Goal: Transaction & Acquisition: Purchase product/service

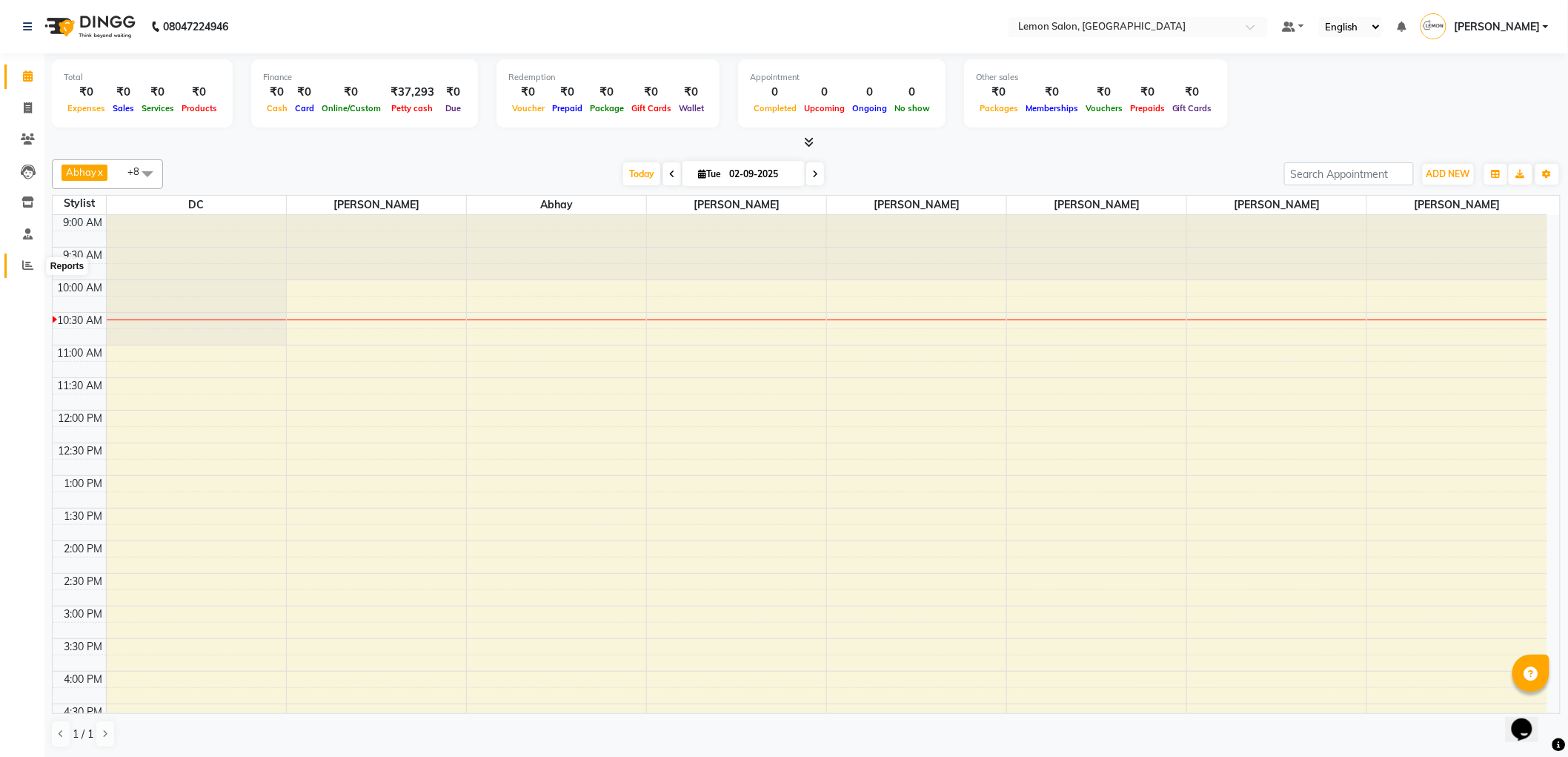
click at [24, 270] on icon at bounding box center [27, 265] width 11 height 11
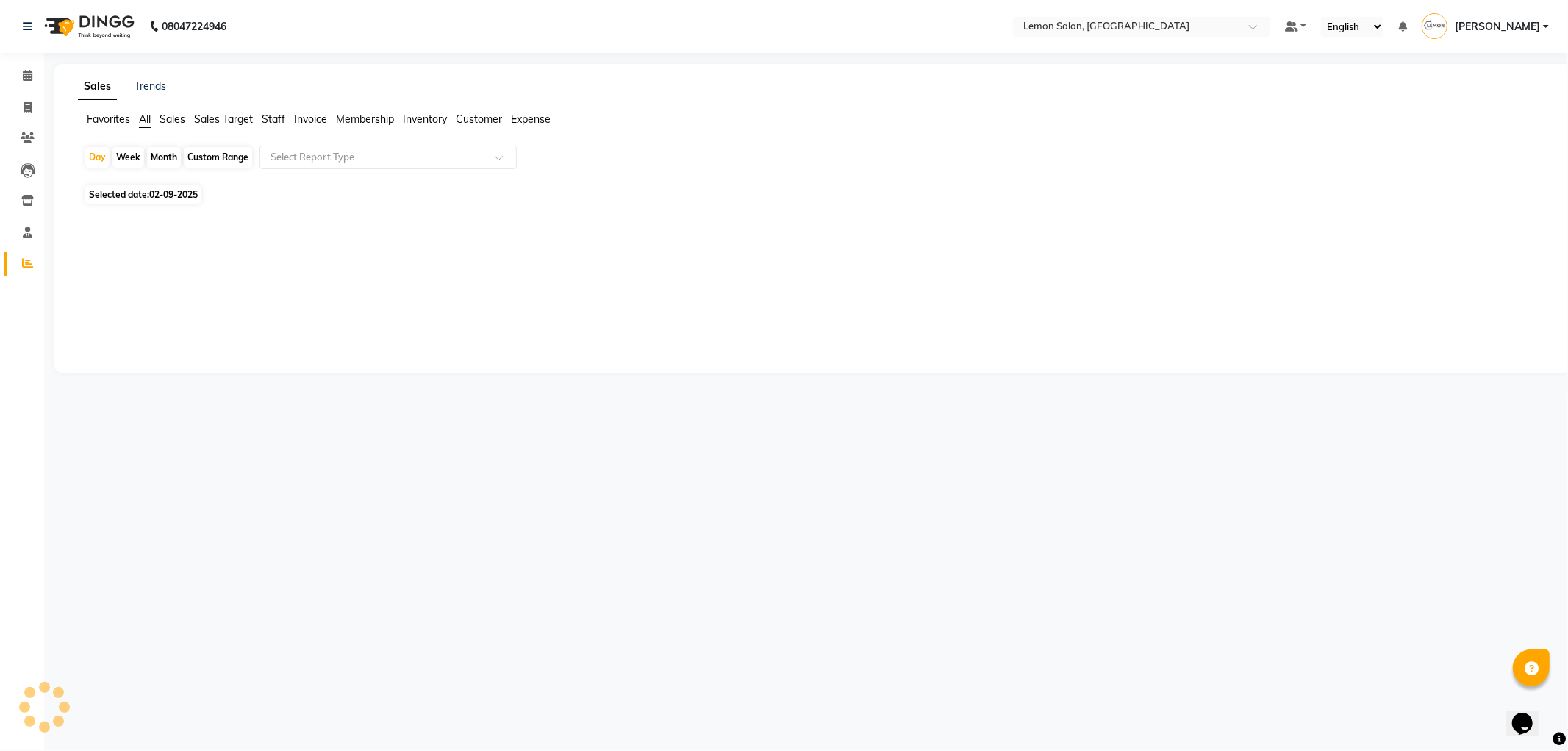
click at [151, 196] on span "02-09-2025" at bounding box center [174, 195] width 49 height 11
select select "9"
select select "2025"
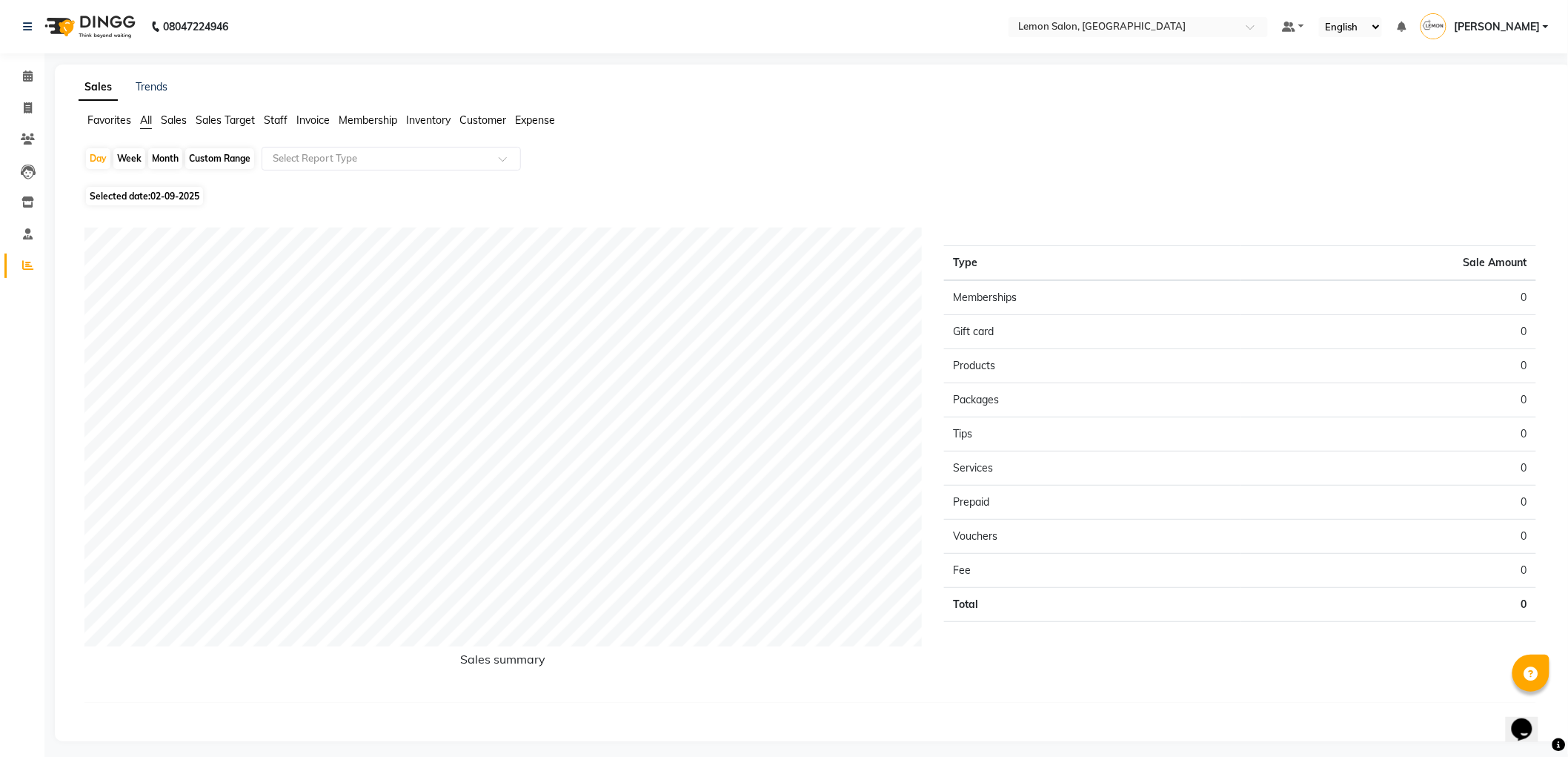
click at [178, 198] on span "02-09-2025" at bounding box center [175, 196] width 49 height 11
select select "9"
select select "2025"
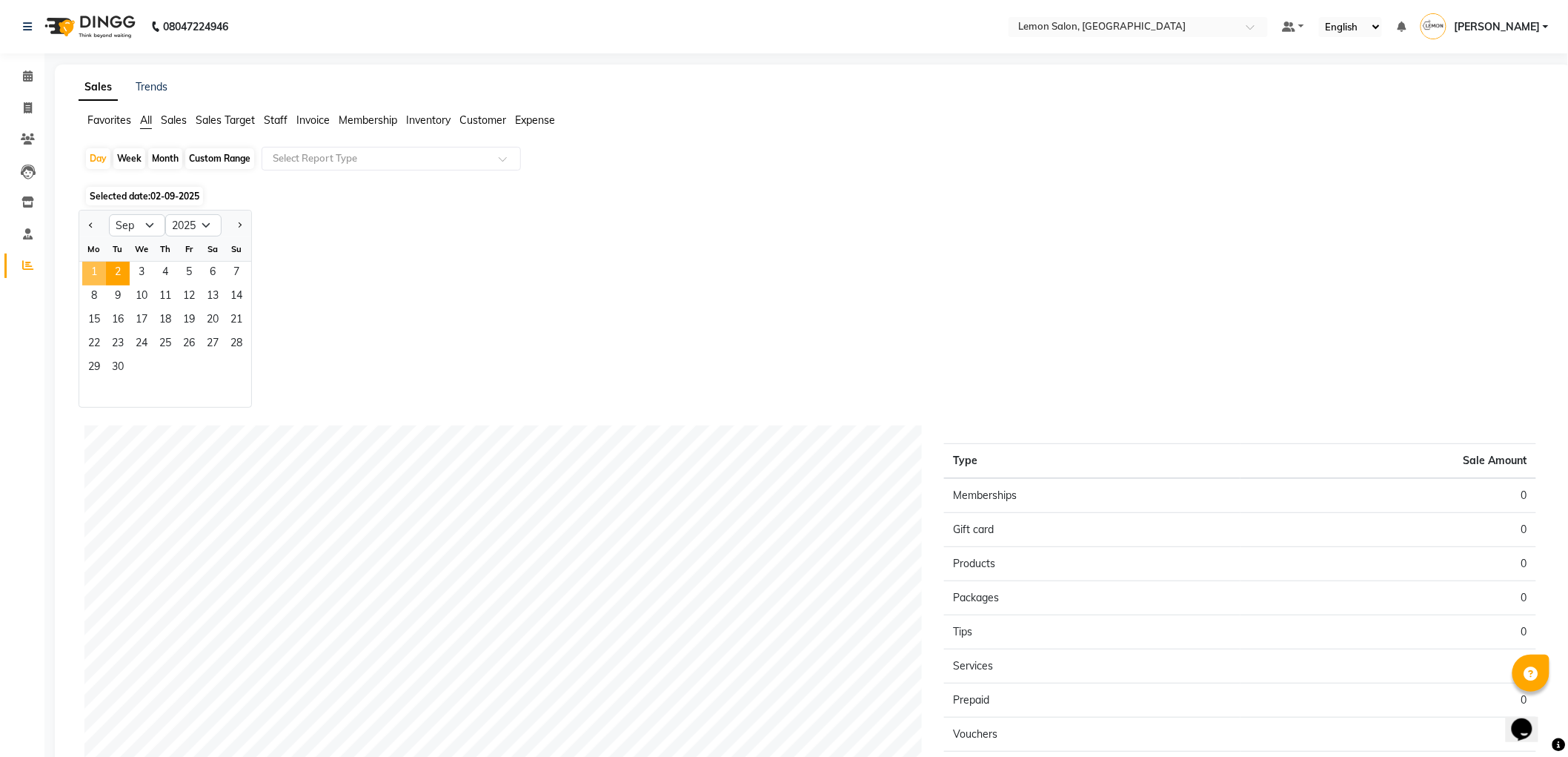
click at [102, 268] on span "1" at bounding box center [94, 273] width 24 height 24
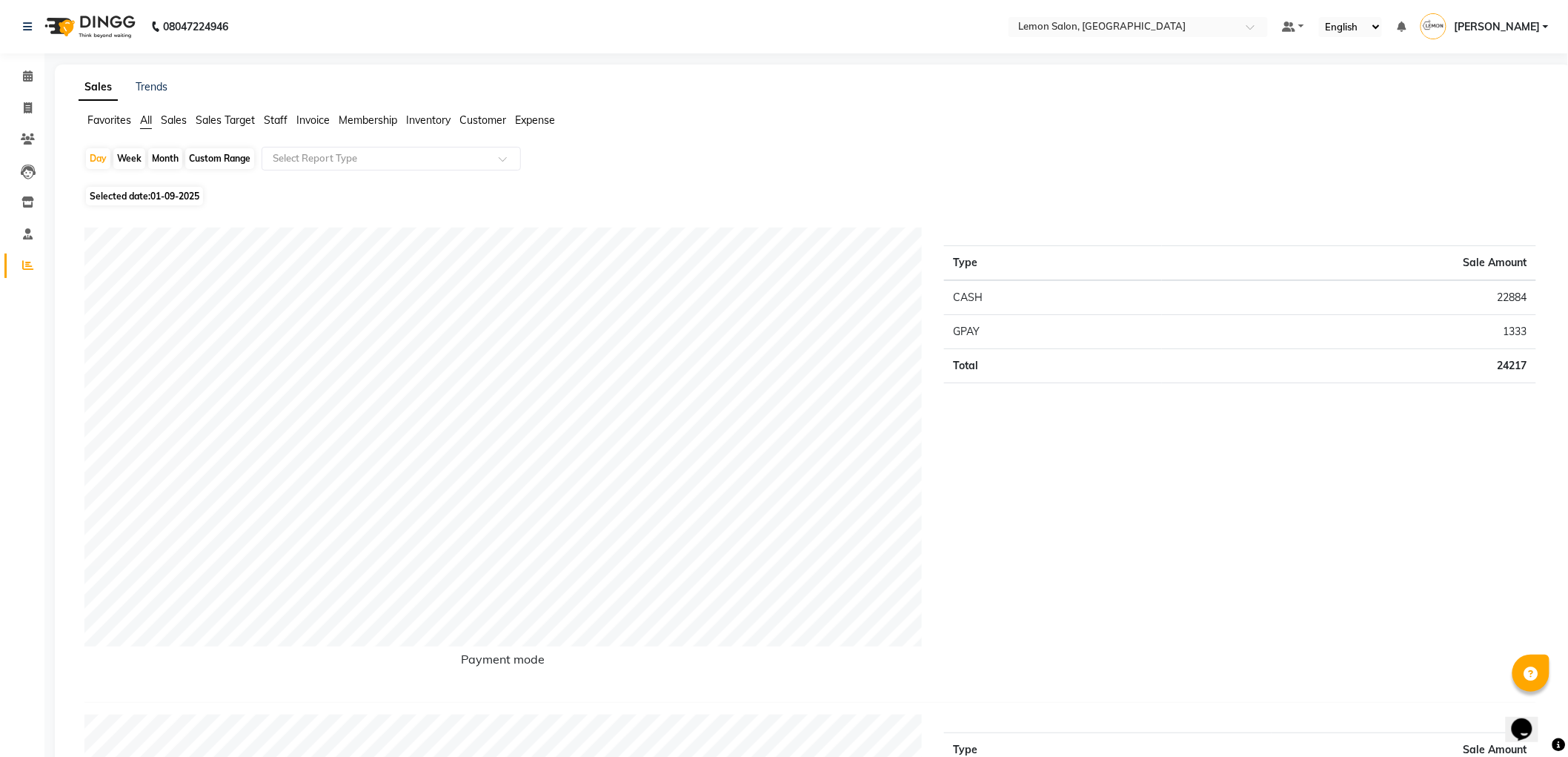
drag, startPoint x: 561, startPoint y: 122, endPoint x: 504, endPoint y: 139, distance: 59.5
click at [559, 122] on ul "Favorites All Sales Sales Target Staff Invoice Membership Inventory Customer Ex…" at bounding box center [813, 120] width 1470 height 17
click at [520, 125] on span "Expense" at bounding box center [535, 120] width 40 height 13
click at [468, 161] on input "text" at bounding box center [376, 158] width 214 height 15
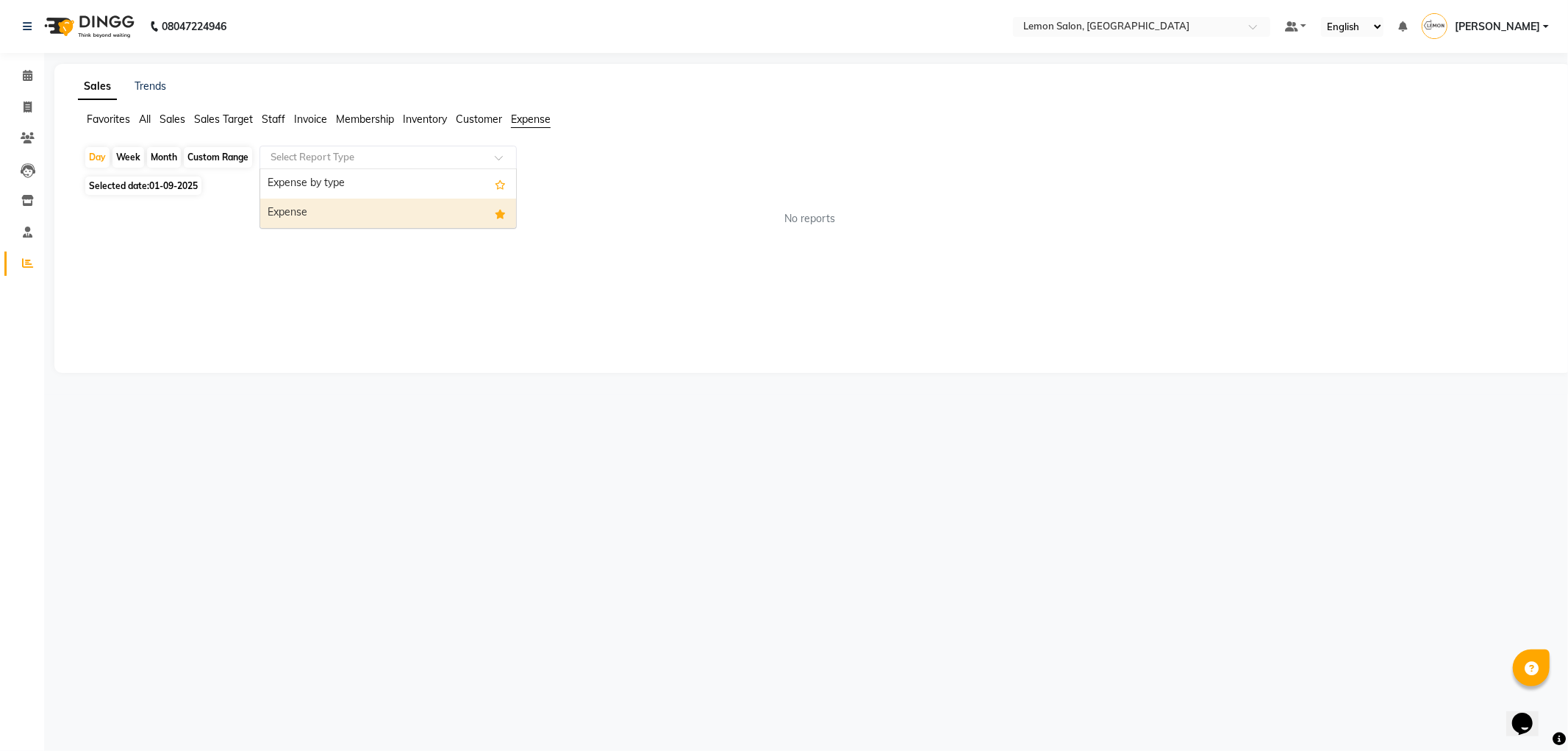
click at [454, 208] on div "Expense" at bounding box center [387, 214] width 256 height 30
select select "csv"
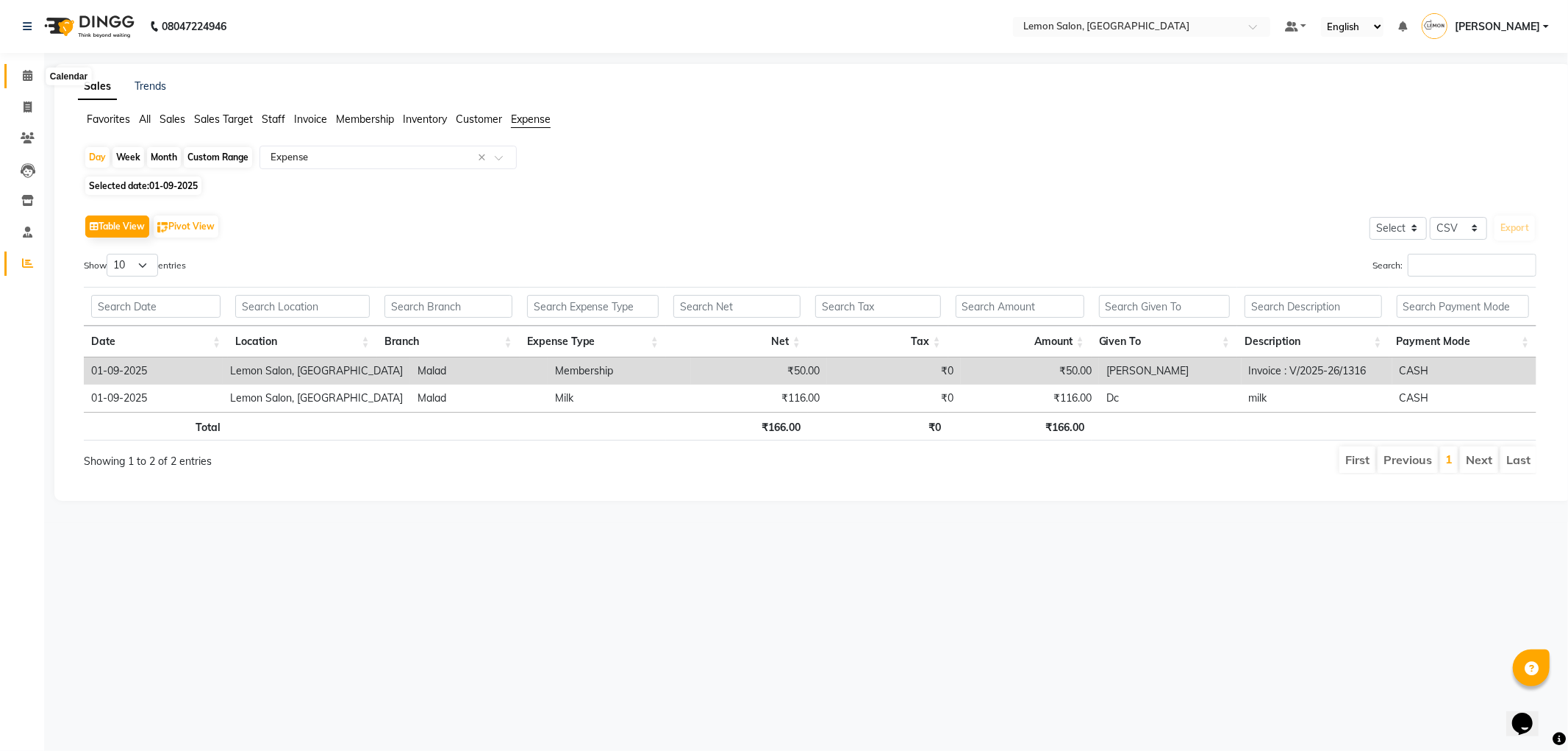
click at [31, 71] on span at bounding box center [28, 76] width 26 height 17
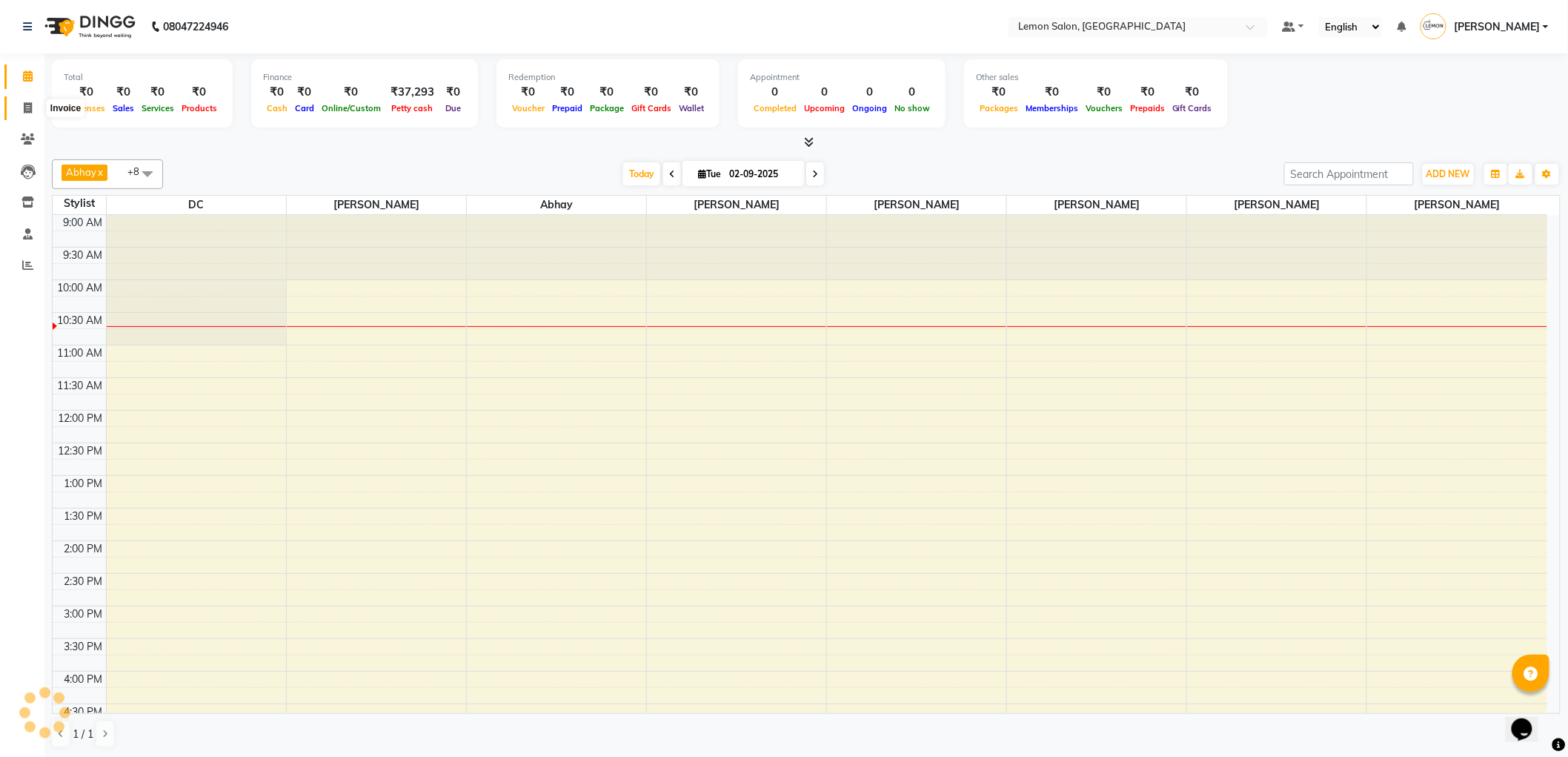
click at [25, 101] on span at bounding box center [28, 108] width 26 height 17
select select "service"
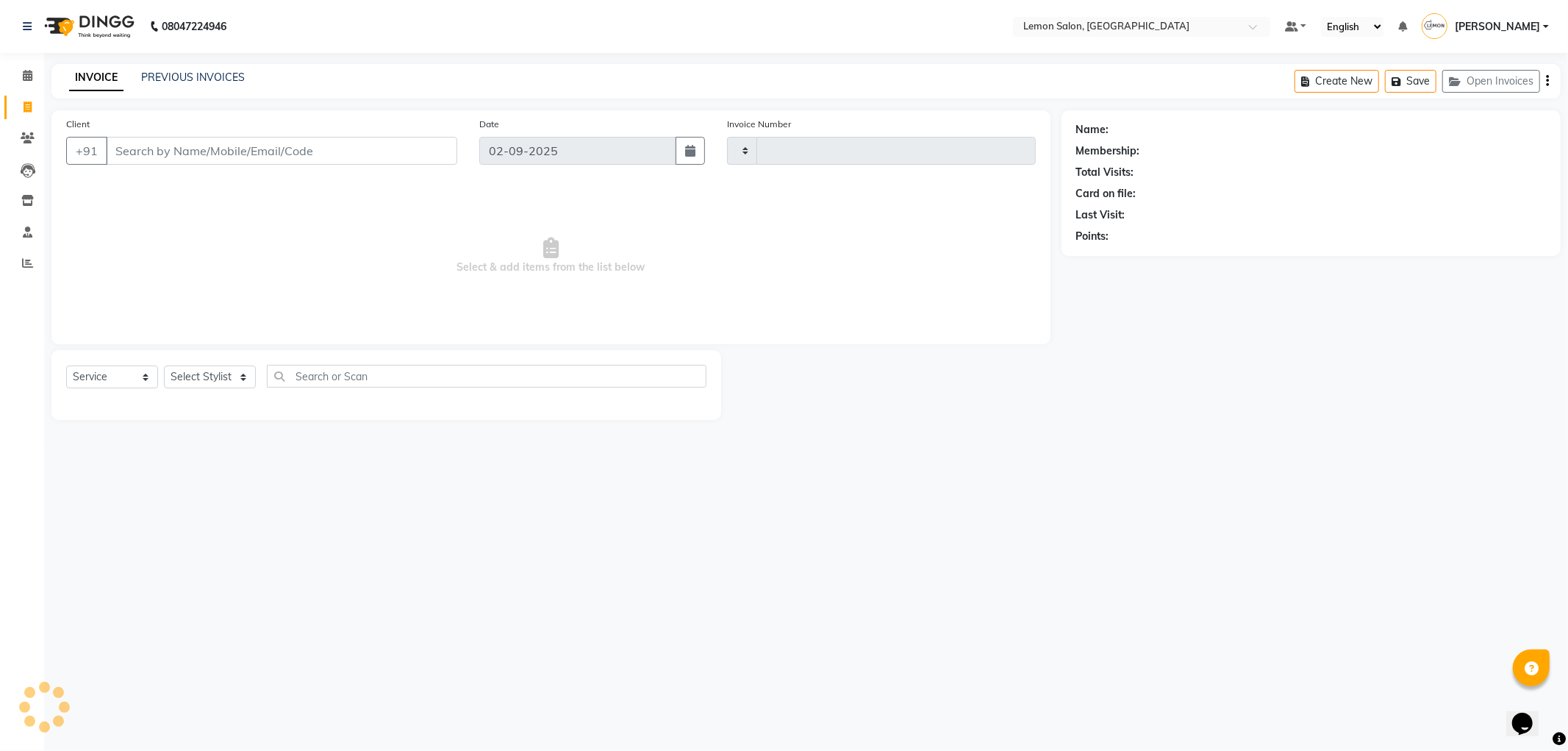
type input "1320"
select select "561"
click at [172, 81] on link "PREVIOUS INVOICES" at bounding box center [193, 77] width 104 height 13
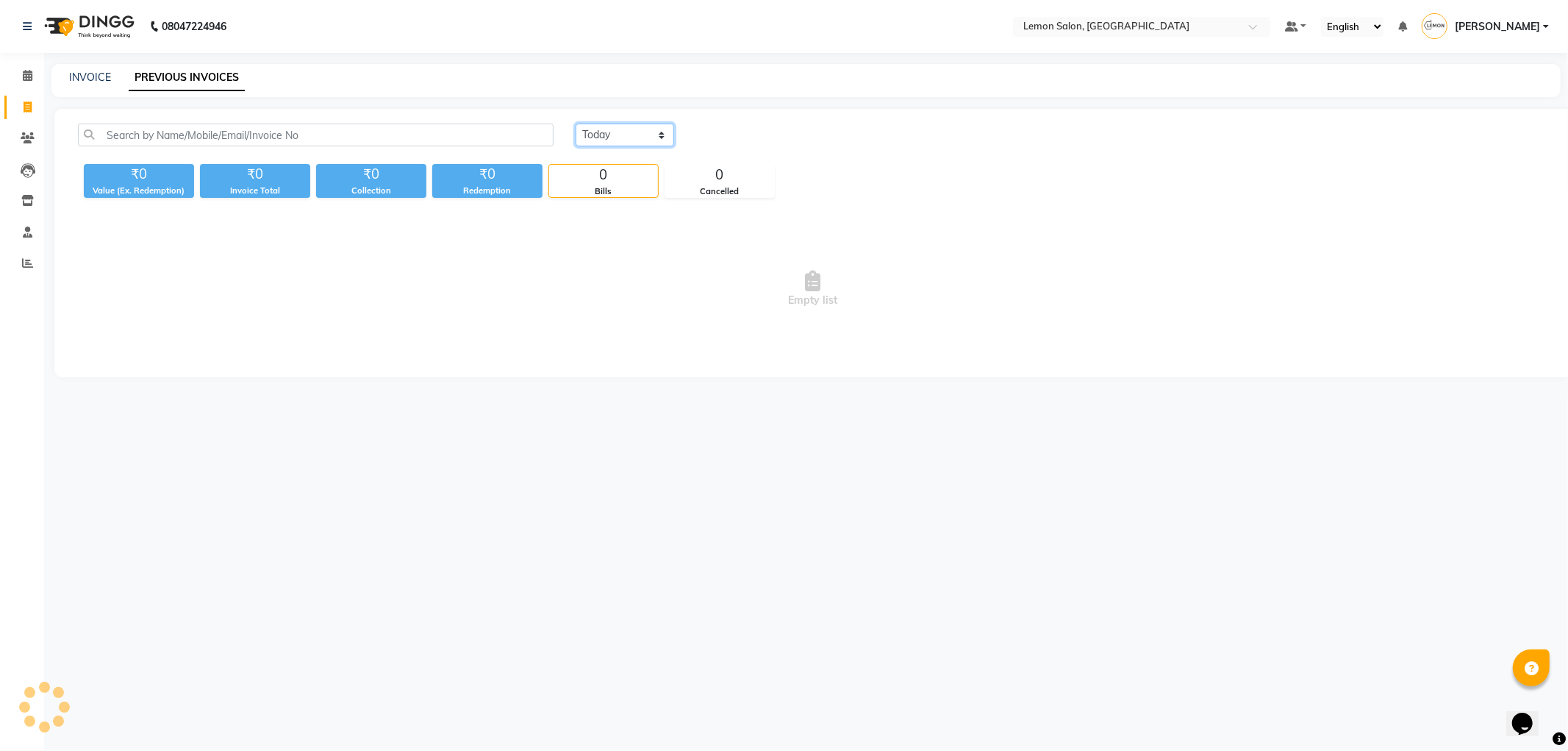
click at [643, 133] on select "Today Yesterday Custom Range" at bounding box center [624, 135] width 99 height 23
select select "yesterday"
click at [576, 124] on select "Today Yesterday Custom Range" at bounding box center [624, 135] width 99 height 23
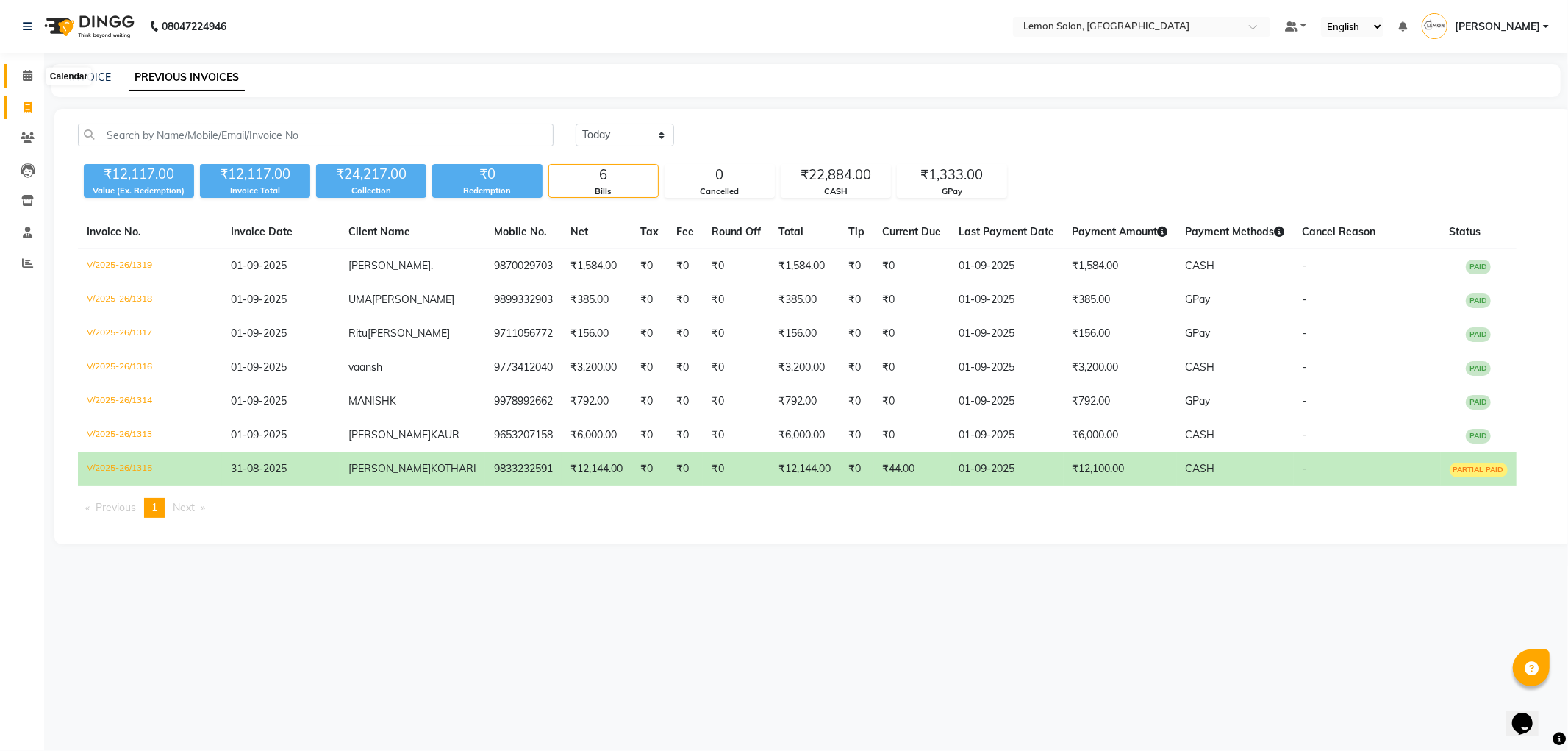
click at [30, 76] on icon at bounding box center [27, 75] width 10 height 11
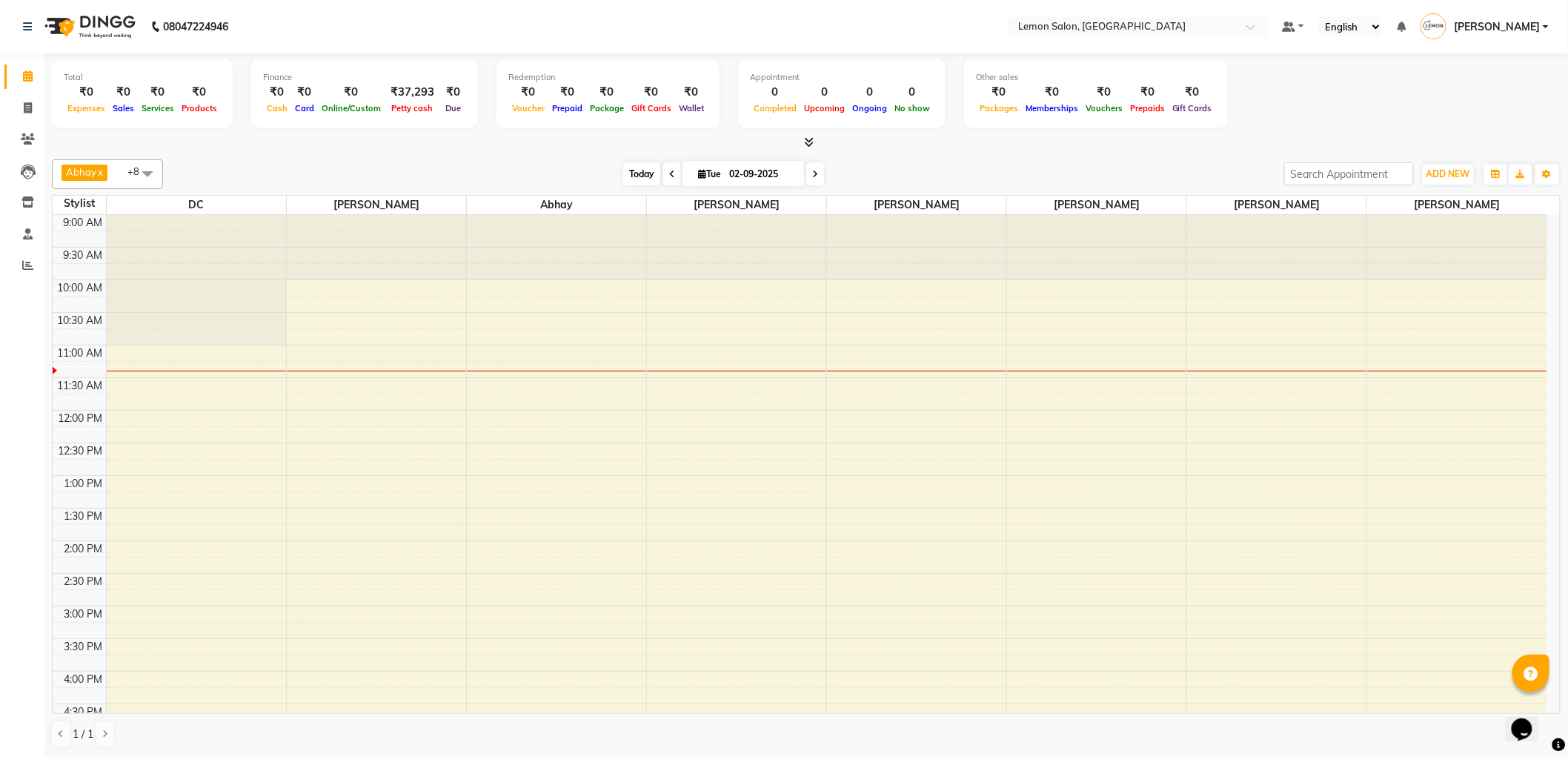
click at [623, 164] on span "Today" at bounding box center [642, 174] width 37 height 23
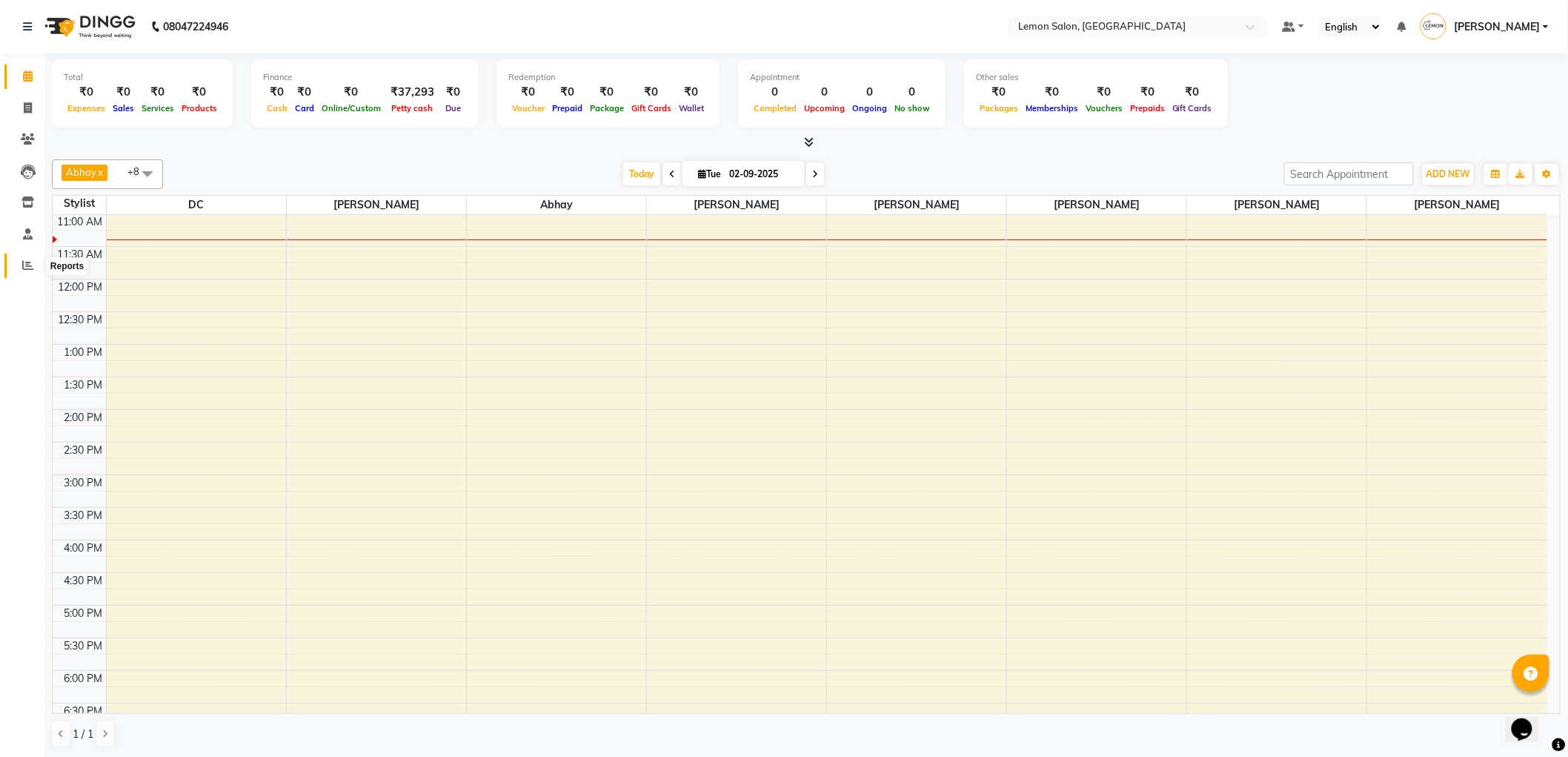
click at [22, 271] on icon at bounding box center [27, 265] width 11 height 11
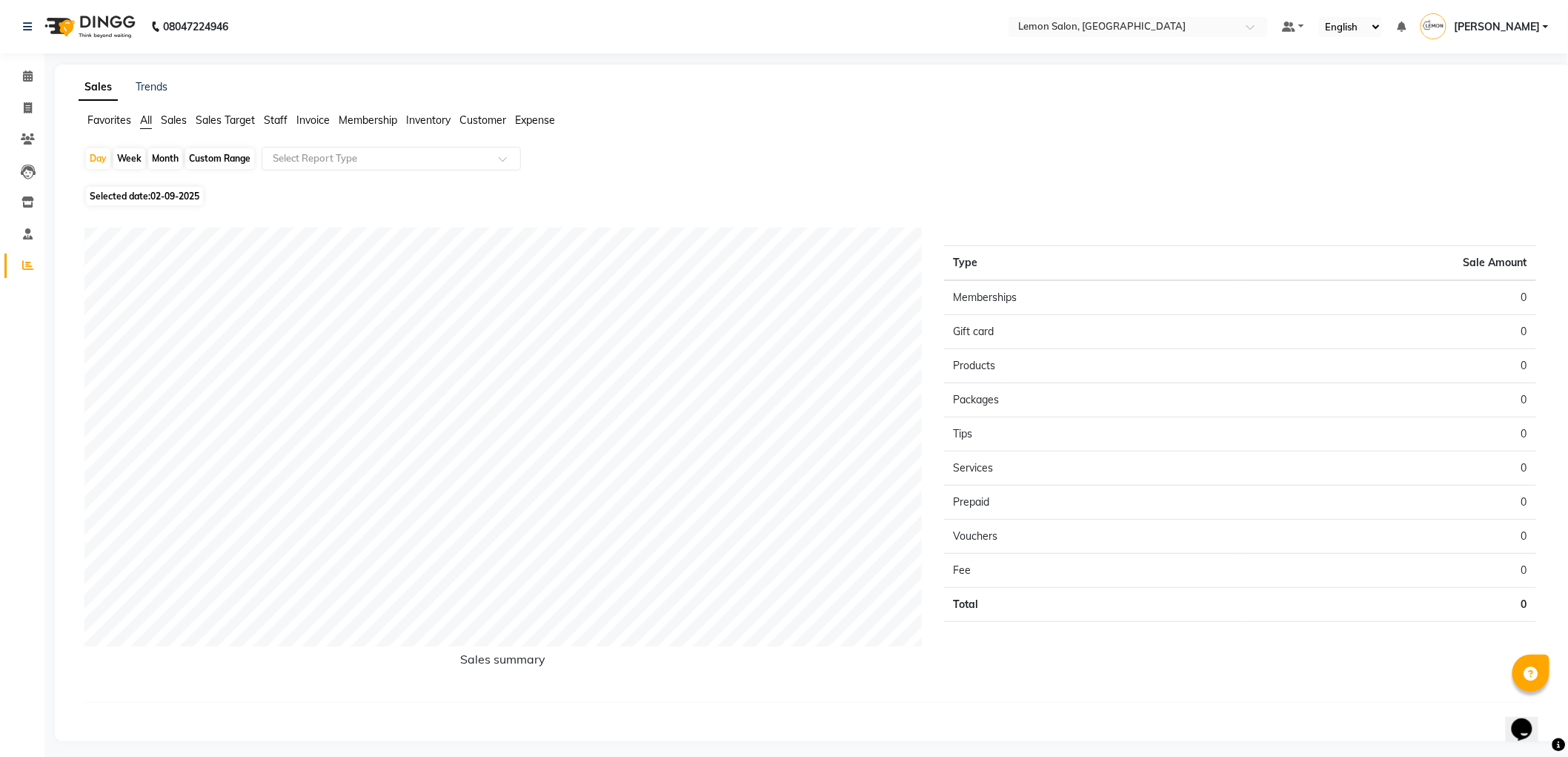
click at [172, 160] on div "Month" at bounding box center [165, 159] width 34 height 21
select select "9"
select select "2025"
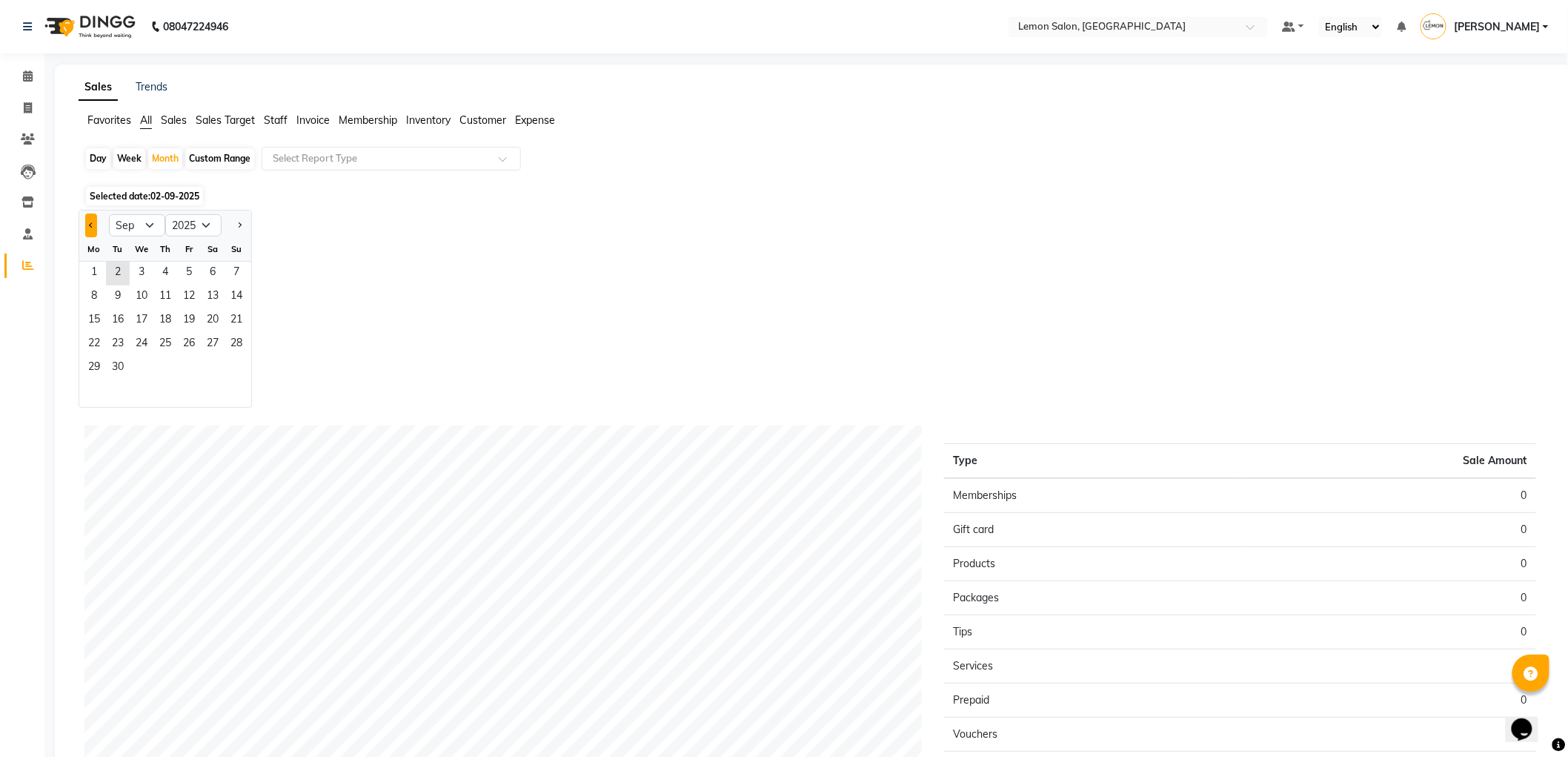
click at [91, 224] on span "Previous month" at bounding box center [91, 224] width 5 height 5
select select "8"
click at [237, 370] on span "31" at bounding box center [236, 368] width 24 height 24
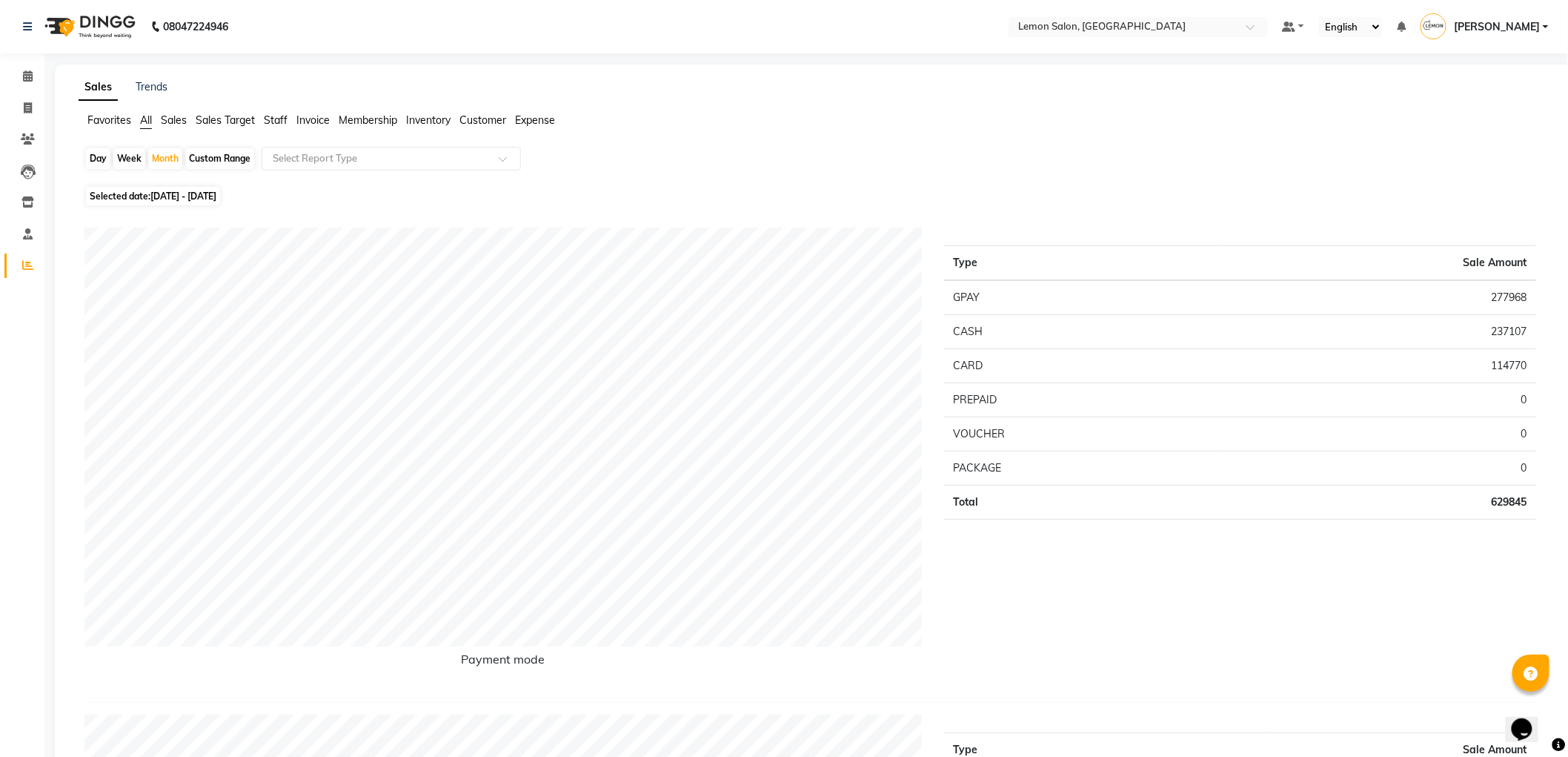
click at [279, 121] on span "Staff" at bounding box center [275, 120] width 24 height 13
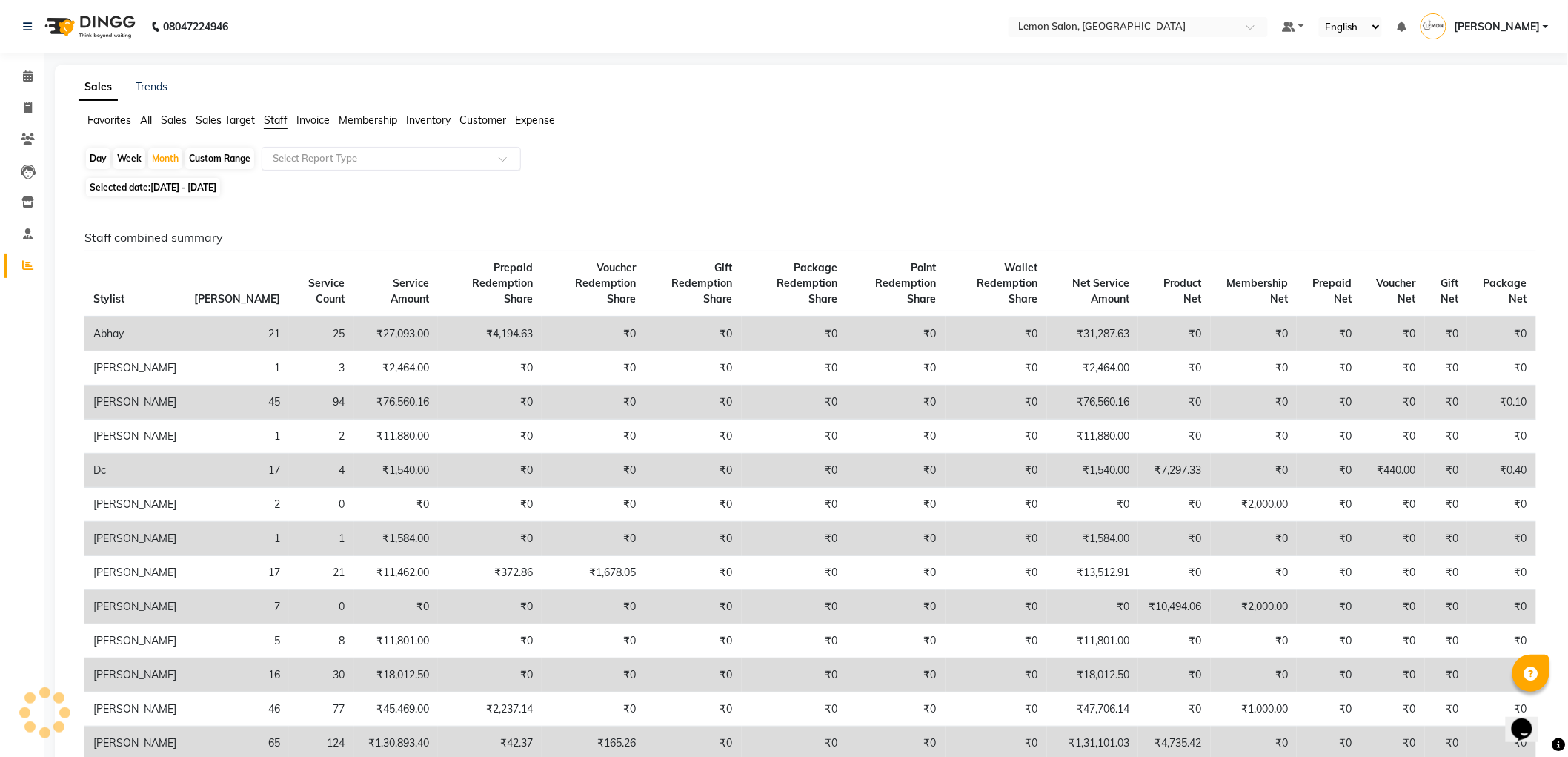
click at [308, 158] on input "text" at bounding box center [376, 158] width 214 height 15
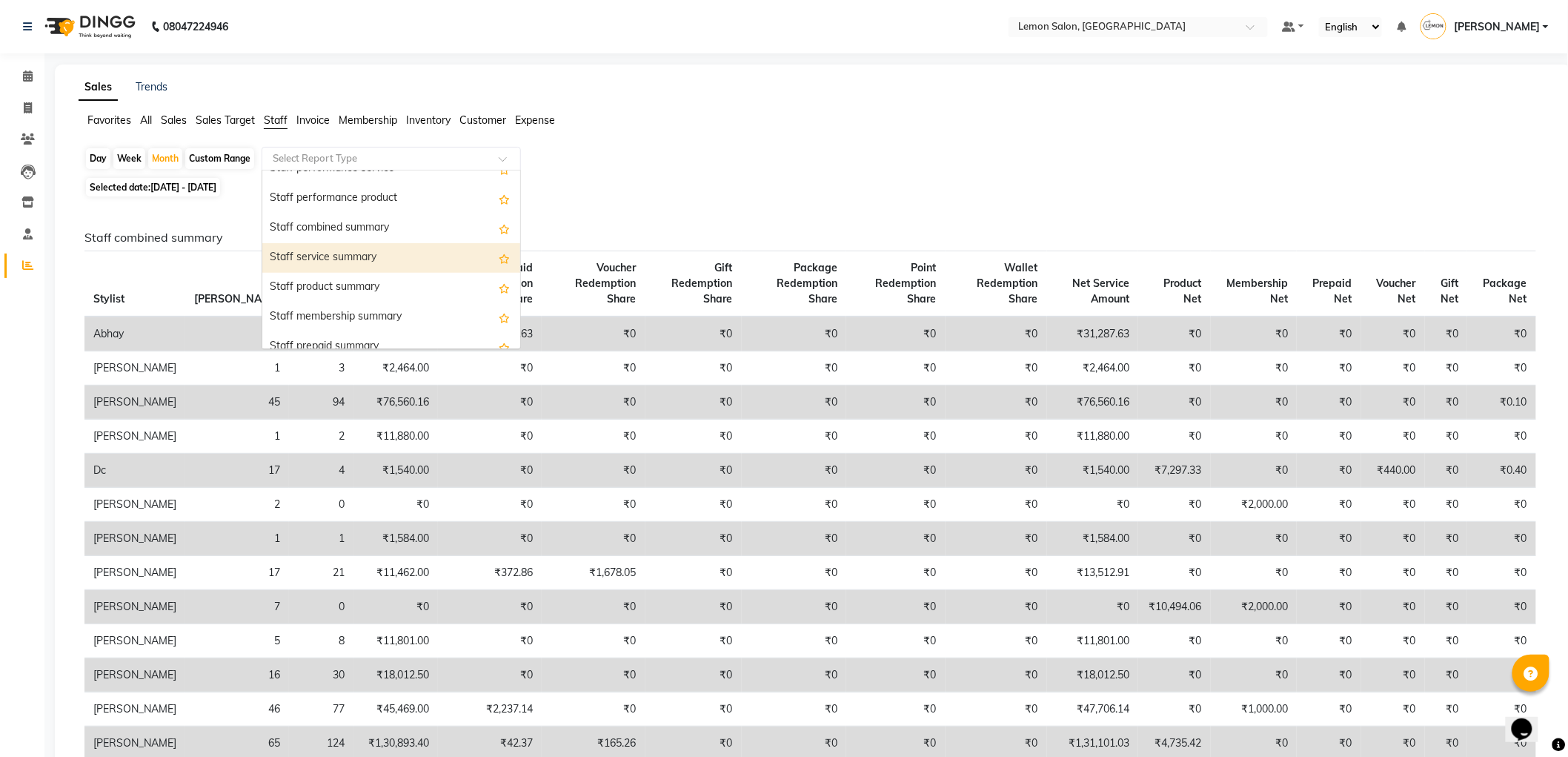
scroll to position [247, 0]
click at [385, 272] on div "Staff combined summary" at bounding box center [390, 265] width 258 height 30
select select "csv"
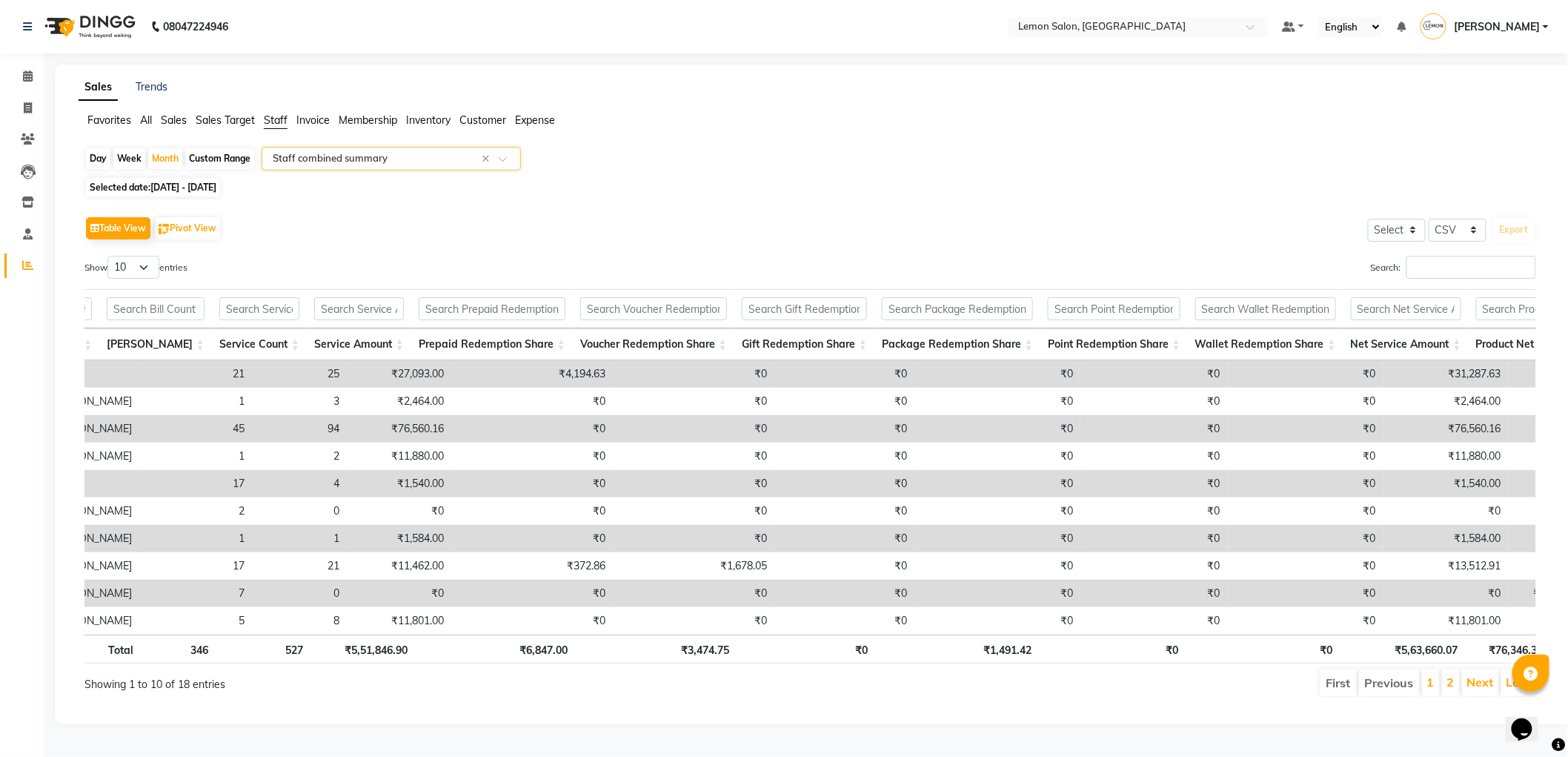
scroll to position [0, 0]
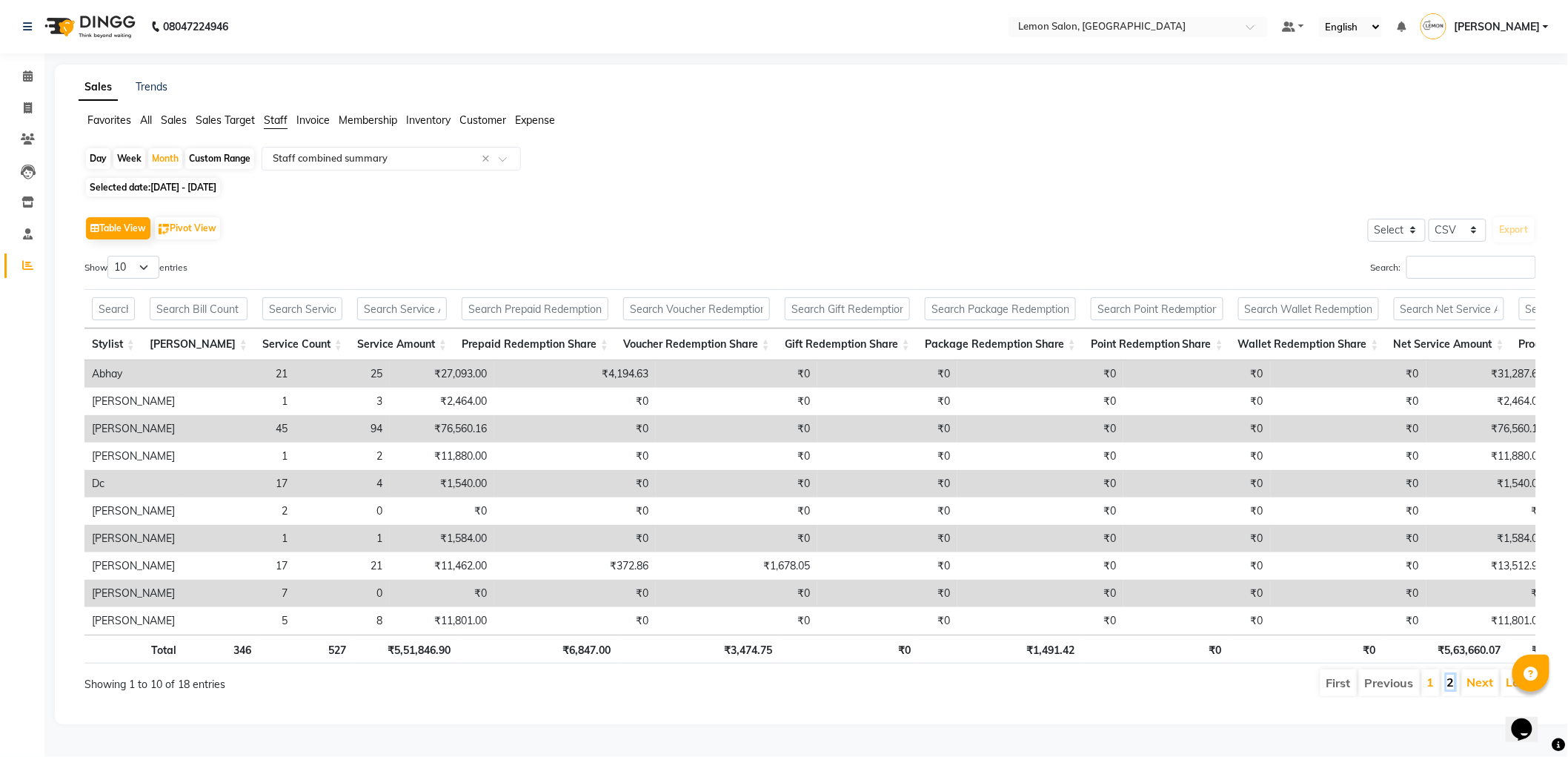
click at [1448, 689] on link "2" at bounding box center [1450, 681] width 7 height 15
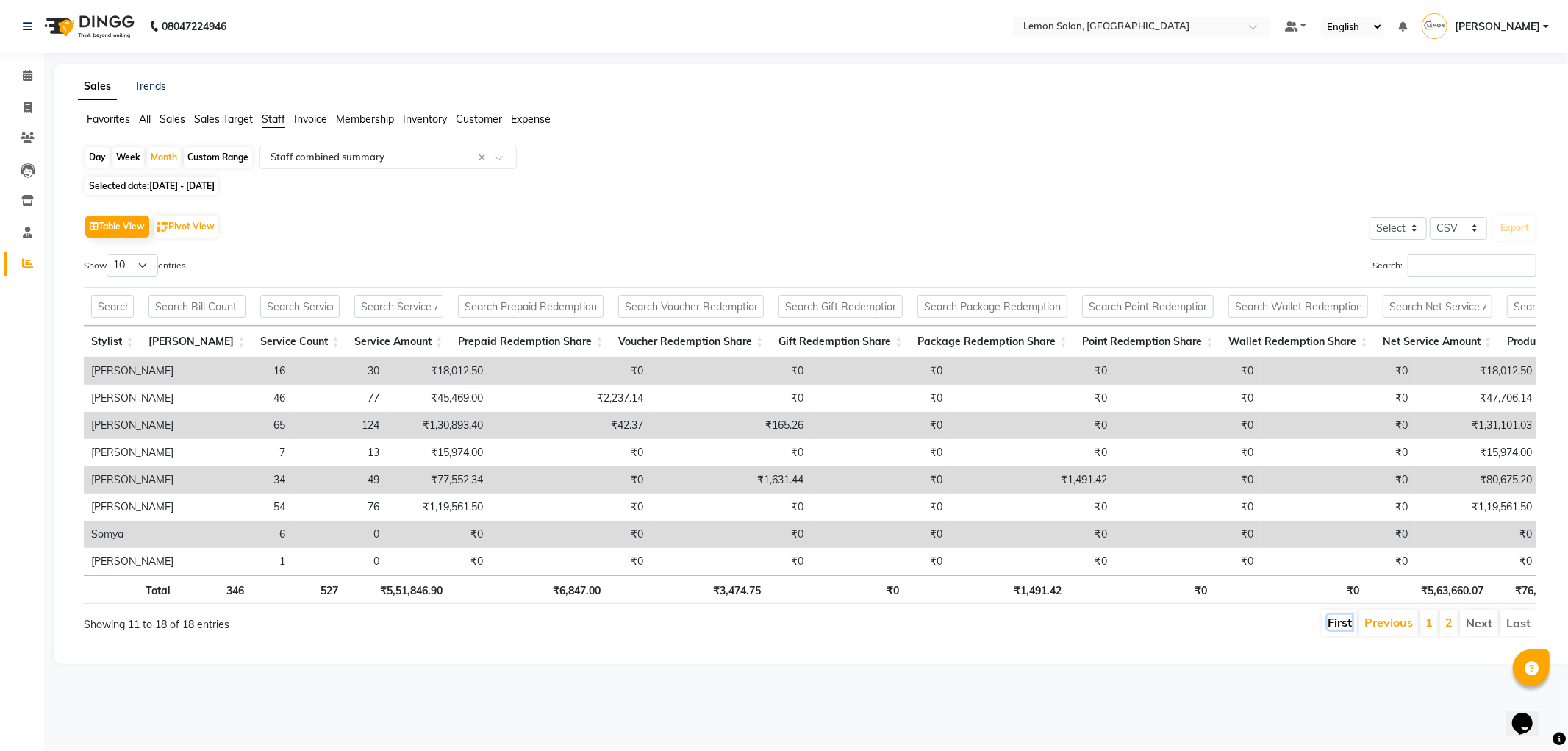
click at [1335, 630] on link "First" at bounding box center [1340, 622] width 24 height 15
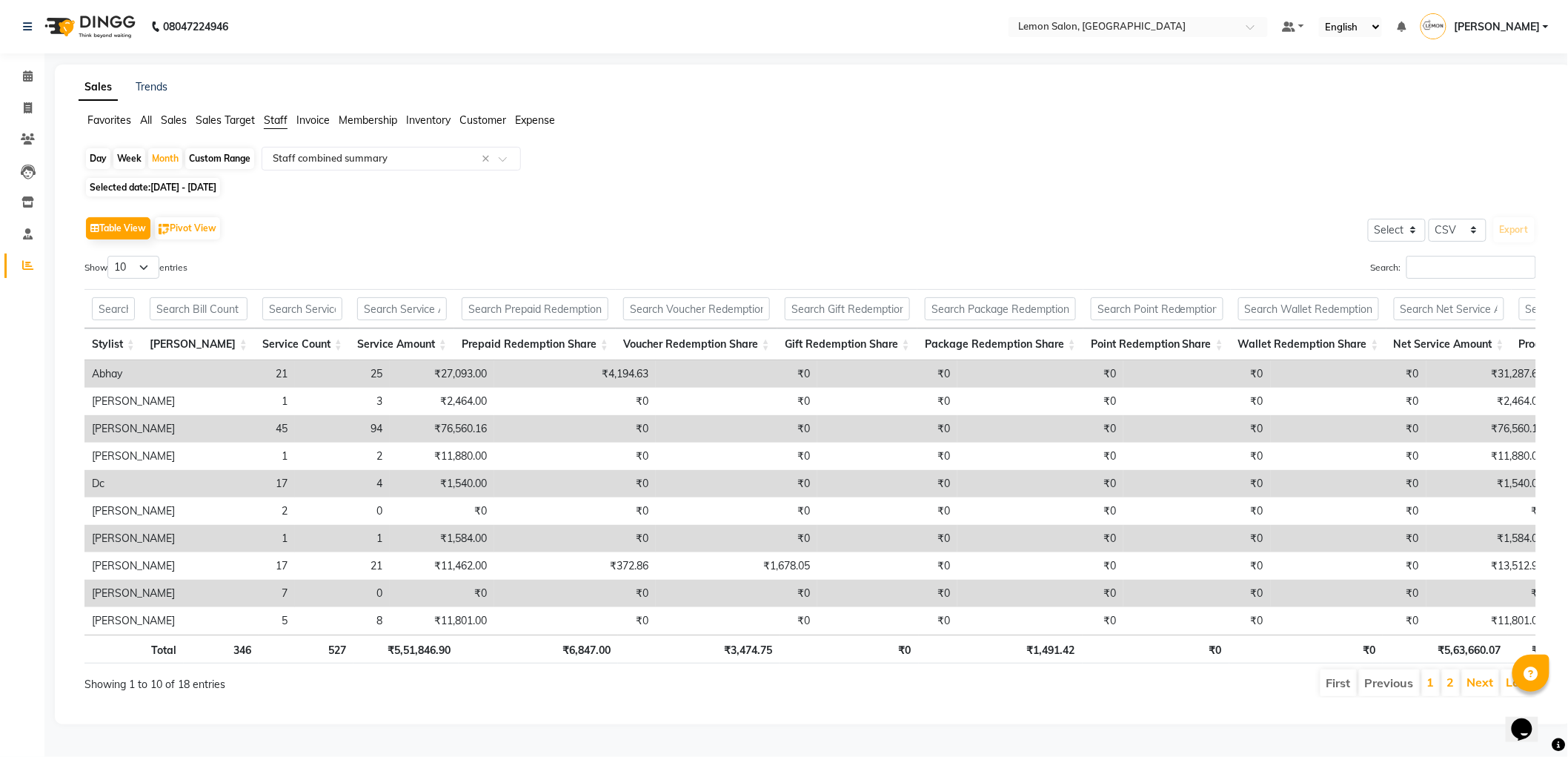
click at [149, 122] on span "All" at bounding box center [145, 120] width 11 height 13
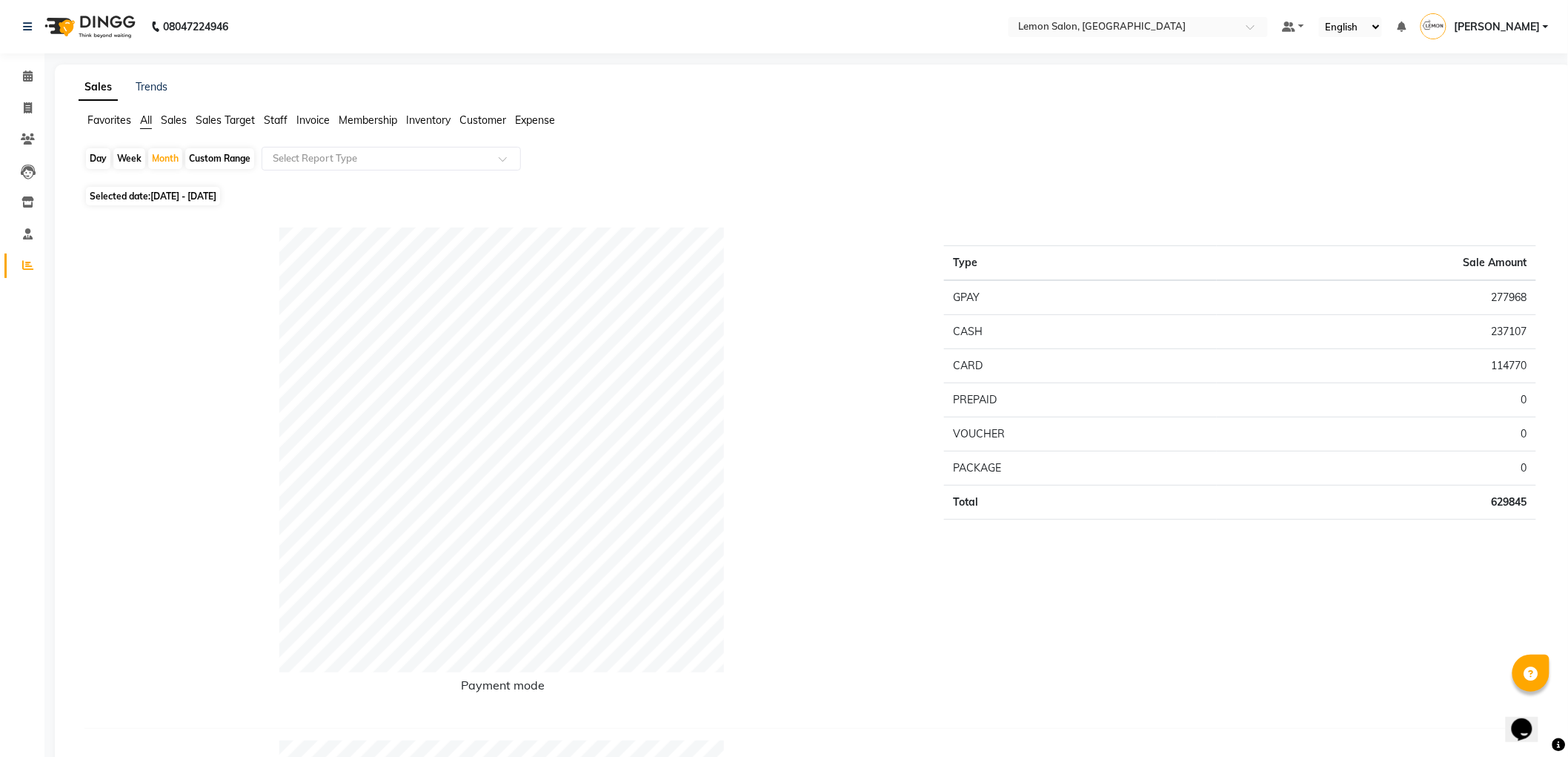
click at [224, 113] on span "Sales Target" at bounding box center [225, 120] width 59 height 13
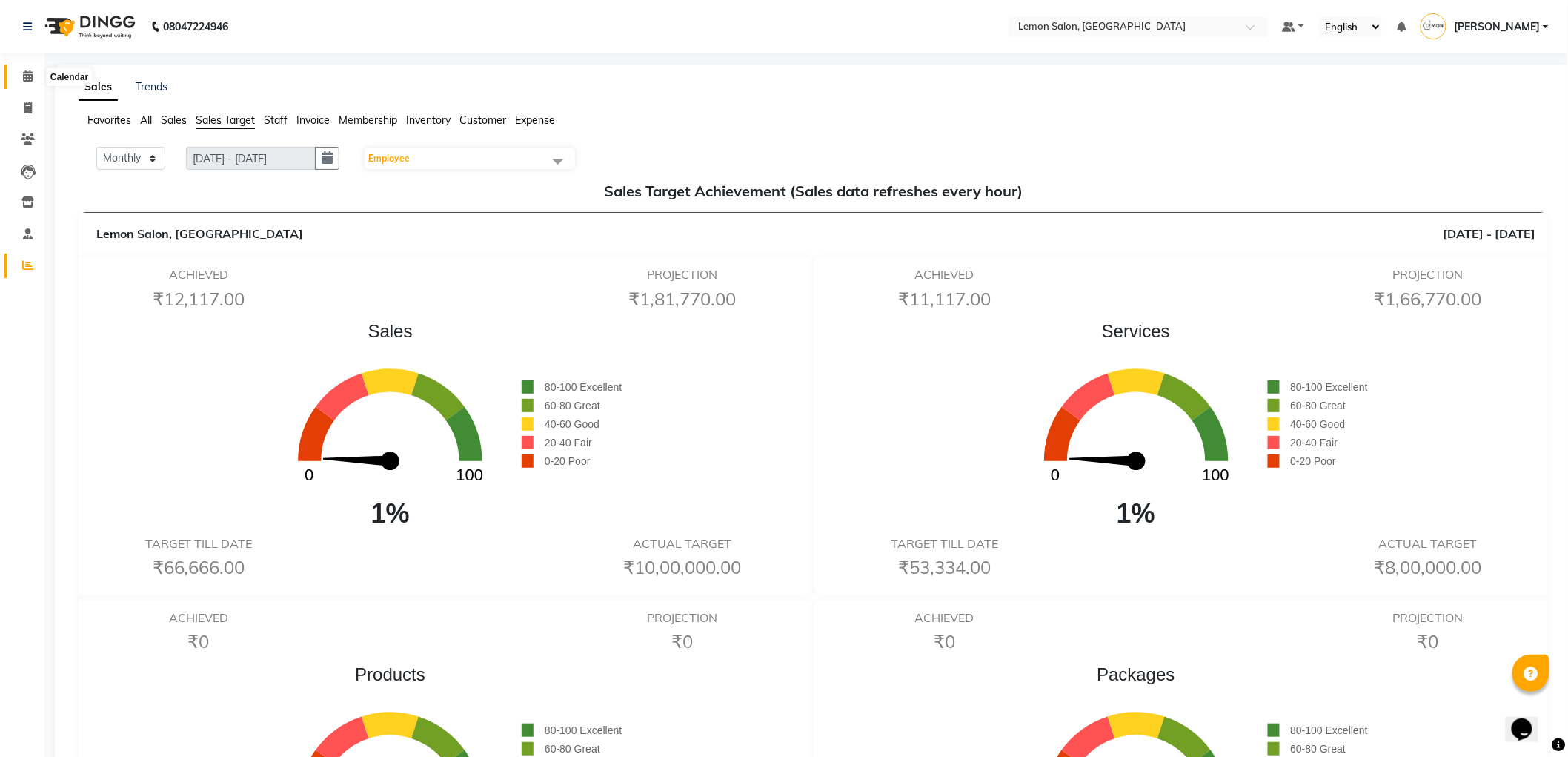
click at [31, 83] on span at bounding box center [28, 76] width 26 height 17
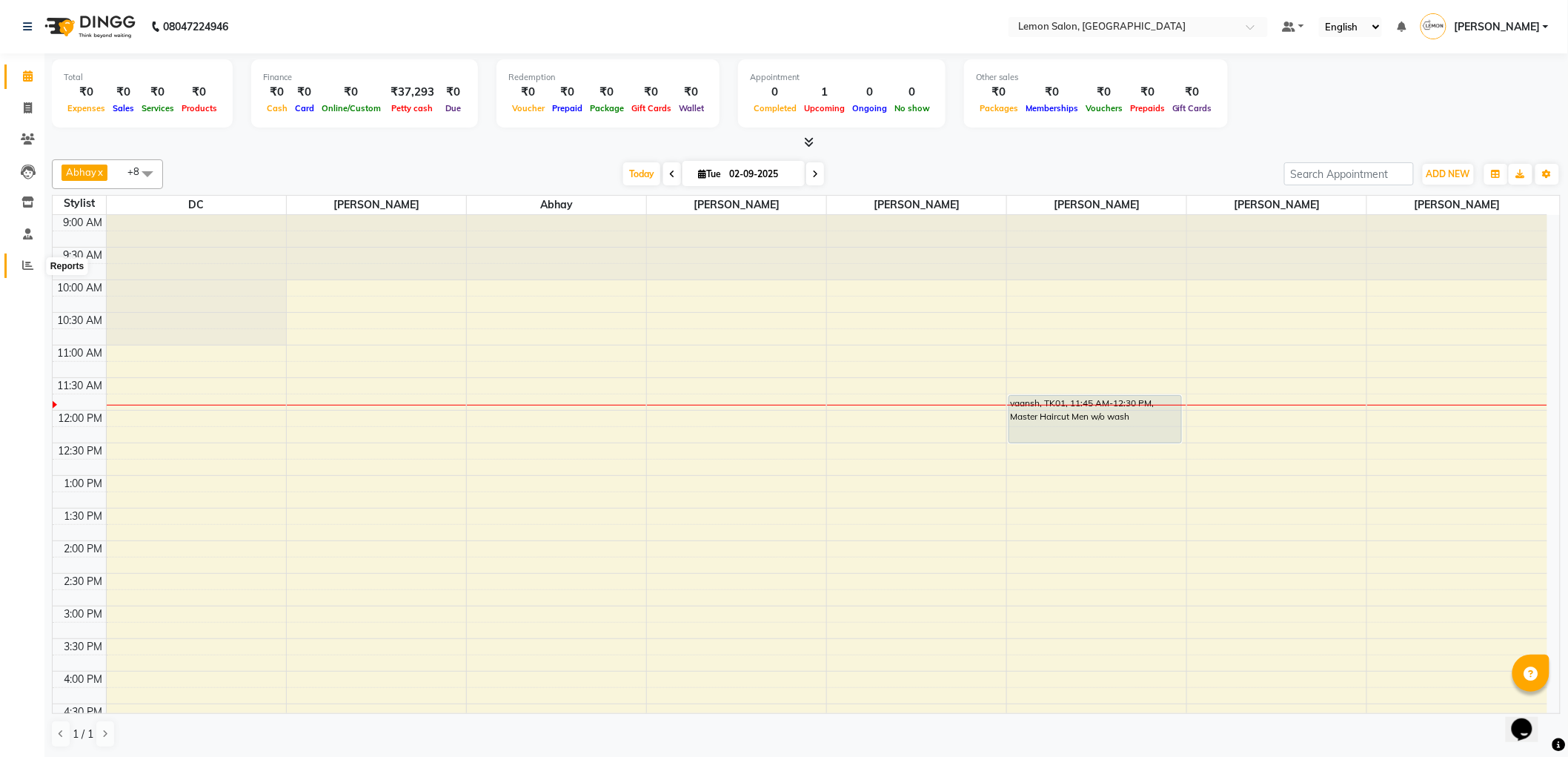
click at [33, 266] on span at bounding box center [28, 266] width 26 height 17
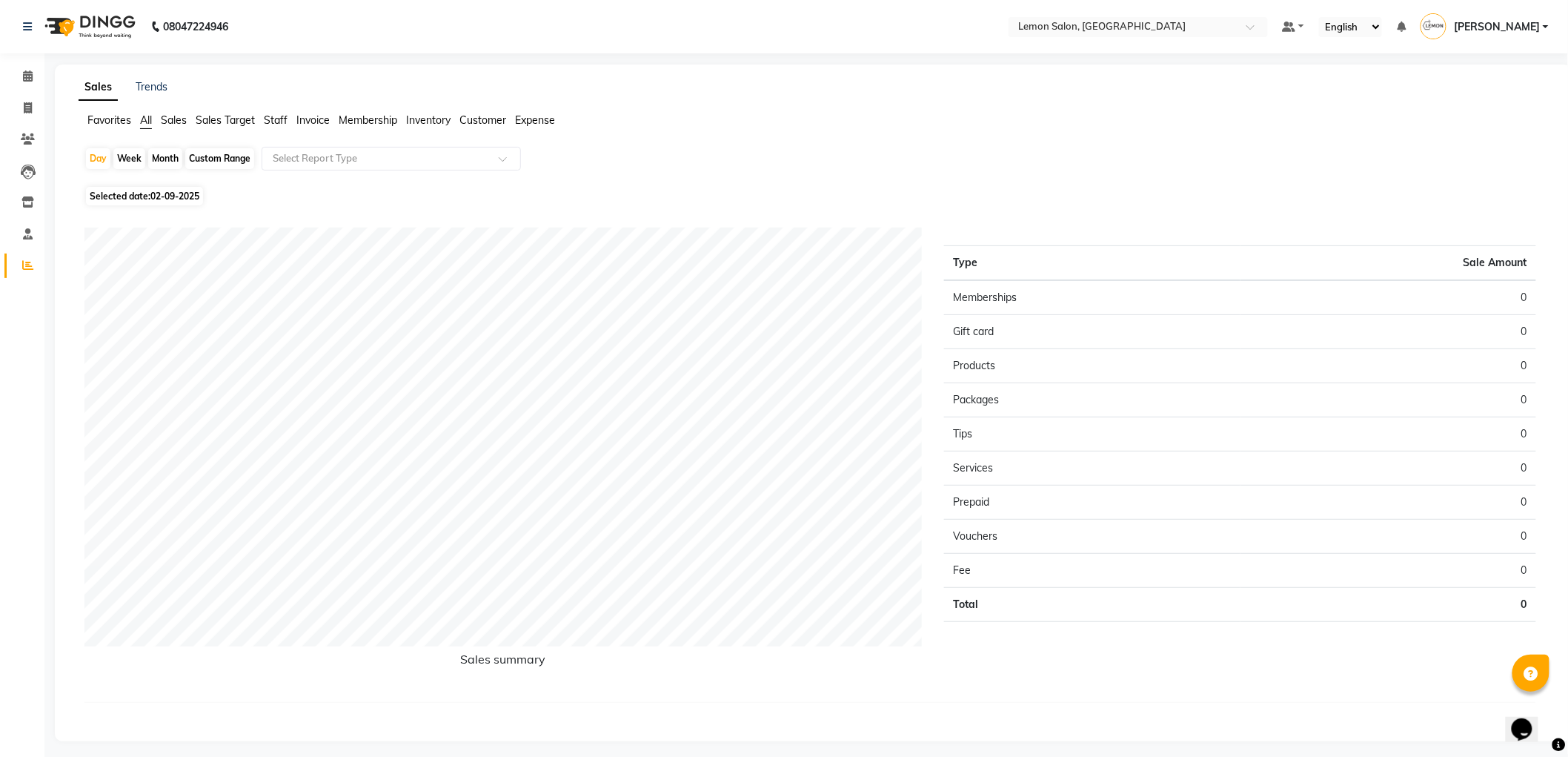
click at [158, 200] on span "02-09-2025" at bounding box center [175, 196] width 49 height 11
select select "9"
select select "2025"
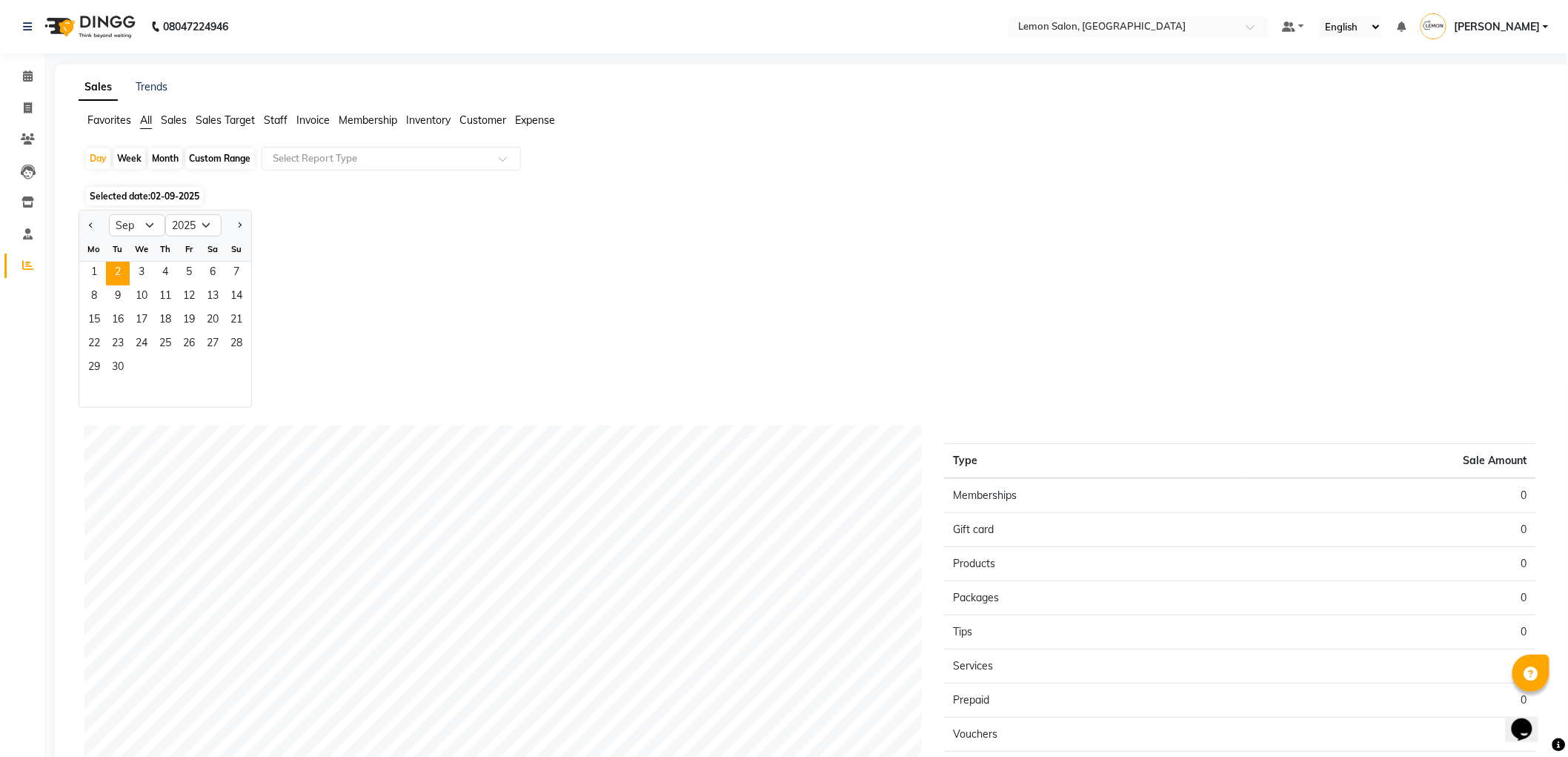
click at [212, 120] on span "Sales Target" at bounding box center [225, 120] width 59 height 13
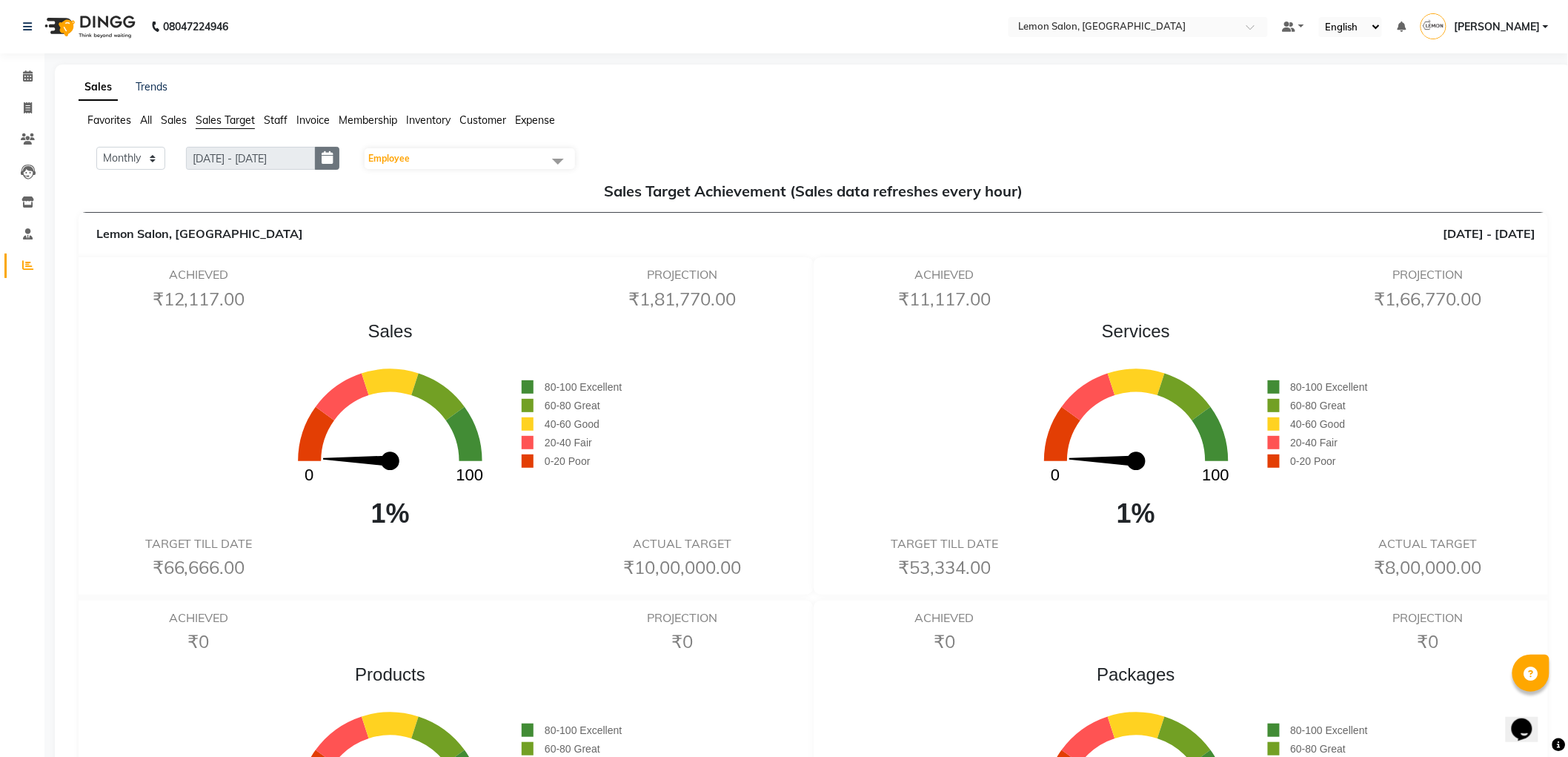
click at [326, 154] on button "button" at bounding box center [327, 158] width 25 height 23
select select "9"
select select "2025"
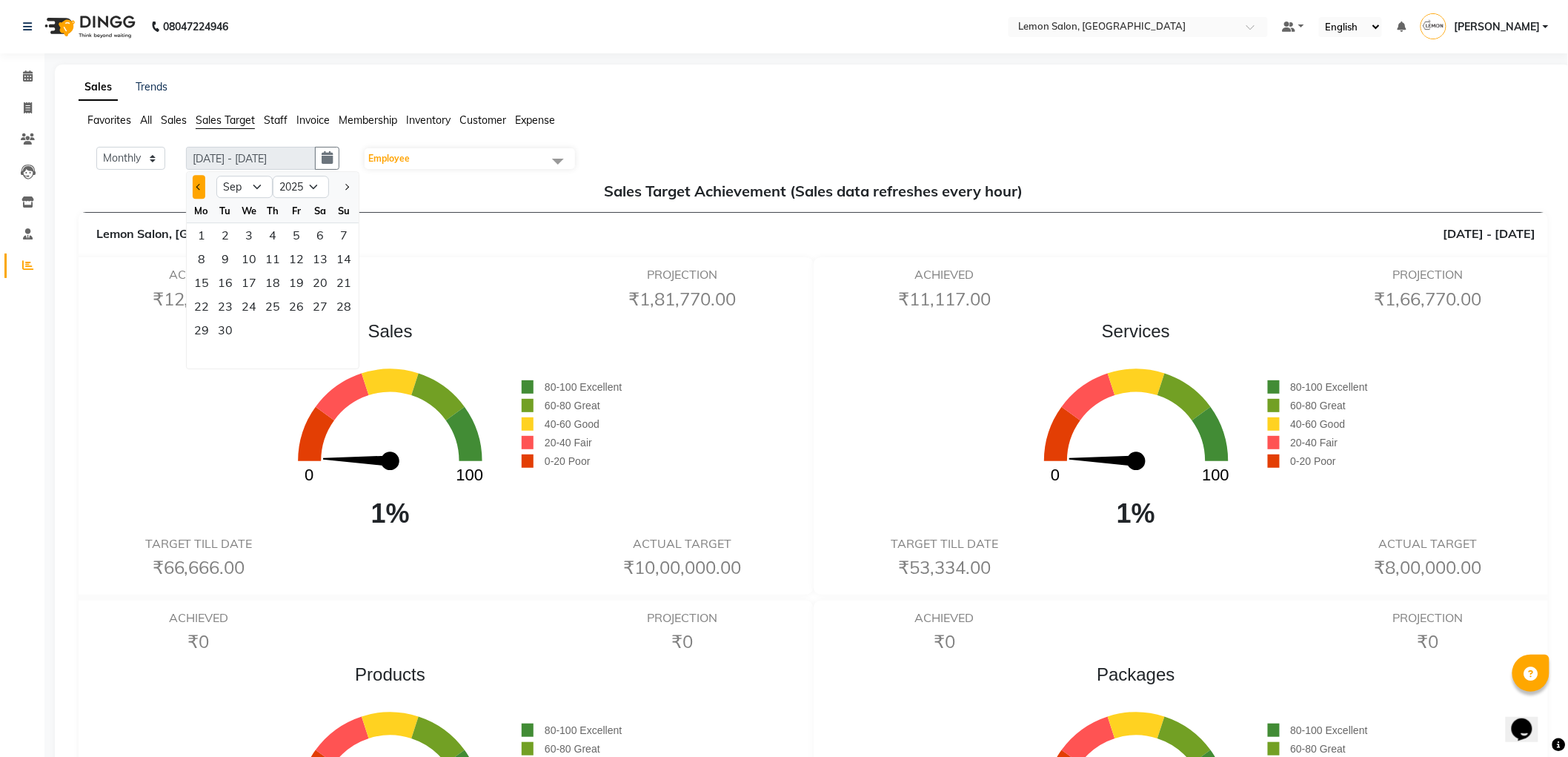
click at [200, 184] on span "Previous month" at bounding box center [199, 186] width 6 height 6
select select "8"
click at [339, 329] on div "31" at bounding box center [344, 330] width 24 height 24
type input "01-08-2025 - 31-08-2025"
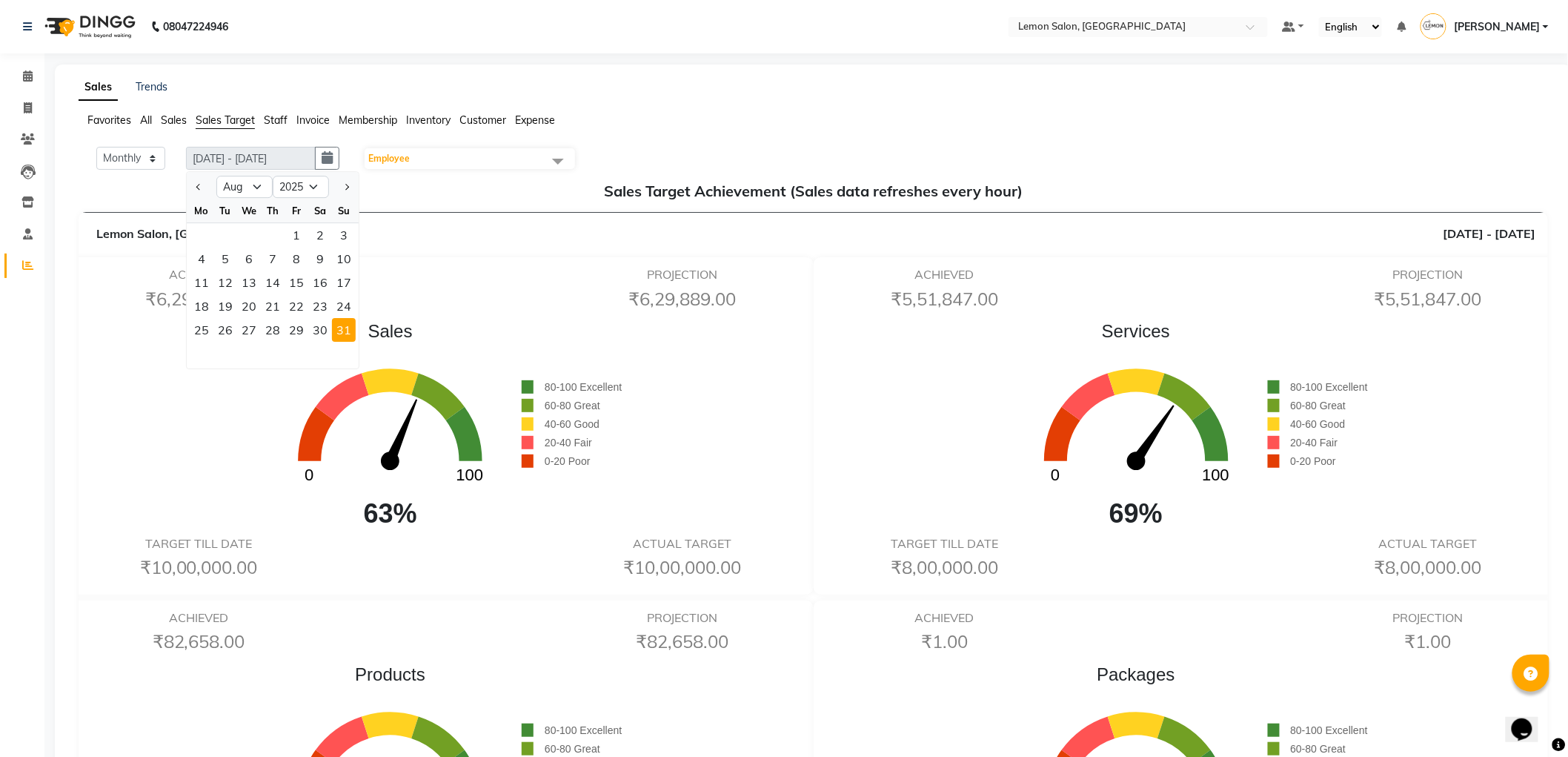
click at [684, 141] on div "Favorites All Sales Sales Target Staff Invoice Membership Inventory Customer Ex…" at bounding box center [813, 127] width 1492 height 28
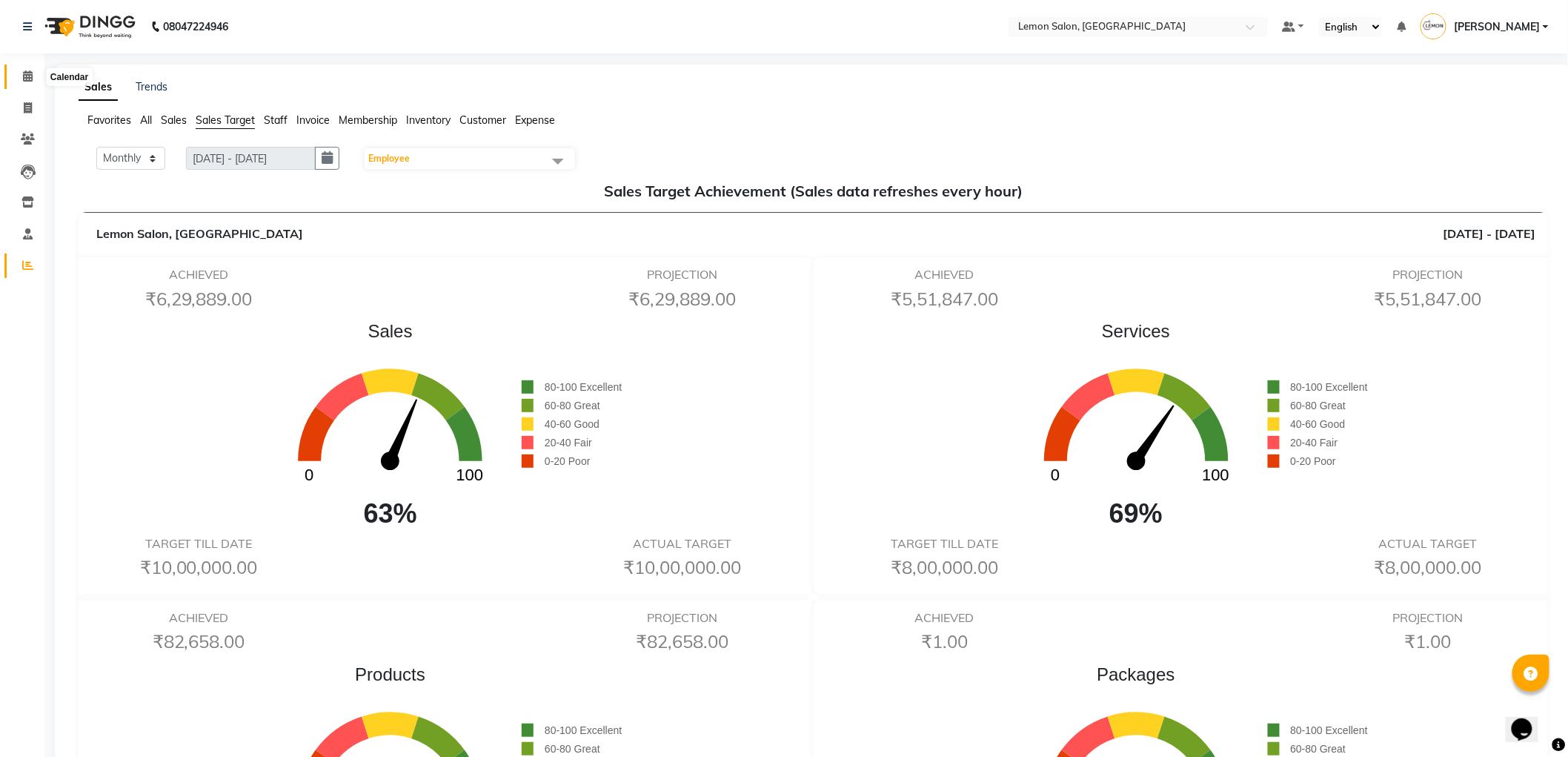
click at [30, 76] on icon at bounding box center [27, 76] width 10 height 11
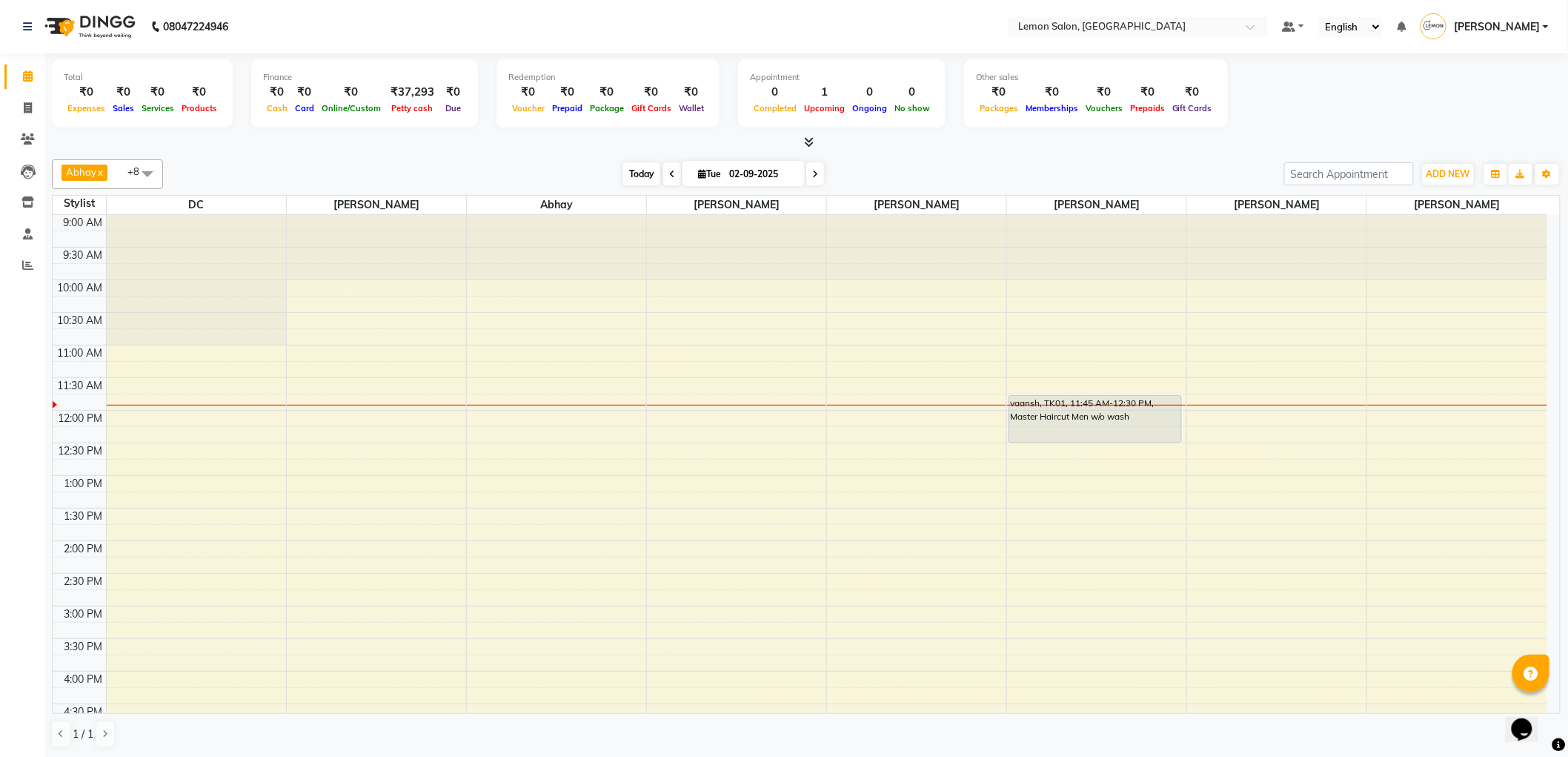
click at [626, 164] on span "Today" at bounding box center [642, 174] width 37 height 23
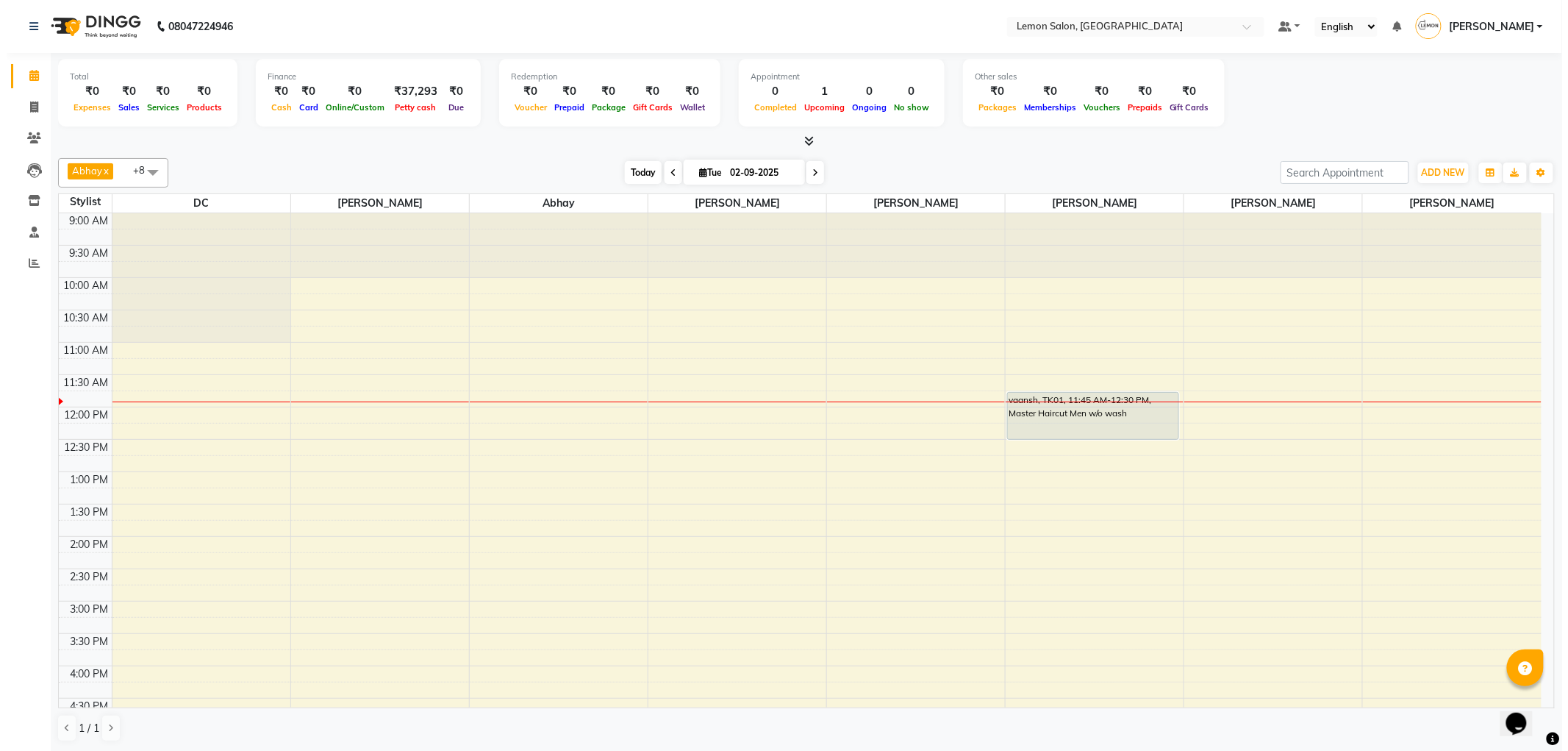
scroll to position [130, 0]
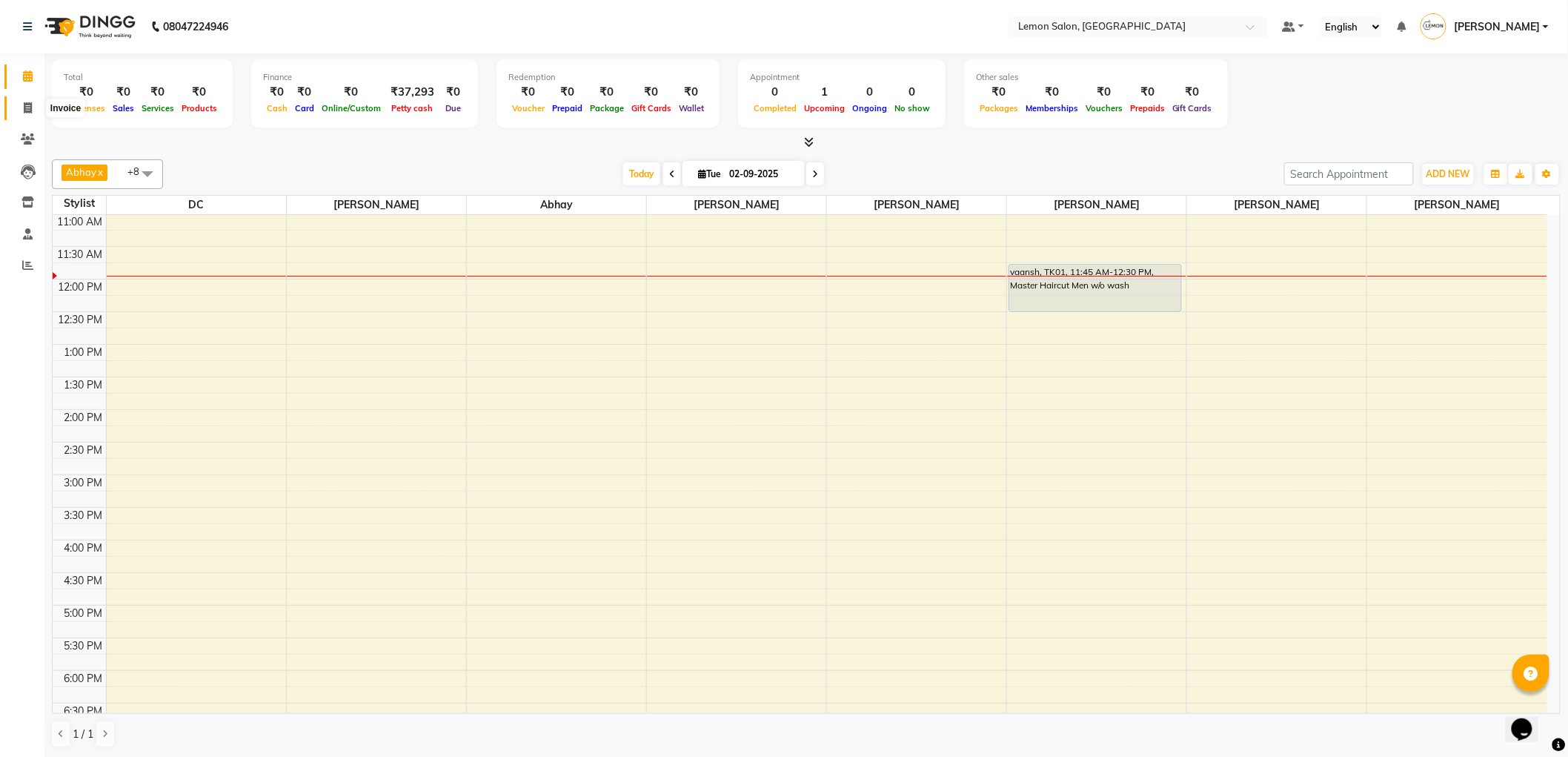
click at [33, 108] on span at bounding box center [28, 108] width 26 height 17
select select "561"
select select "service"
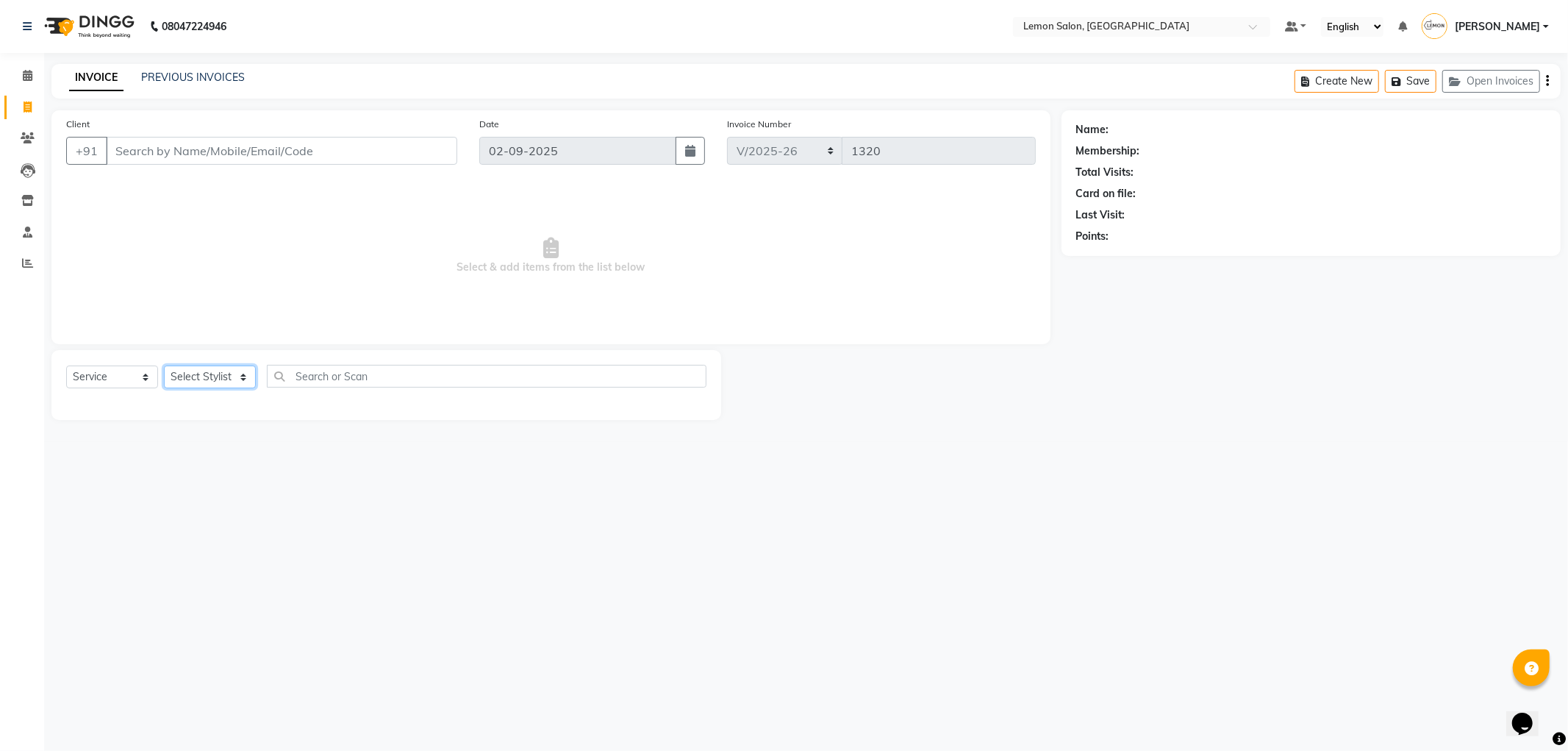
click at [214, 386] on select "Select Stylist Abhay Aminul Asif Shaikh Ayesha Roundhal DC Jenny Shah Mohd Ayan…" at bounding box center [209, 377] width 92 height 23
select select "7890"
click at [164, 366] on select "Select Stylist Abhay Aminul Asif Shaikh Ayesha Roundhal DC Jenny Shah Mohd Ayan…" at bounding box center [209, 377] width 92 height 23
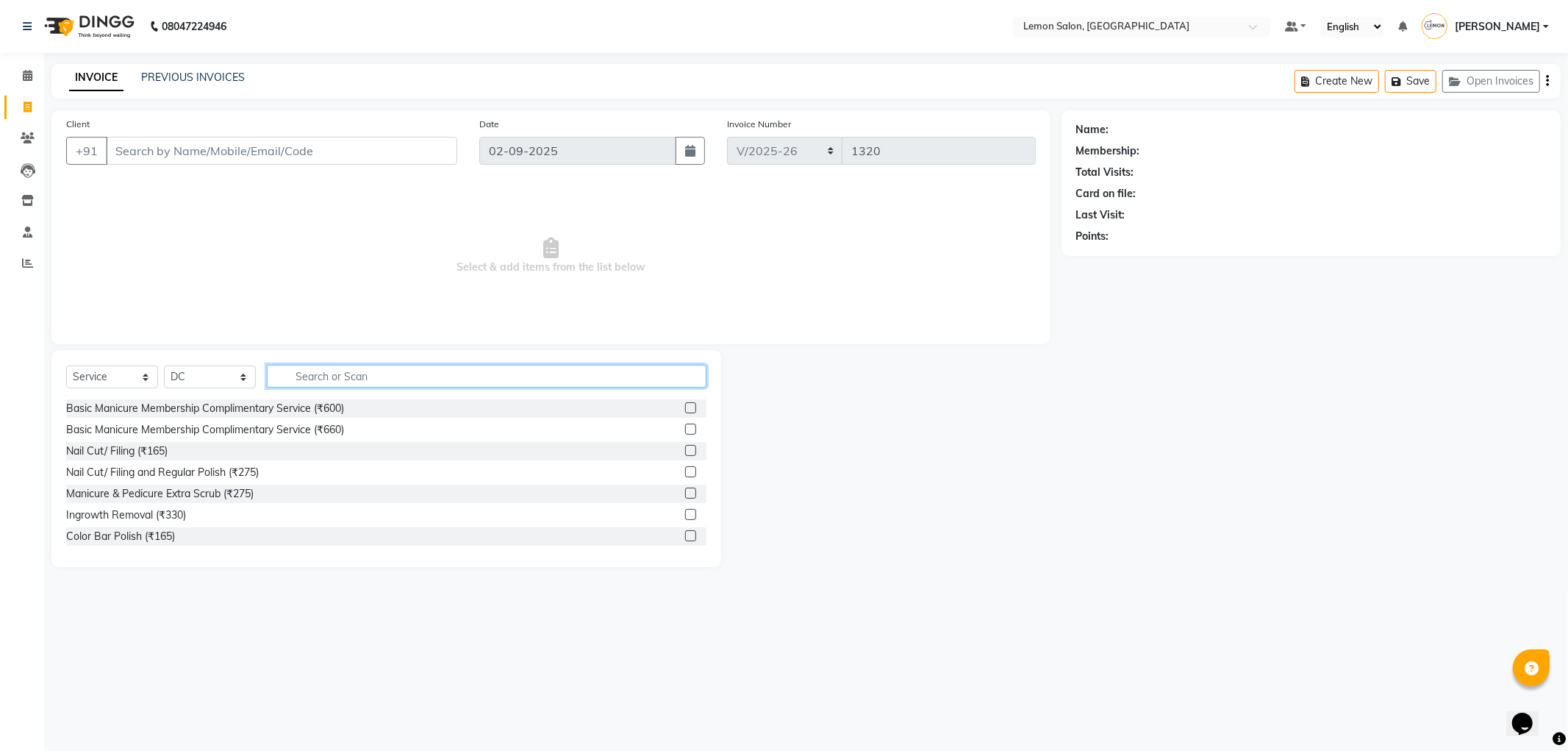
click at [336, 384] on input "text" at bounding box center [487, 376] width 440 height 23
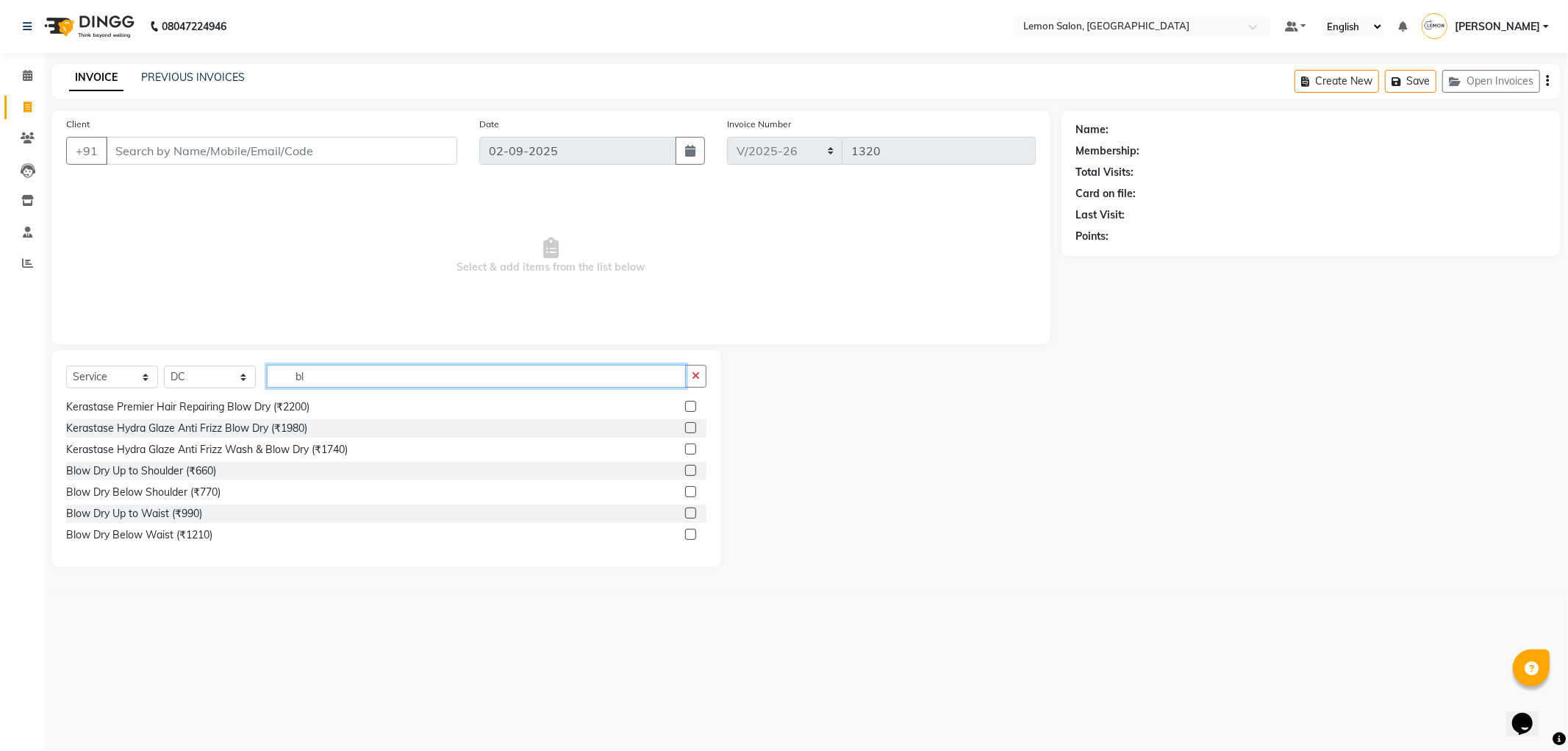
type input "b"
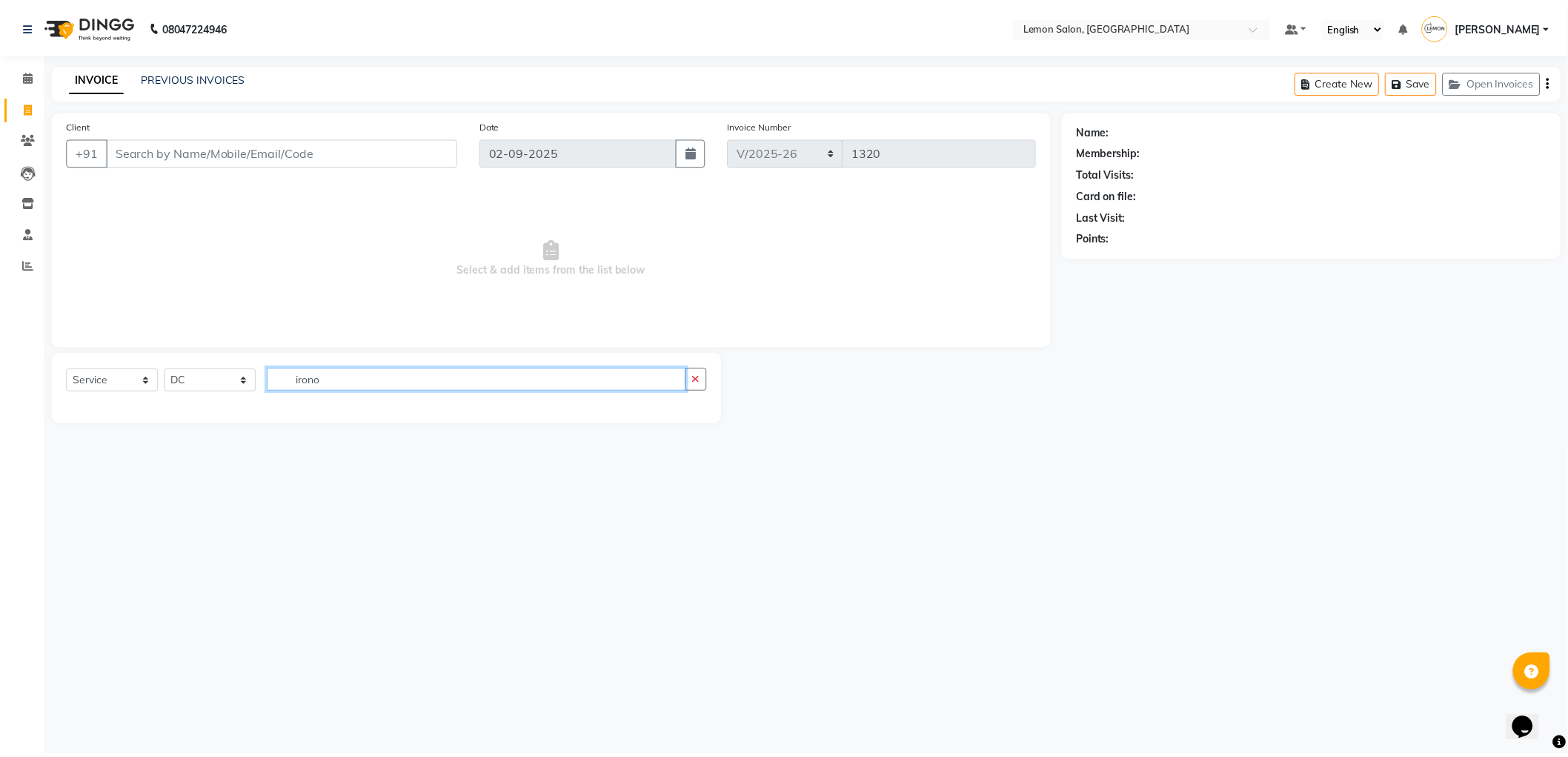
scroll to position [0, 0]
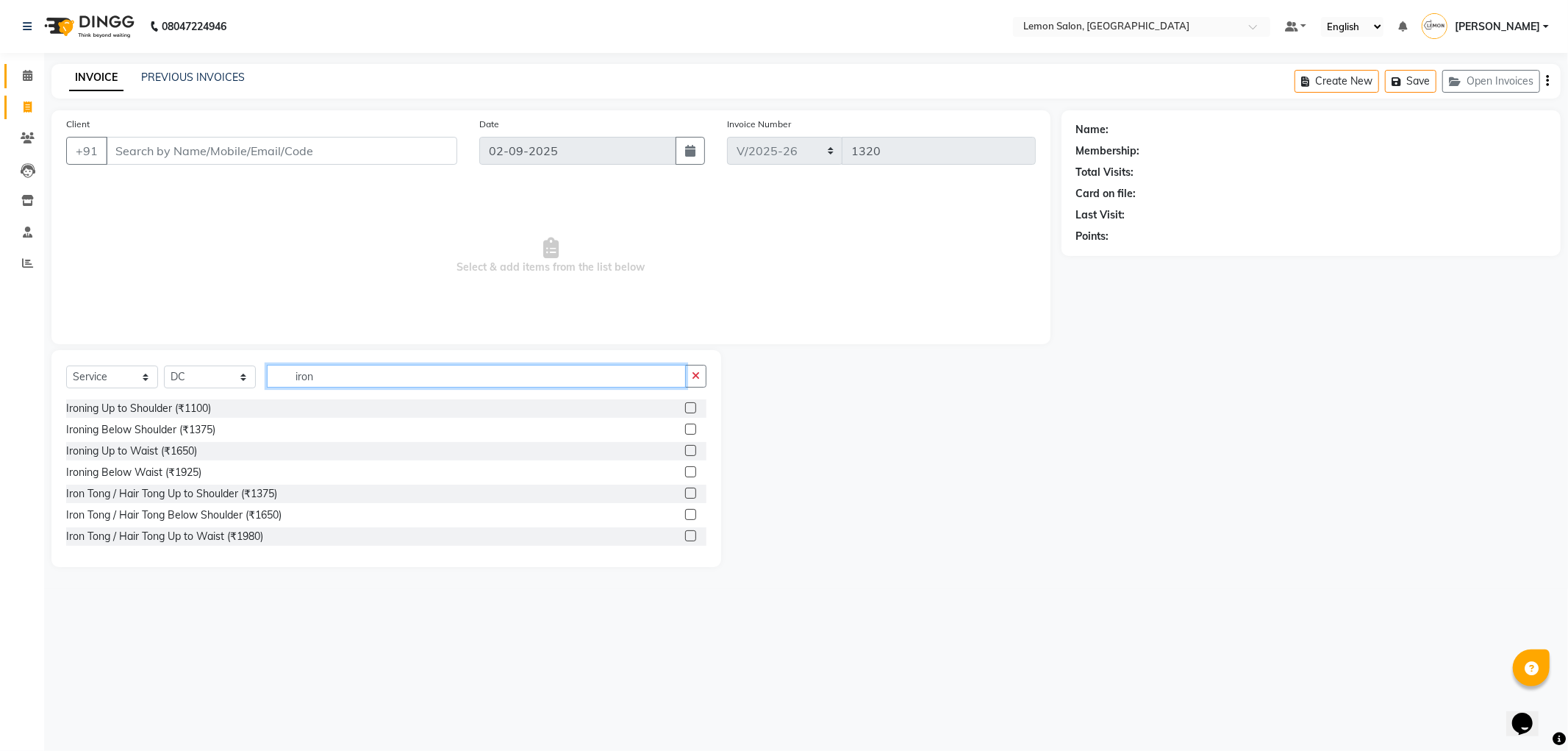
type input "iron"
click at [31, 85] on link "Calendar" at bounding box center [22, 76] width 35 height 24
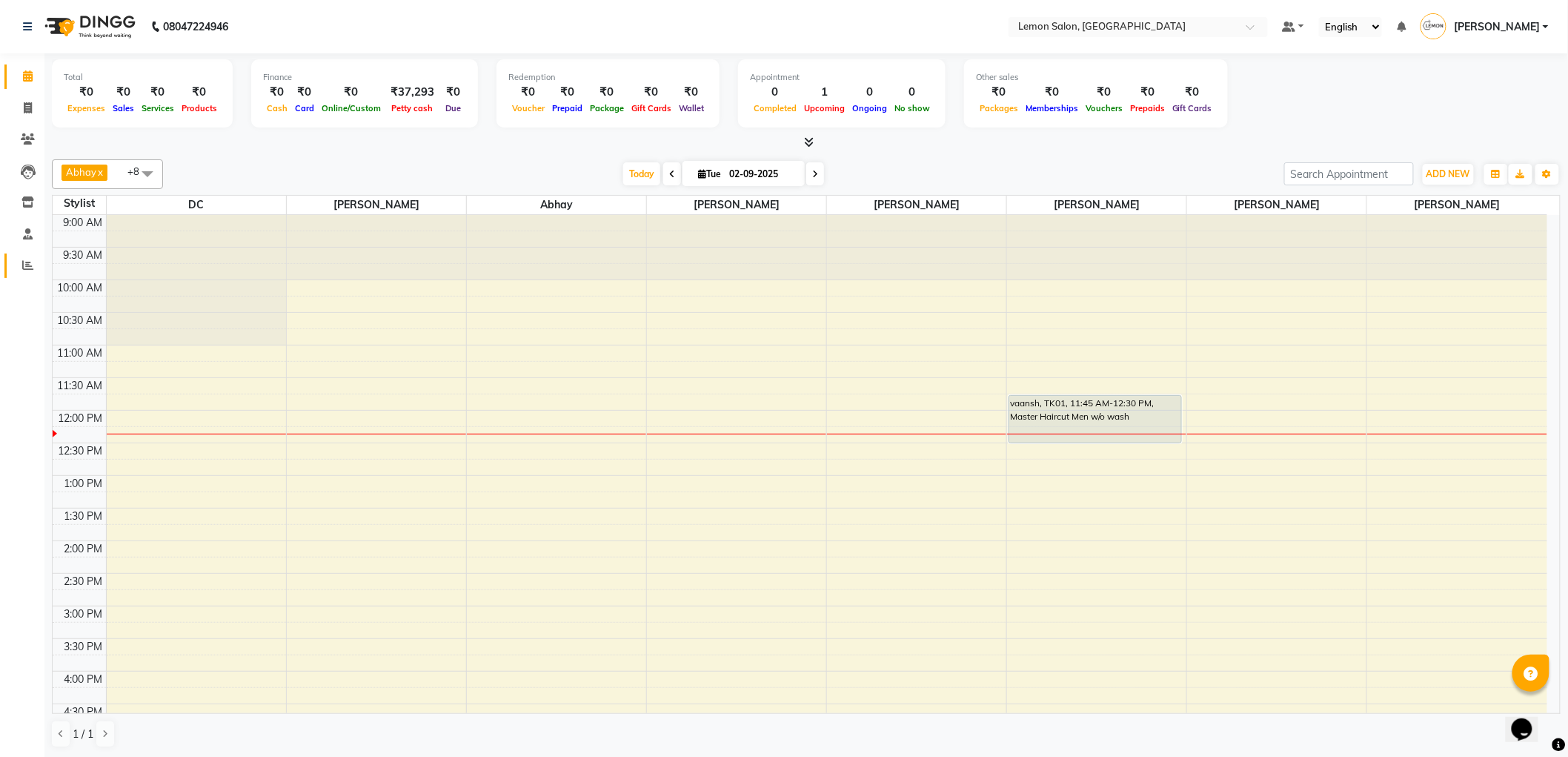
drag, startPoint x: 40, startPoint y: 252, endPoint x: 31, endPoint y: 264, distance: 15.0
click at [38, 252] on li "Reports" at bounding box center [22, 266] width 45 height 32
click at [31, 264] on icon at bounding box center [27, 265] width 11 height 11
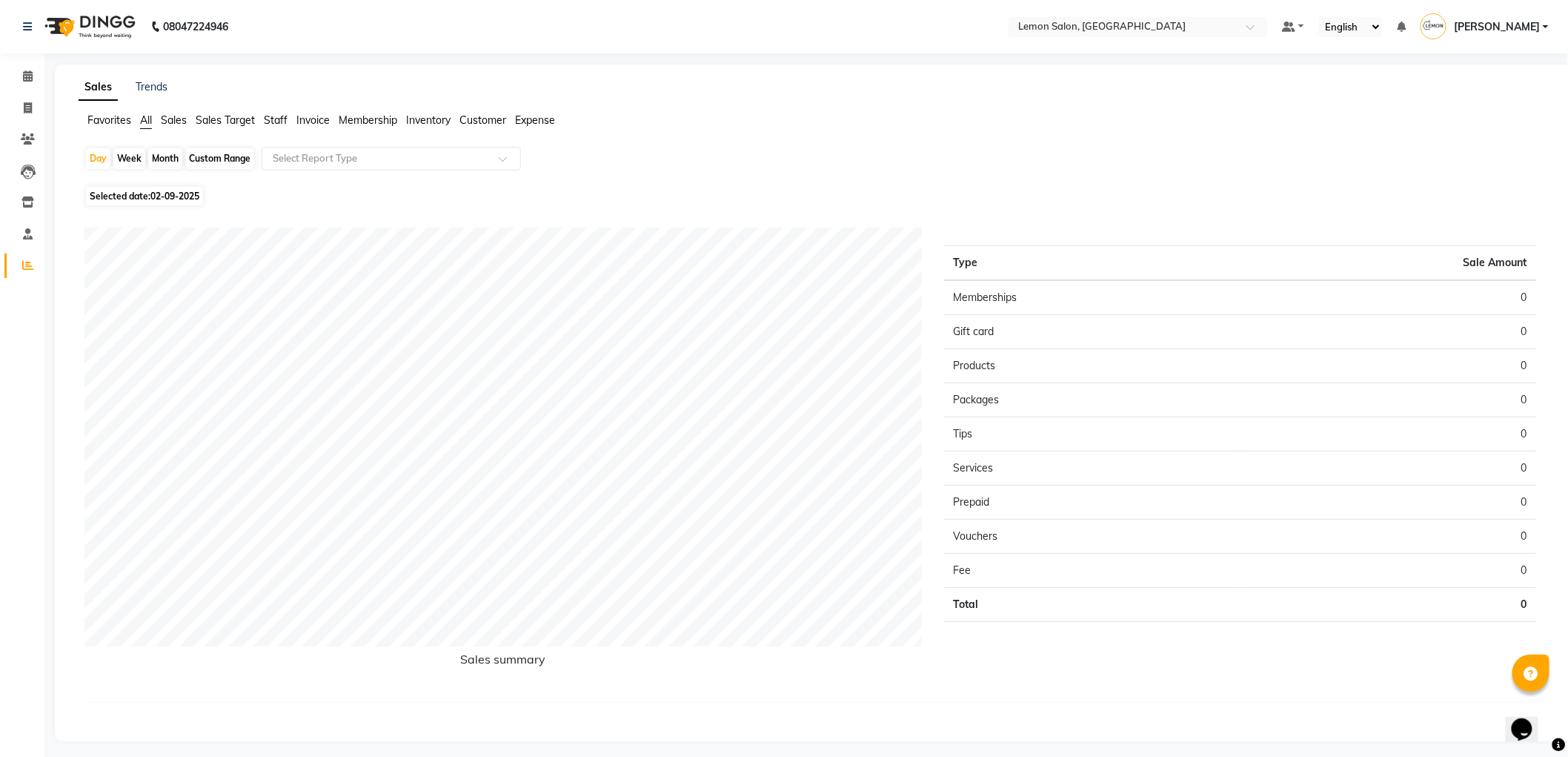
click at [156, 150] on div "Month" at bounding box center [165, 159] width 34 height 21
select select "9"
select select "2025"
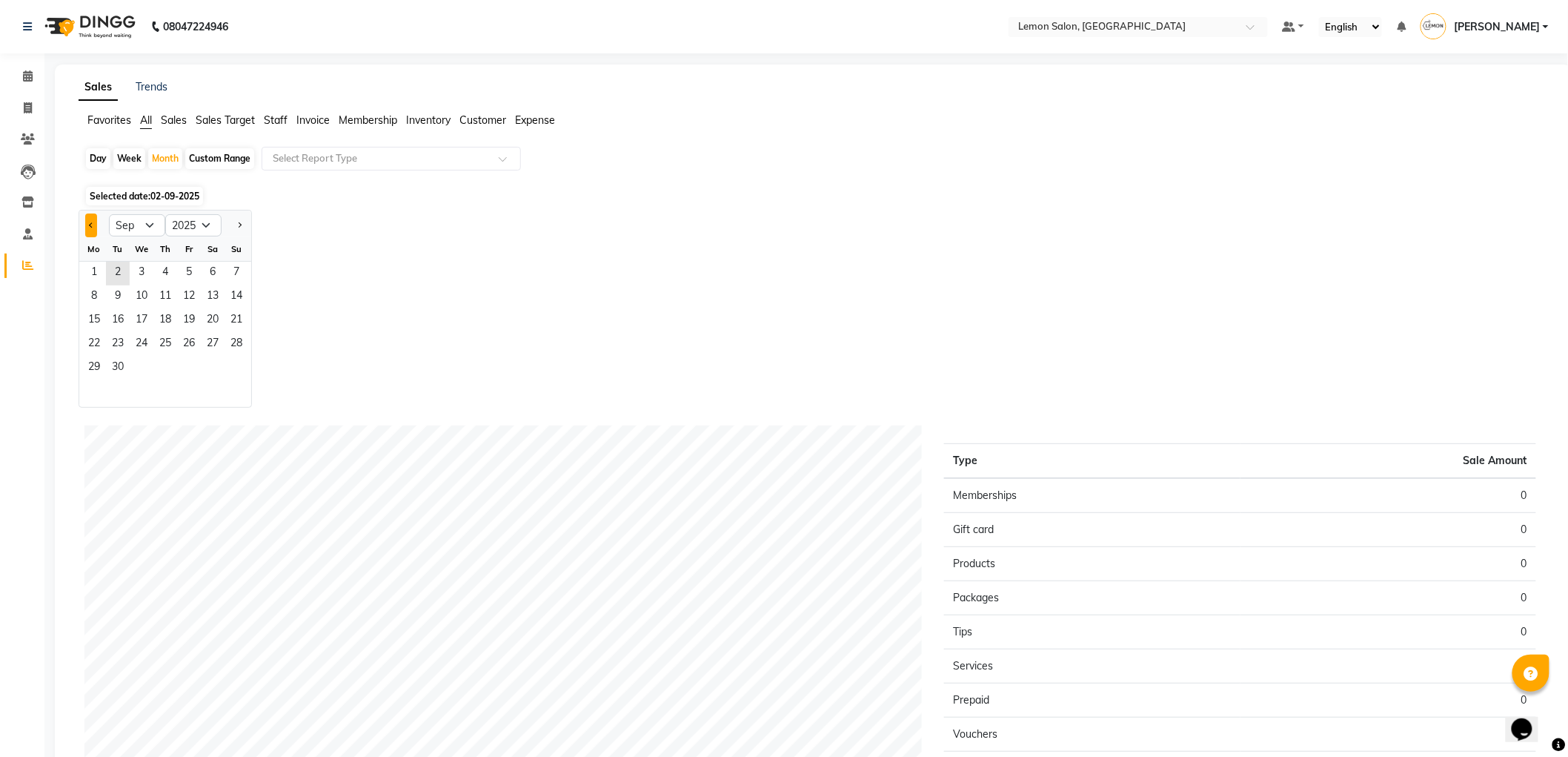
click at [87, 225] on button "Previous month" at bounding box center [91, 225] width 11 height 24
select select "8"
click at [236, 372] on span "31" at bounding box center [236, 368] width 24 height 24
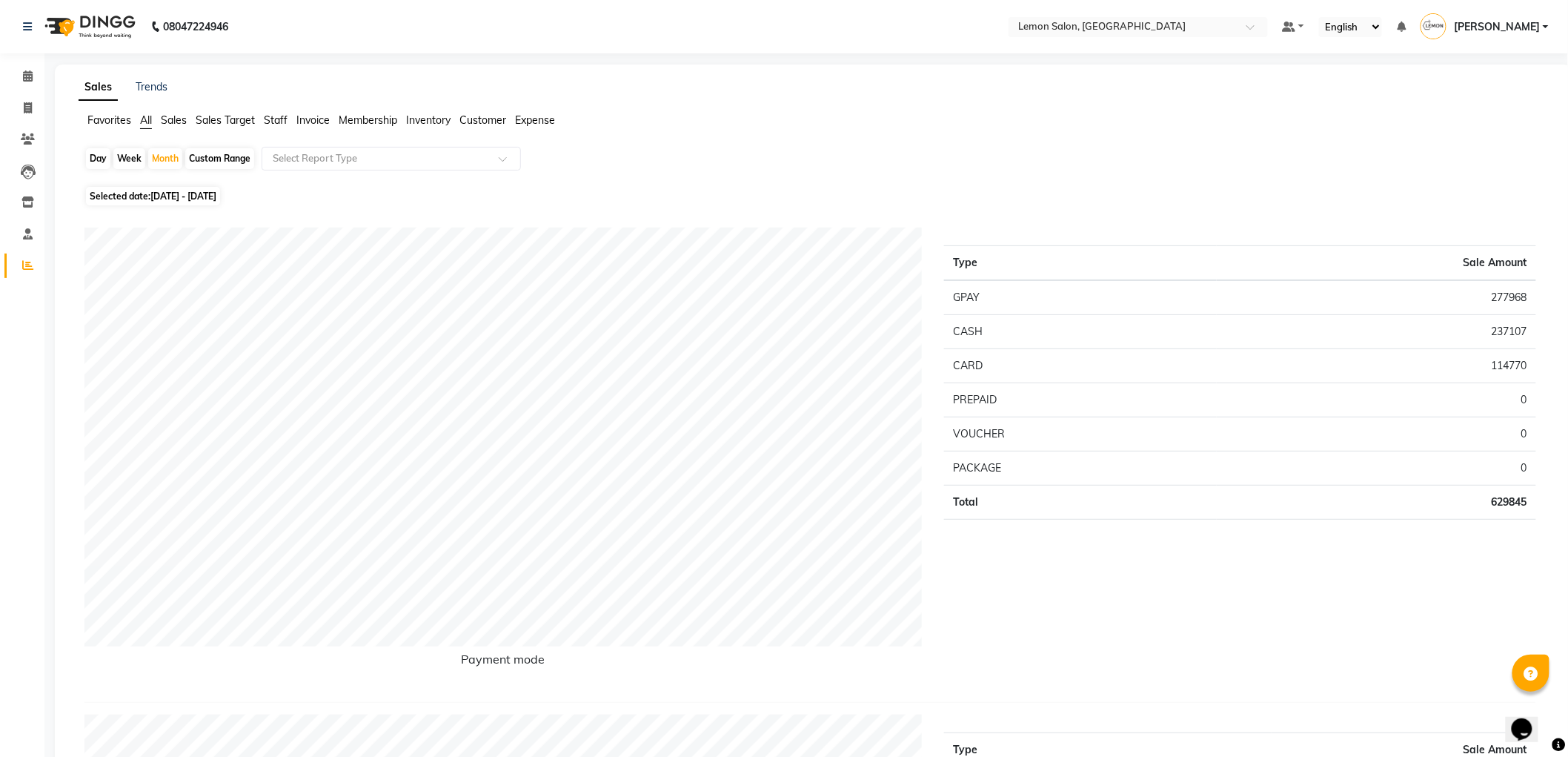
drag, startPoint x: 276, startPoint y: 120, endPoint x: 290, endPoint y: 141, distance: 25.2
click at [276, 121] on span "Staff" at bounding box center [275, 120] width 24 height 13
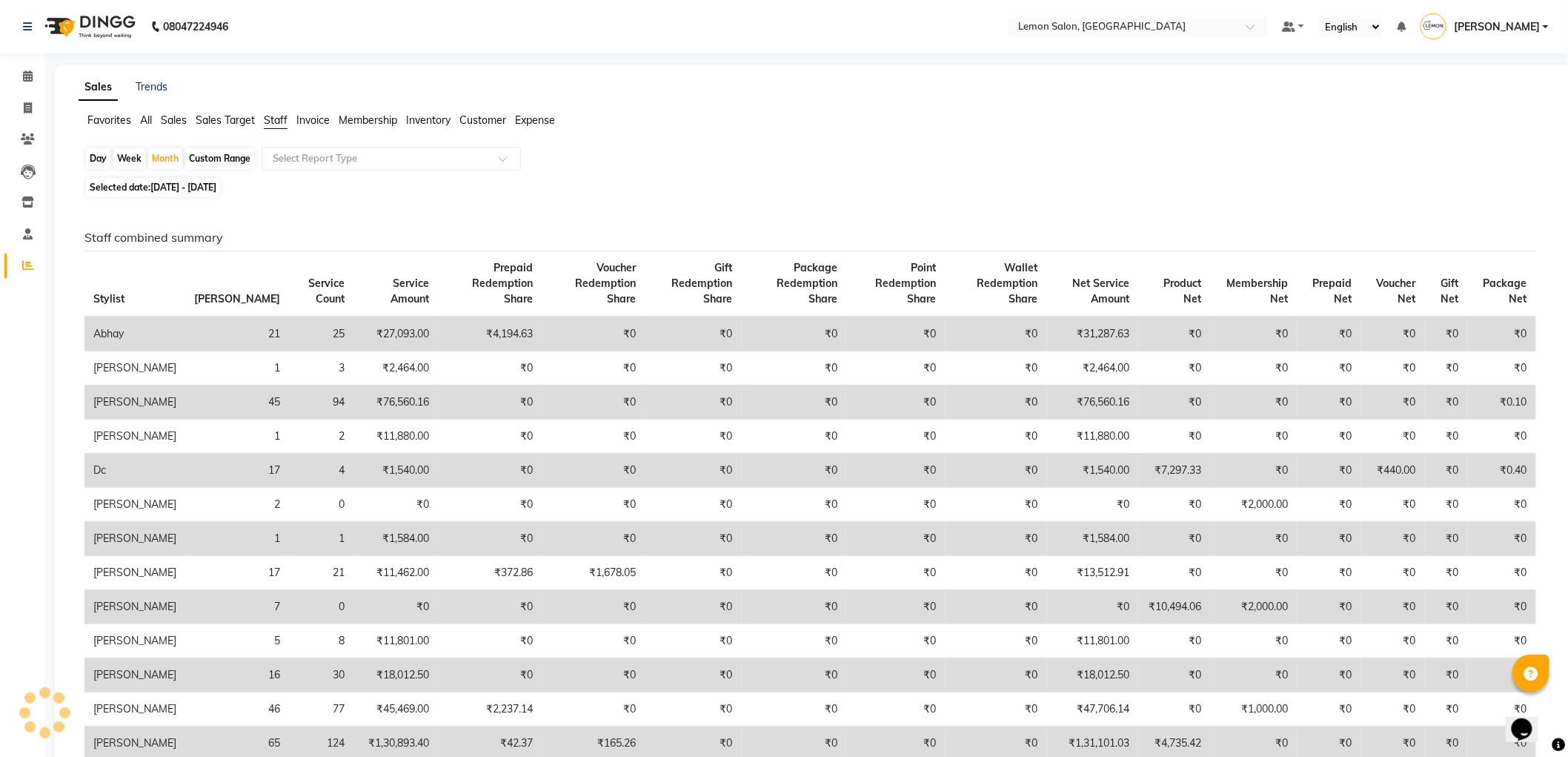
click at [309, 171] on ng-select "Select Report Type" at bounding box center [391, 158] width 259 height 24
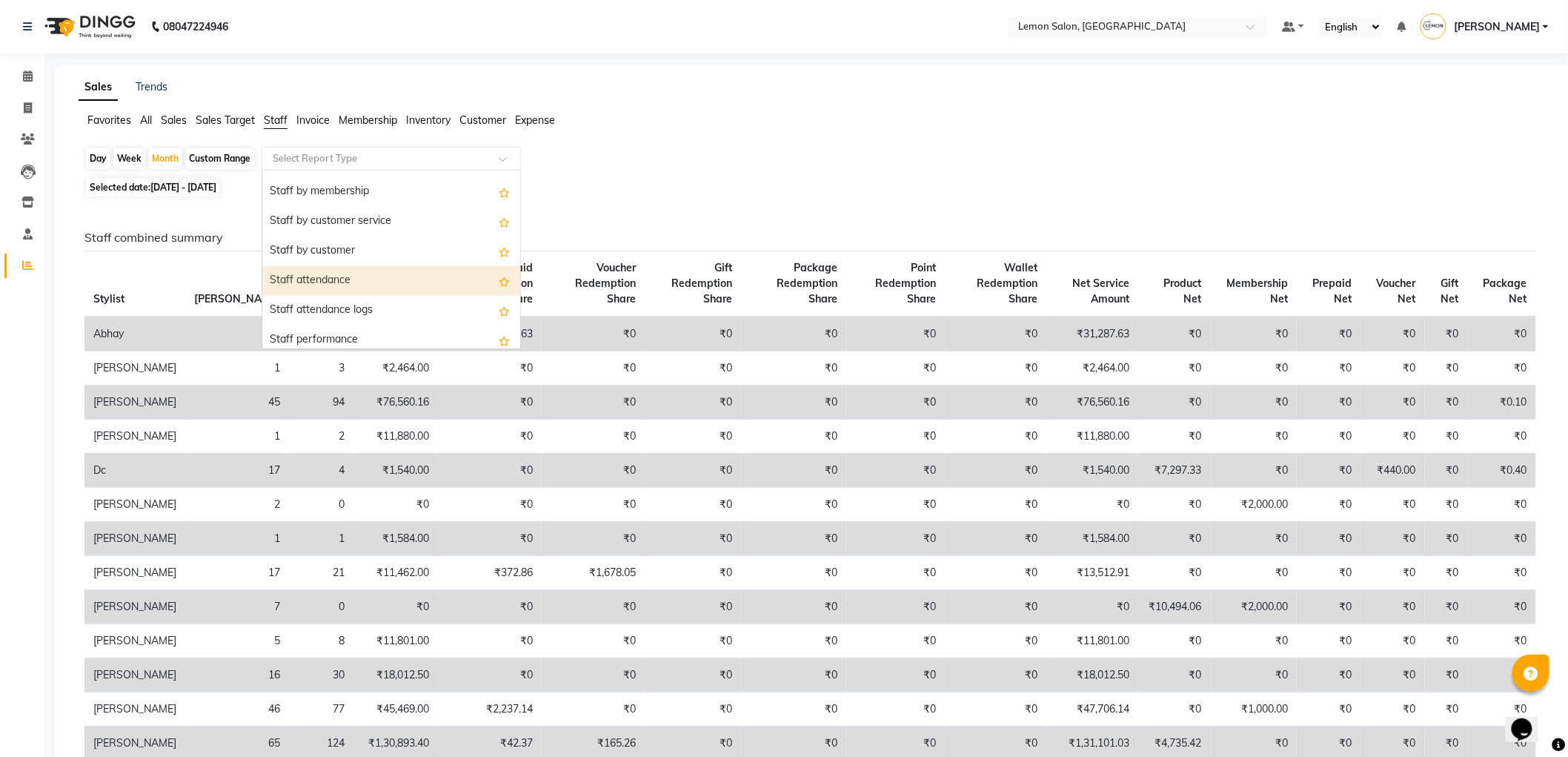
scroll to position [164, 0]
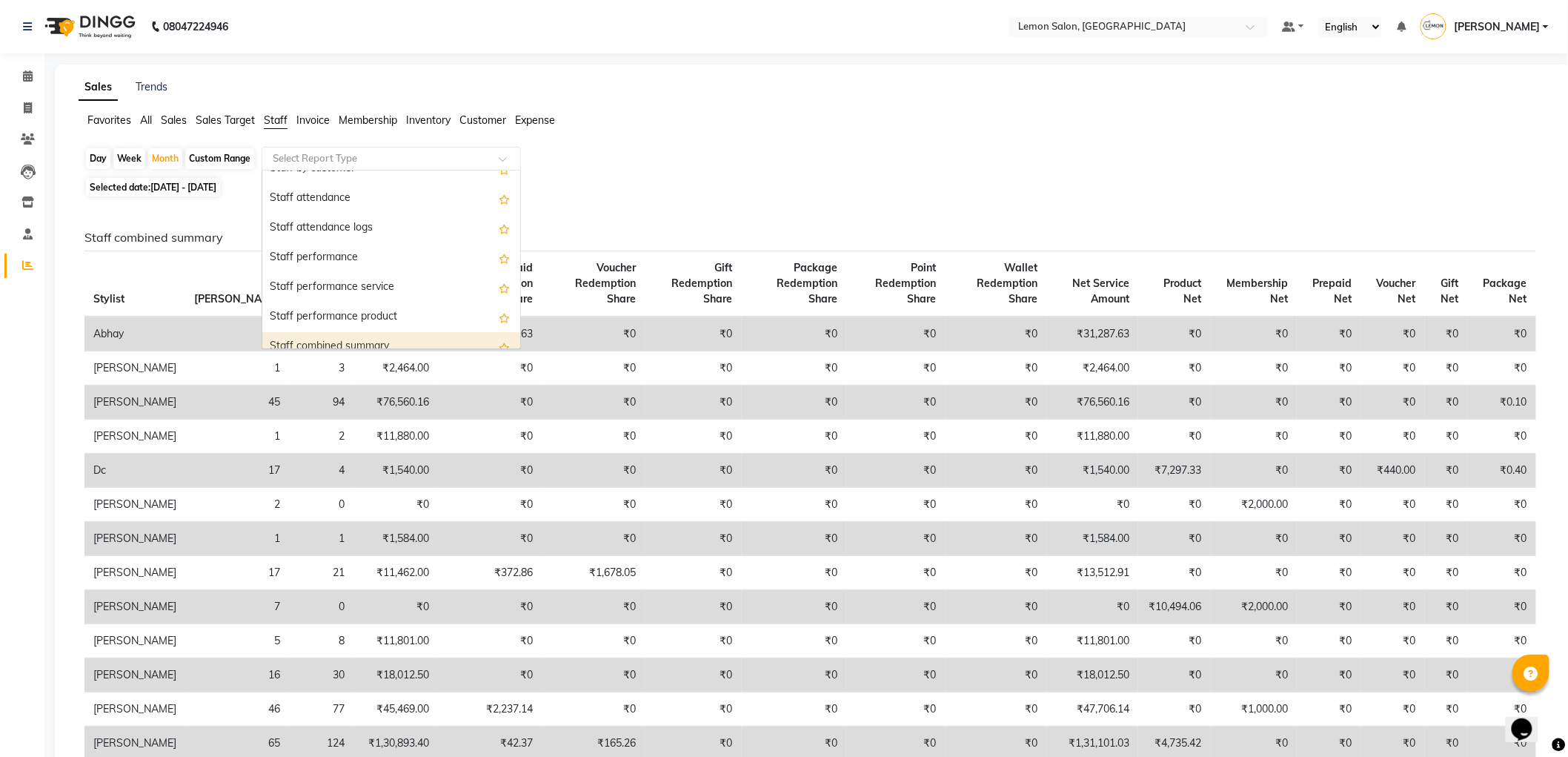
click at [356, 336] on div "Staff combined summary" at bounding box center [390, 347] width 258 height 30
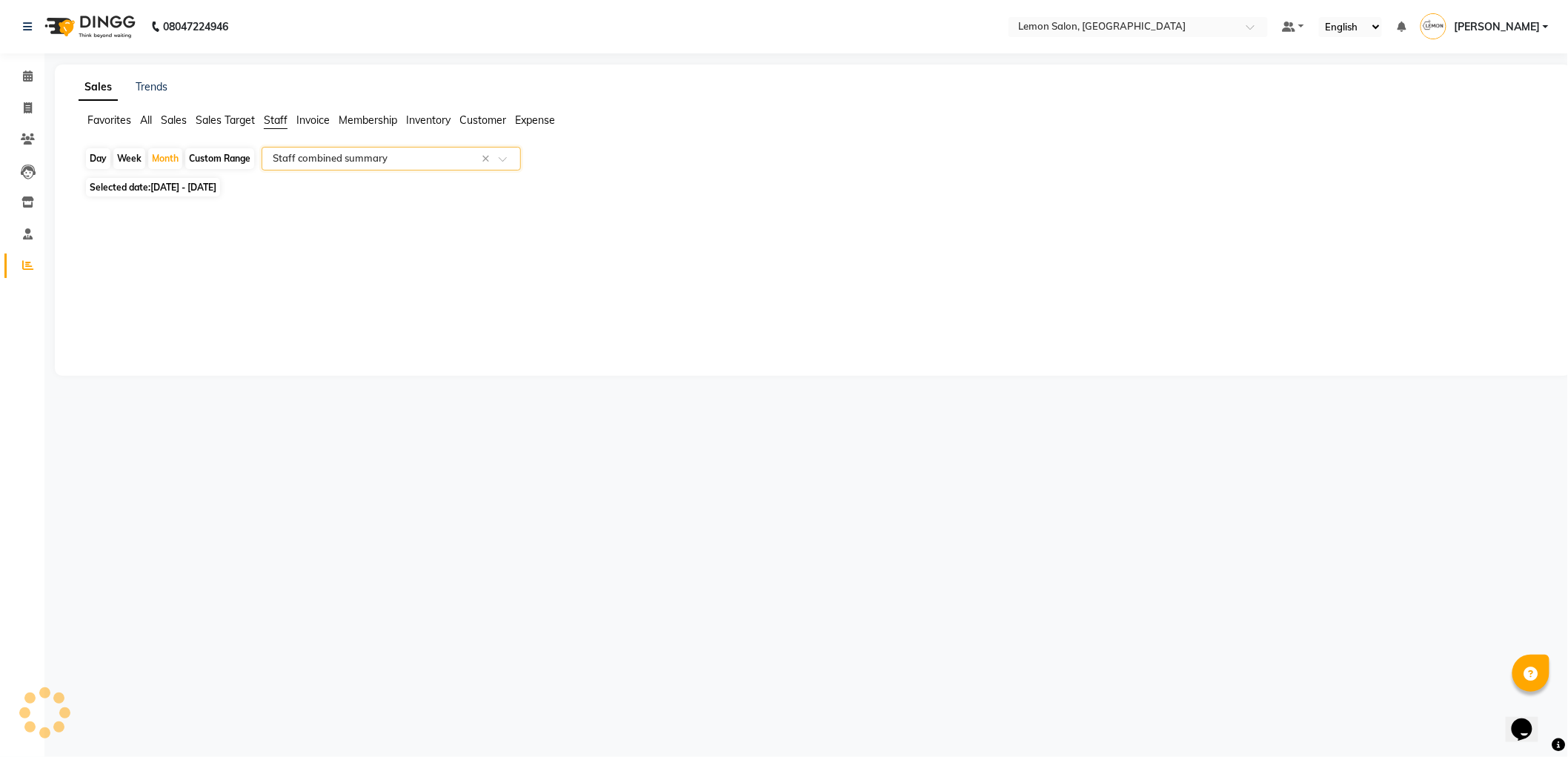
select select "csv"
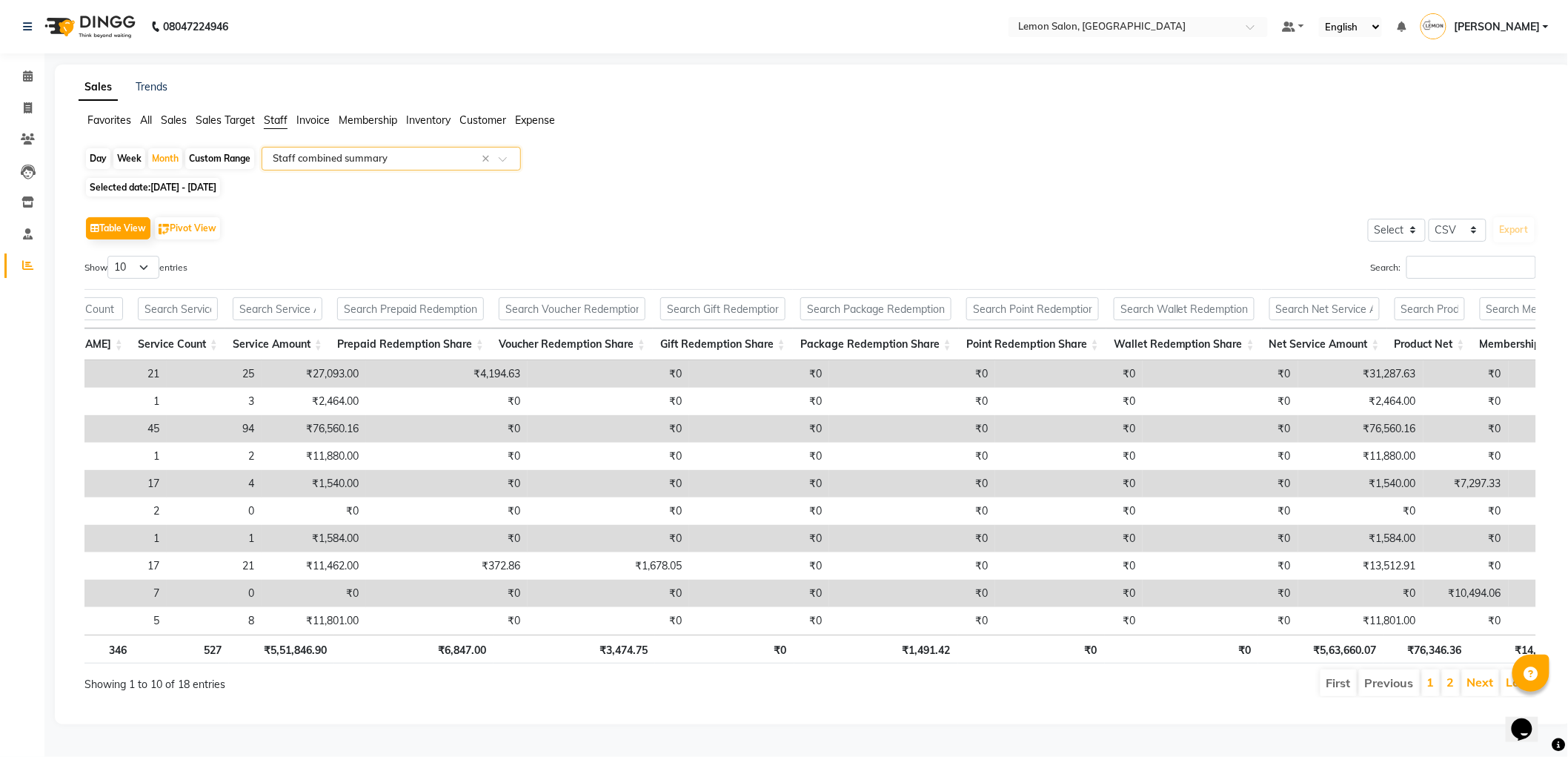
scroll to position [0, 128]
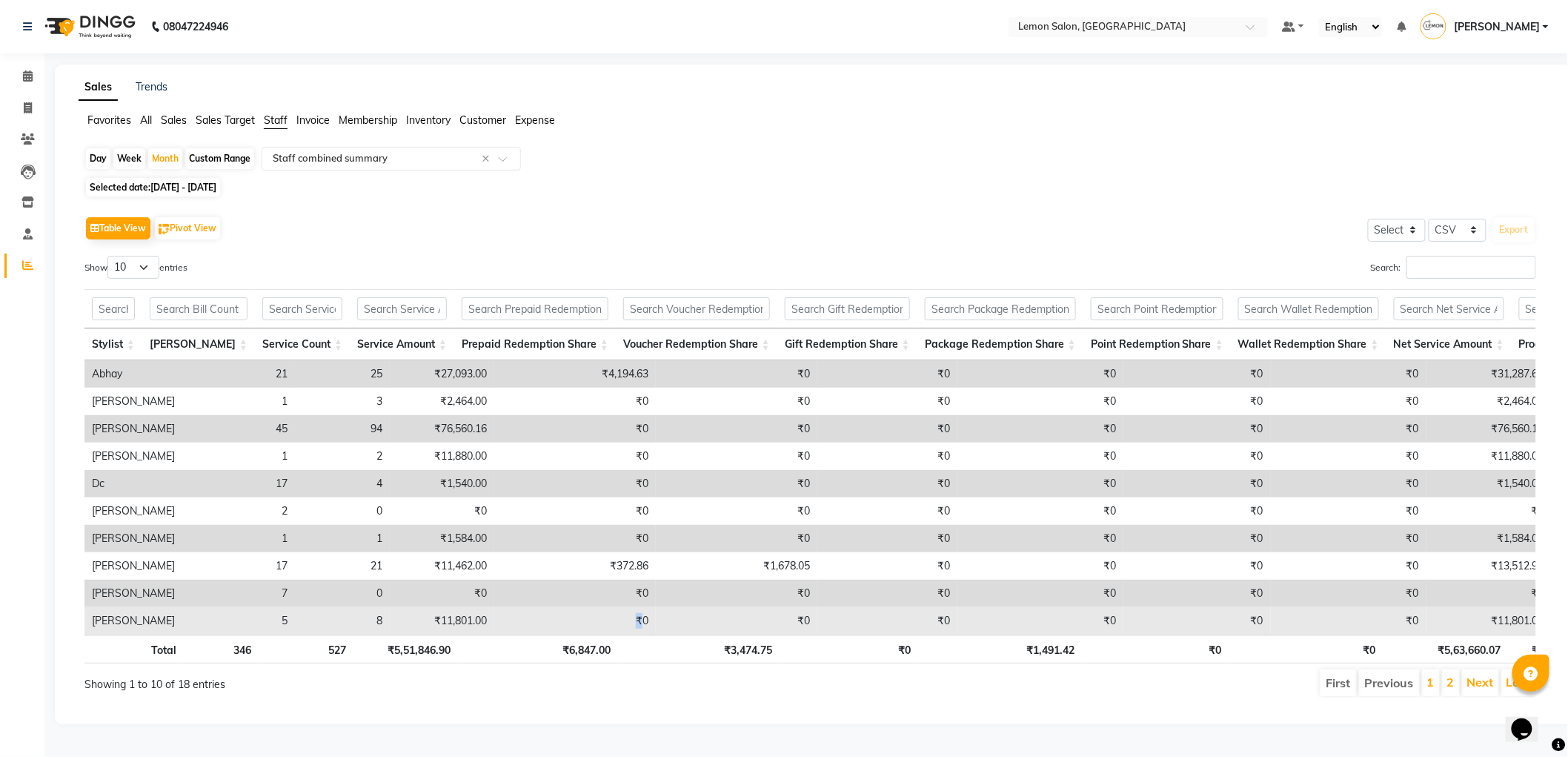
drag, startPoint x: 605, startPoint y: 634, endPoint x: 566, endPoint y: 634, distance: 39.0
click at [566, 634] on td "₹0" at bounding box center [575, 620] width 162 height 27
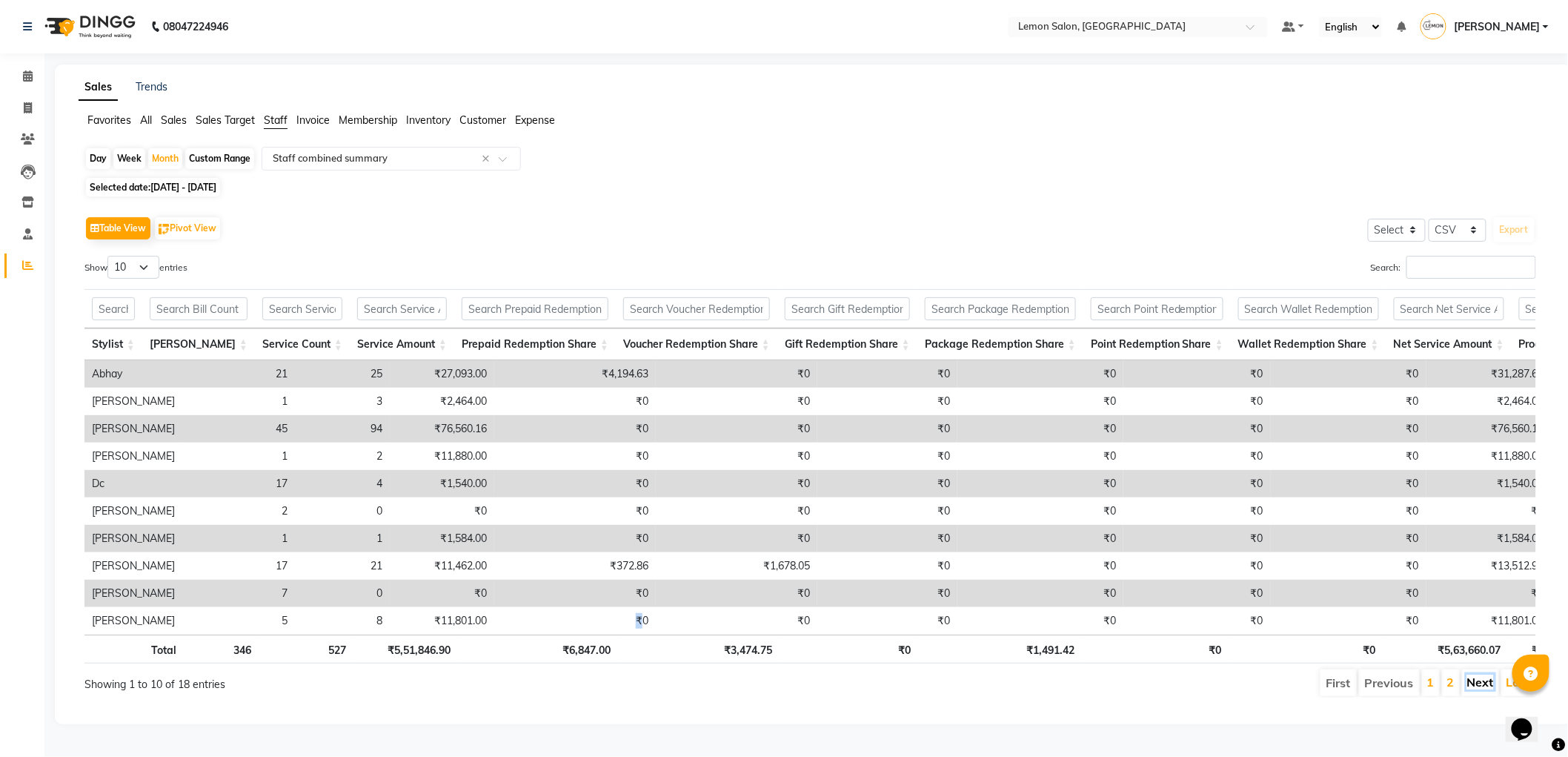
click at [1470, 689] on link "Next" at bounding box center [1480, 681] width 26 height 15
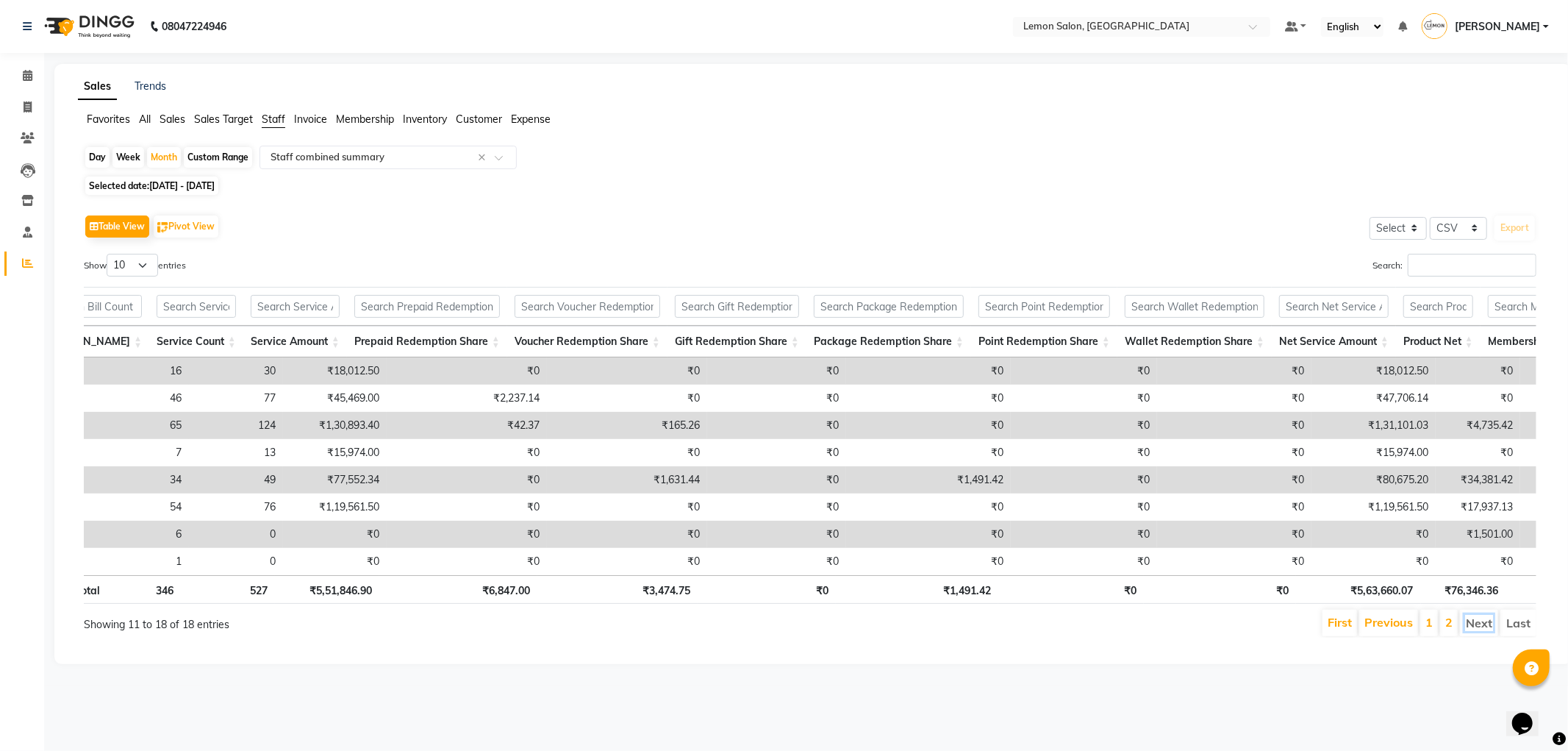
scroll to position [0, 104]
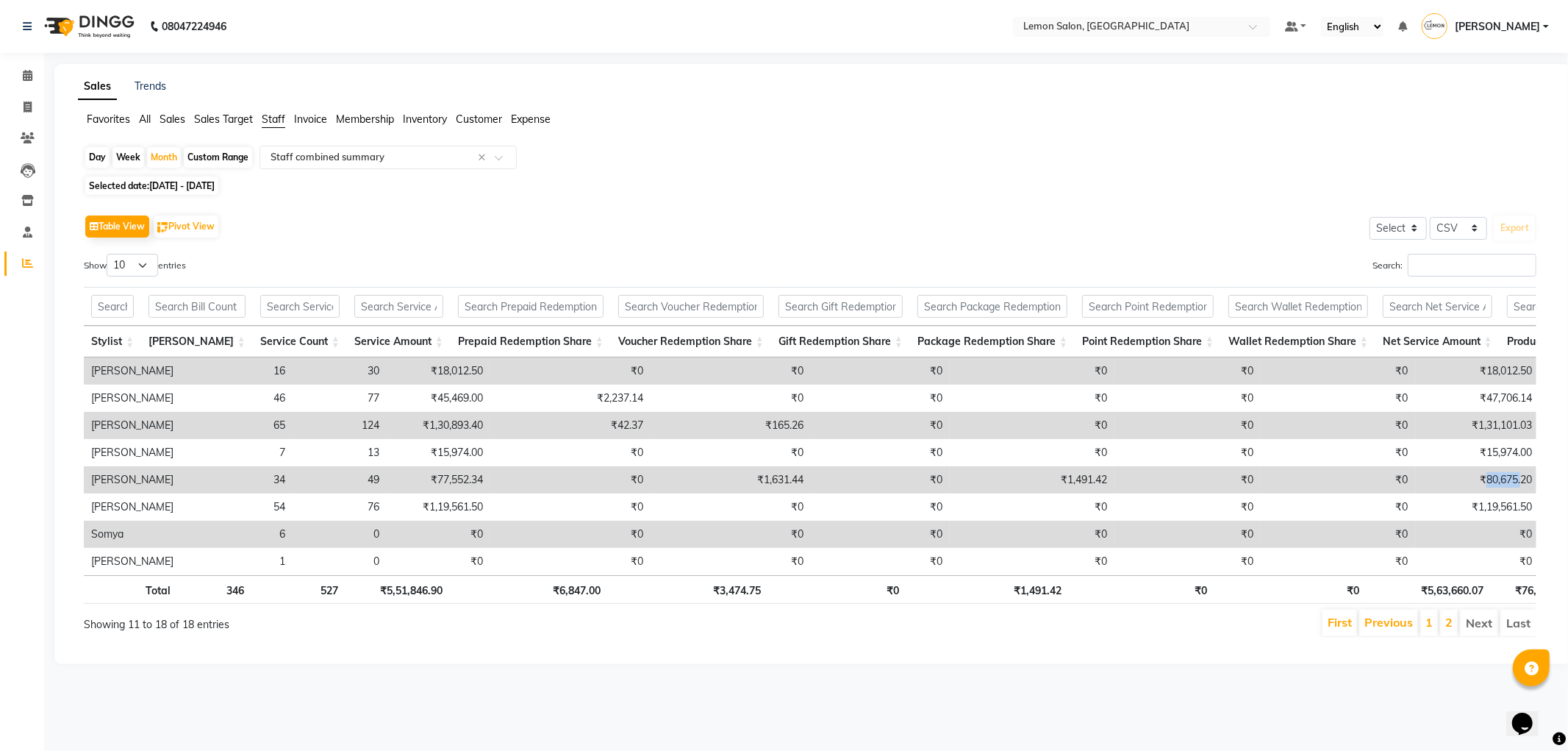
drag, startPoint x: 1435, startPoint y: 474, endPoint x: 1472, endPoint y: 480, distance: 37.5
click at [1472, 480] on td "₹80,675.20" at bounding box center [1477, 479] width 124 height 27
drag, startPoint x: 763, startPoint y: 530, endPoint x: 1010, endPoint y: 472, distance: 253.7
click at [767, 527] on tr "Somya 6 0 ₹0 ₹0 ₹0 ₹0 ₹0 ₹0 ₹0 ₹0 ₹1,501.00 ₹8,900.00 ₹0 ₹0 ₹0 ₹0" at bounding box center [1071, 534] width 1975 height 27
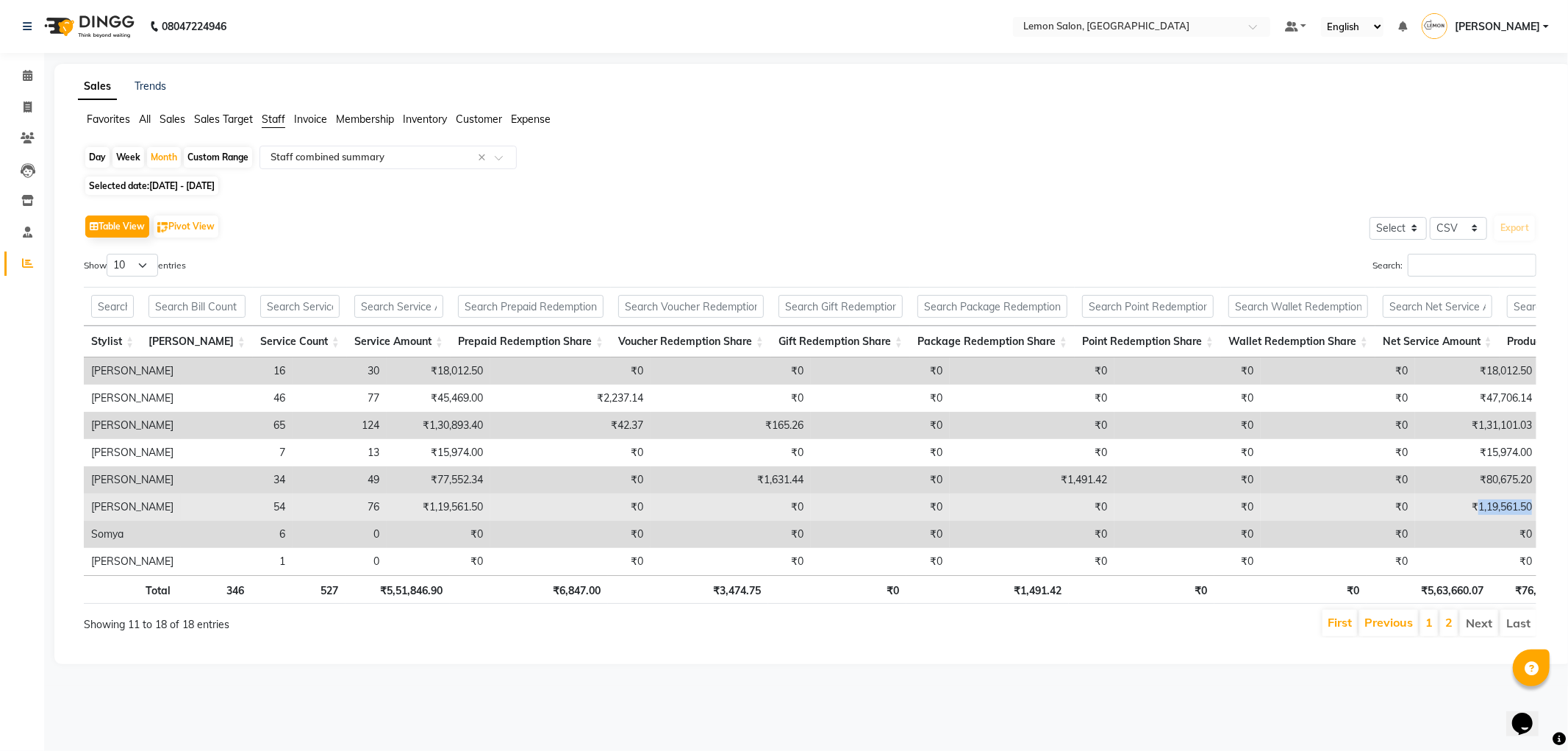
drag, startPoint x: 1425, startPoint y: 506, endPoint x: 1487, endPoint y: 505, distance: 62.0
click at [1487, 505] on td "₹1,19,561.50" at bounding box center [1477, 507] width 124 height 27
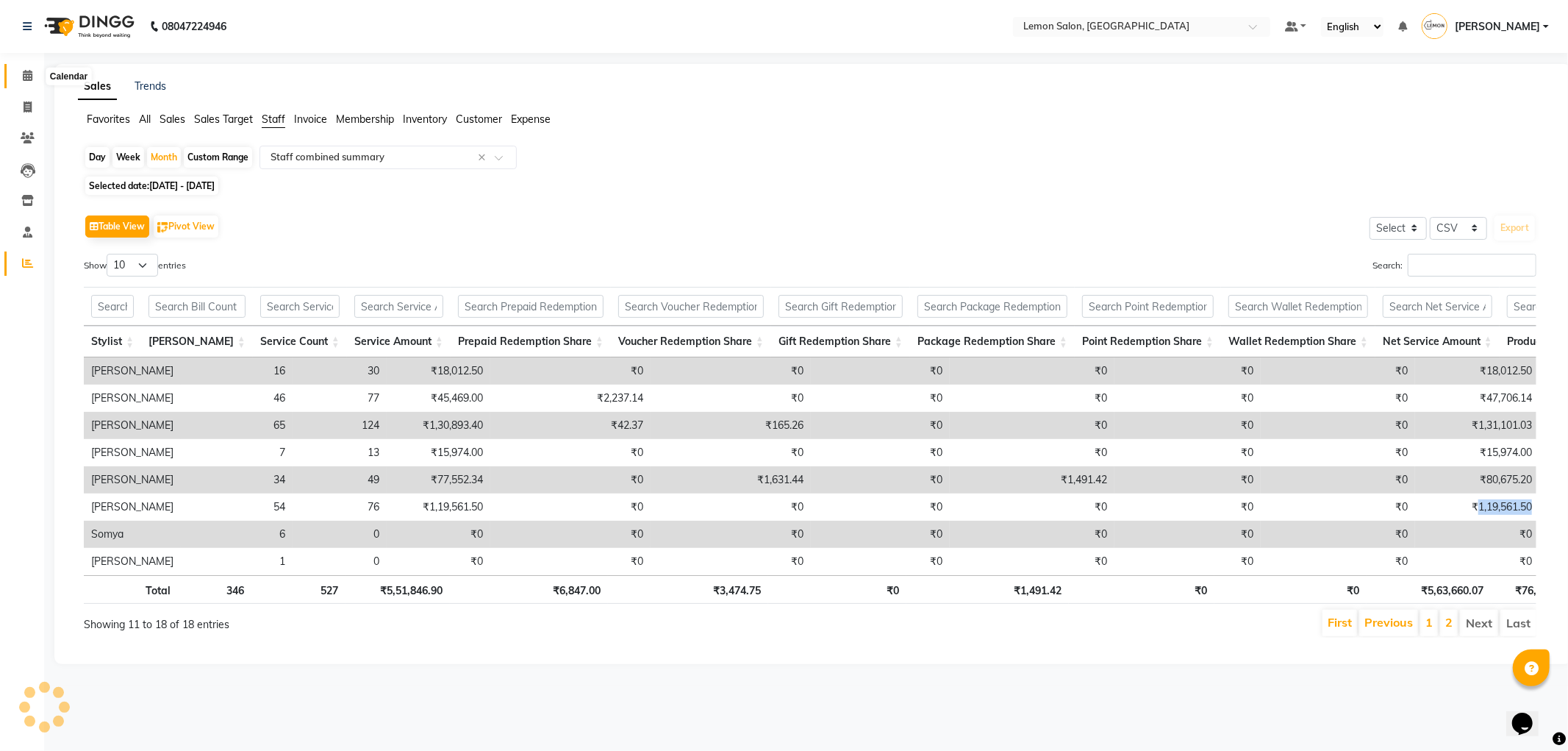
click at [15, 69] on span at bounding box center [28, 76] width 26 height 17
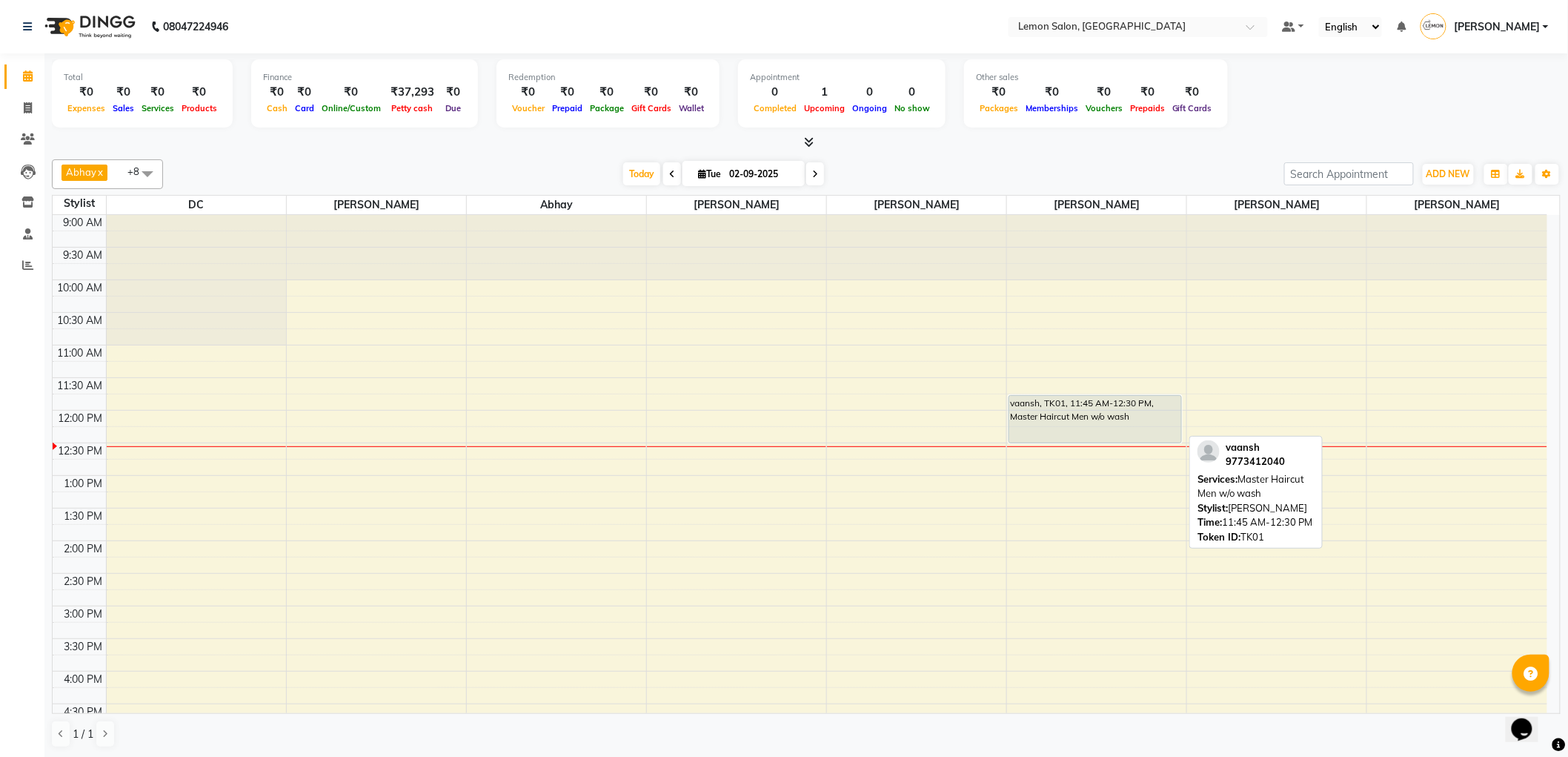
click at [1070, 428] on div "vaansh, TK01, 11:45 AM-12:30 PM, Master Haircut Men w/o wash" at bounding box center [1095, 419] width 172 height 47
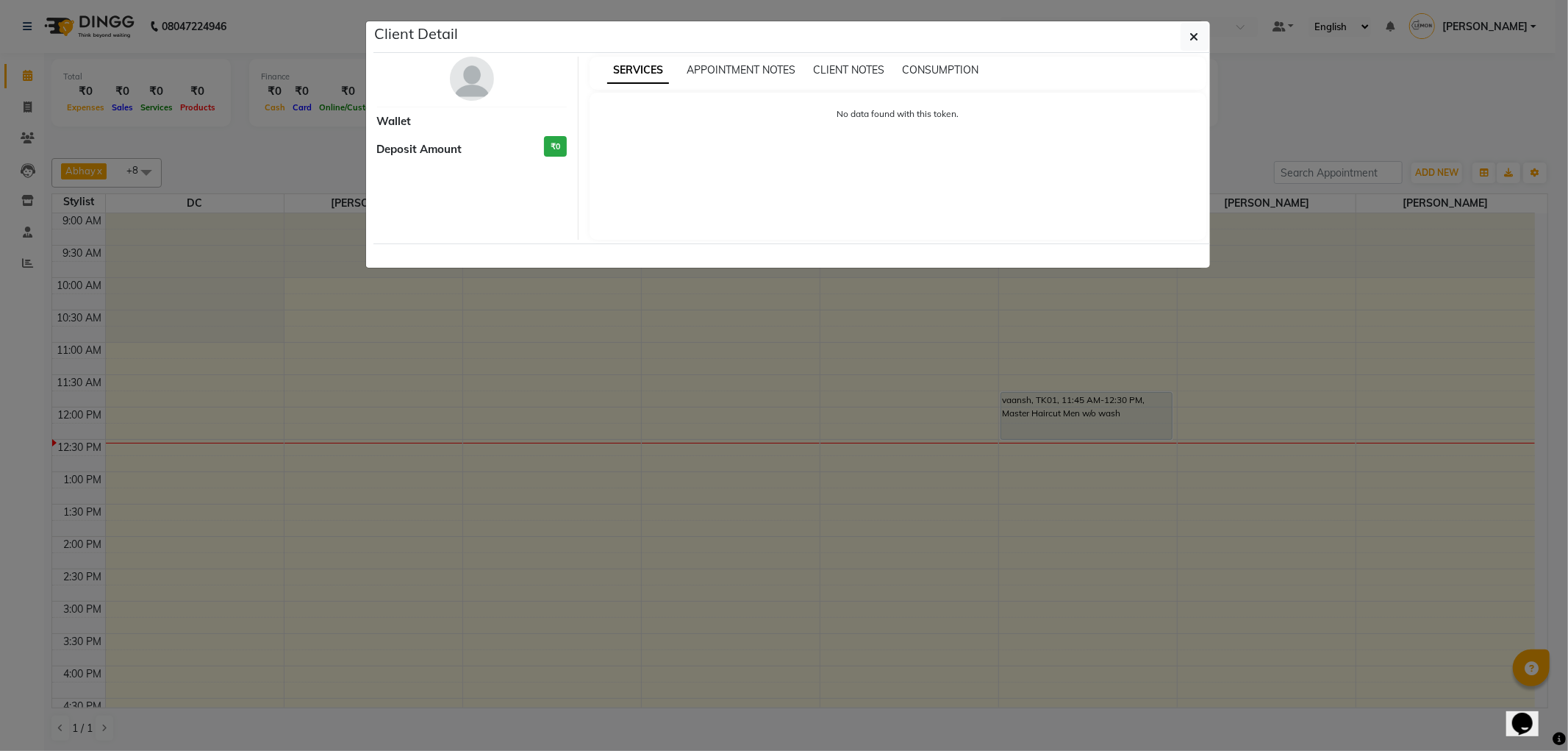
select select "7"
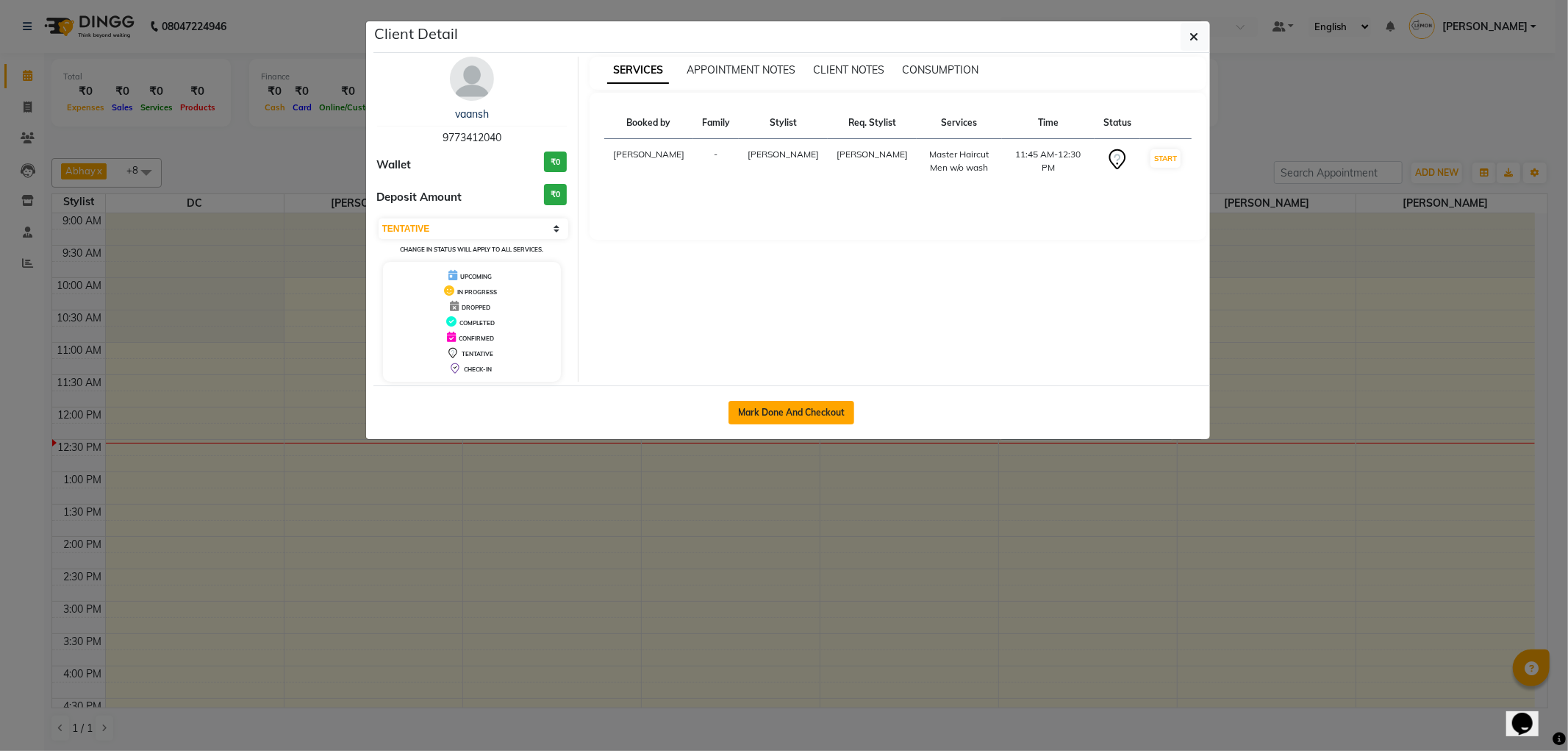
click at [821, 410] on button "Mark Done And Checkout" at bounding box center [791, 412] width 126 height 24
select select "561"
select select "service"
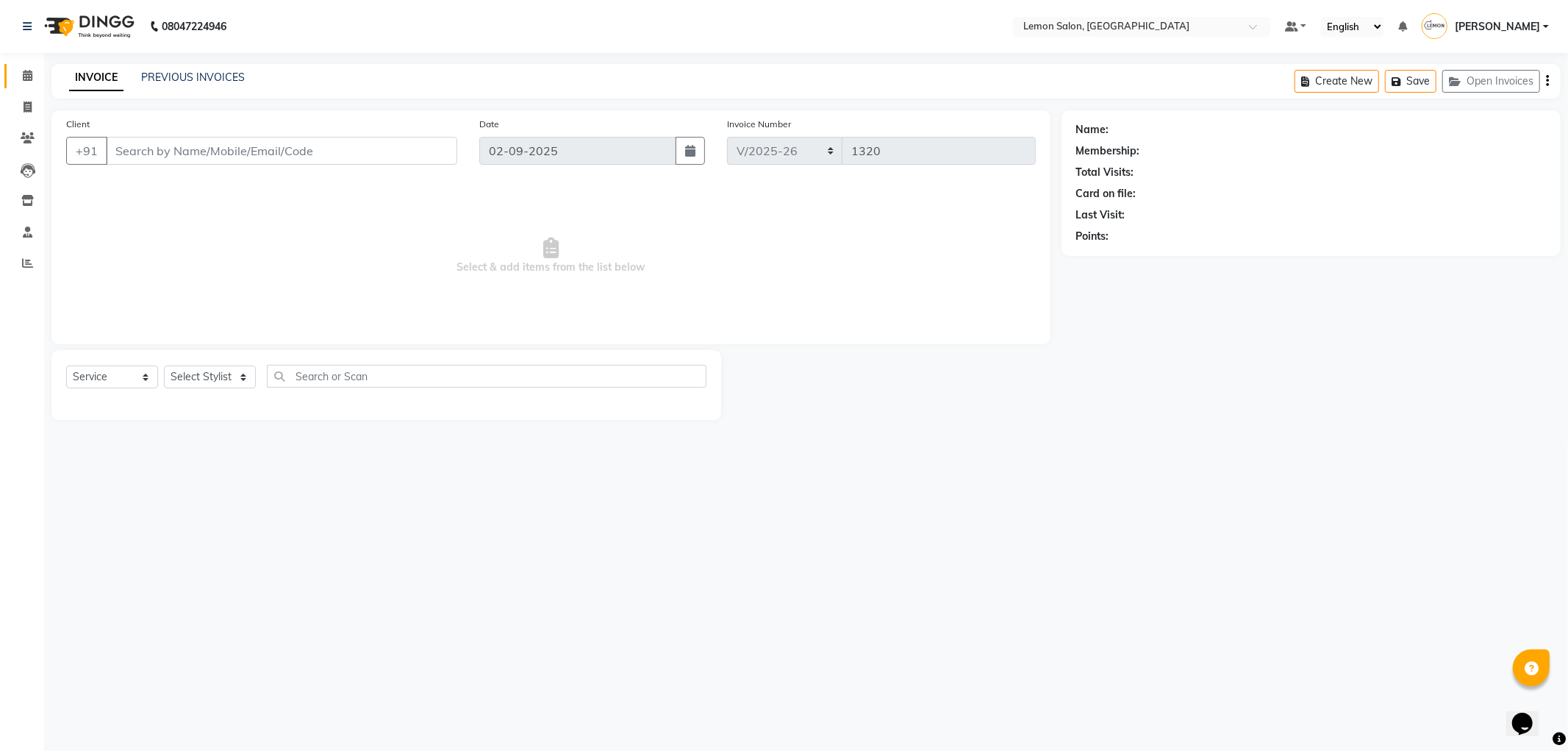
type input "9773412040"
select select "60402"
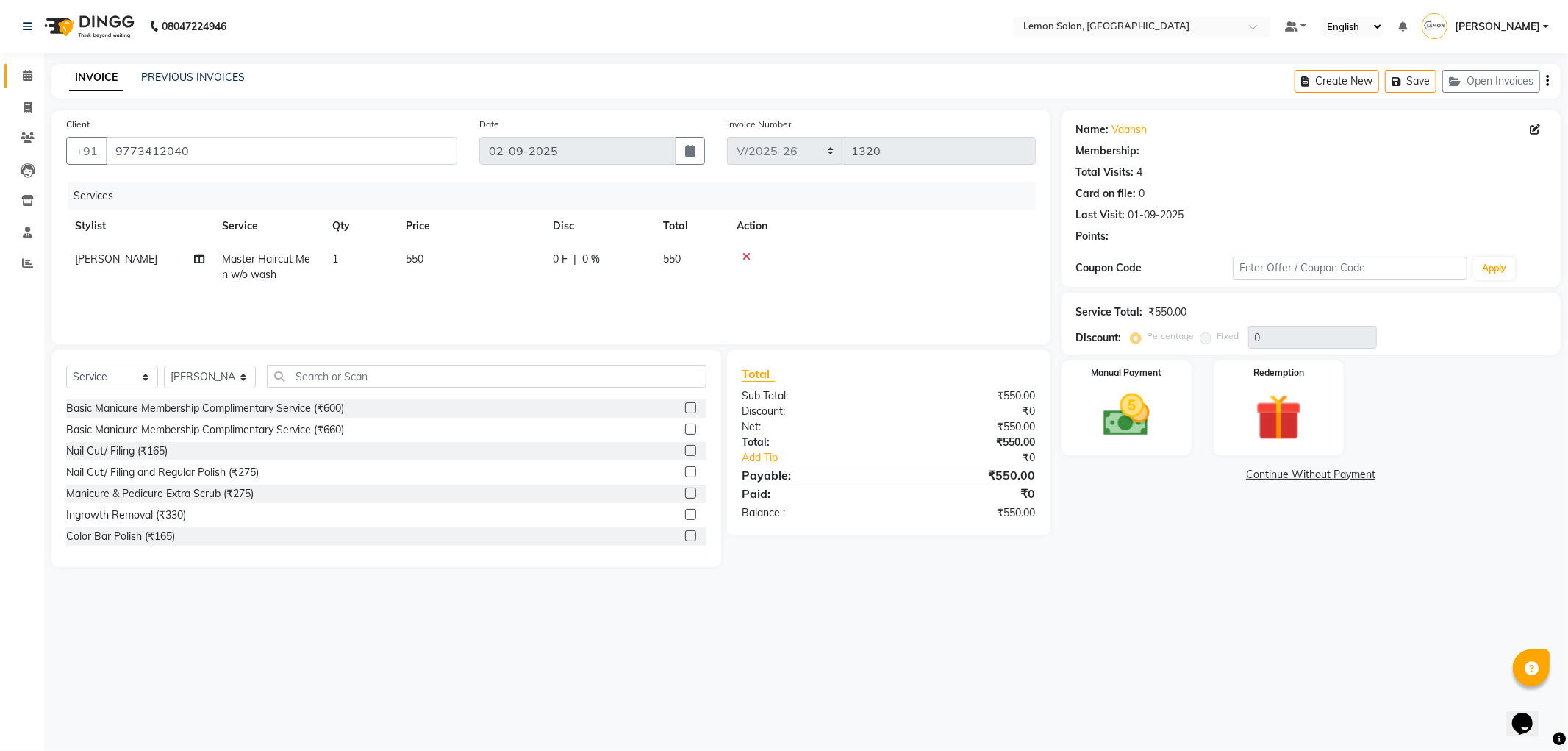
select select "1: Object"
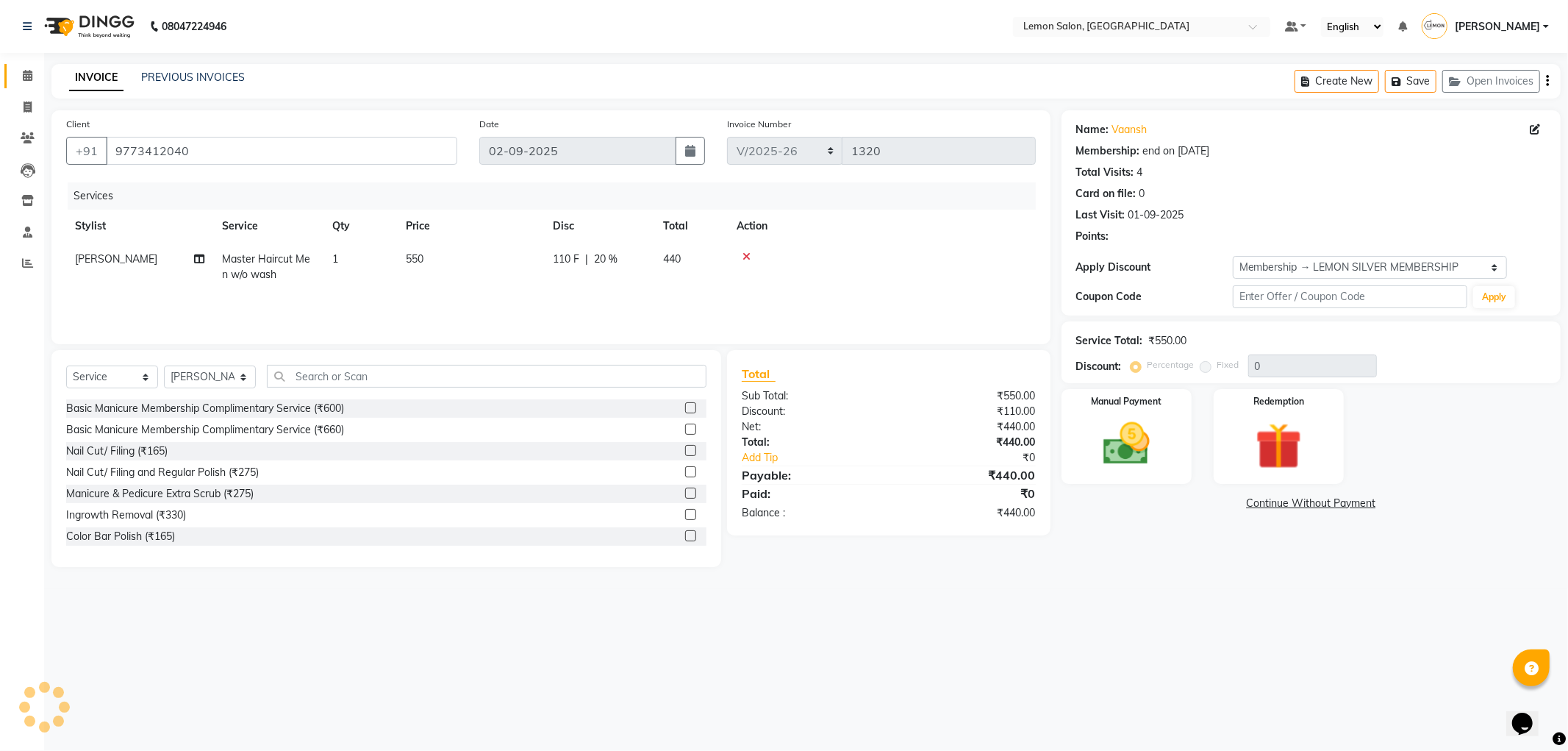
type input "20"
click at [1149, 463] on img at bounding box center [1127, 444] width 78 height 56
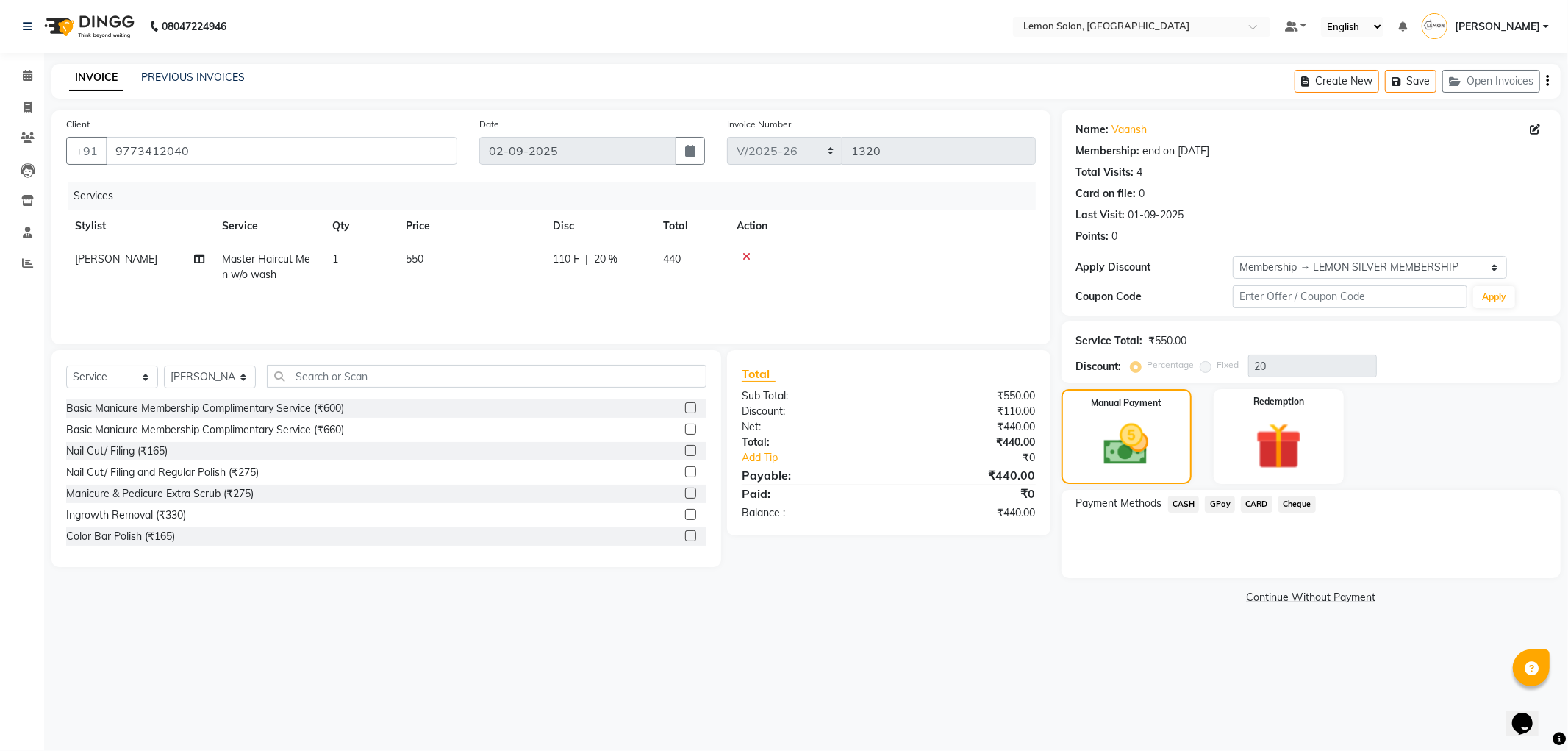
drag, startPoint x: 1221, startPoint y: 506, endPoint x: 1233, endPoint y: 513, distance: 13.9
click at [1223, 506] on span "GPay" at bounding box center [1220, 503] width 31 height 17
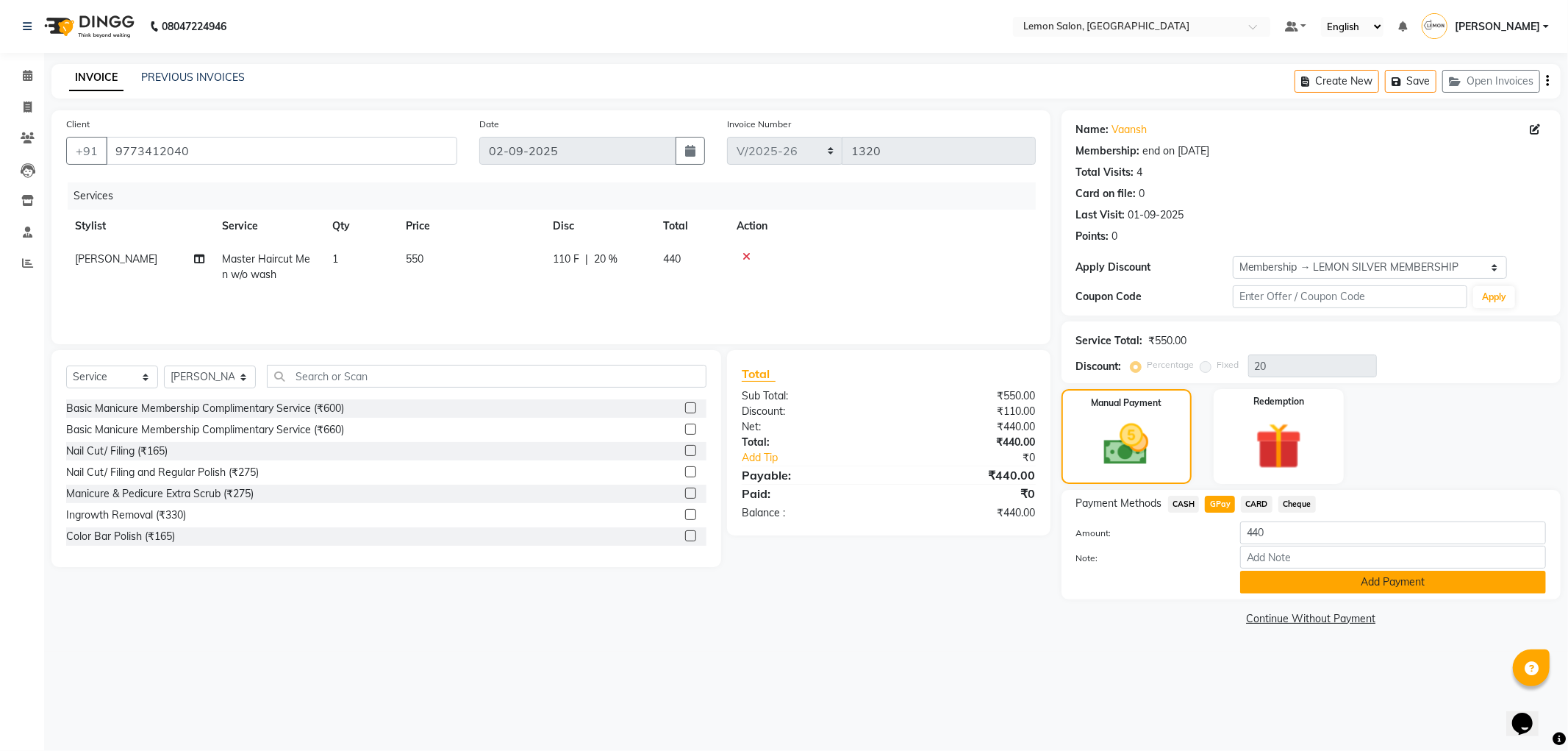
click at [1318, 588] on button "Add Payment" at bounding box center [1393, 582] width 306 height 23
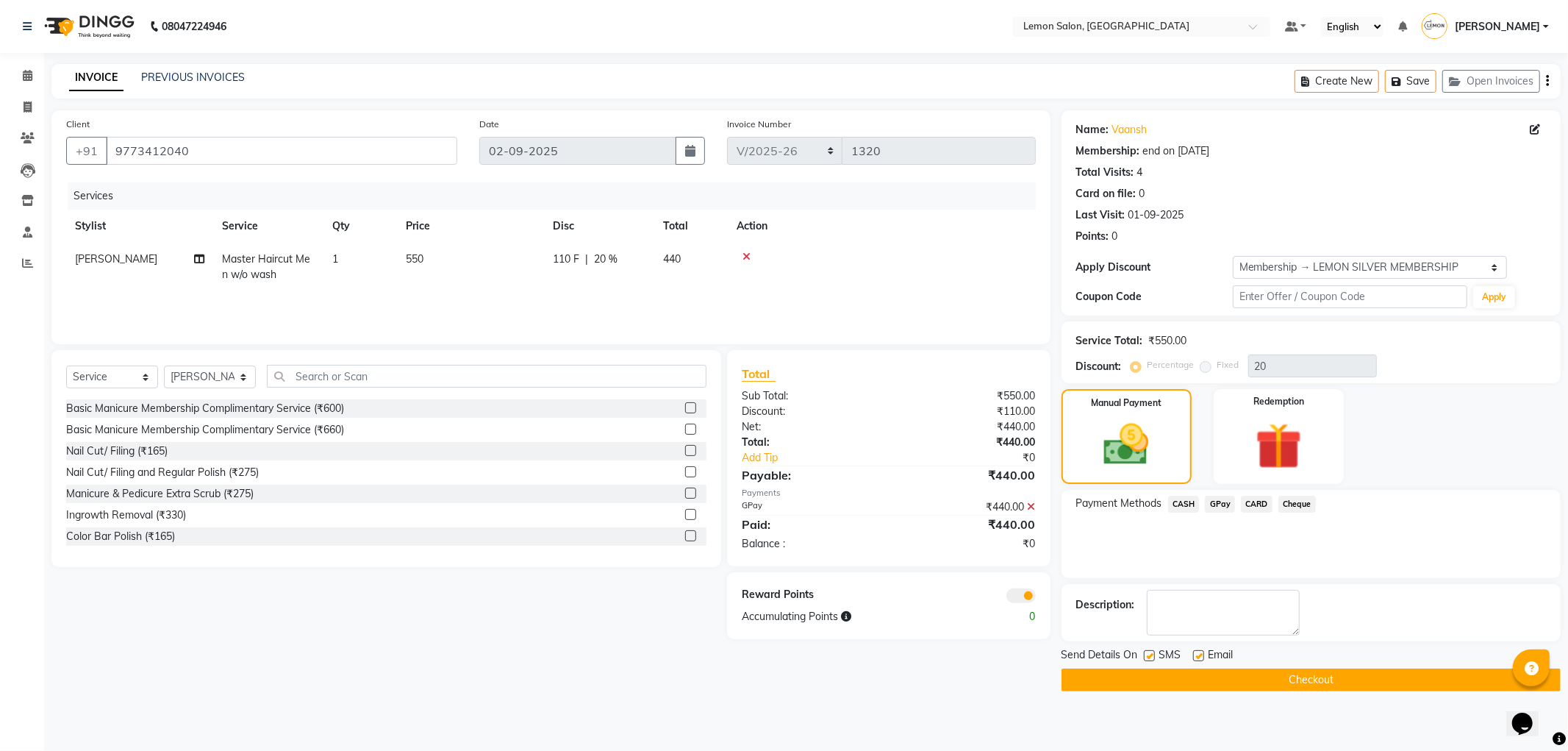
click at [1201, 658] on label at bounding box center [1198, 655] width 11 height 11
click at [1201, 658] on input "checkbox" at bounding box center [1197, 656] width 10 height 10
checkbox input "false"
click at [1145, 658] on label at bounding box center [1149, 655] width 11 height 11
click at [1145, 658] on input "checkbox" at bounding box center [1149, 656] width 10 height 10
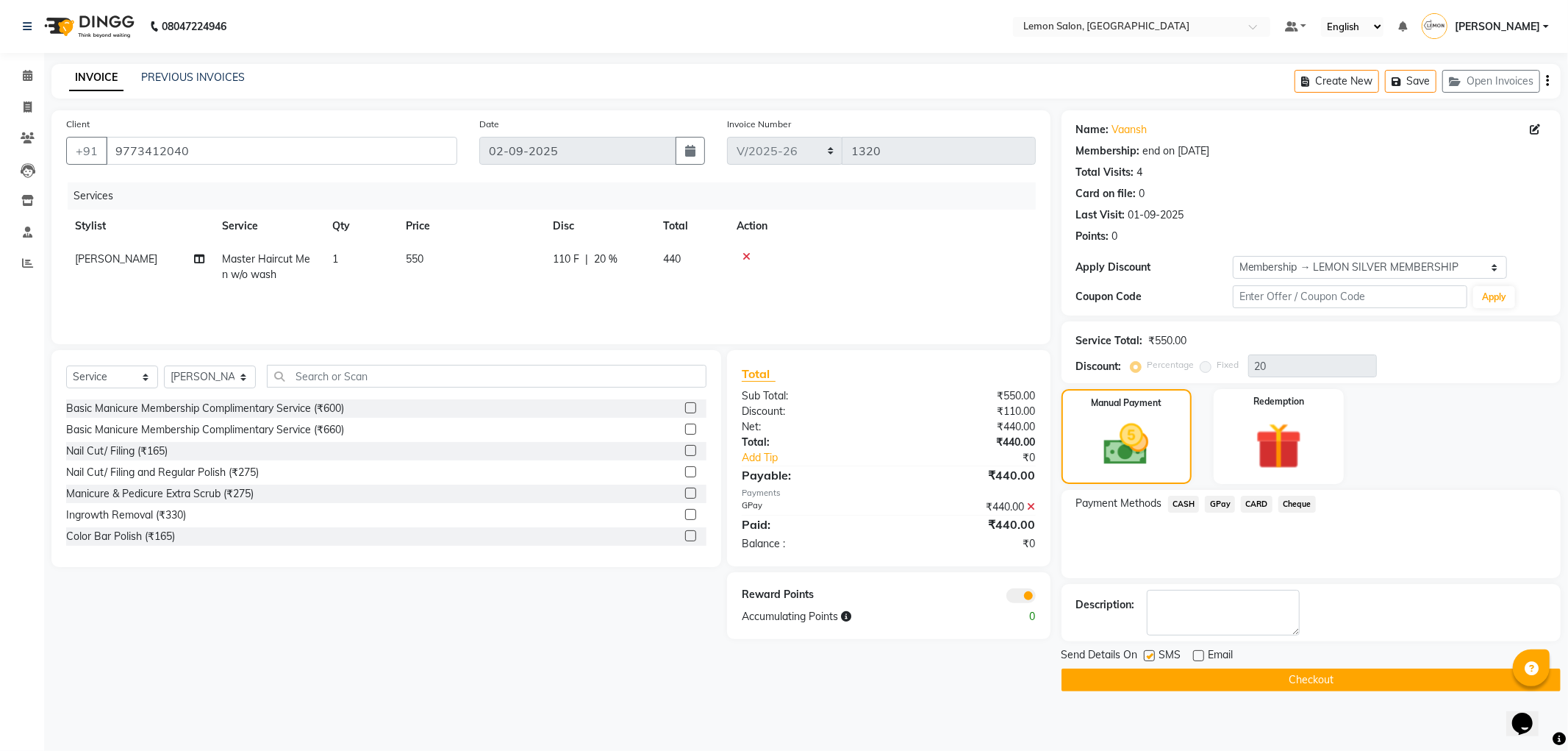
checkbox input "false"
click at [1147, 681] on button "Checkout" at bounding box center [1311, 679] width 499 height 23
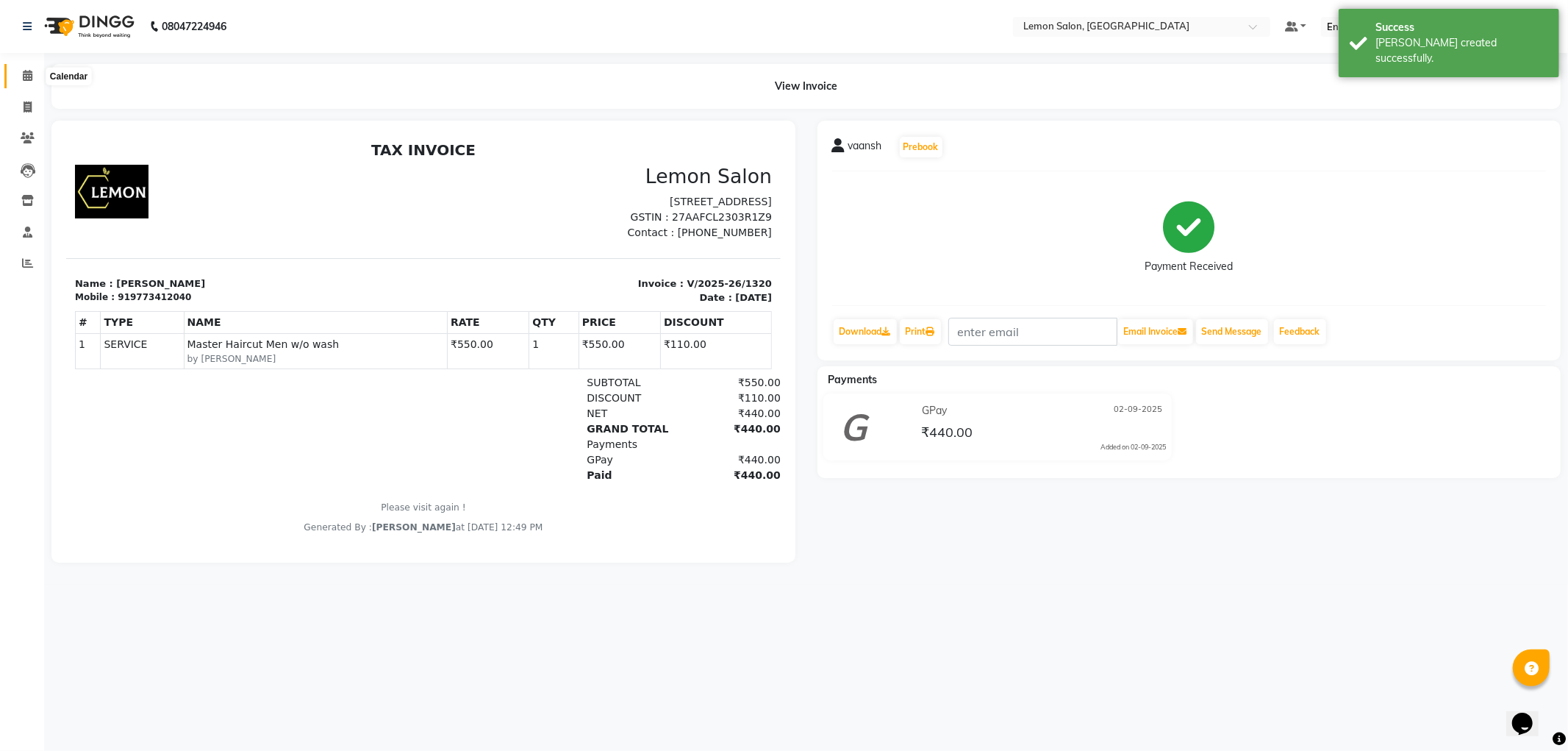
click at [15, 81] on span at bounding box center [28, 76] width 26 height 17
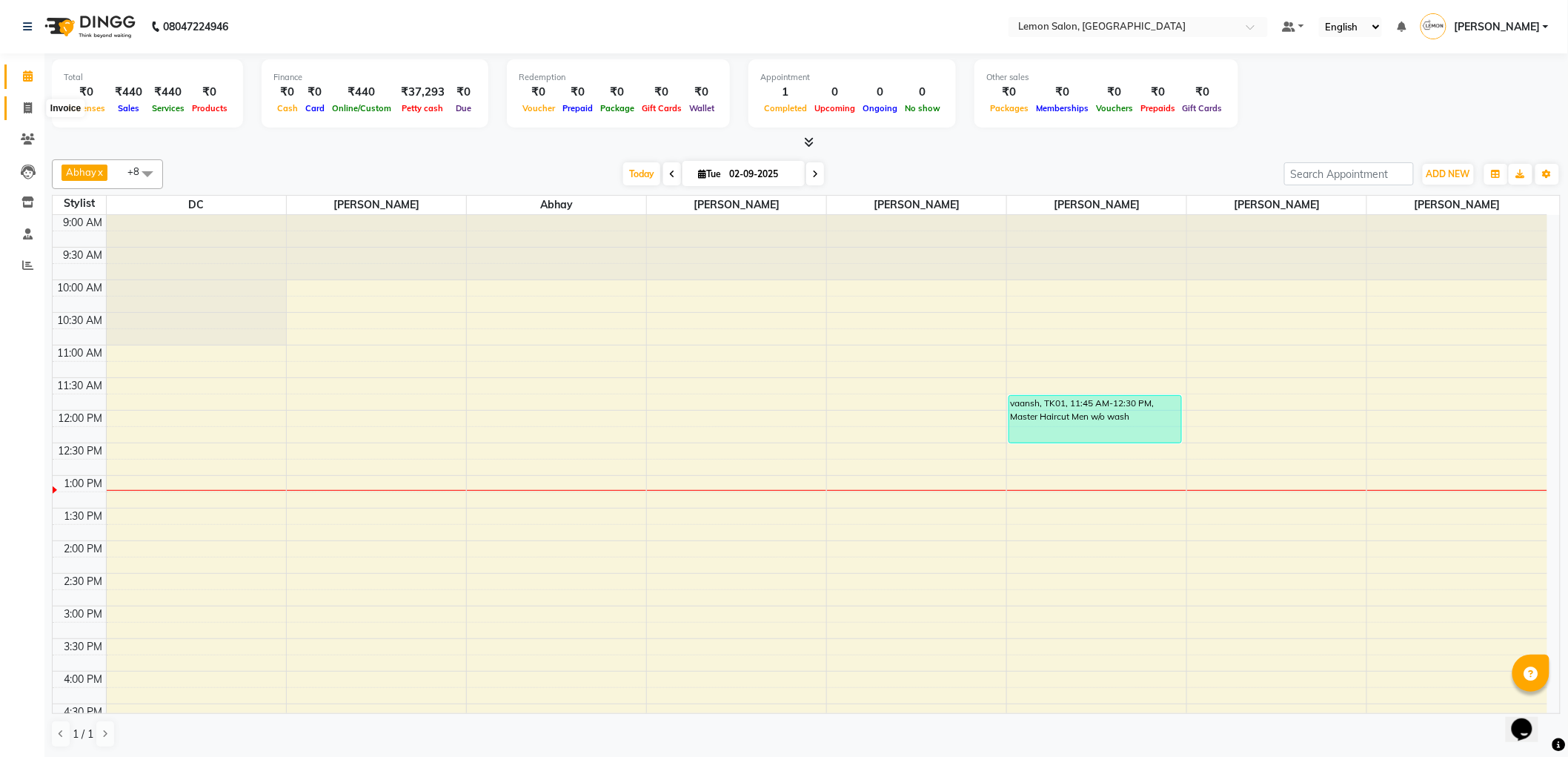
click at [31, 110] on icon at bounding box center [27, 107] width 8 height 11
select select "561"
select select "service"
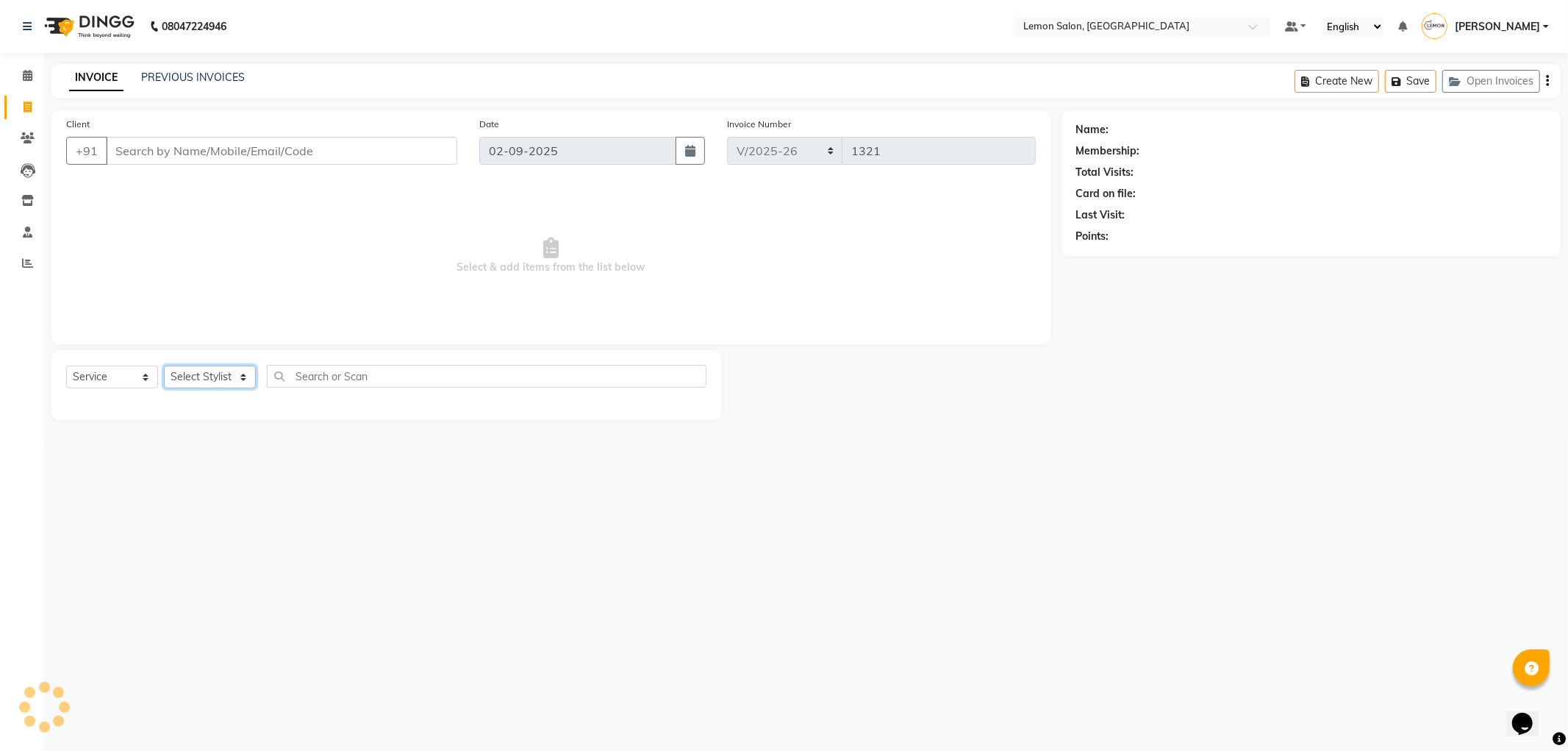
click at [204, 379] on select "Select Stylist" at bounding box center [209, 377] width 92 height 23
select select "7890"
click at [164, 366] on select "Select Stylist Abhay Aminul Asif Shaikh Ayesha Roundhal DC Jenny Shah Mohd Ayan…" at bounding box center [209, 377] width 92 height 23
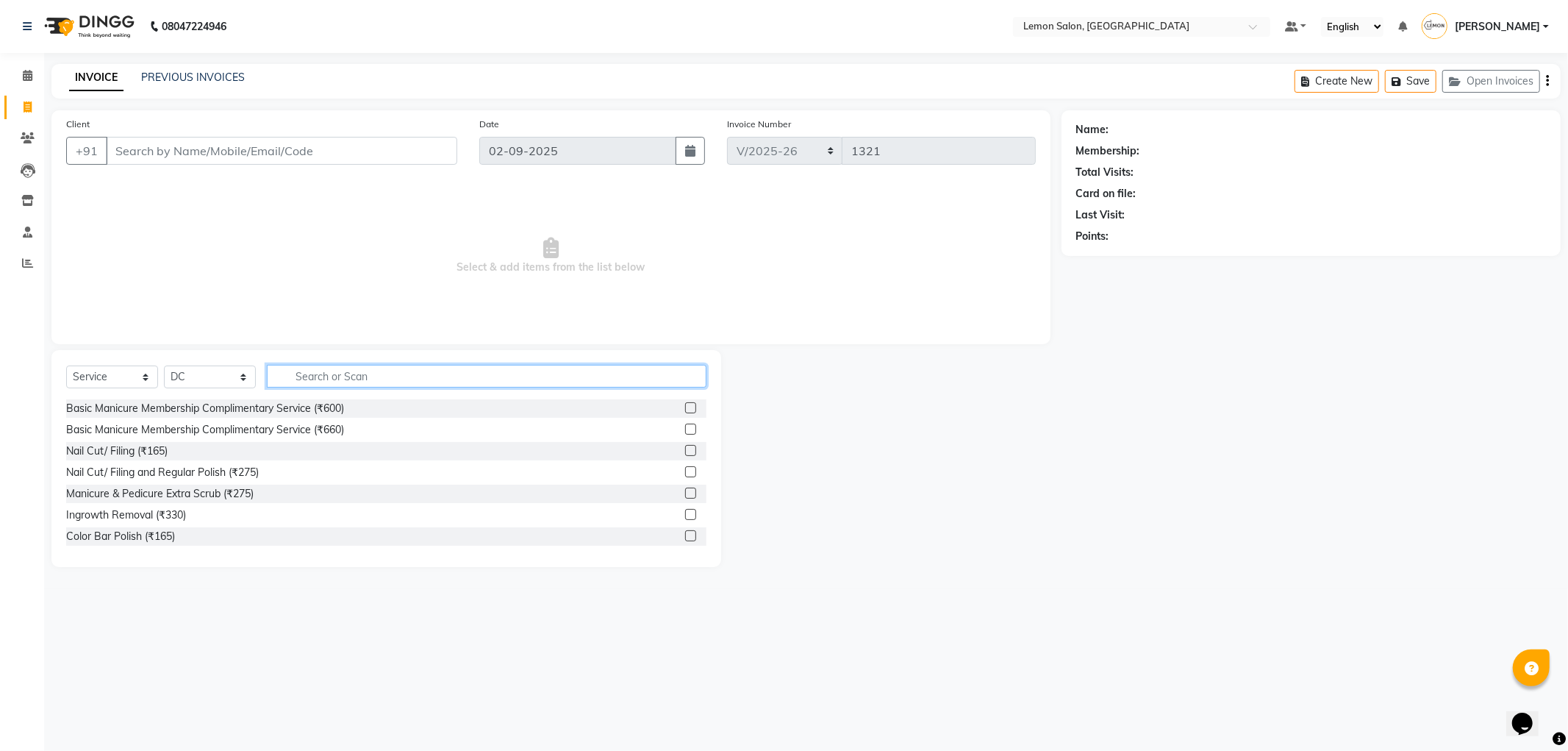
click at [339, 386] on input "text" at bounding box center [487, 376] width 440 height 23
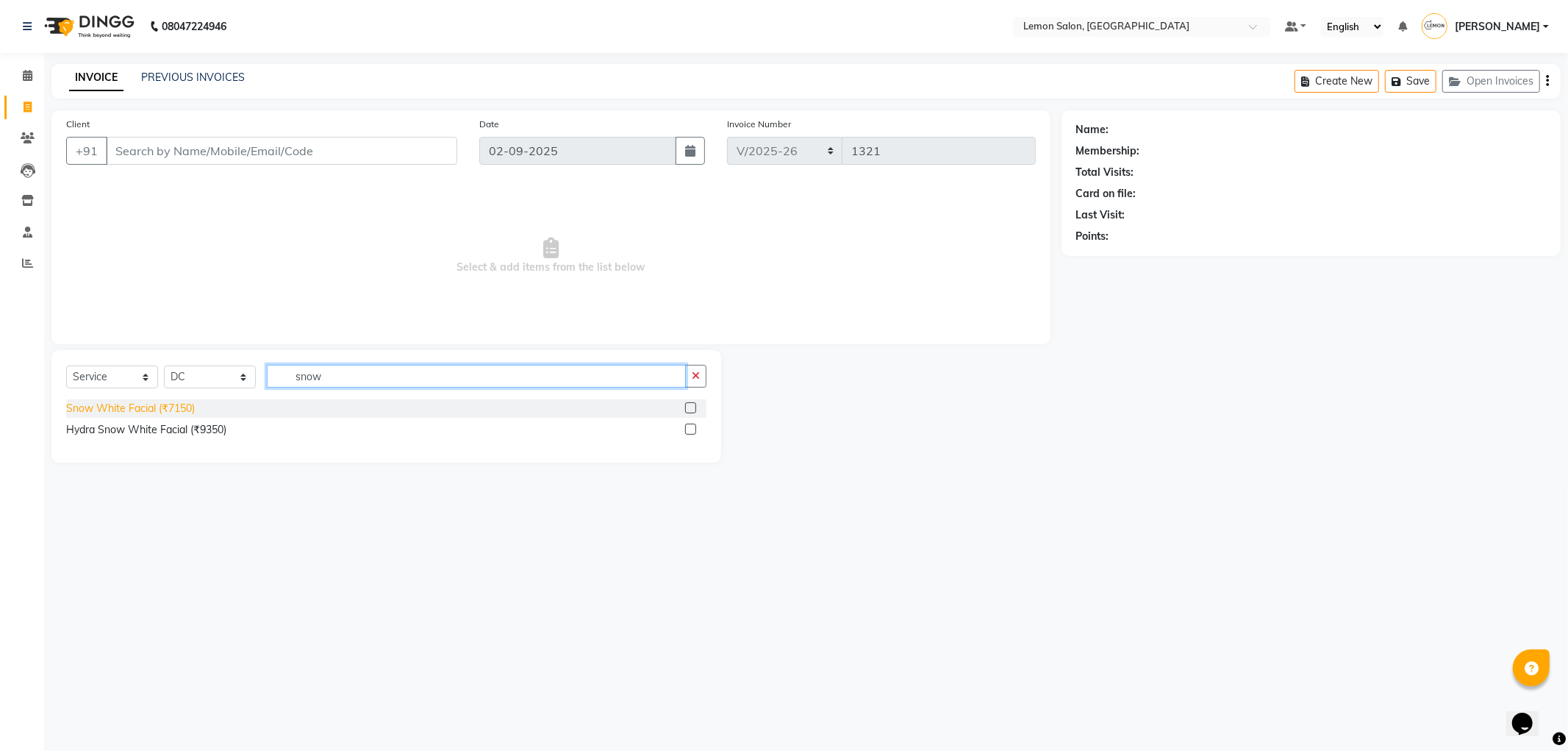
type input "snow"
click at [167, 402] on div "Snow White Facial (₹7150)" at bounding box center [131, 408] width 129 height 16
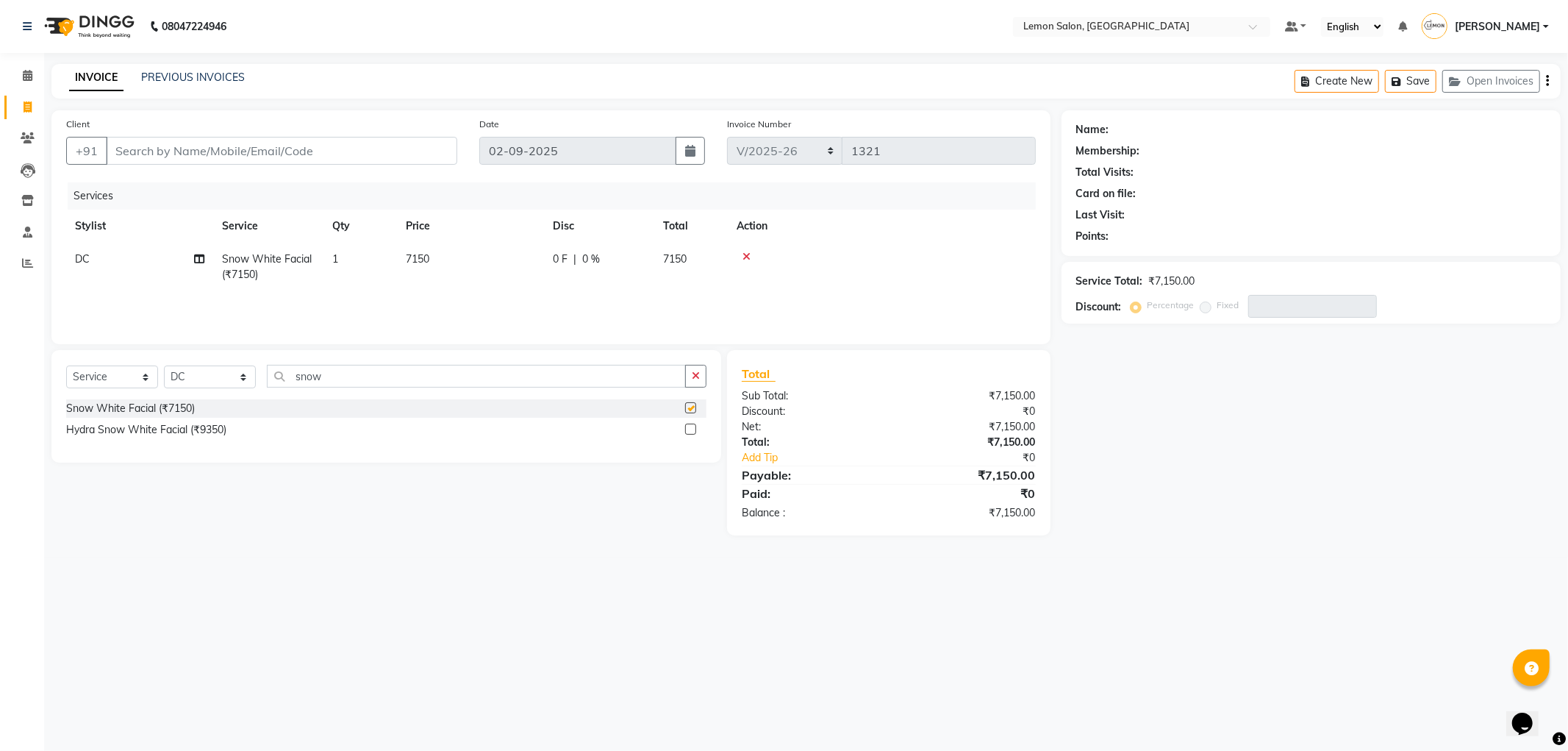
checkbox input "false"
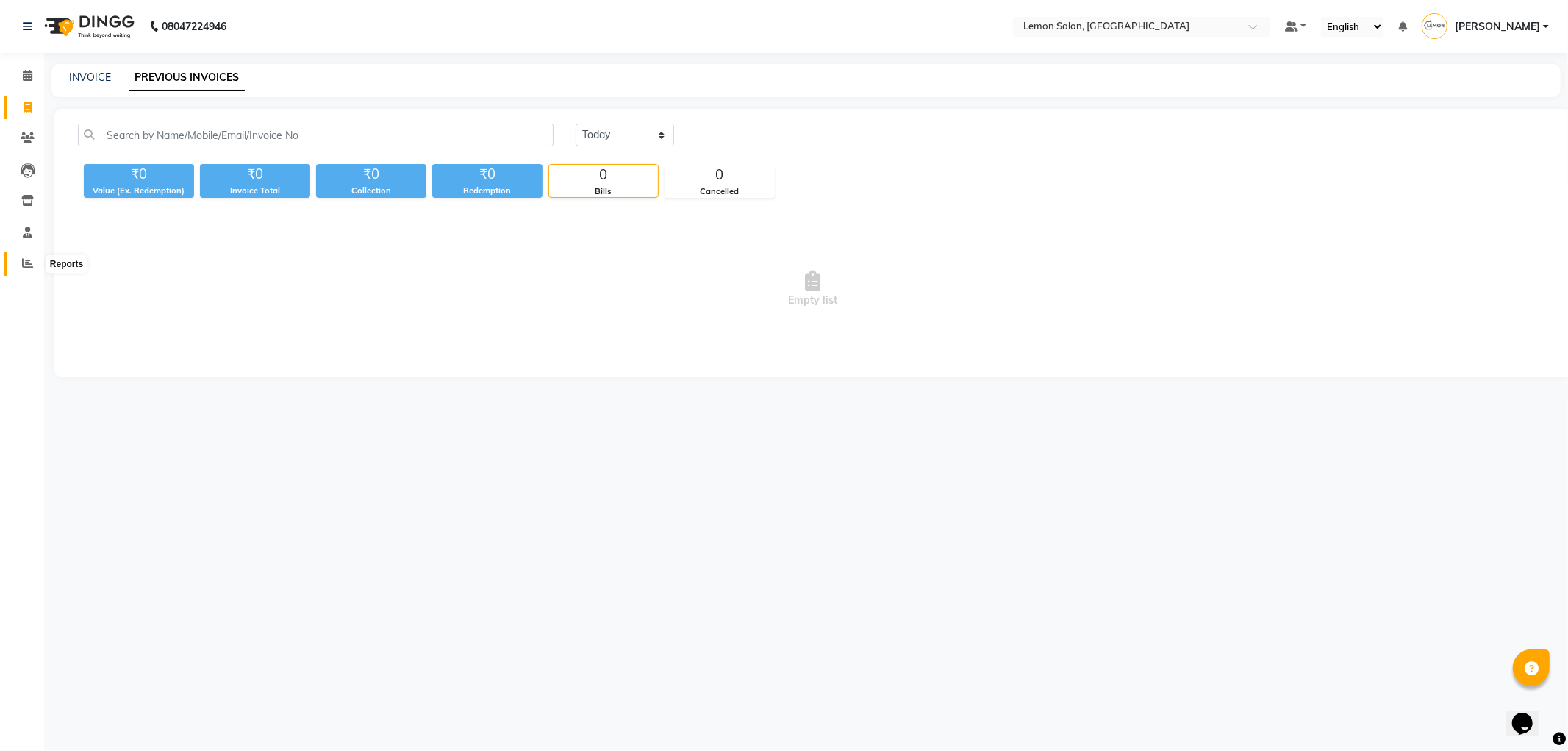
click at [33, 263] on span at bounding box center [28, 263] width 26 height 17
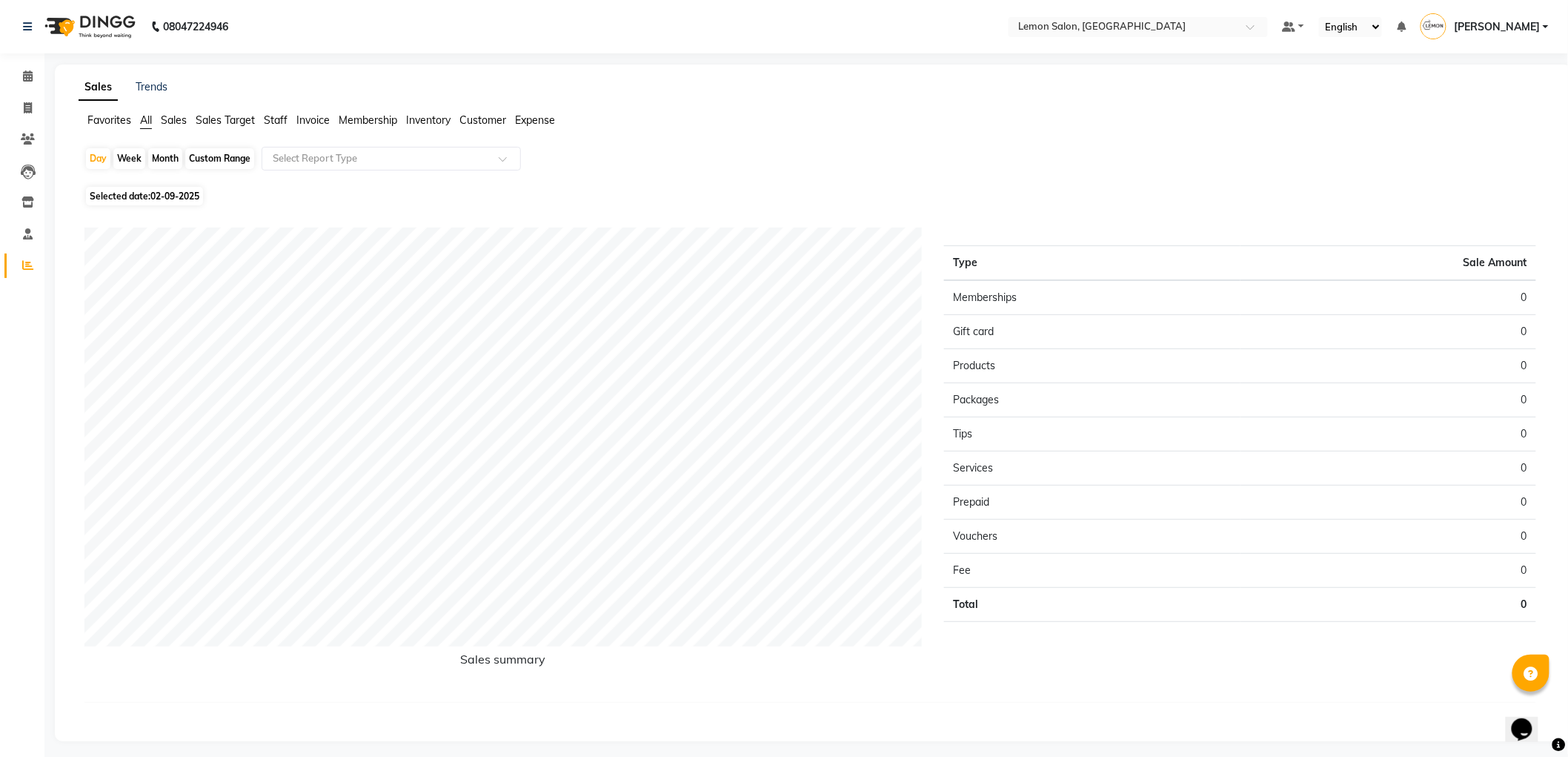
click at [168, 157] on div "Month" at bounding box center [165, 159] width 34 height 21
select select "9"
select select "2025"
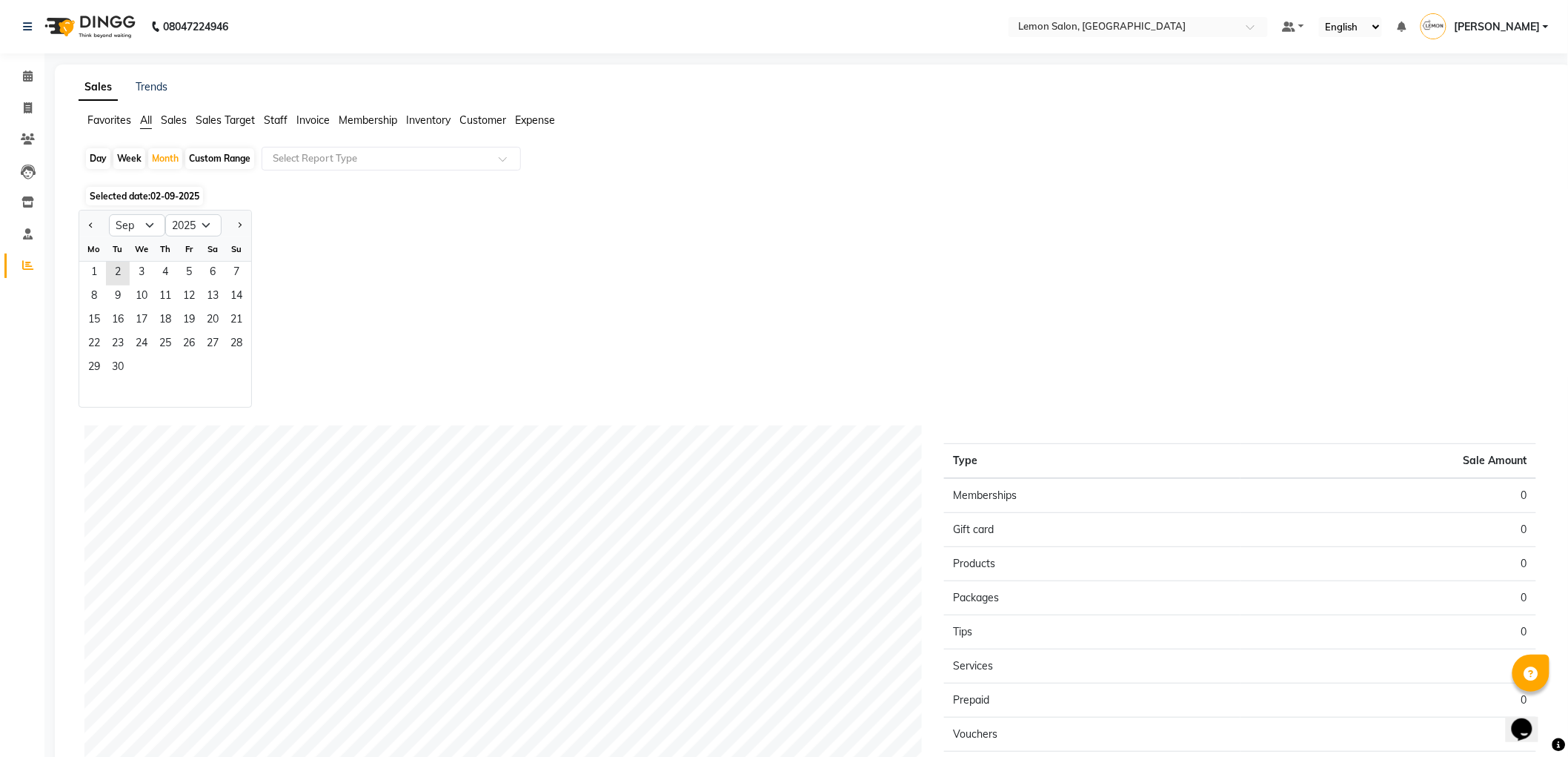
click at [285, 120] on span "Staff" at bounding box center [275, 120] width 24 height 13
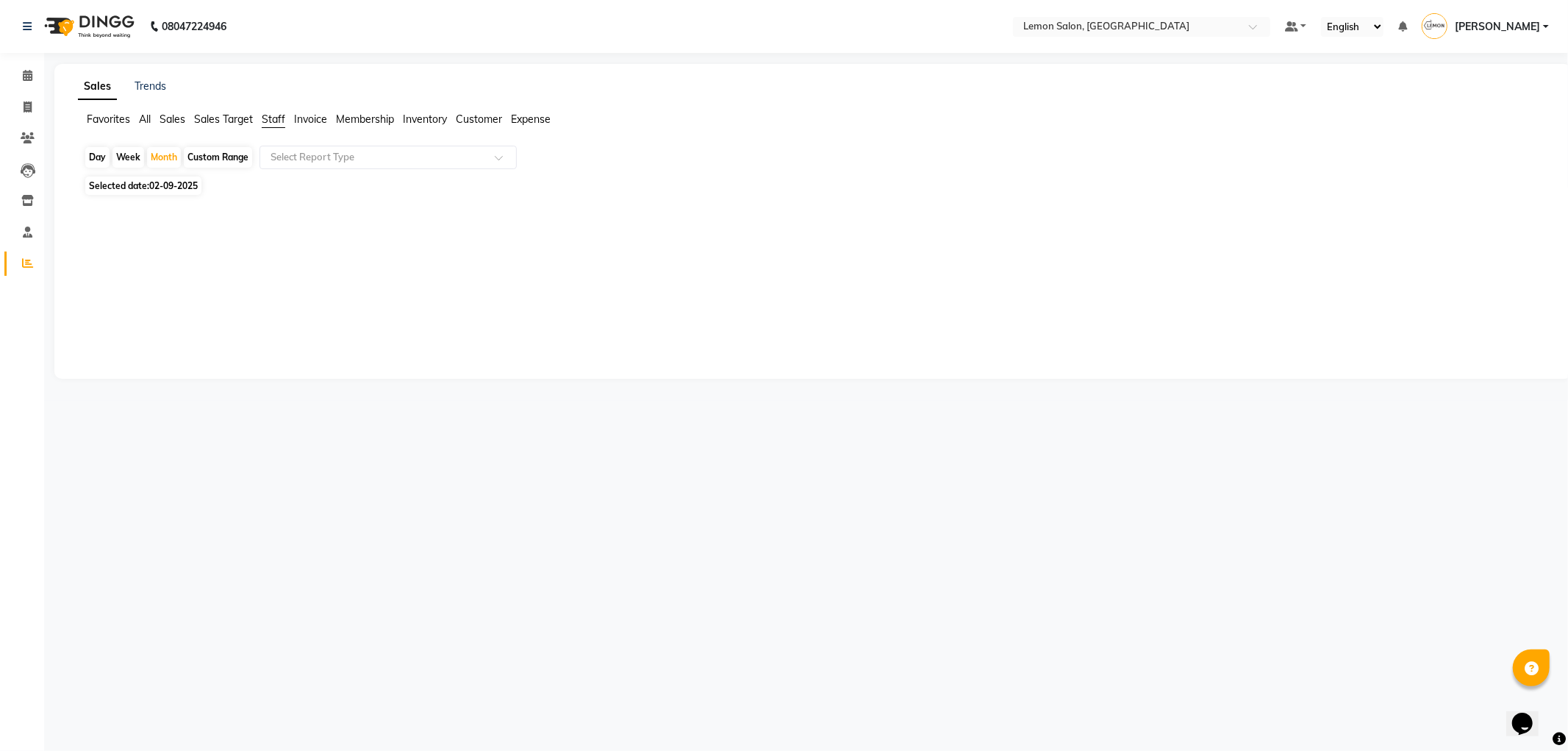
click at [91, 161] on div "Day" at bounding box center [98, 158] width 24 height 21
select select "9"
select select "2025"
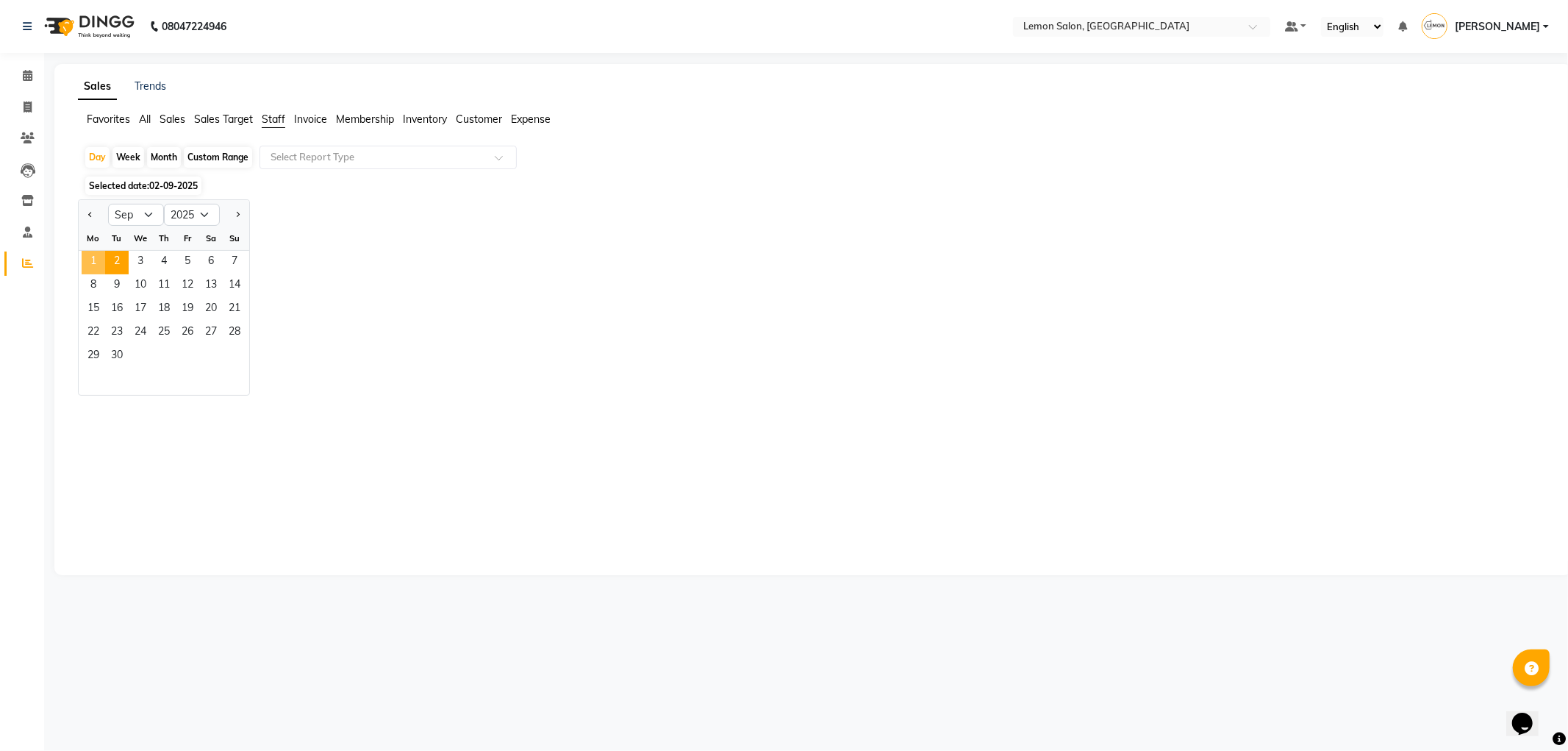
drag, startPoint x: 90, startPoint y: 260, endPoint x: 122, endPoint y: 230, distance: 43.9
click at [96, 255] on span "1" at bounding box center [93, 262] width 24 height 24
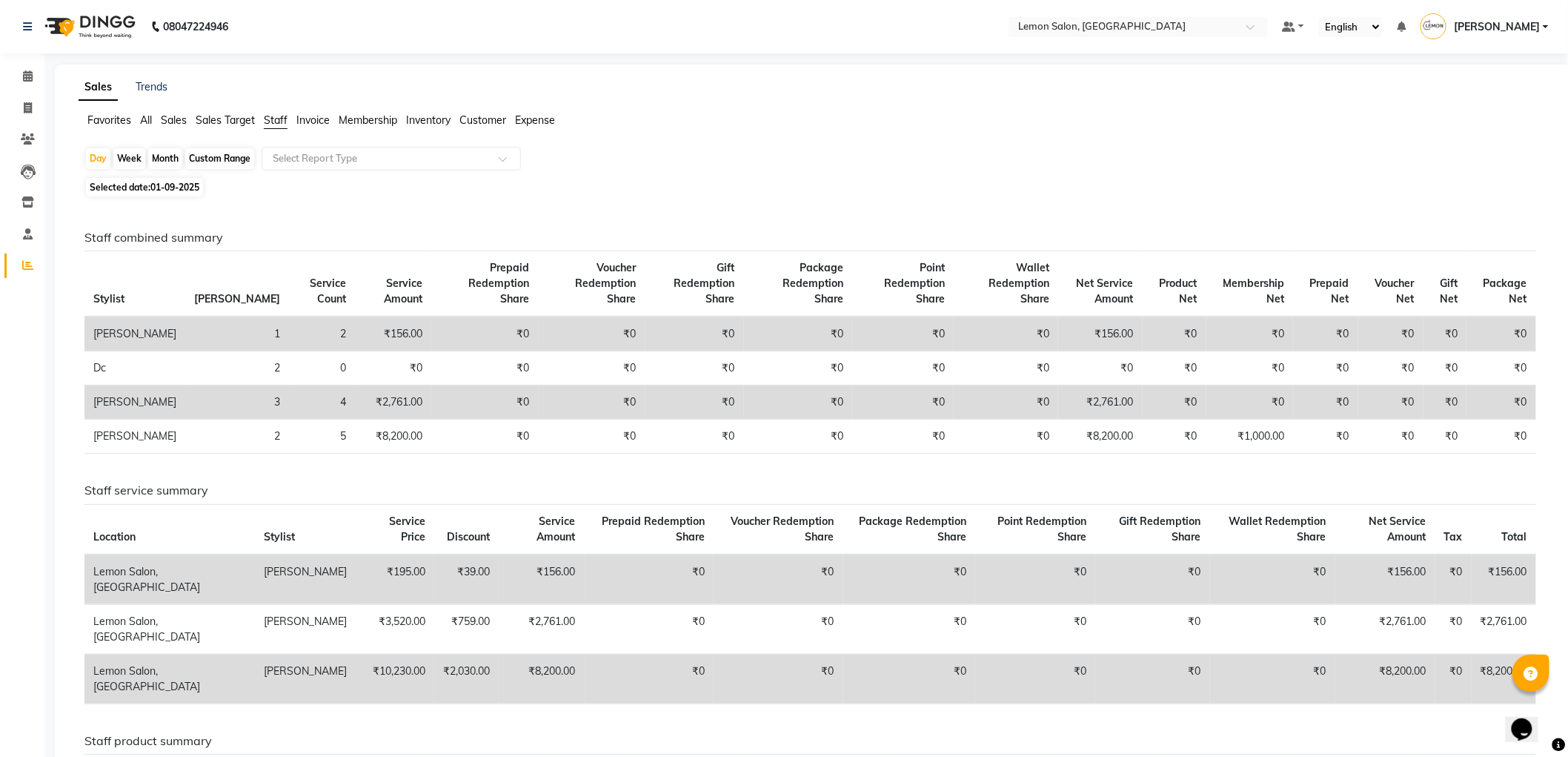
click at [166, 153] on div "Month" at bounding box center [165, 159] width 34 height 21
select select "9"
select select "2025"
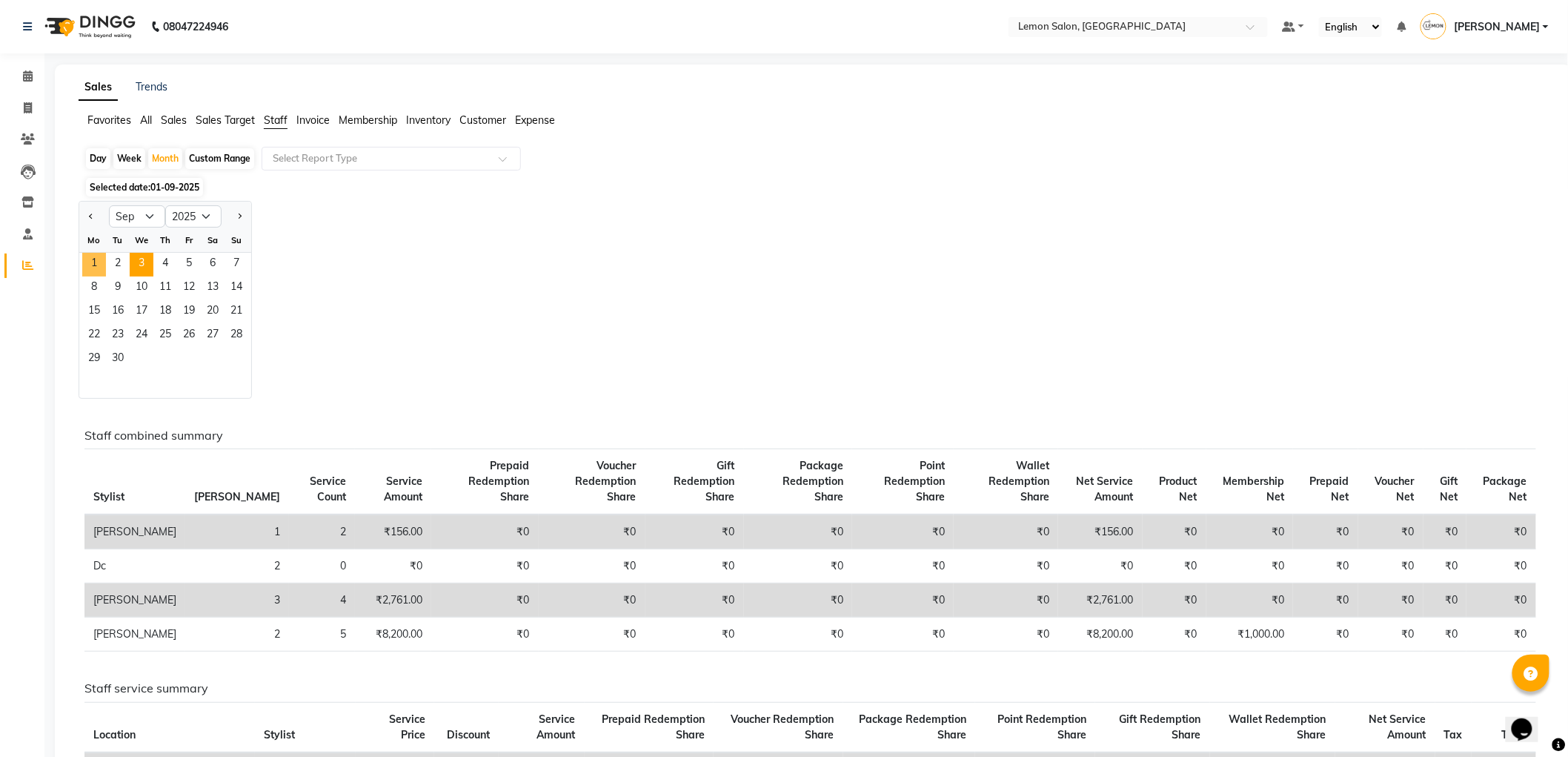
drag, startPoint x: 91, startPoint y: 259, endPoint x: 134, endPoint y: 266, distance: 43.6
click at [91, 260] on span "1" at bounding box center [94, 264] width 24 height 24
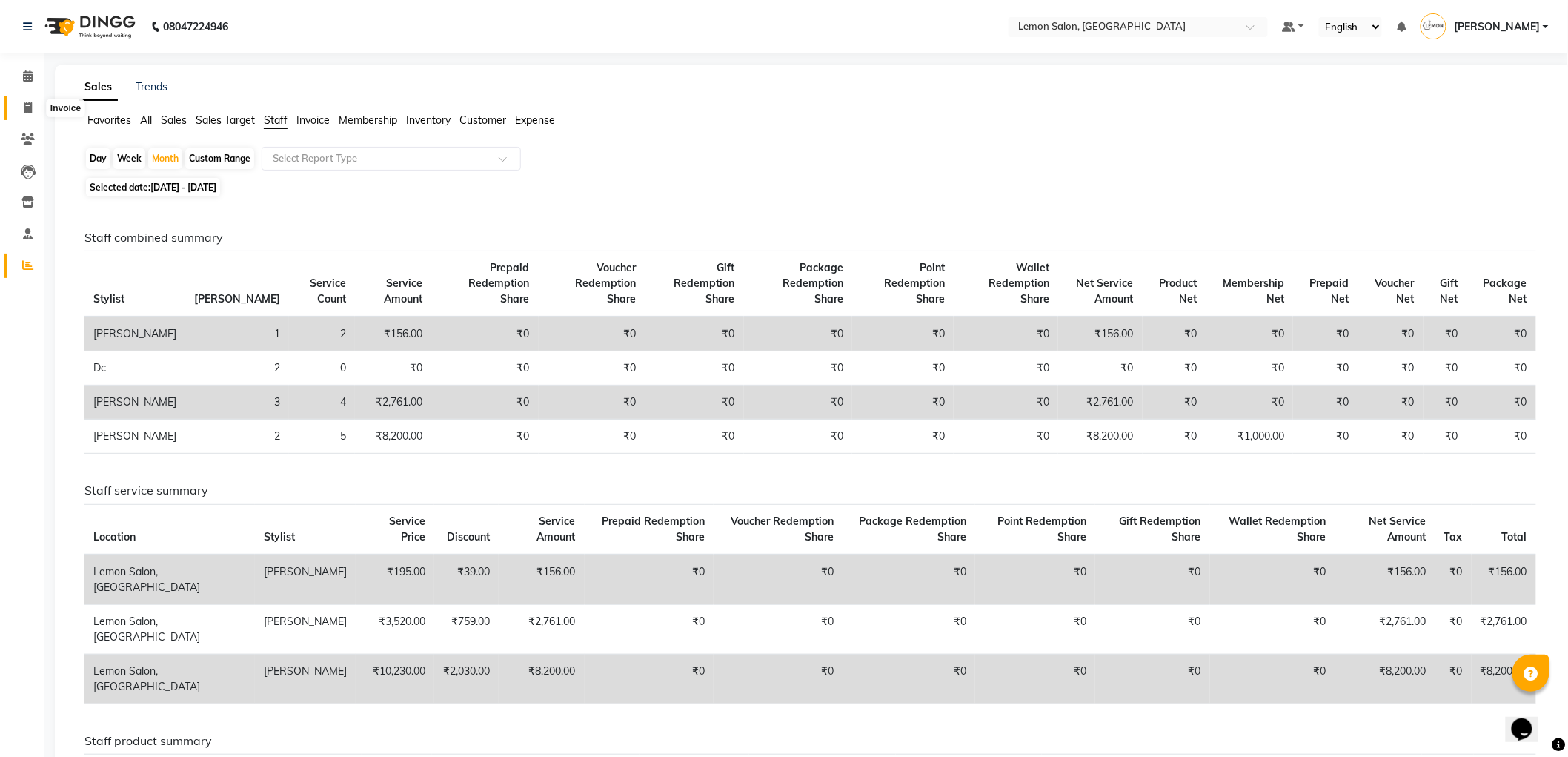
click at [31, 112] on icon at bounding box center [27, 107] width 8 height 11
select select "561"
select select "service"
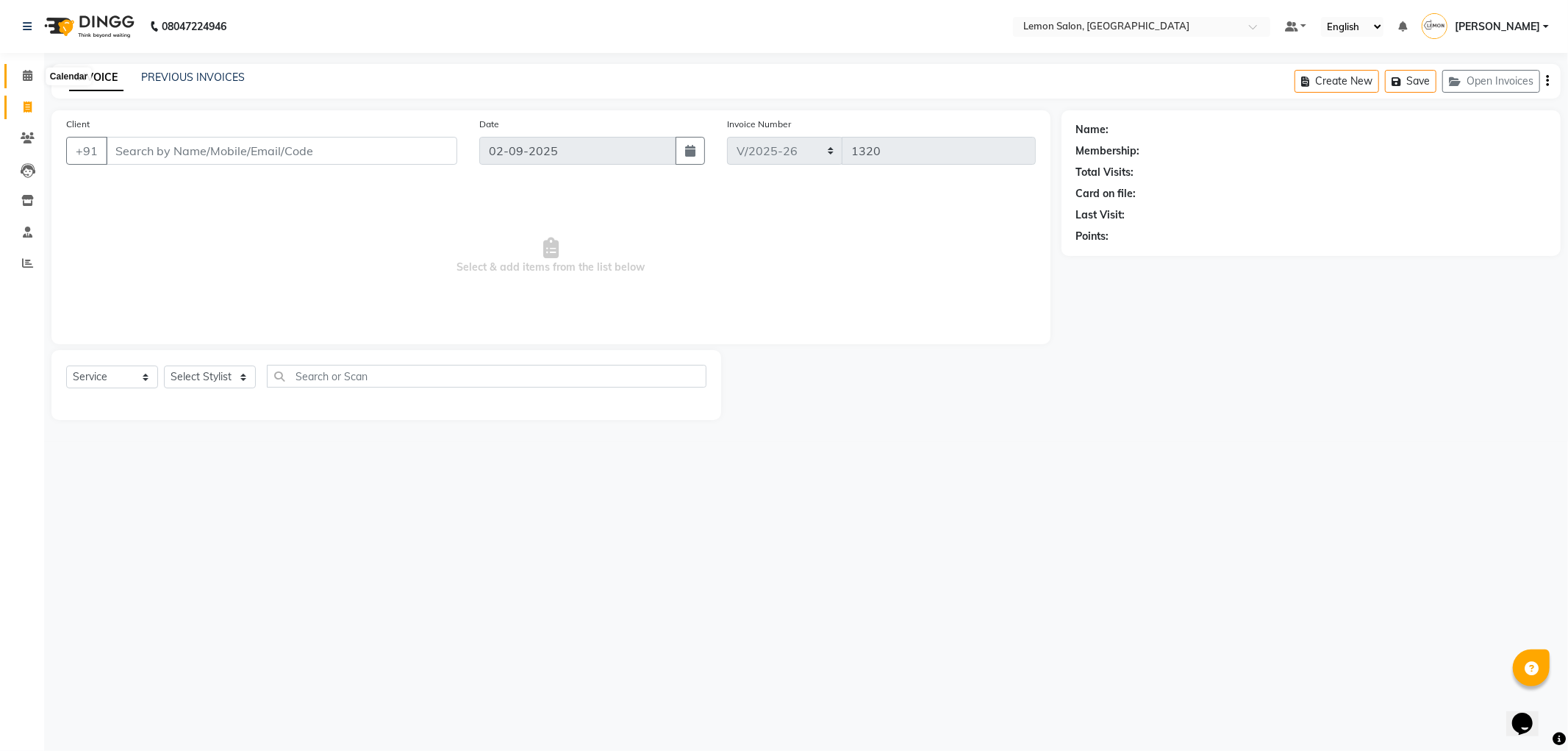
click at [24, 76] on icon at bounding box center [27, 75] width 10 height 11
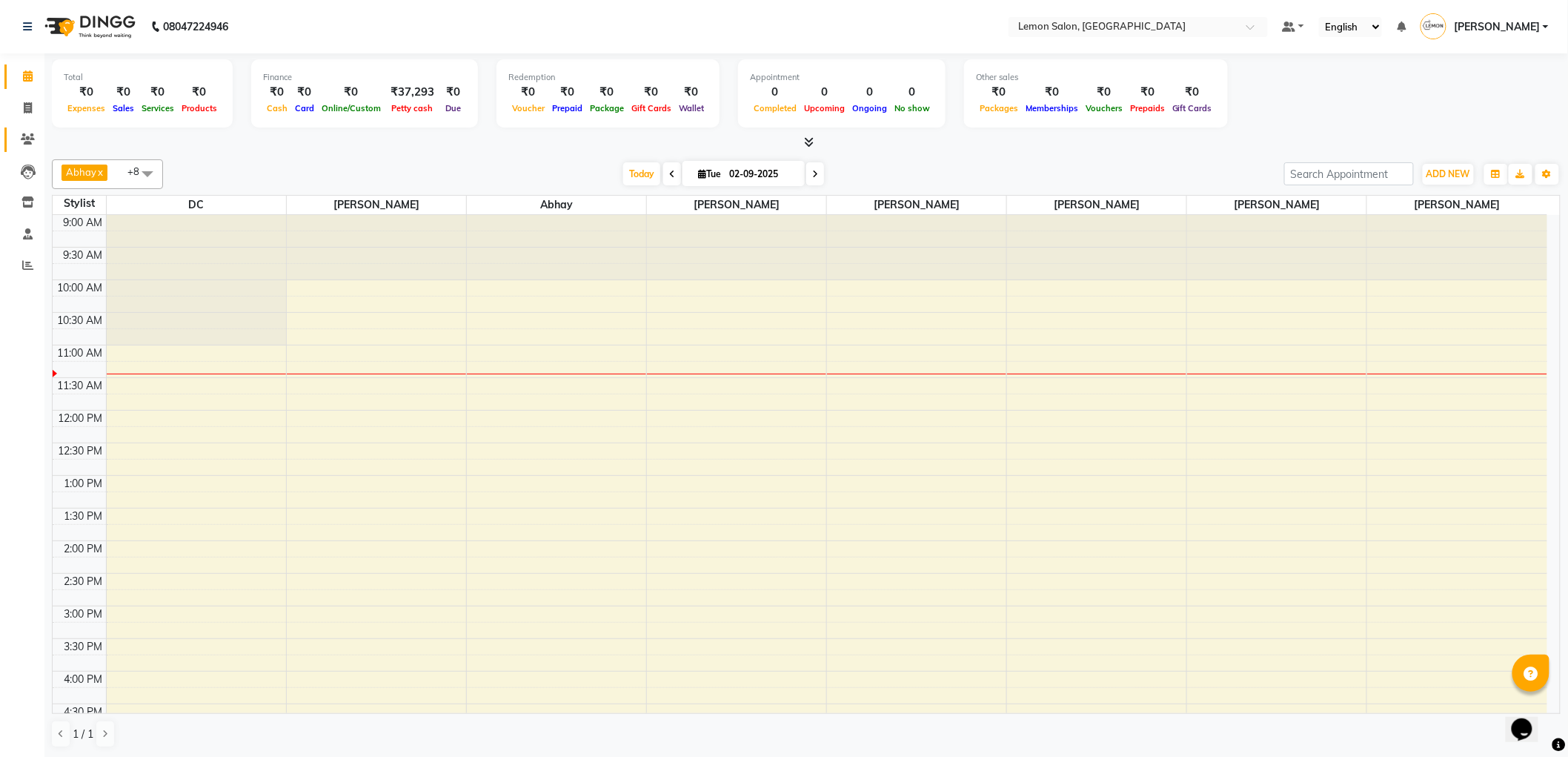
click at [33, 147] on span at bounding box center [28, 139] width 26 height 17
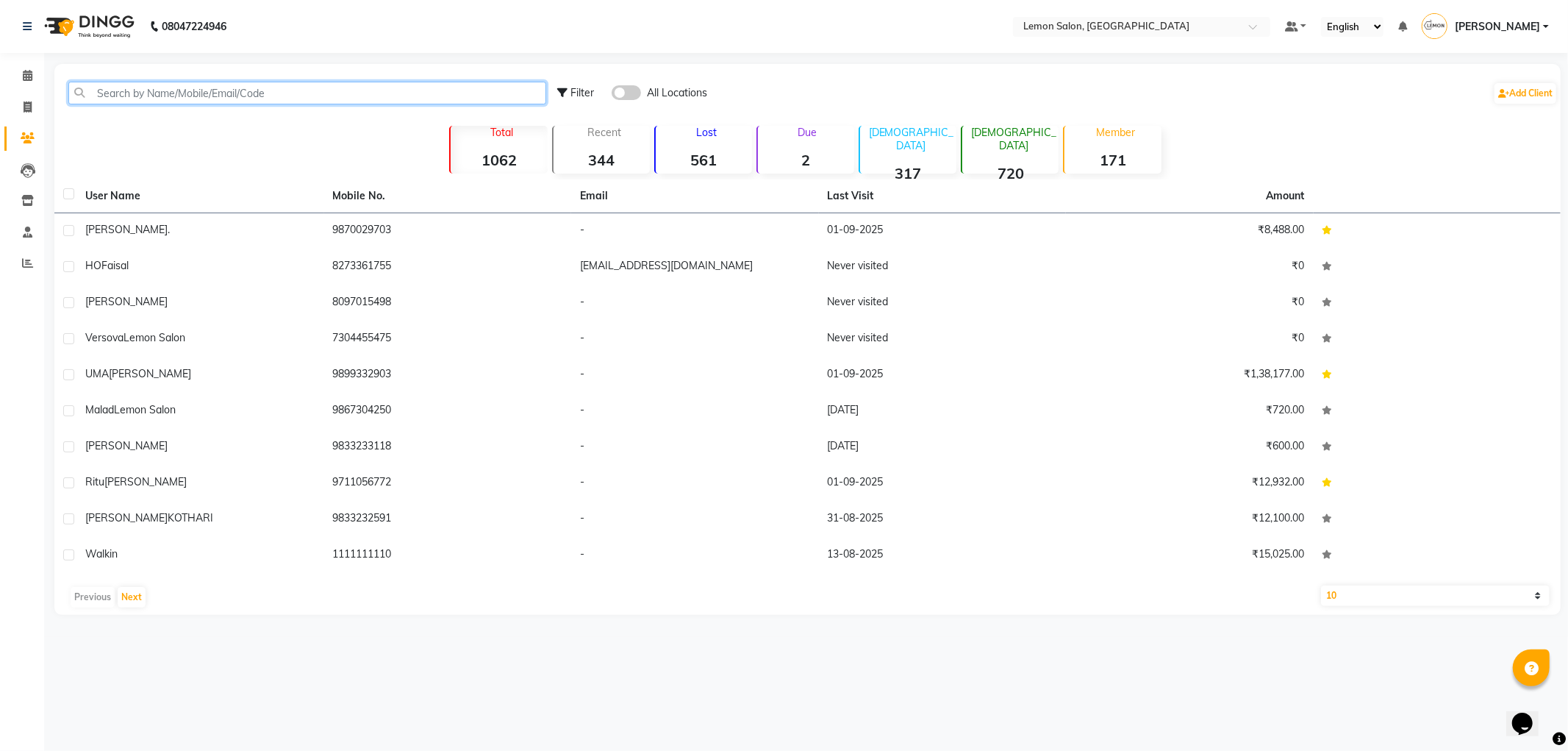
click at [133, 93] on input "text" at bounding box center [307, 93] width 478 height 23
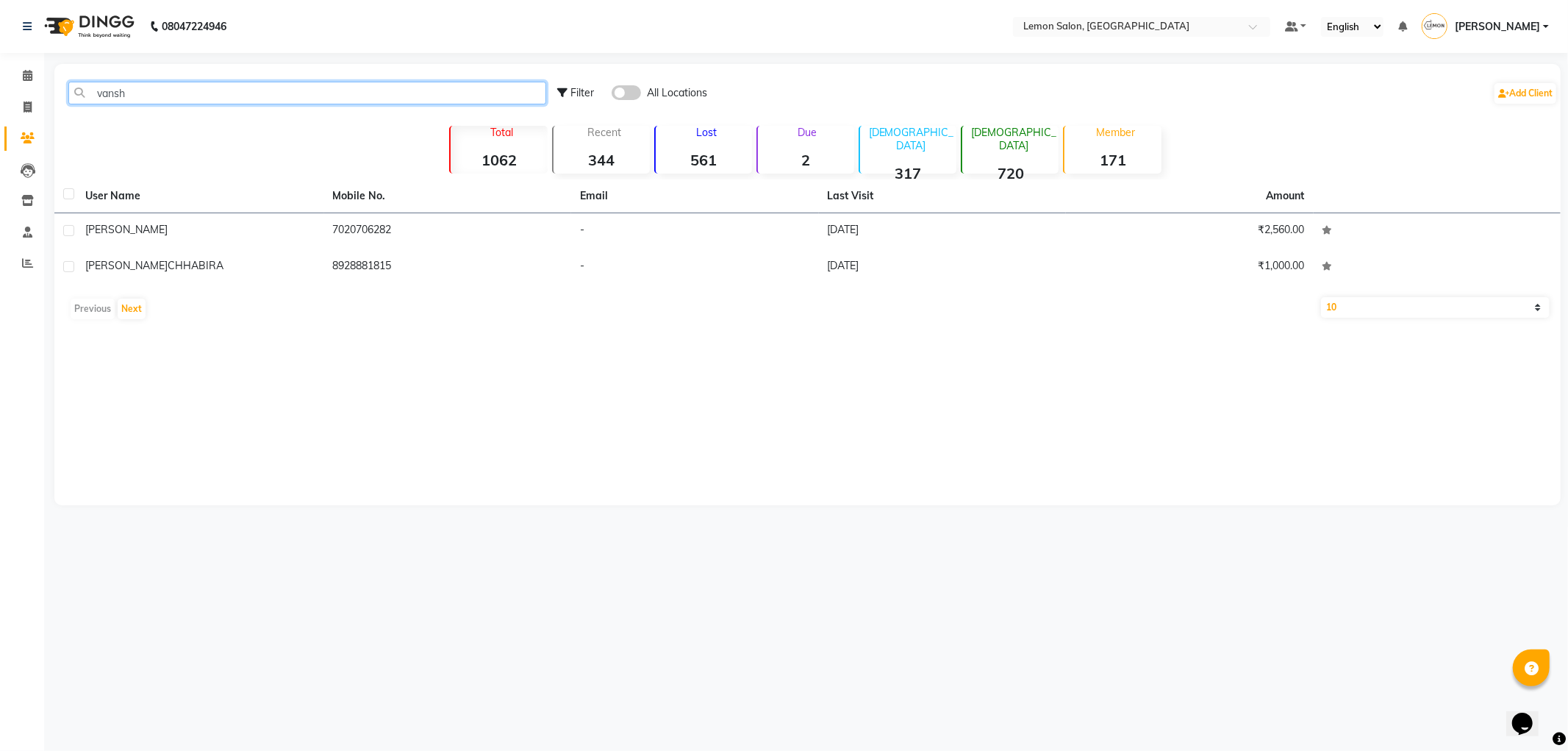
click at [185, 84] on input "vansh" at bounding box center [307, 93] width 478 height 23
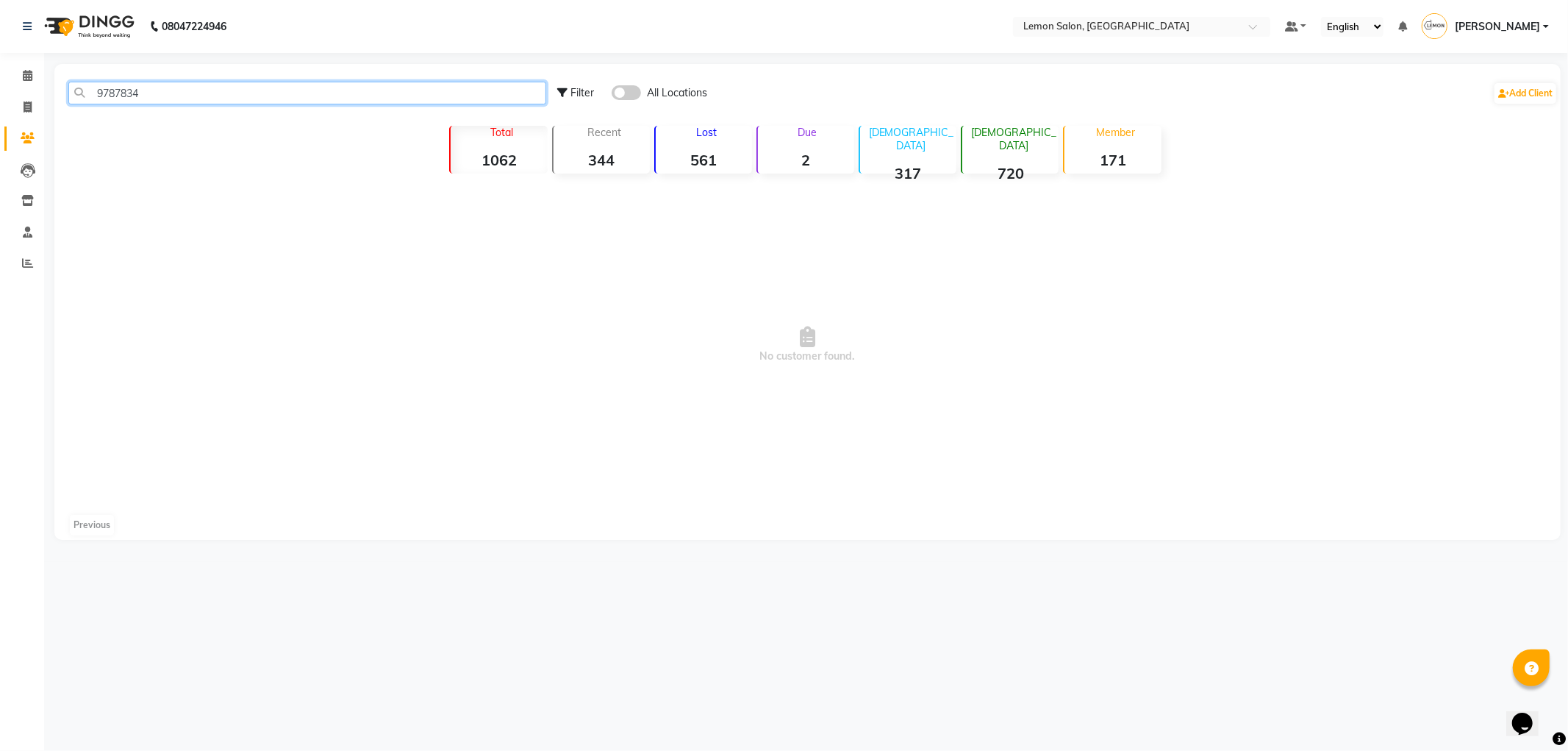
click at [111, 86] on input "9787834" at bounding box center [307, 93] width 478 height 23
click at [116, 92] on input "9787834" at bounding box center [307, 93] width 478 height 23
click at [121, 92] on input "977834" at bounding box center [307, 93] width 478 height 23
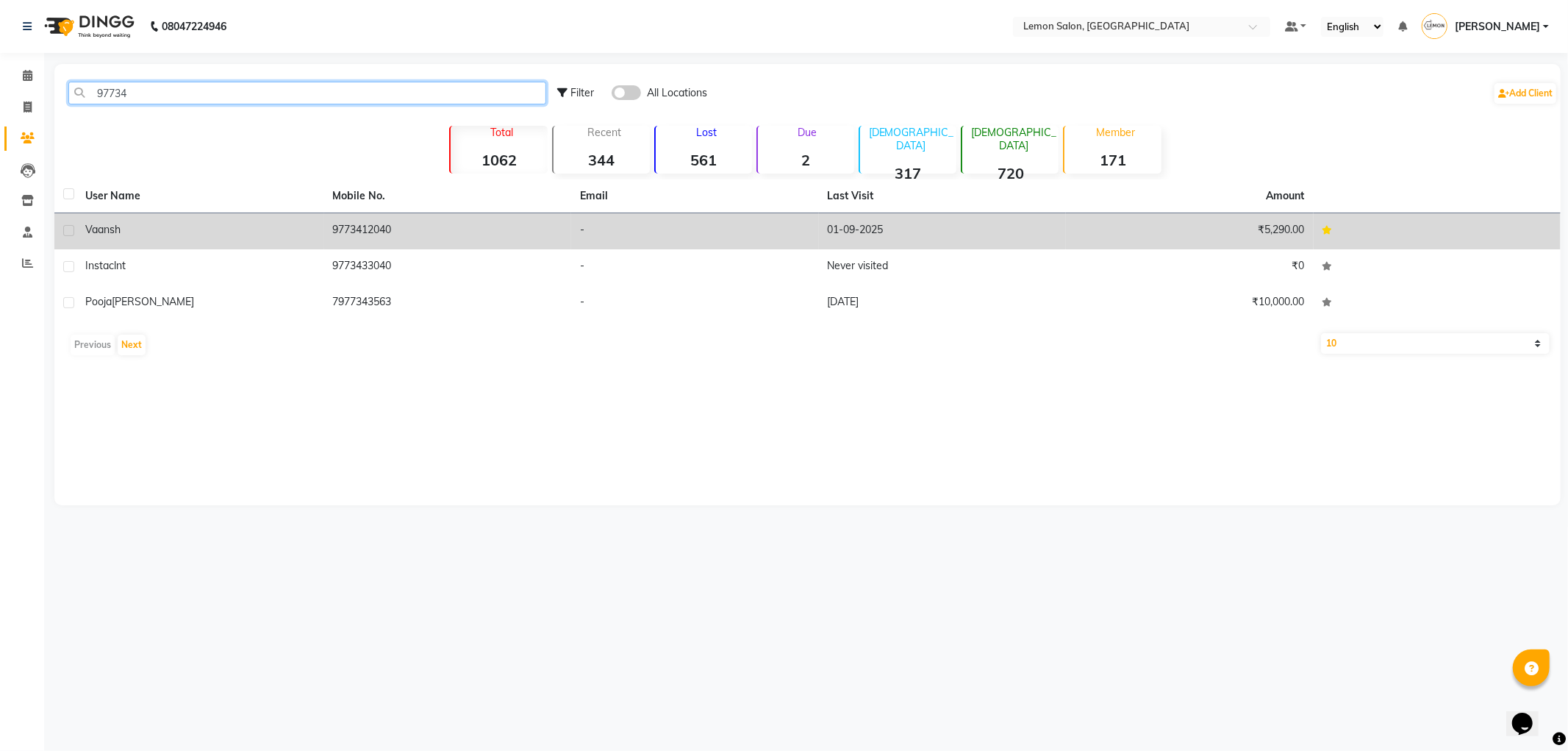
type input "97734"
click at [313, 228] on div "vaansh" at bounding box center [201, 230] width 230 height 16
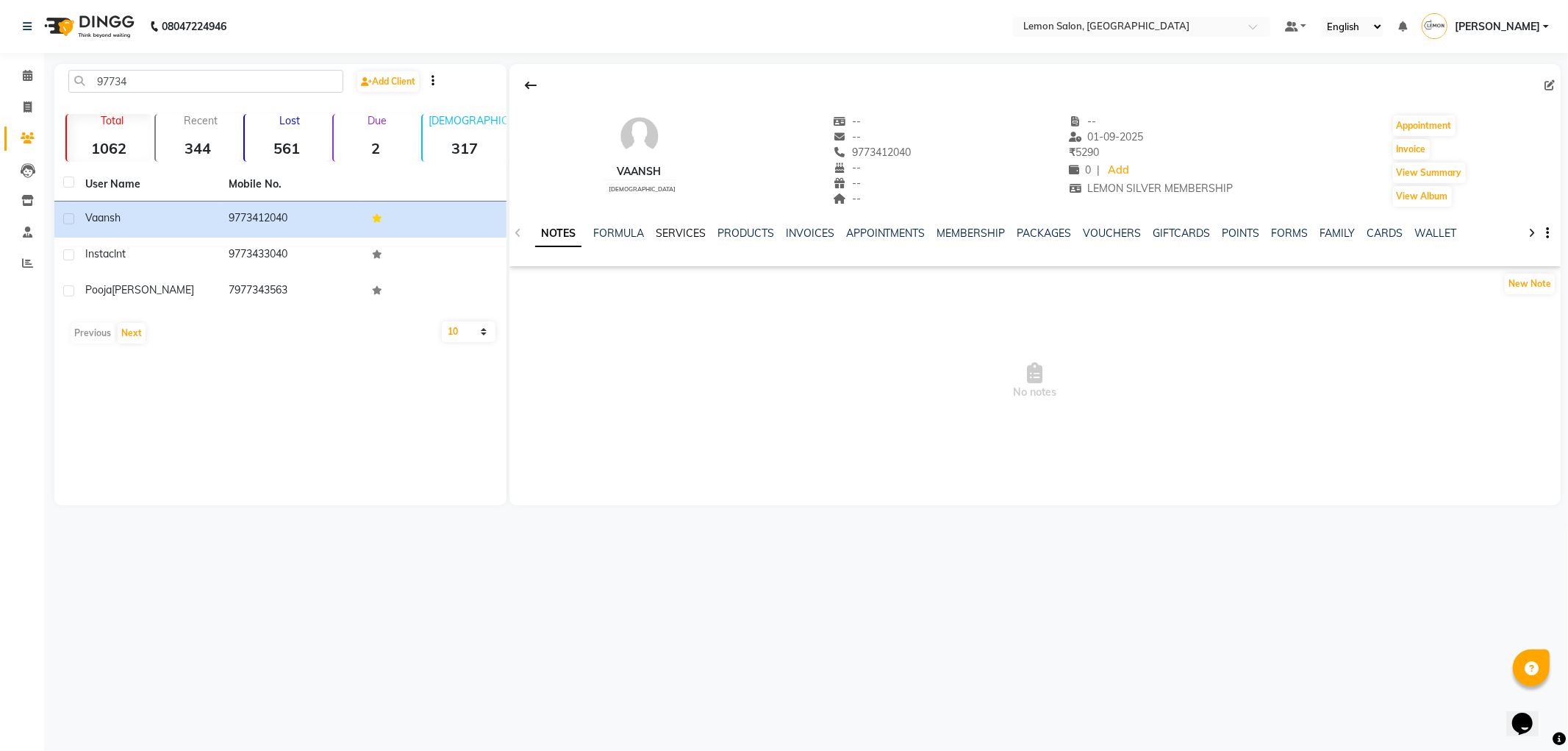
click at [667, 237] on link "SERVICES" at bounding box center [680, 233] width 50 height 13
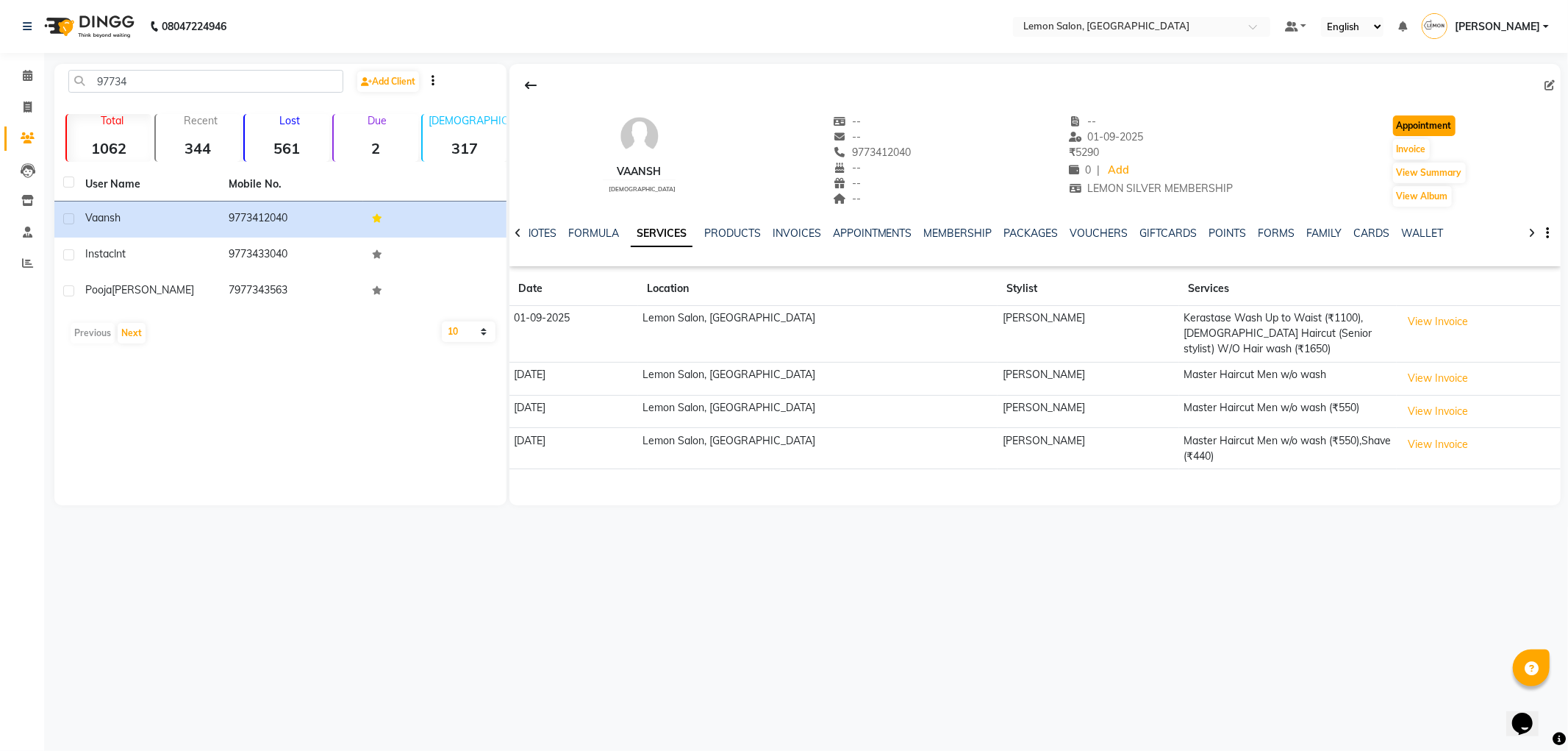
click at [1395, 122] on button "Appointment" at bounding box center [1424, 126] width 63 height 21
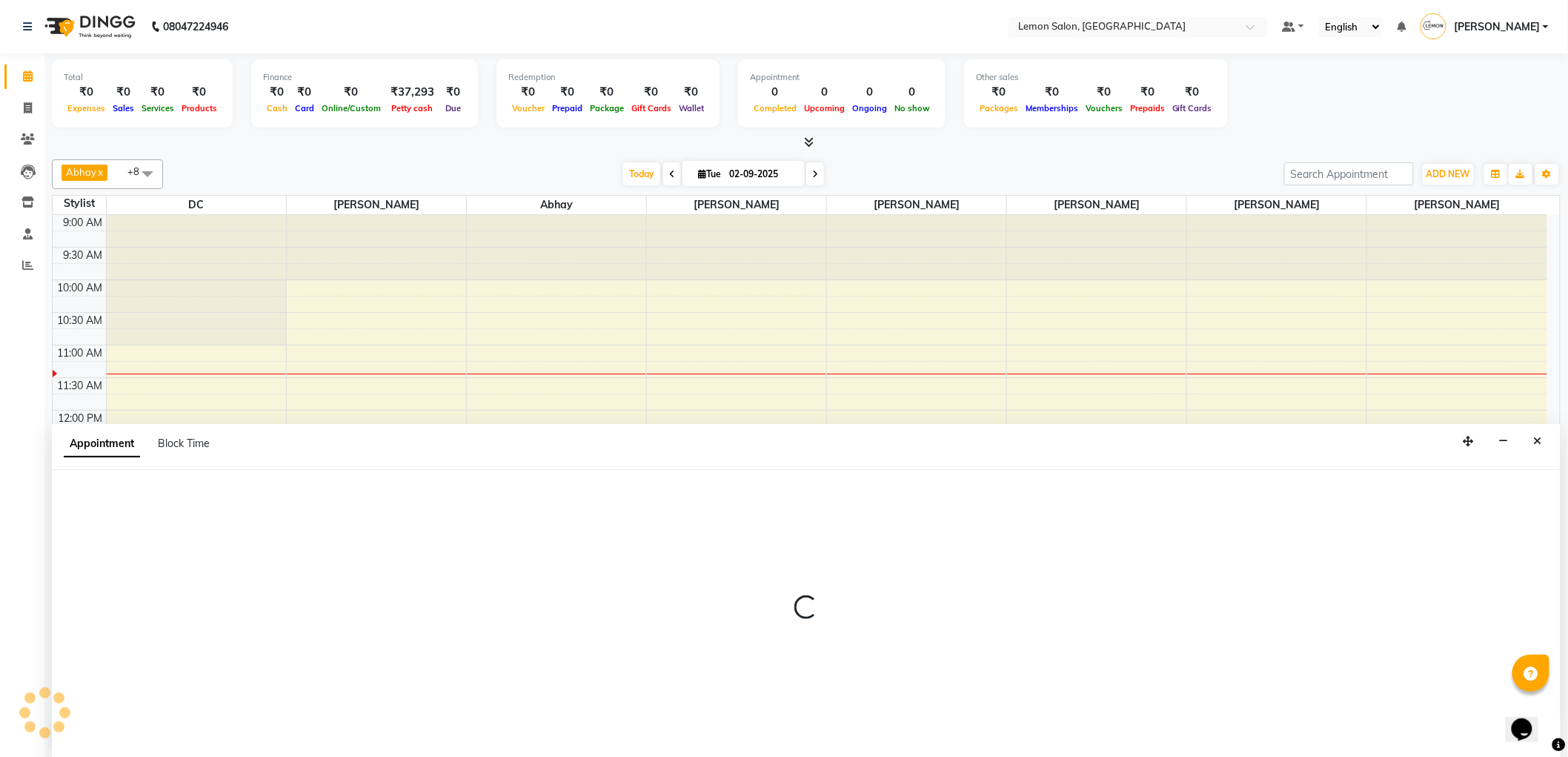
scroll to position [1, 0]
select select "tentative"
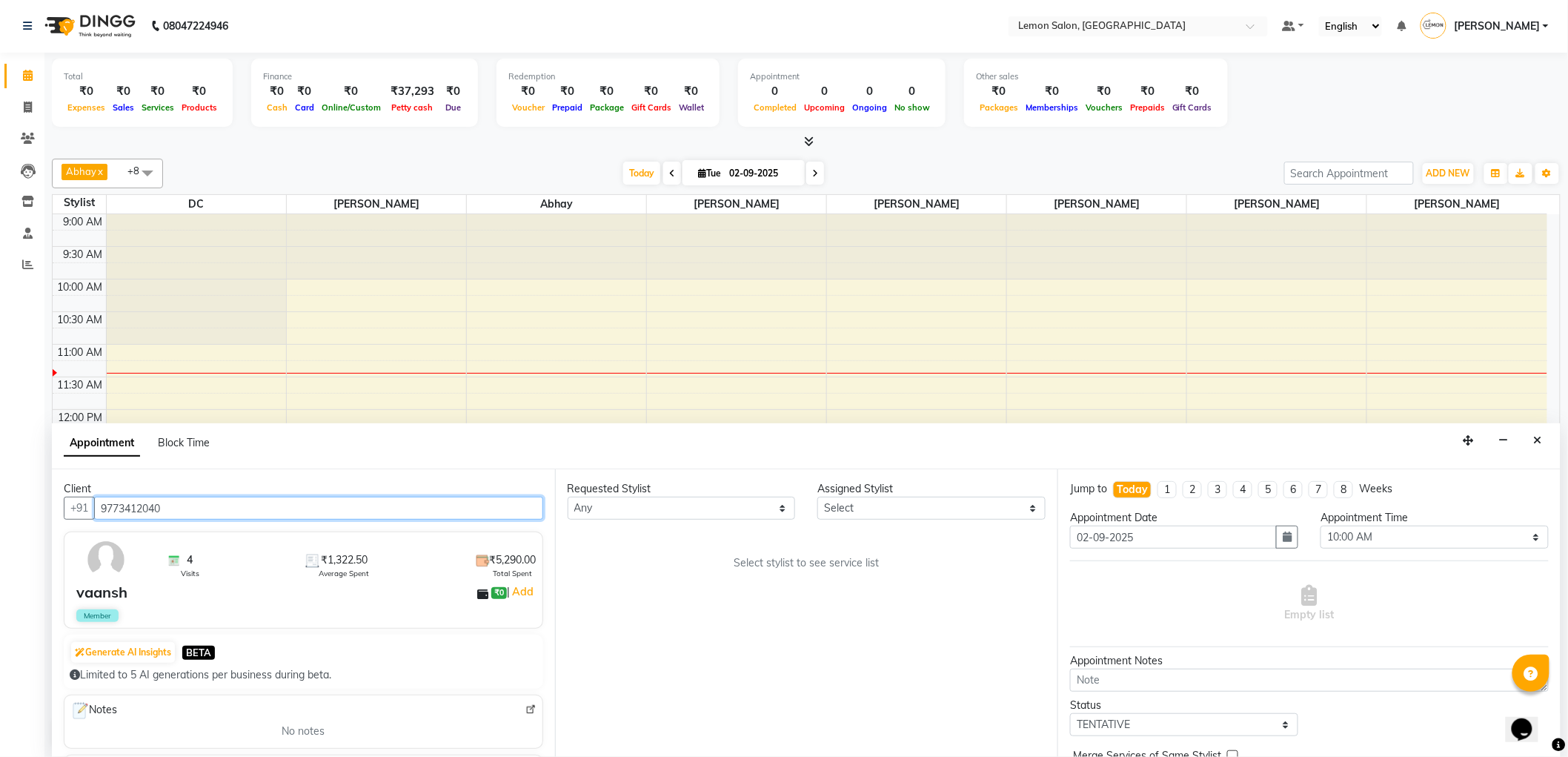
scroll to position [131, 0]
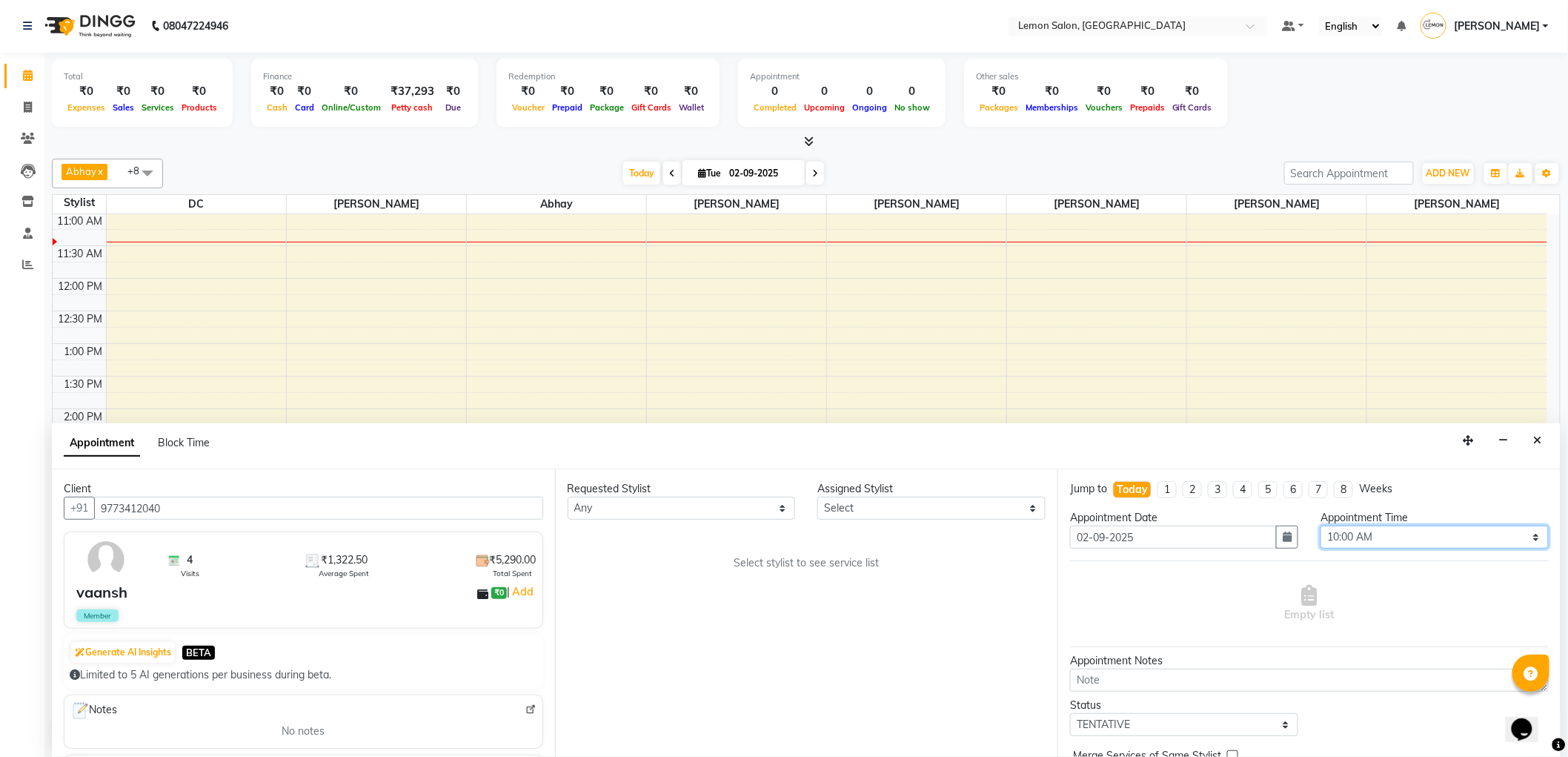
click at [1337, 530] on select "Select 10:00 AM 10:15 AM 10:30 AM 10:45 AM 11:00 AM 11:15 AM 11:30 AM 11:45 AM …" at bounding box center [1434, 537] width 229 height 23
select select "705"
click at [1320, 526] on select "Select 10:00 AM 10:15 AM 10:30 AM 10:45 AM 11:00 AM 11:15 AM 11:30 AM 11:45 AM …" at bounding box center [1434, 537] width 229 height 23
click at [729, 509] on select "Any Abhay Ayesha Roundhal DC Jenny Shah Mohd Ayan Mohd Furkan Pooja Gundal Radh…" at bounding box center [682, 508] width 229 height 23
select select "60402"
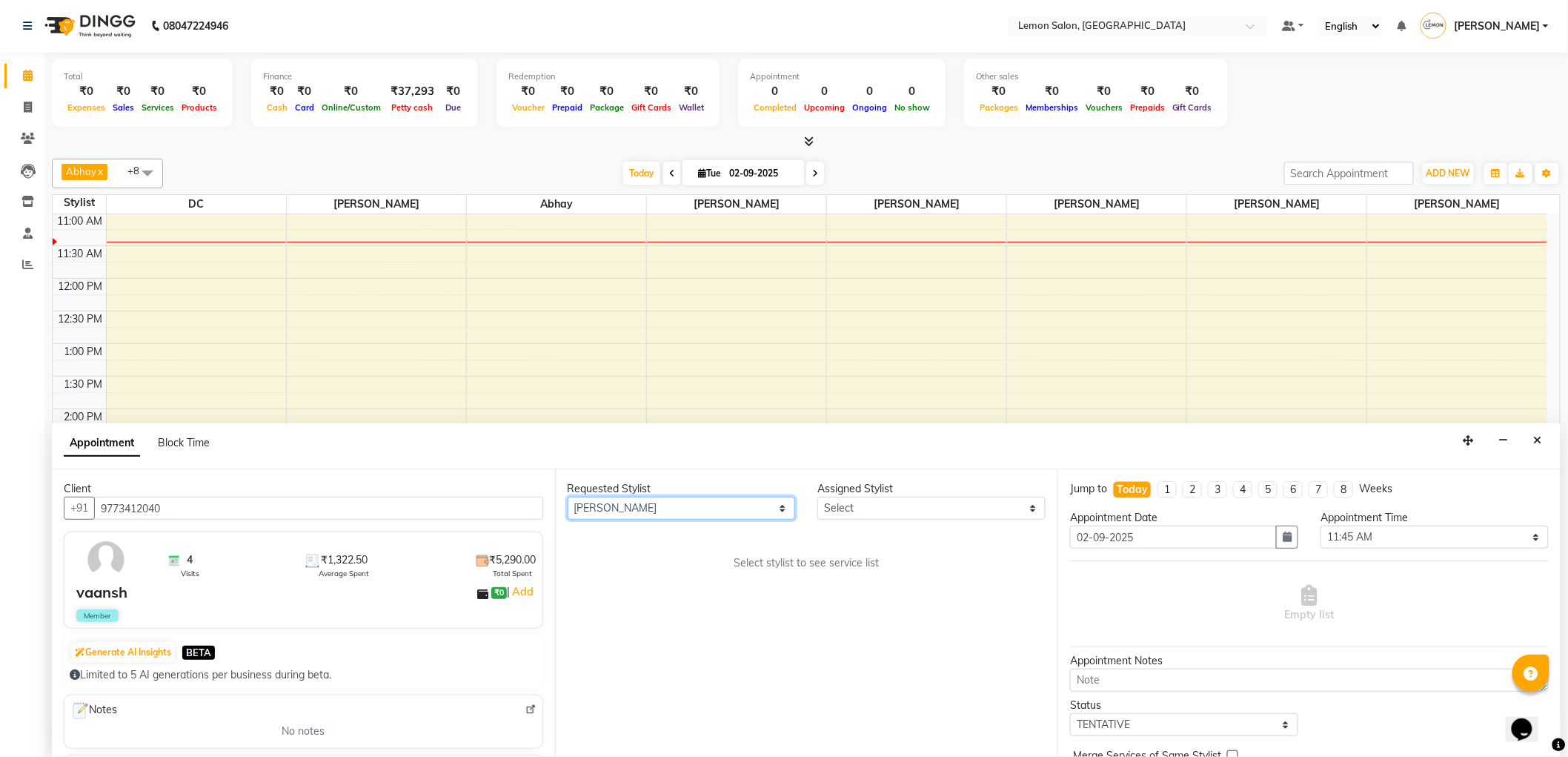
click at [568, 497] on select "Any Abhay Ayesha Roundhal DC Jenny Shah Mohd Ayan Mohd Furkan Pooja Gundal Radh…" at bounding box center [682, 508] width 229 height 23
select select "60402"
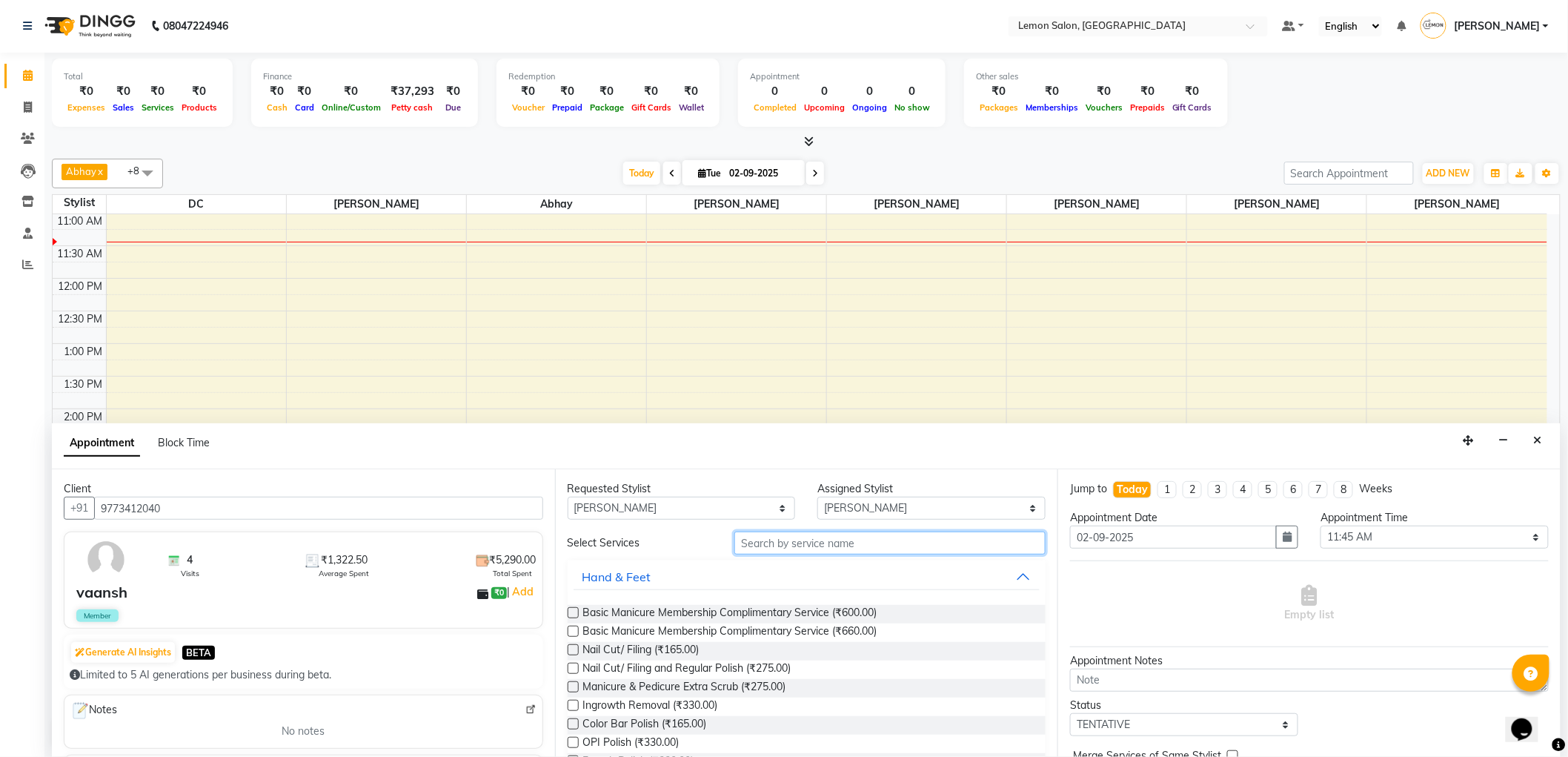
click at [816, 542] on input "text" at bounding box center [889, 542] width 311 height 23
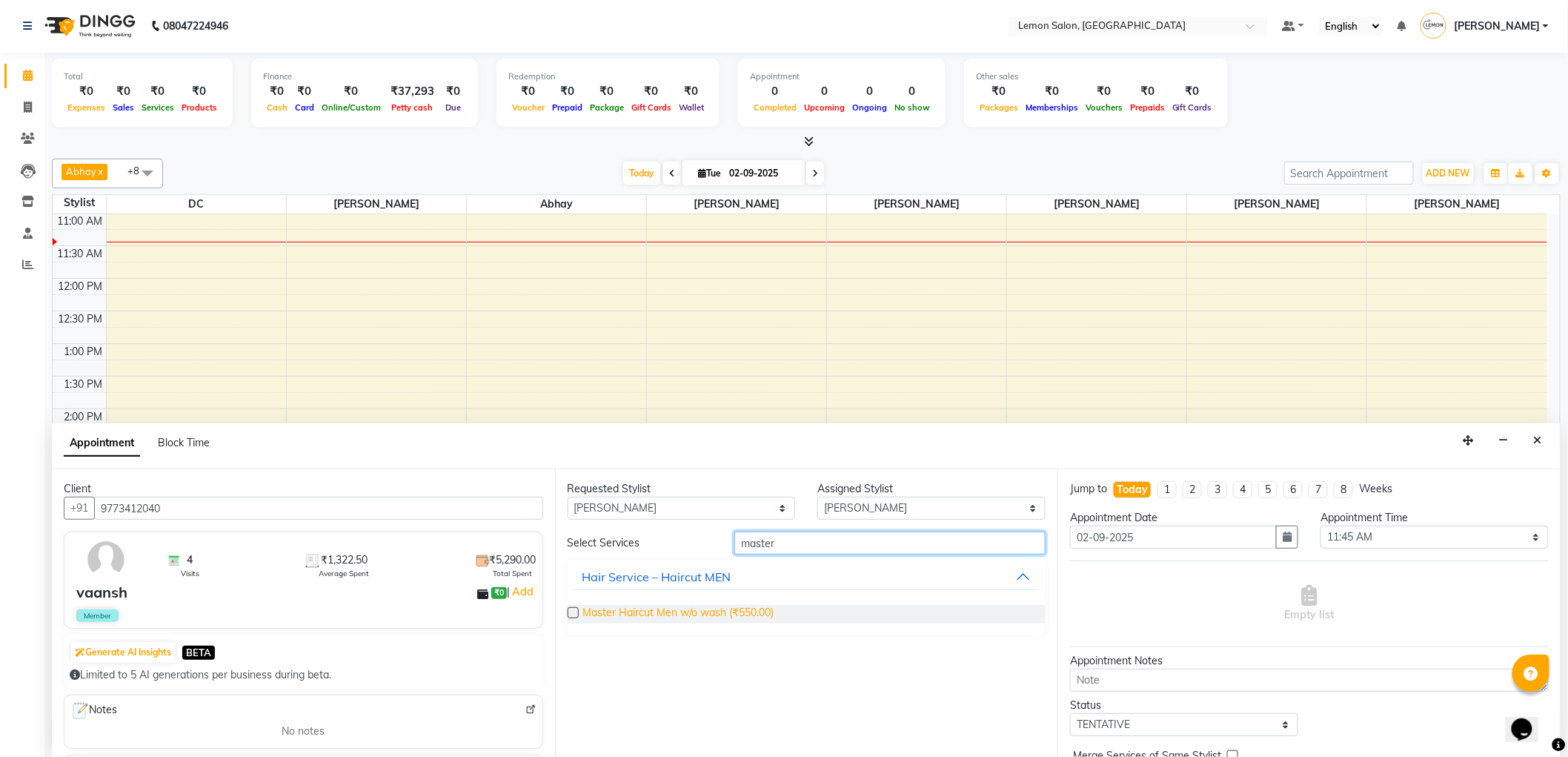
type input "master"
click at [685, 611] on span "Master Haircut Men w/o wash (₹550.00)" at bounding box center [678, 614] width 191 height 18
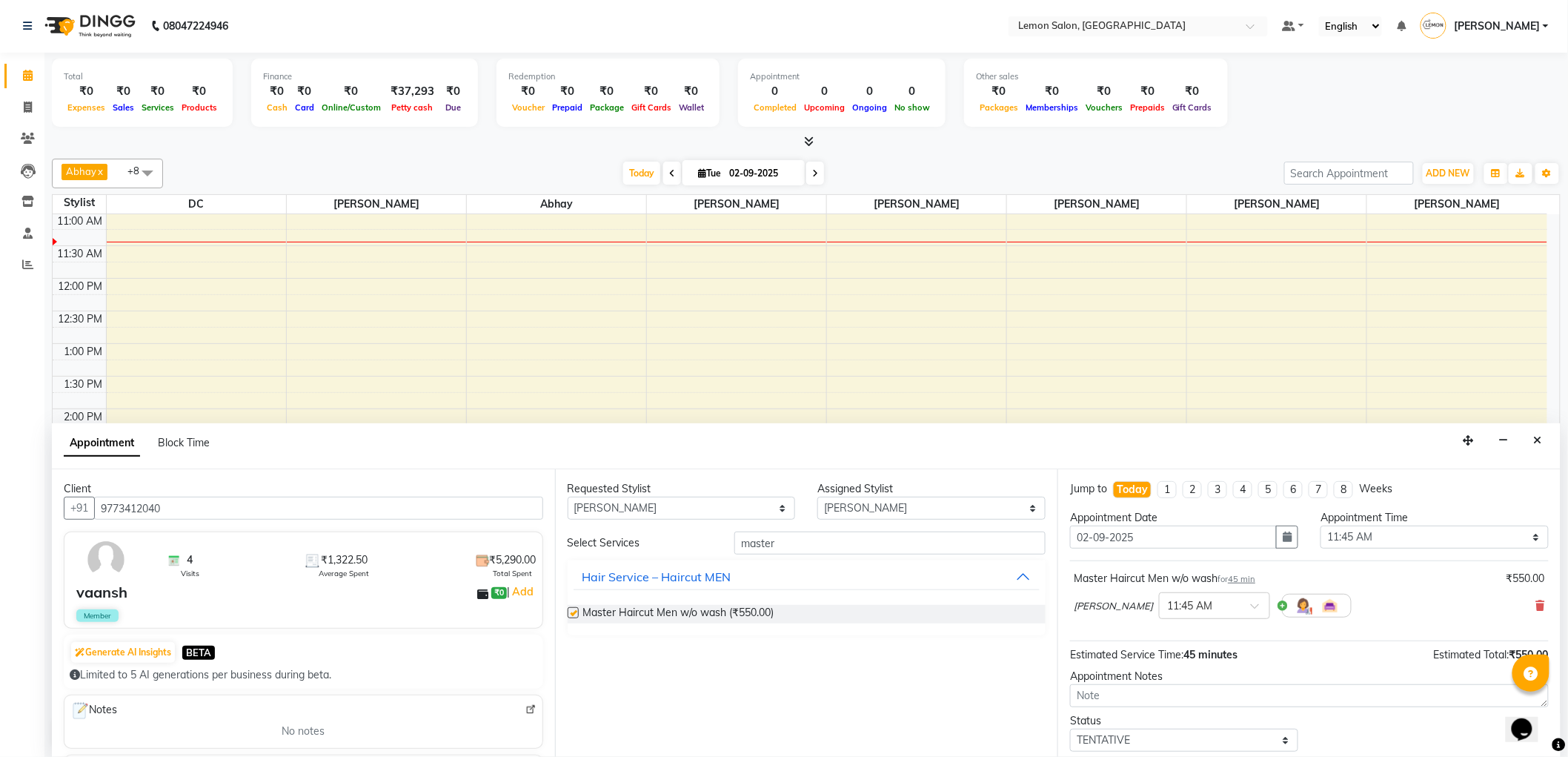
checkbox input "false"
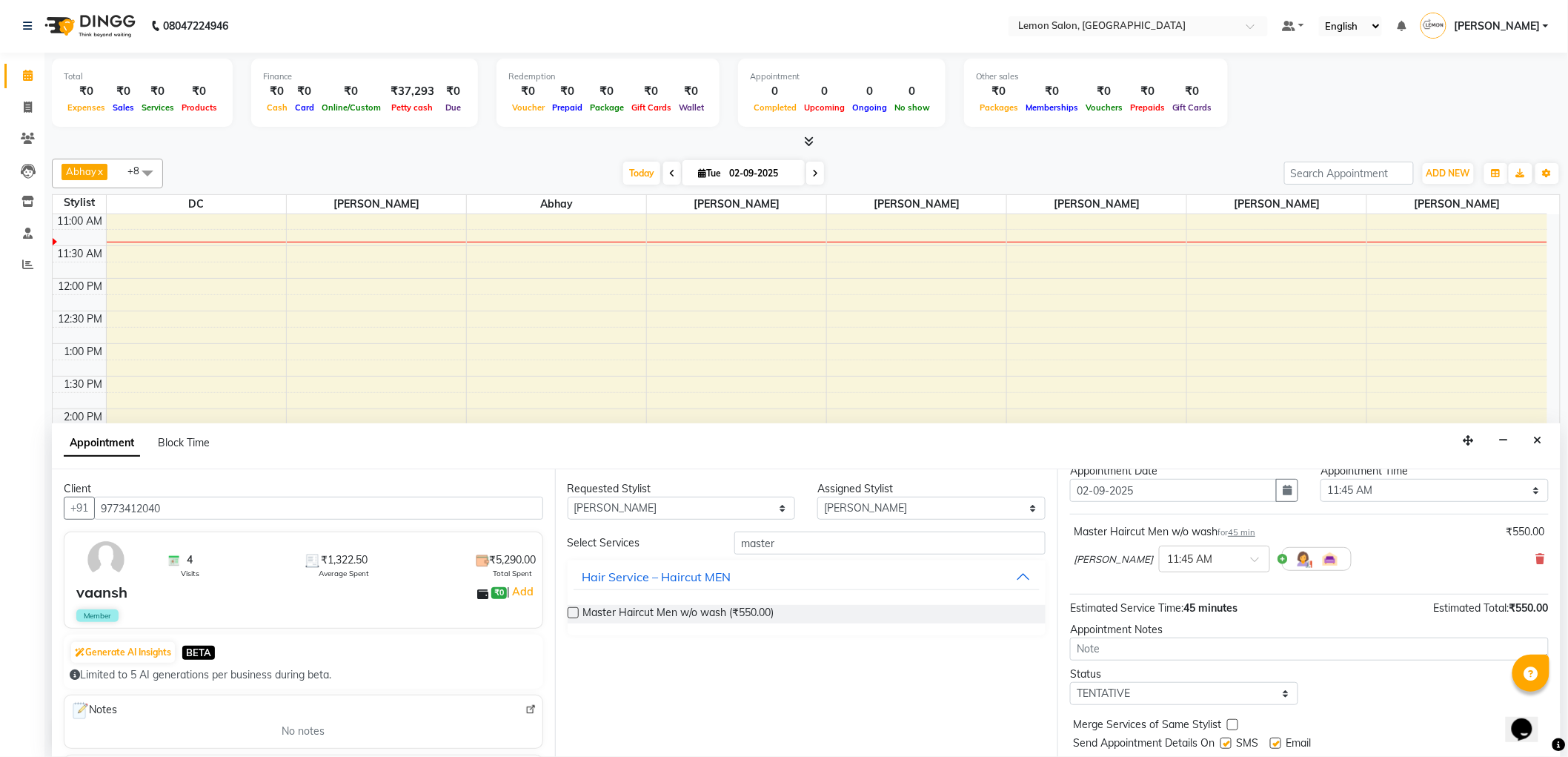
scroll to position [87, 0]
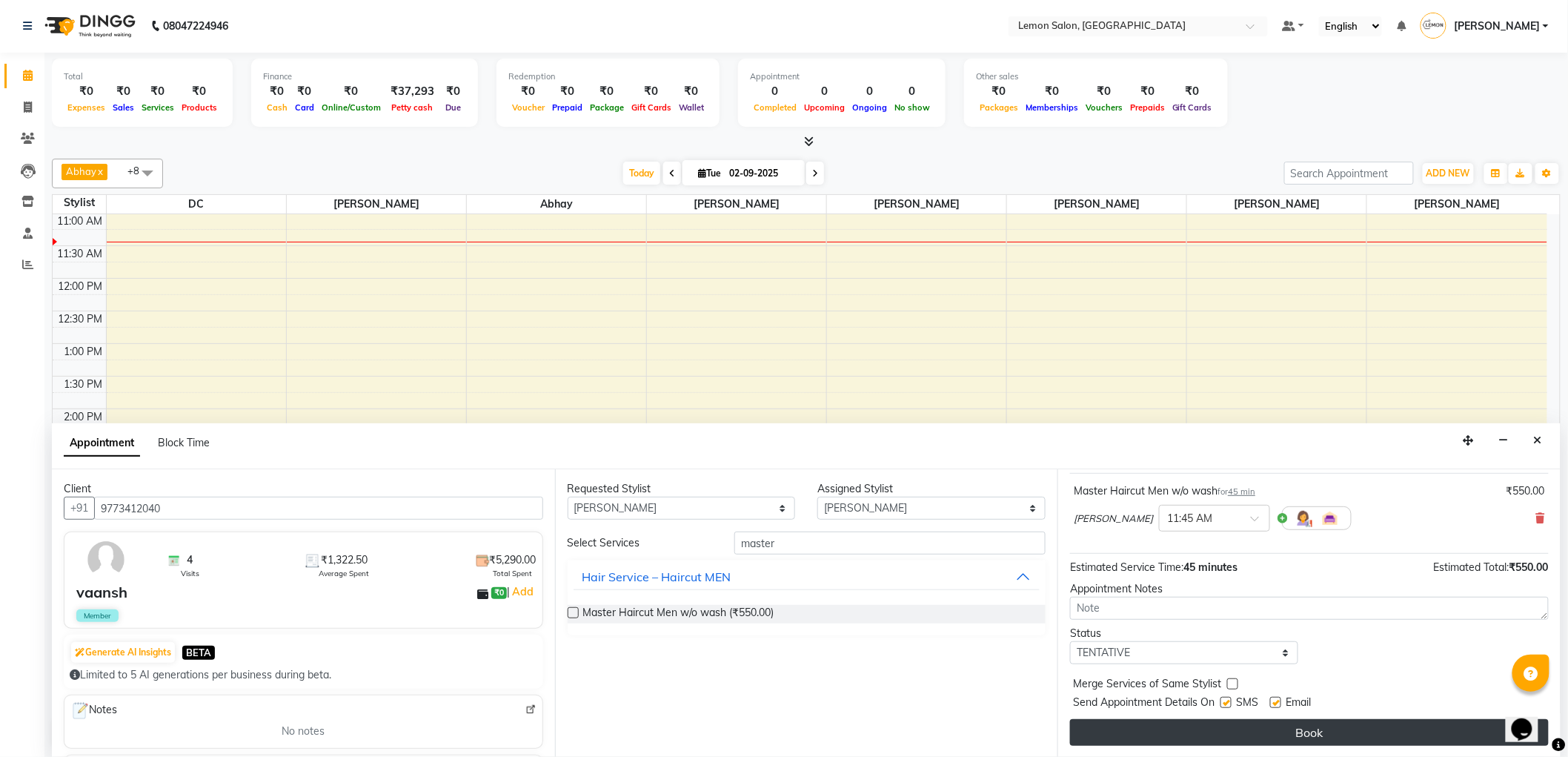
click at [1301, 730] on button "Book" at bounding box center [1309, 732] width 479 height 26
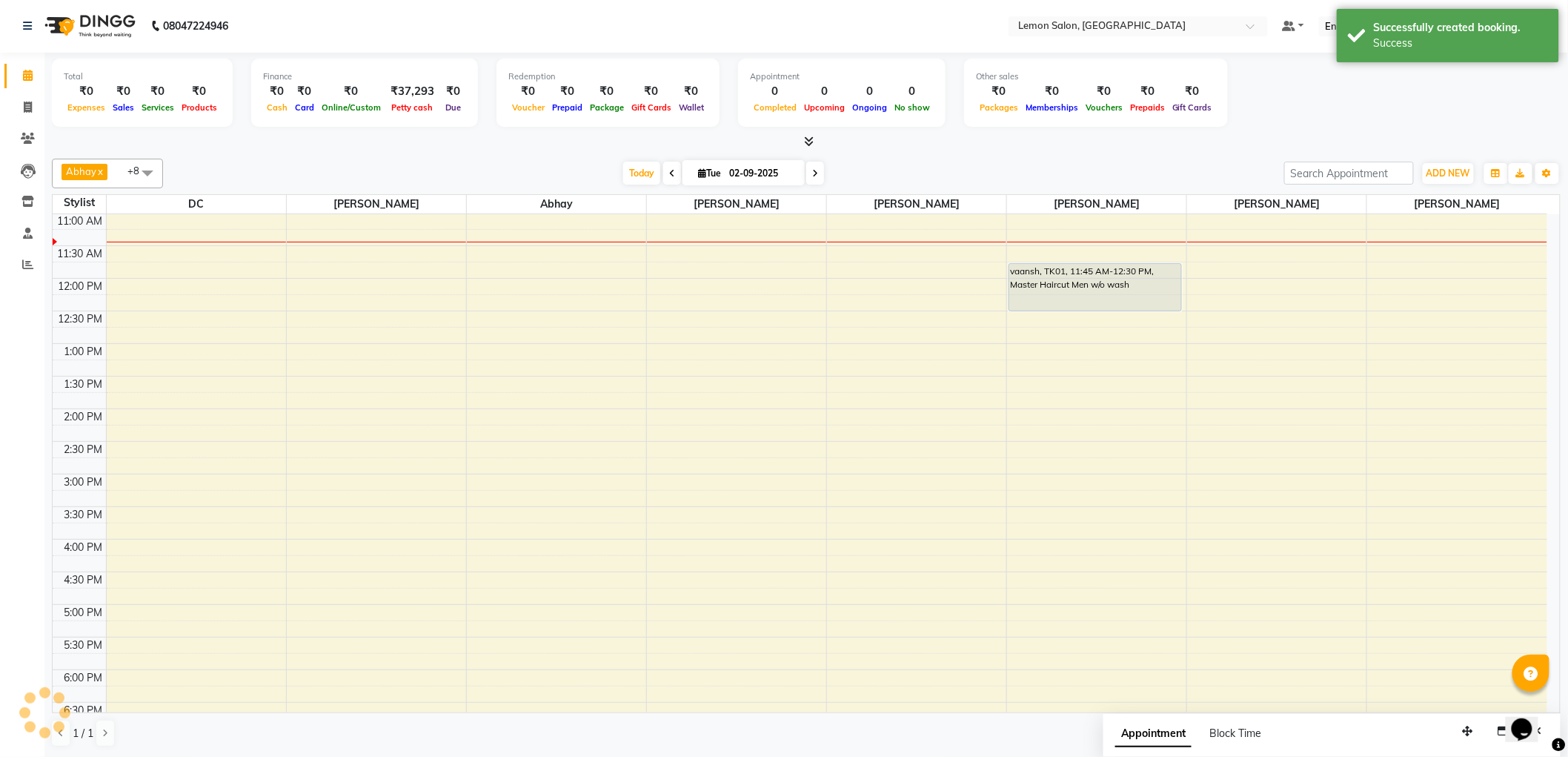
scroll to position [0, 0]
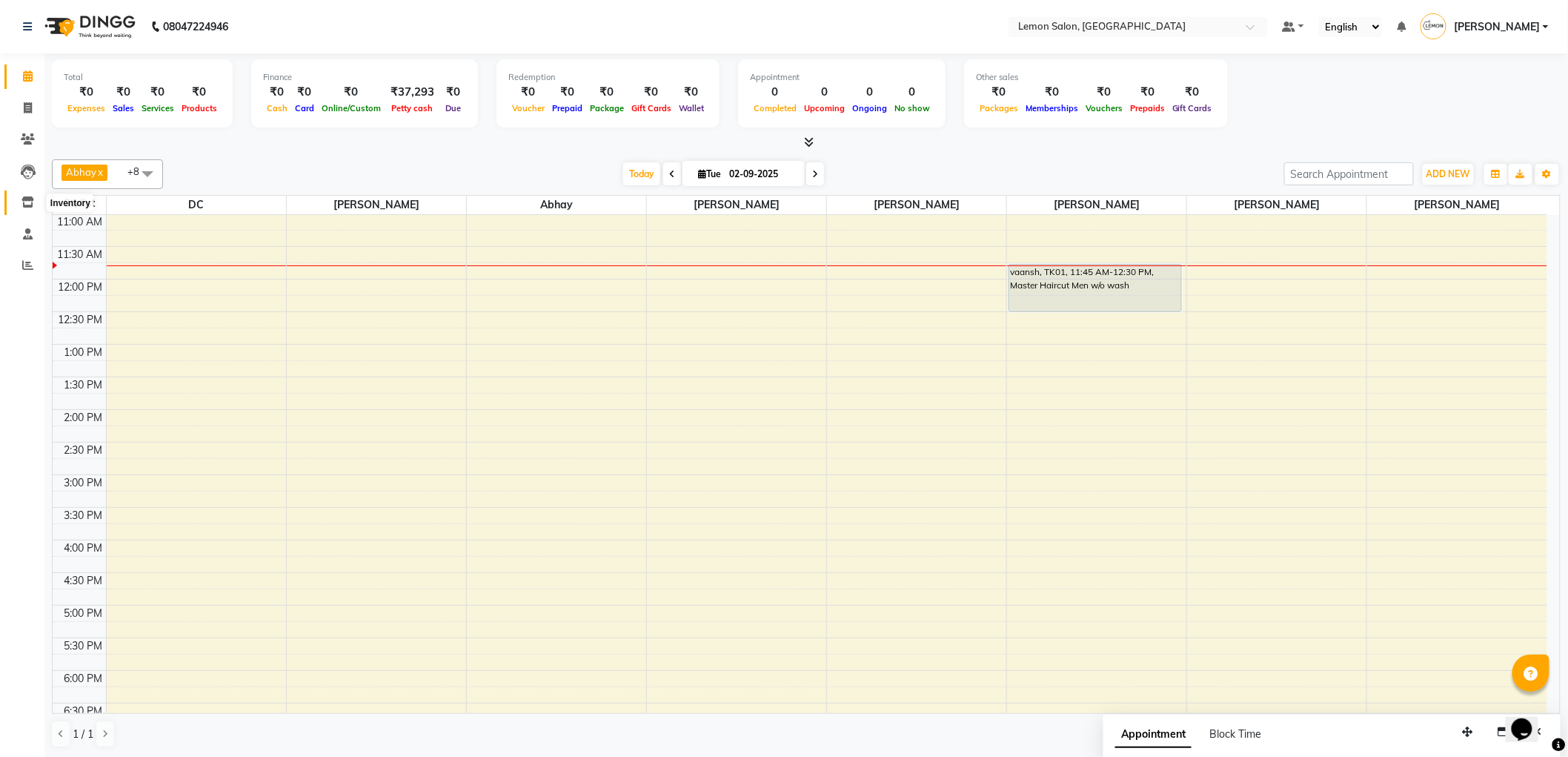
click at [33, 195] on span at bounding box center [28, 202] width 26 height 17
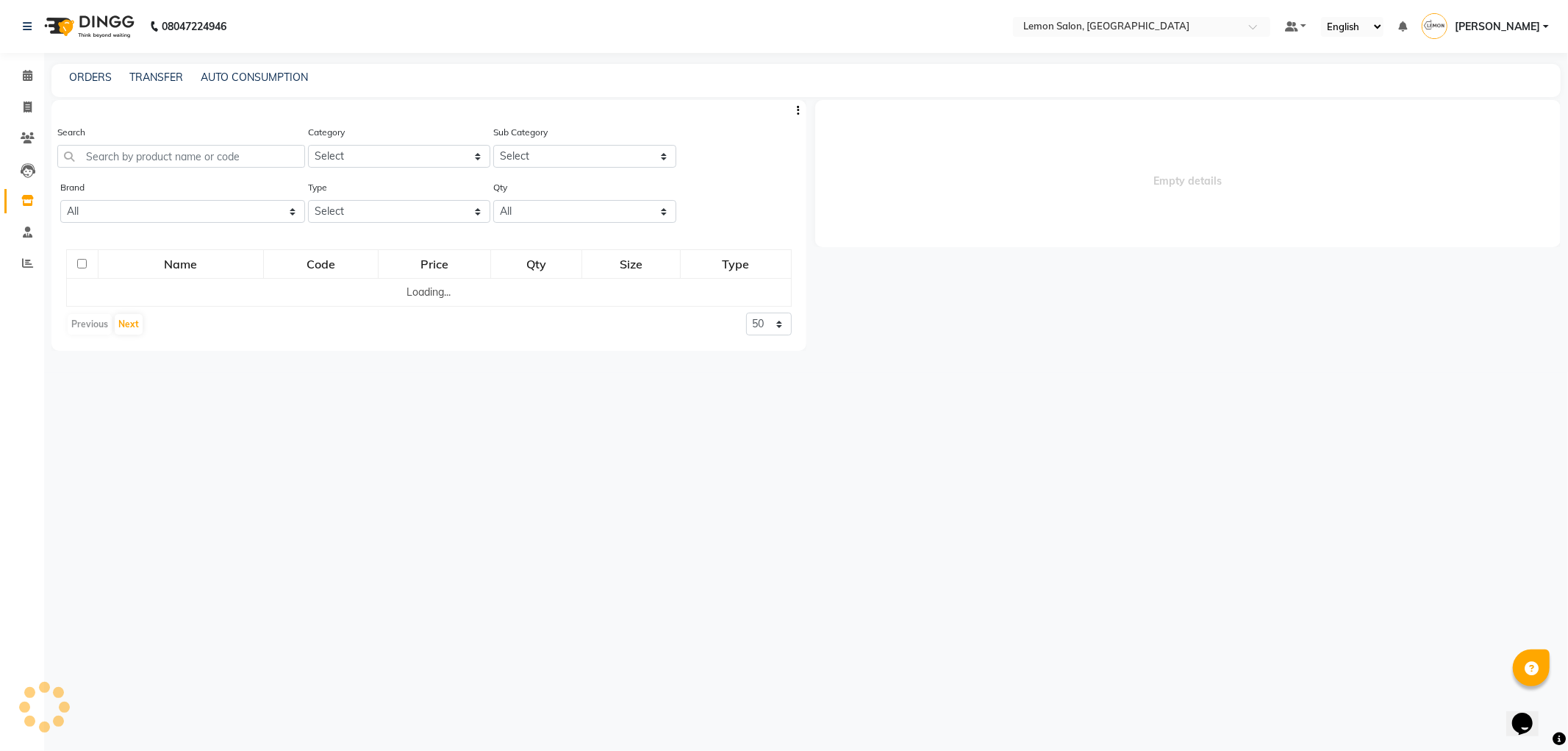
select select
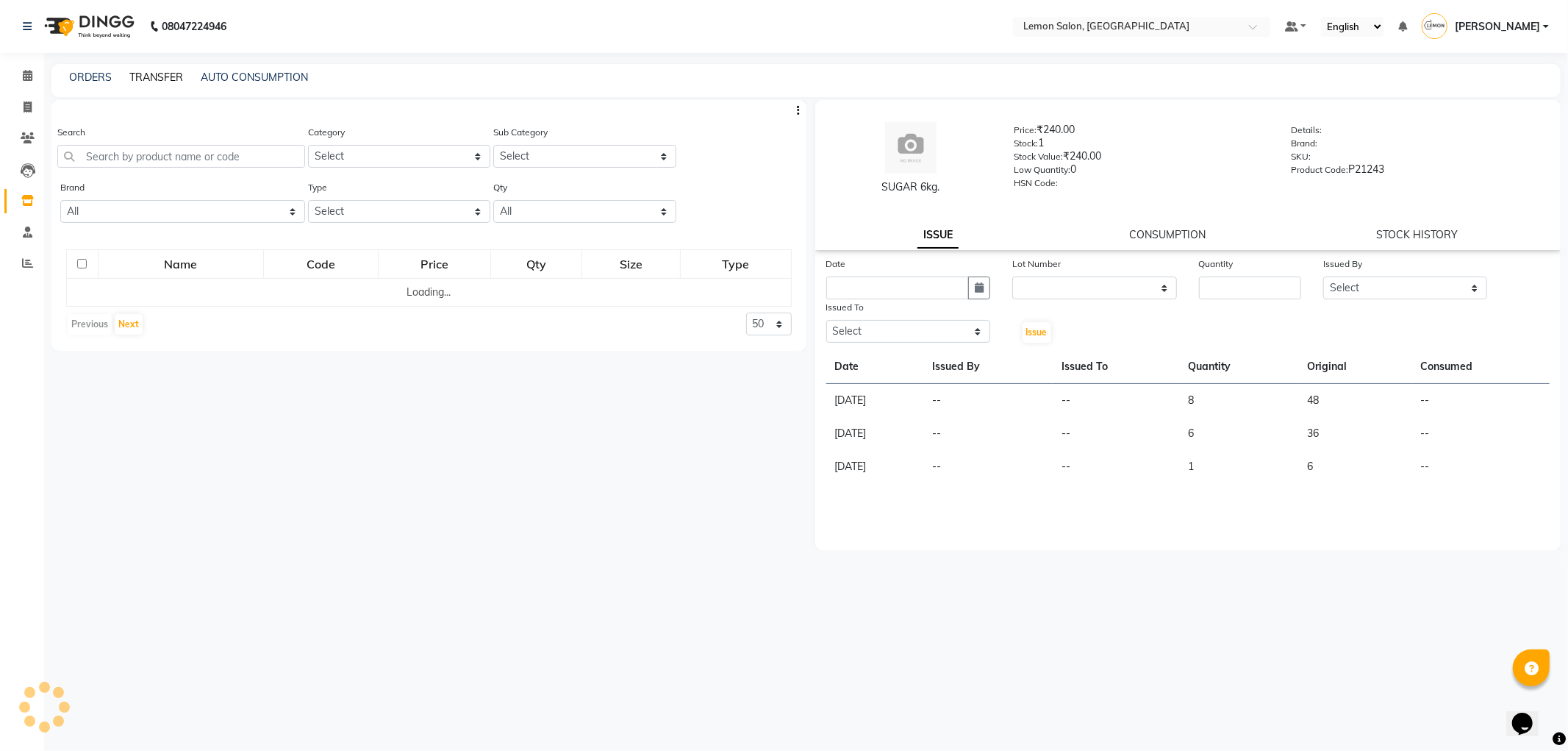
click at [149, 75] on link "TRANSFER" at bounding box center [156, 77] width 54 height 13
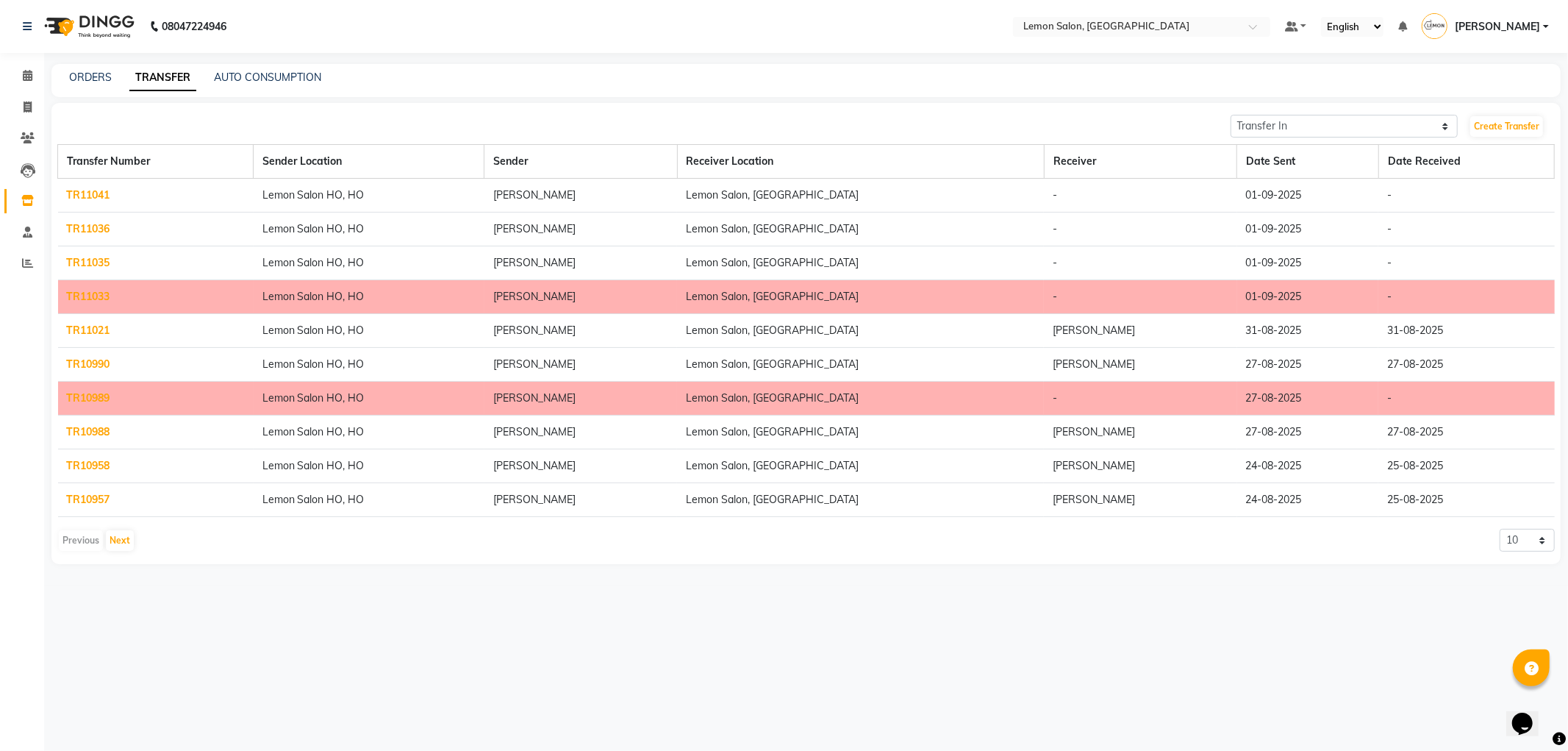
click at [94, 365] on link "TR10990" at bounding box center [89, 364] width 44 height 13
click at [91, 329] on link "TR11021" at bounding box center [89, 330] width 44 height 13
click at [85, 290] on link "TR11033" at bounding box center [89, 296] width 44 height 13
click at [89, 260] on link "TR11035" at bounding box center [89, 262] width 44 height 13
click at [90, 221] on td "TR11036" at bounding box center [156, 229] width 195 height 34
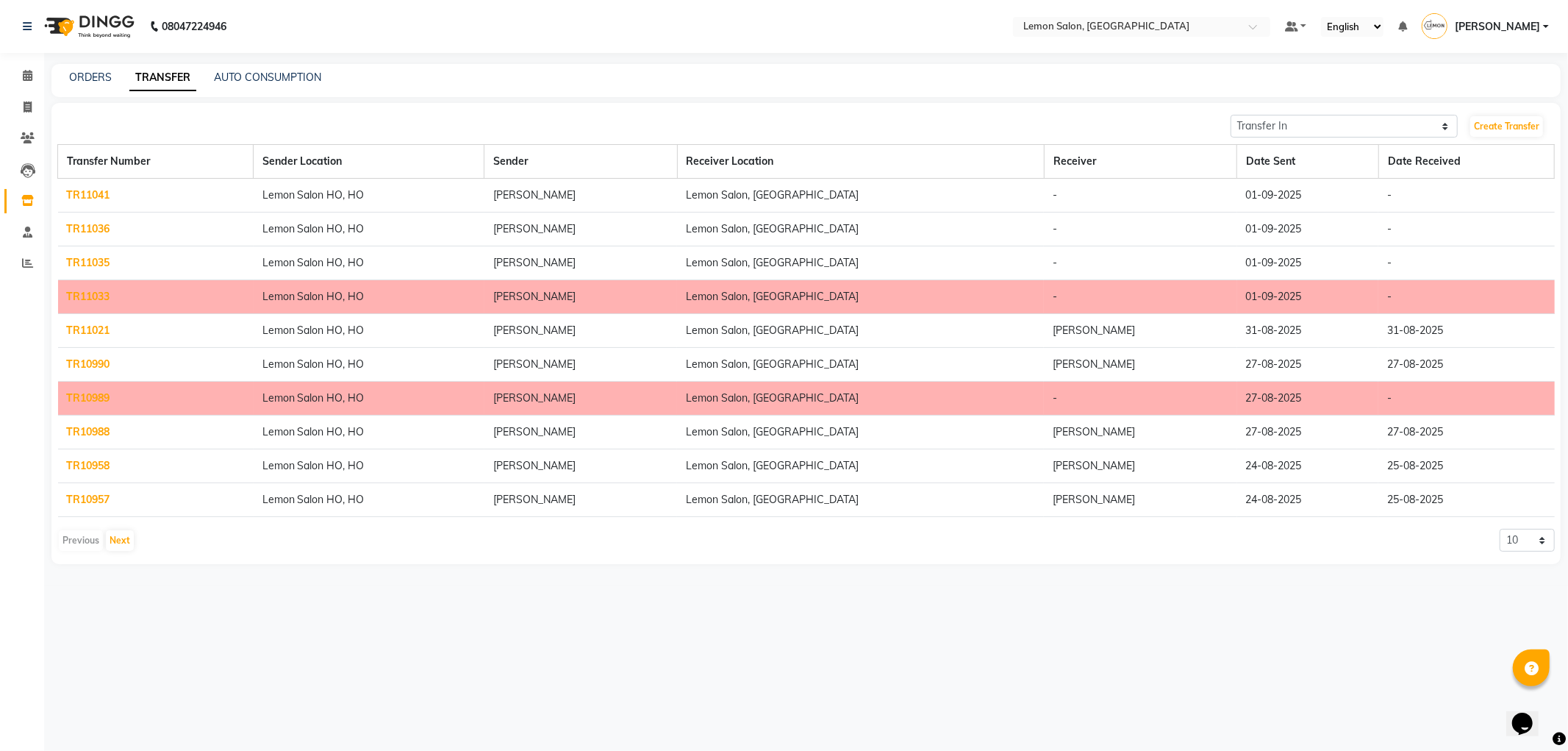
click at [92, 228] on link "TR11036" at bounding box center [89, 229] width 44 height 13
click at [99, 196] on link "TR11041" at bounding box center [89, 195] width 44 height 13
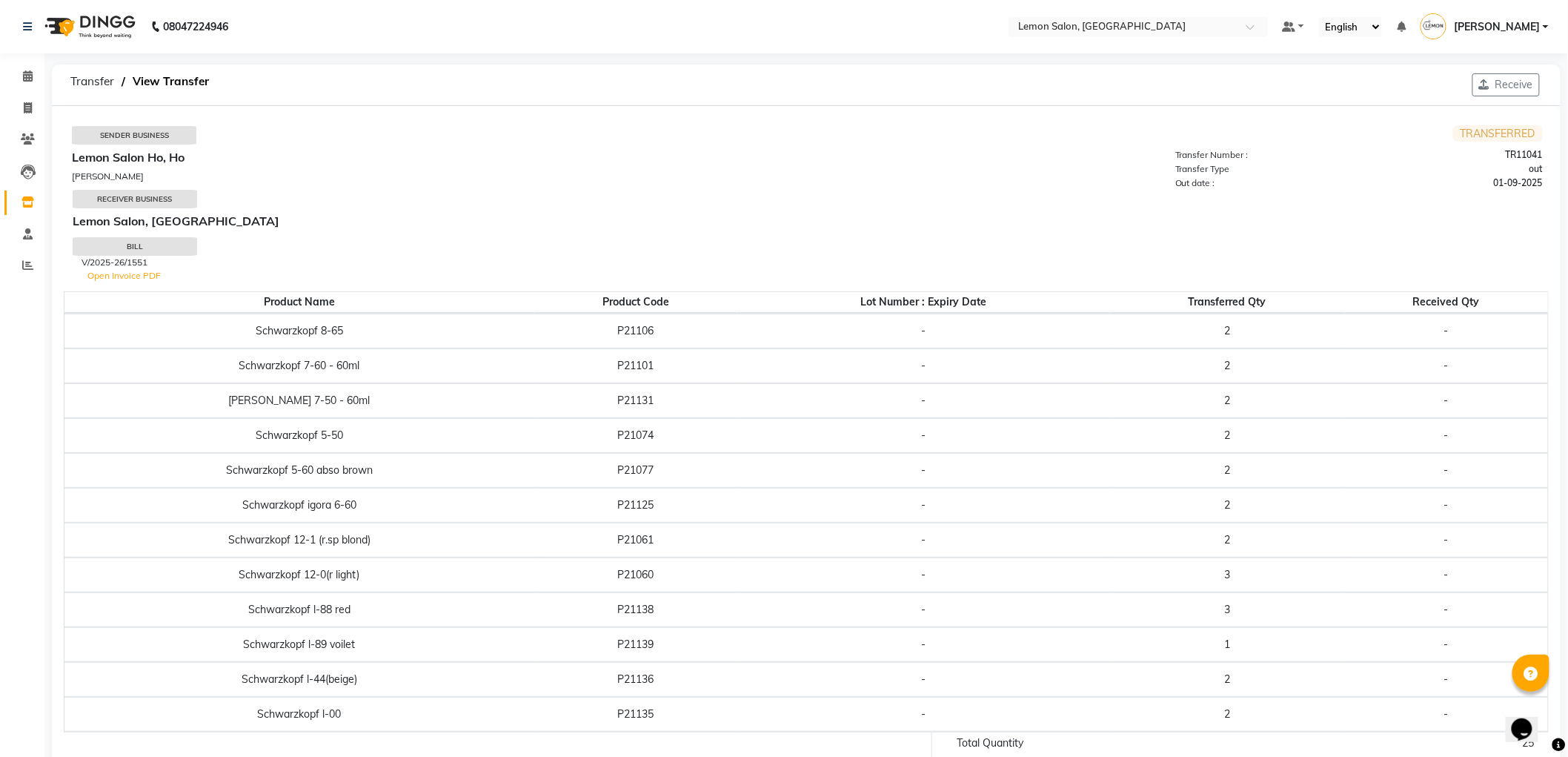
scroll to position [76, 0]
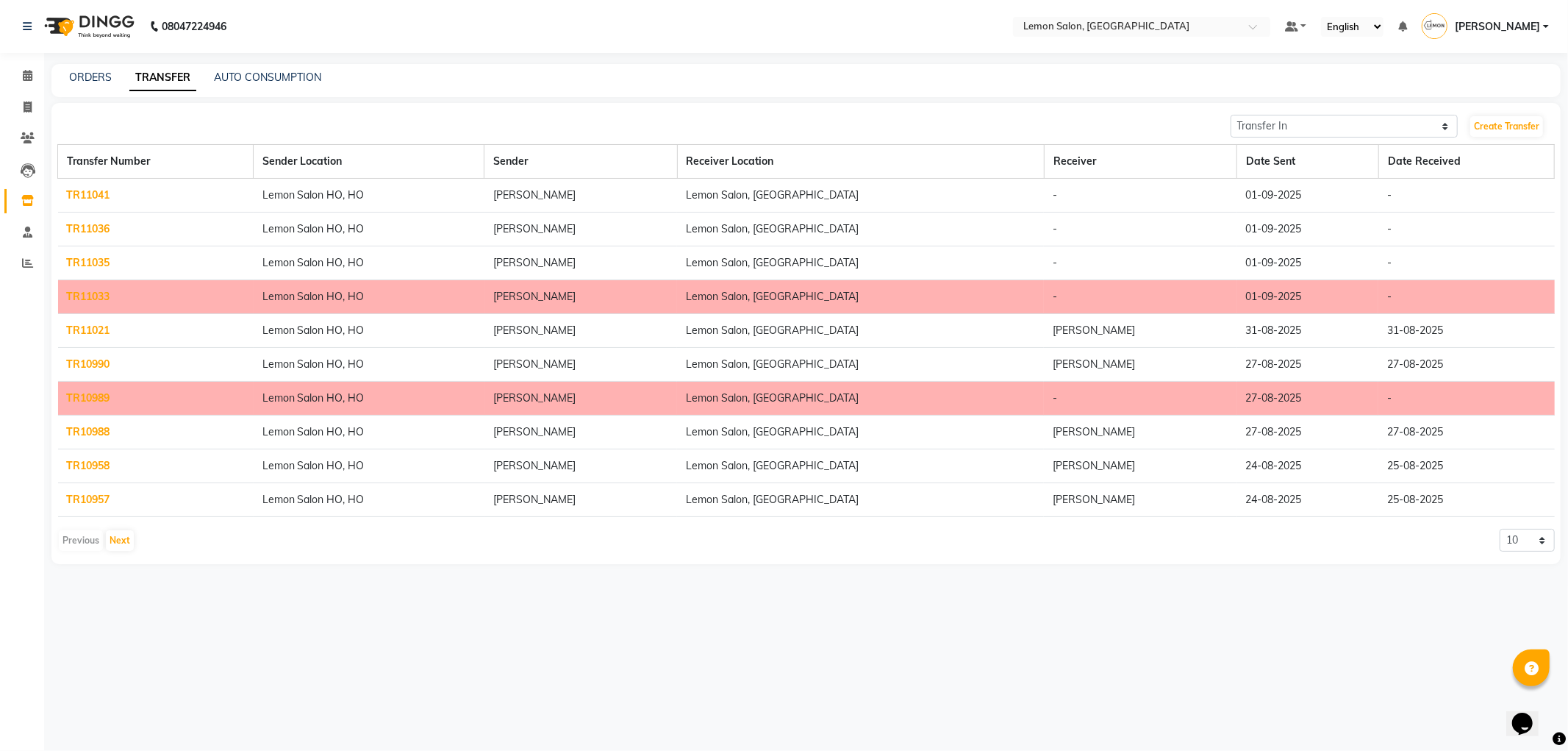
click at [72, 222] on link "TR11036" at bounding box center [89, 229] width 44 height 13
click at [96, 264] on link "TR11035" at bounding box center [89, 262] width 44 height 13
click at [88, 78] on link "ORDERS" at bounding box center [90, 77] width 43 height 13
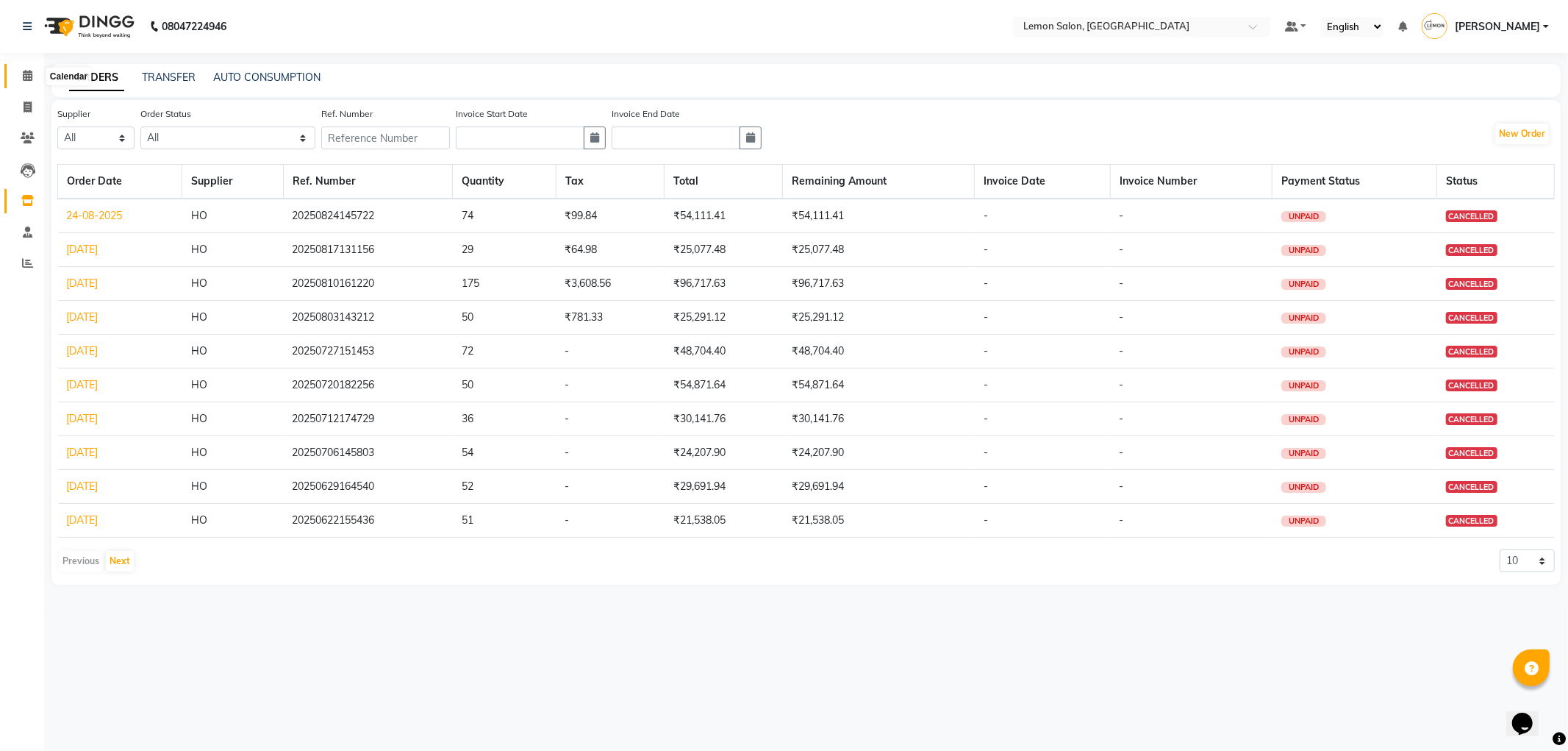
click at [26, 78] on icon at bounding box center [27, 75] width 10 height 11
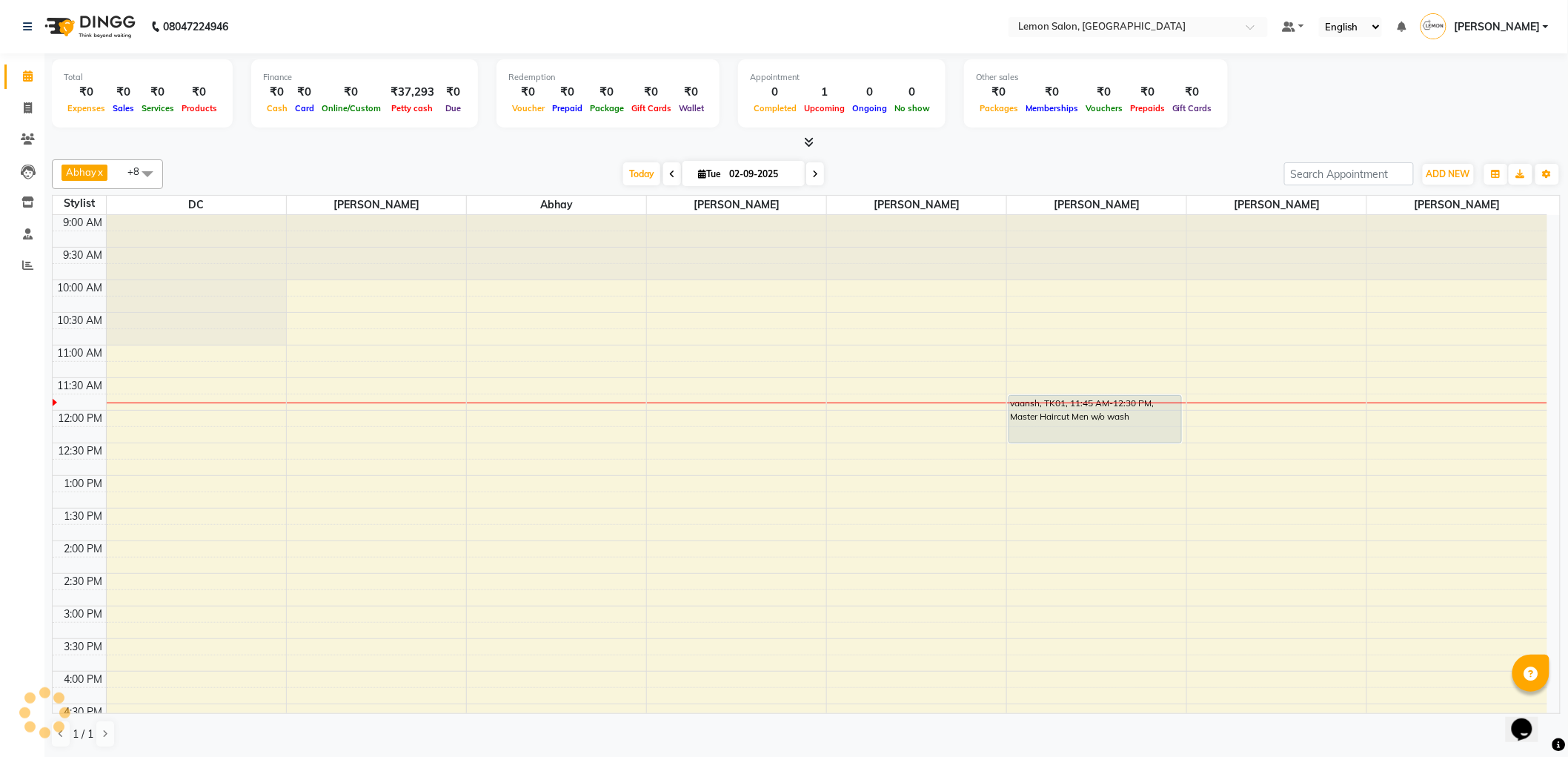
scroll to position [131, 0]
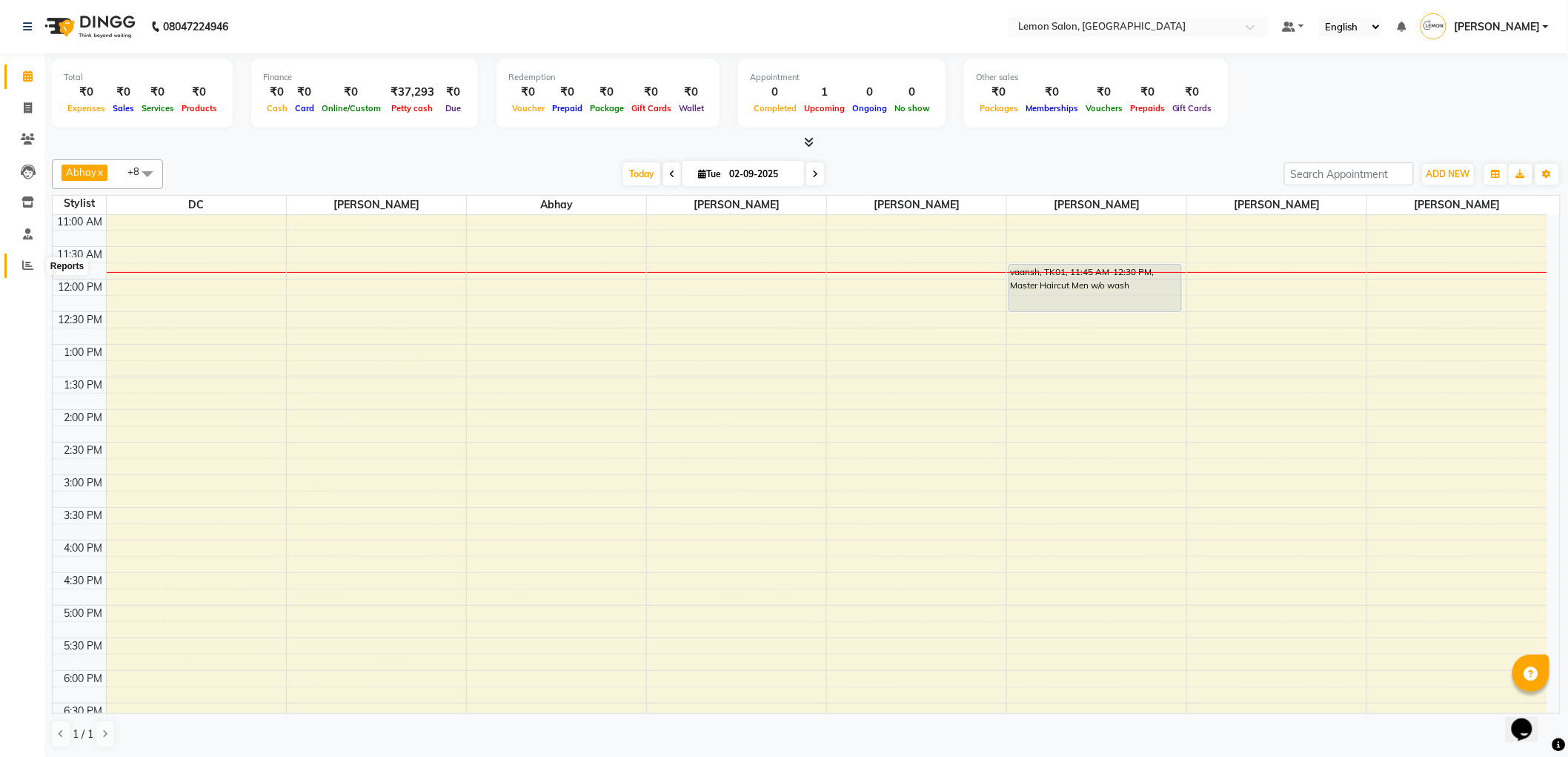
click at [34, 266] on span at bounding box center [28, 266] width 26 height 17
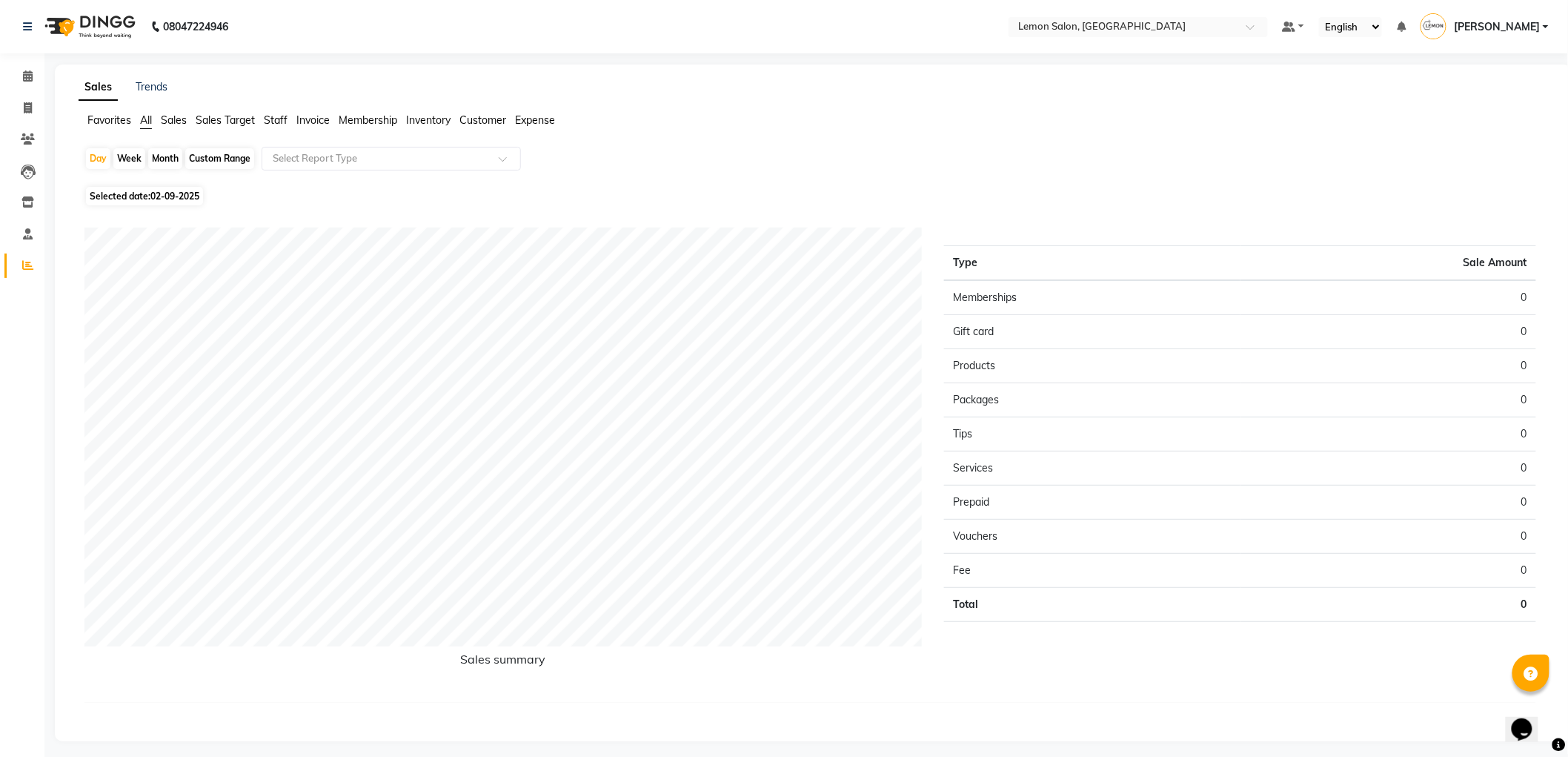
click at [138, 196] on span "Selected date: 02-09-2025" at bounding box center [144, 195] width 117 height 18
select select "9"
select select "2025"
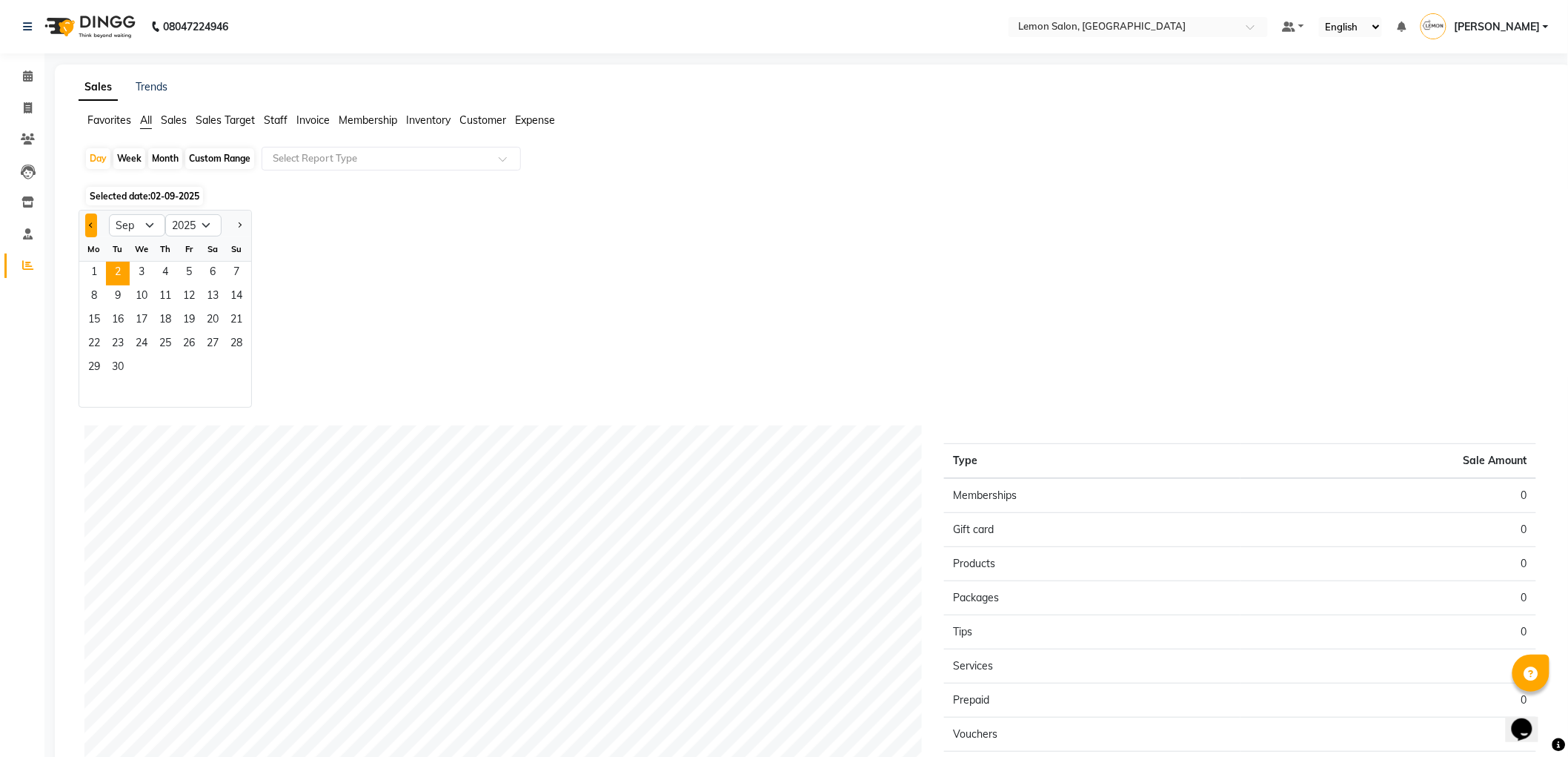
click at [91, 220] on button "Previous month" at bounding box center [91, 225] width 11 height 24
select select "8"
click at [241, 368] on span "31" at bounding box center [236, 368] width 24 height 24
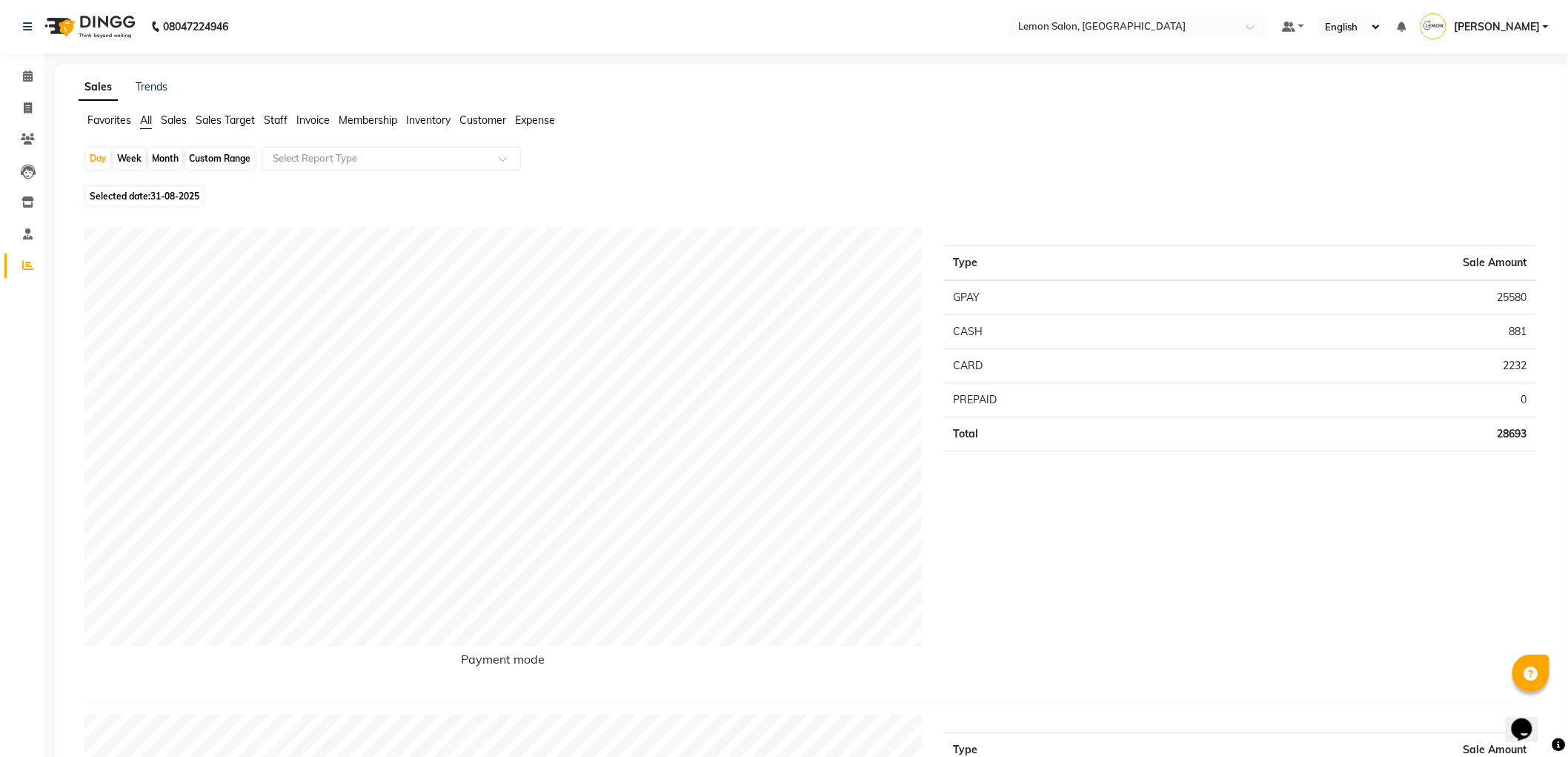
click at [168, 120] on span "Sales" at bounding box center [174, 120] width 26 height 13
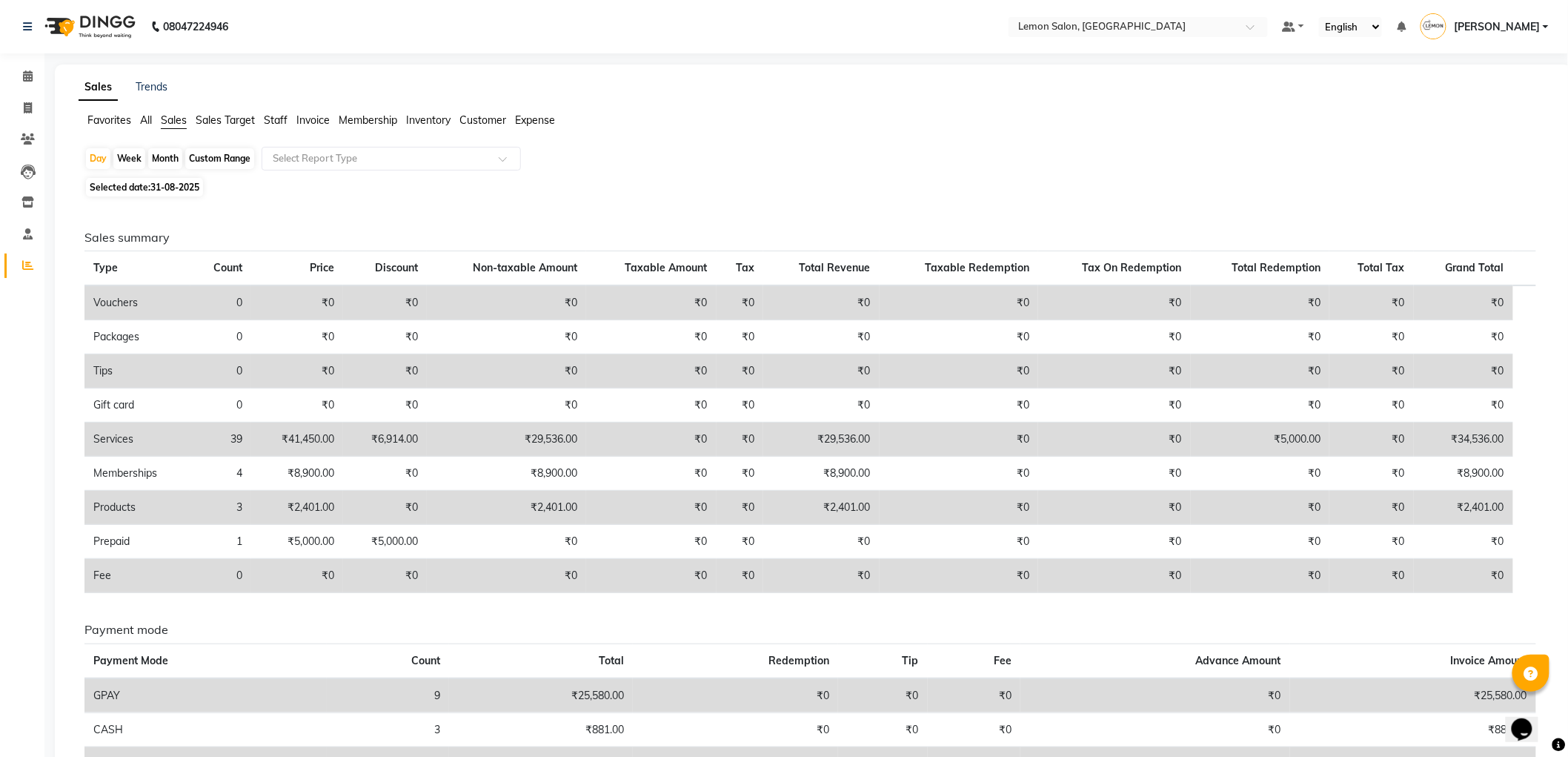
click at [274, 120] on span "Staff" at bounding box center [275, 120] width 24 height 13
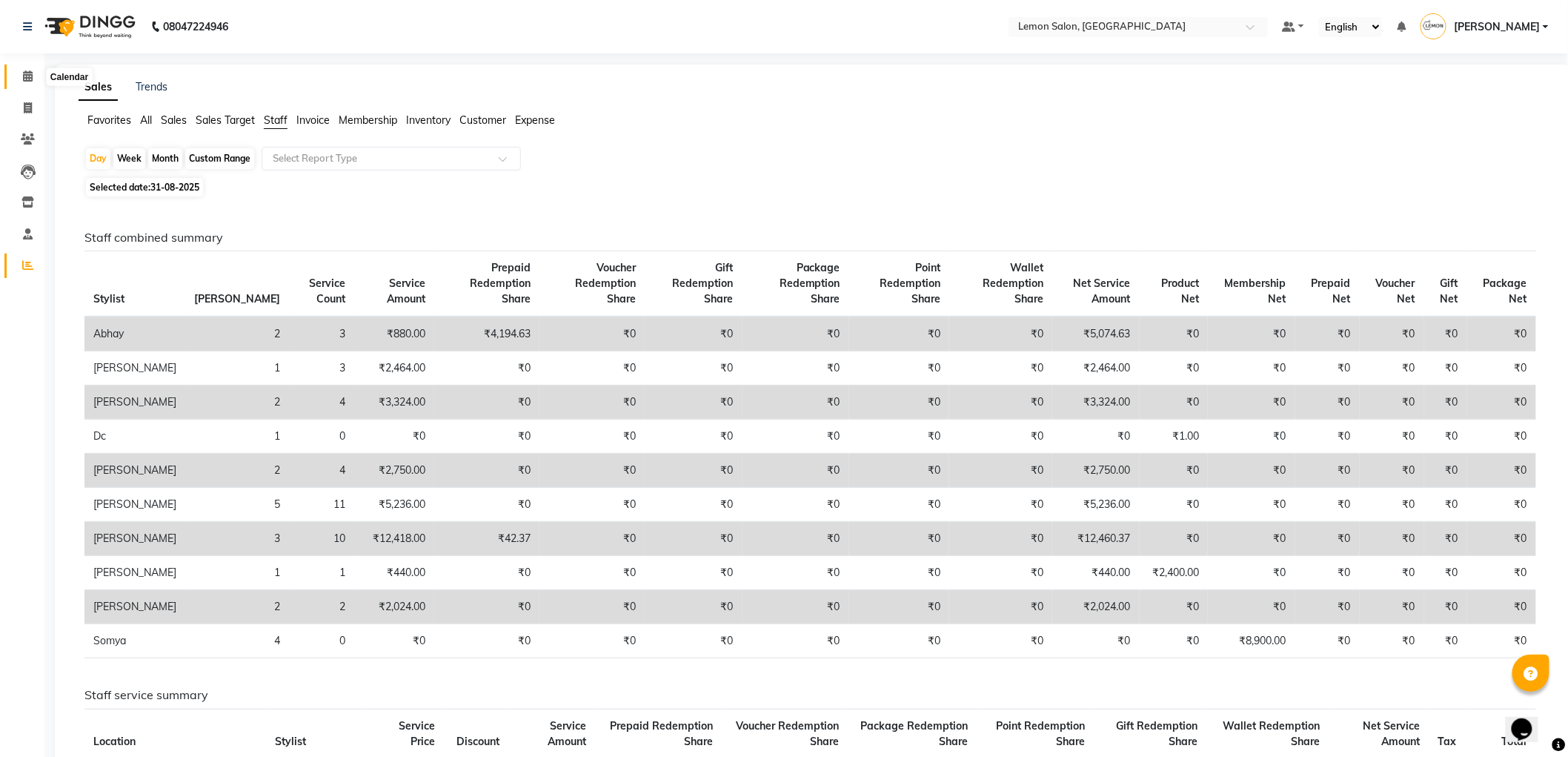
click at [28, 84] on span at bounding box center [28, 76] width 26 height 17
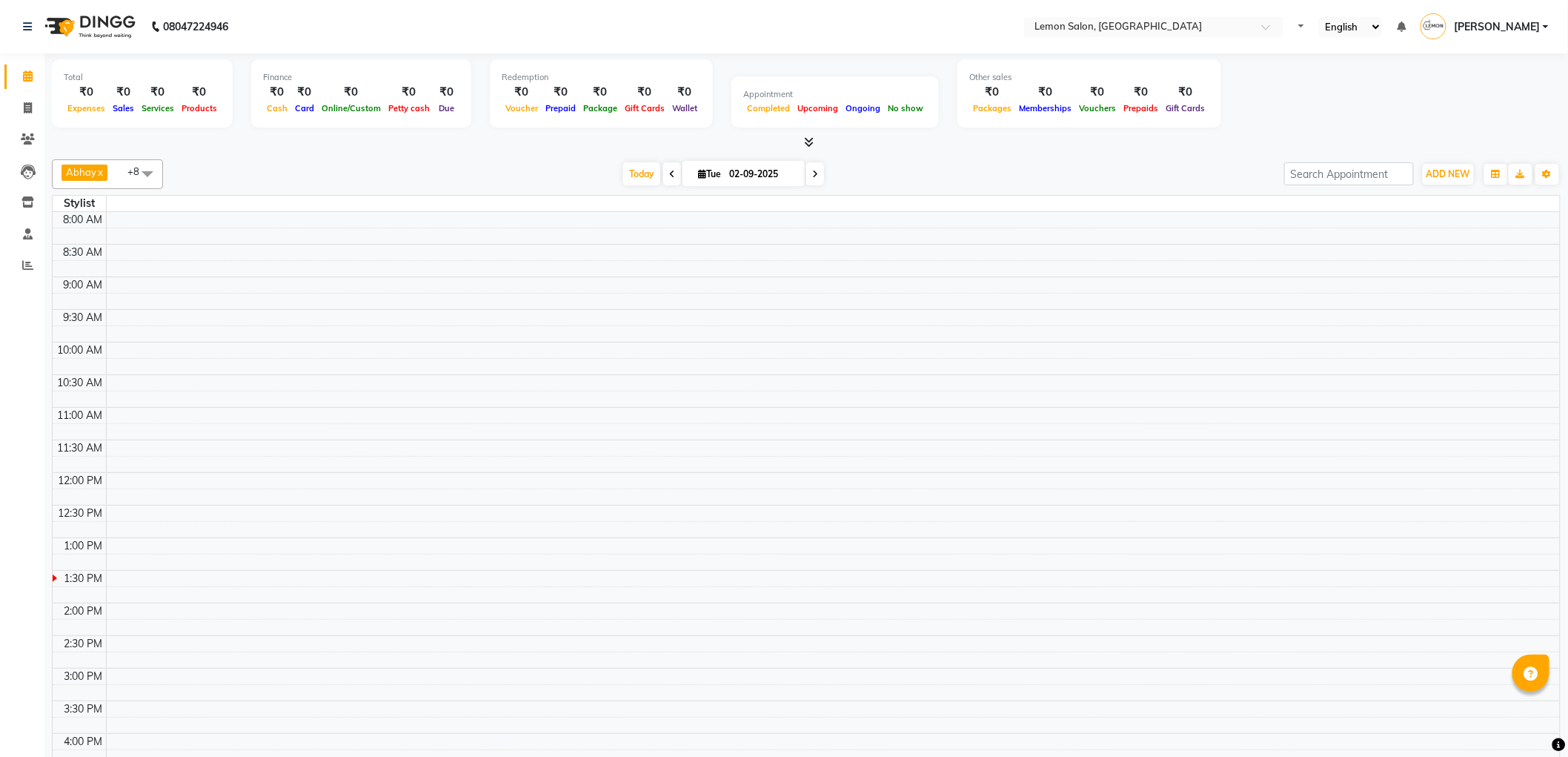
select select "en"
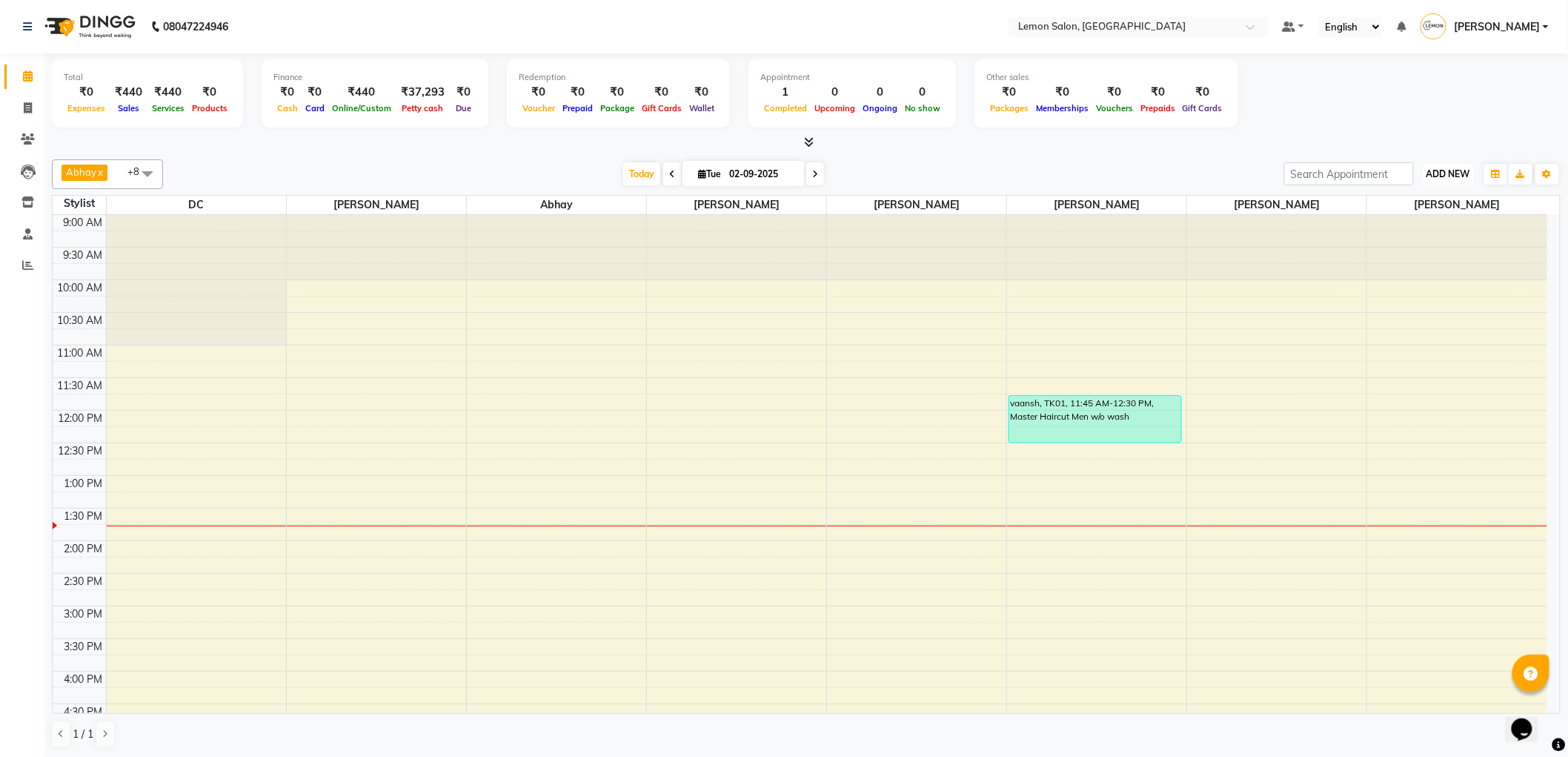
click at [1448, 171] on span "ADD NEW" at bounding box center [1448, 173] width 44 height 11
click at [1423, 239] on link "Add Expense" at bounding box center [1415, 240] width 117 height 19
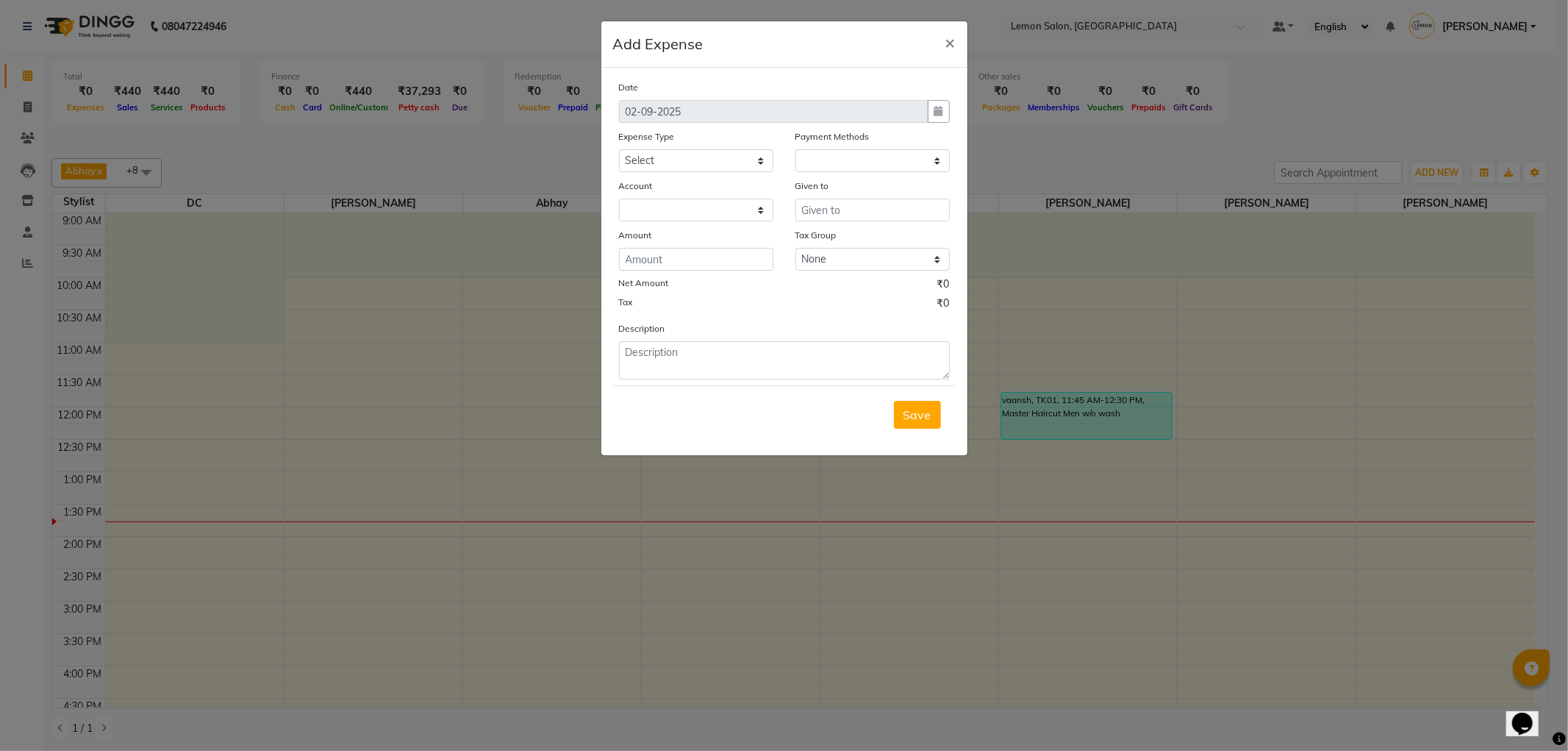
select select "1"
select select "1919"
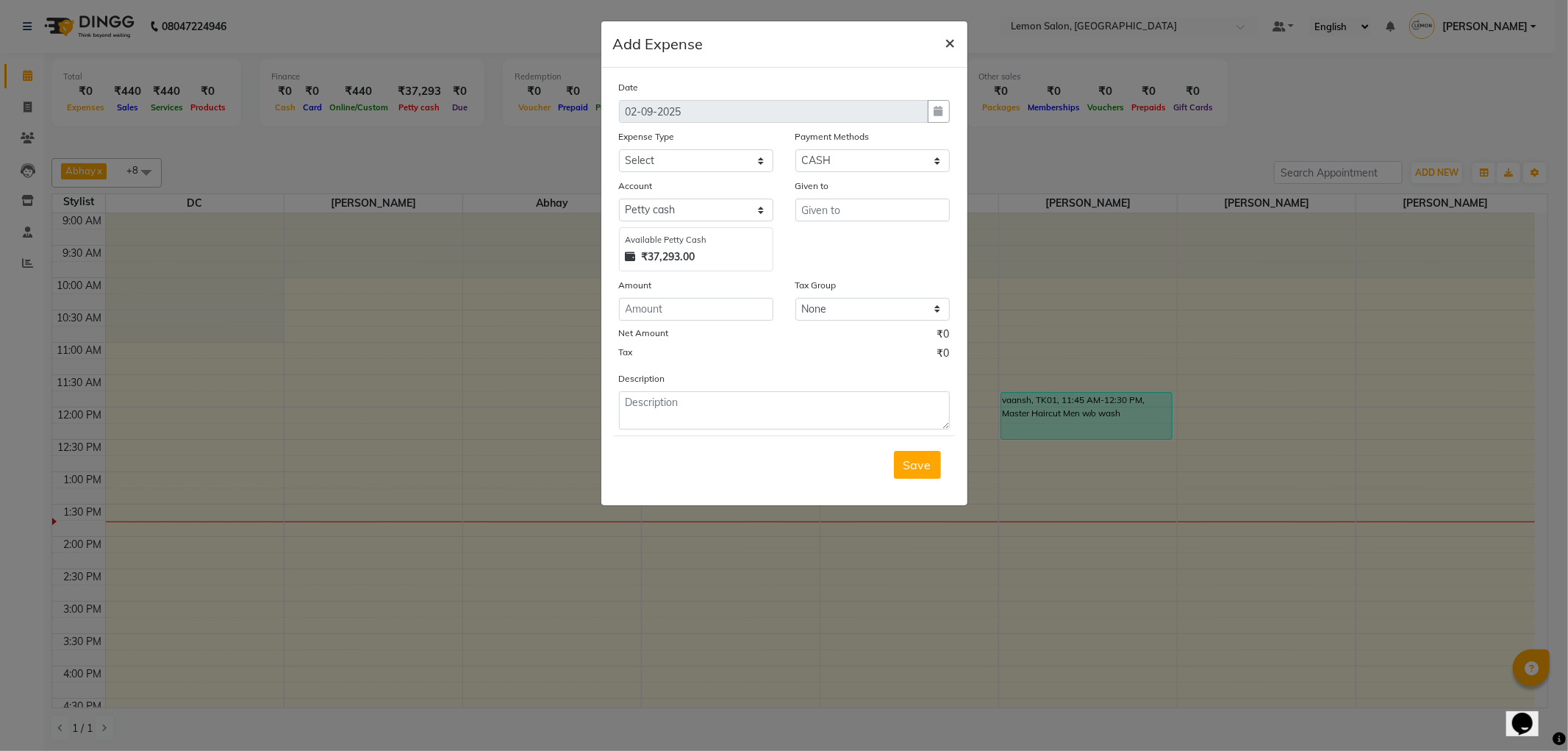
click at [951, 42] on span "×" at bounding box center [951, 41] width 10 height 22
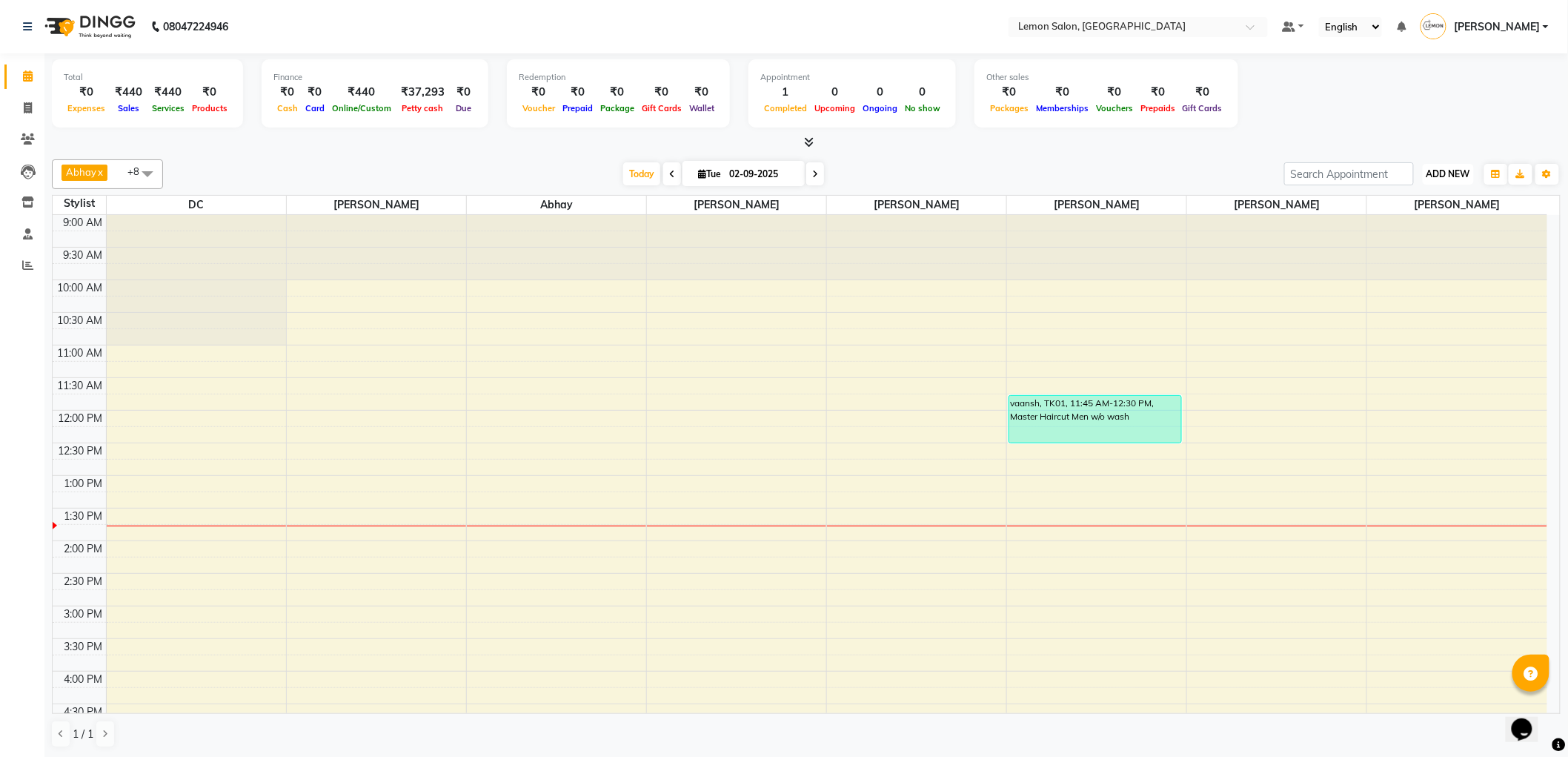
click at [1457, 173] on span "ADD NEW" at bounding box center [1448, 173] width 44 height 11
click at [1427, 253] on link "Add Attendance" at bounding box center [1415, 259] width 117 height 19
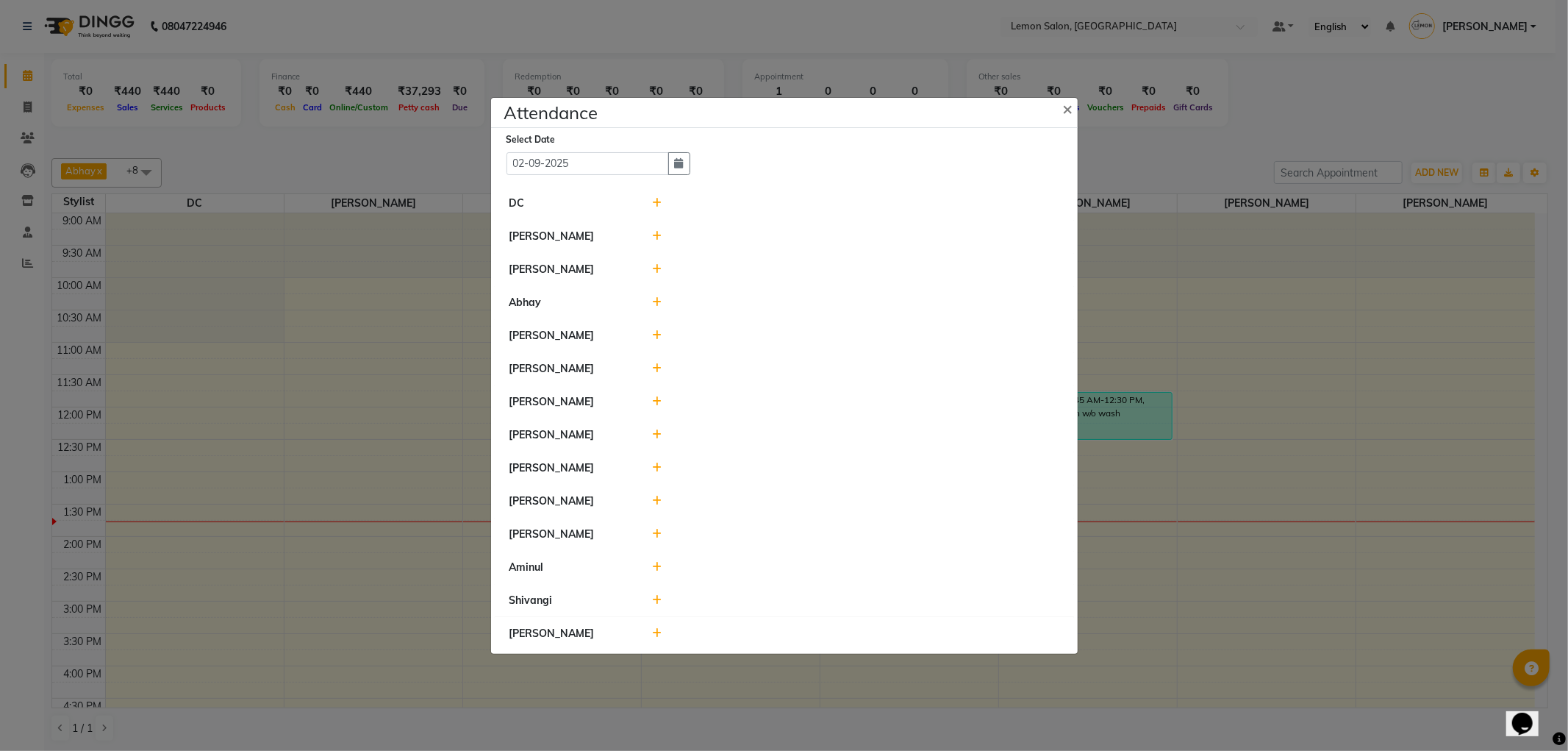
click at [654, 232] on icon at bounding box center [657, 236] width 10 height 10
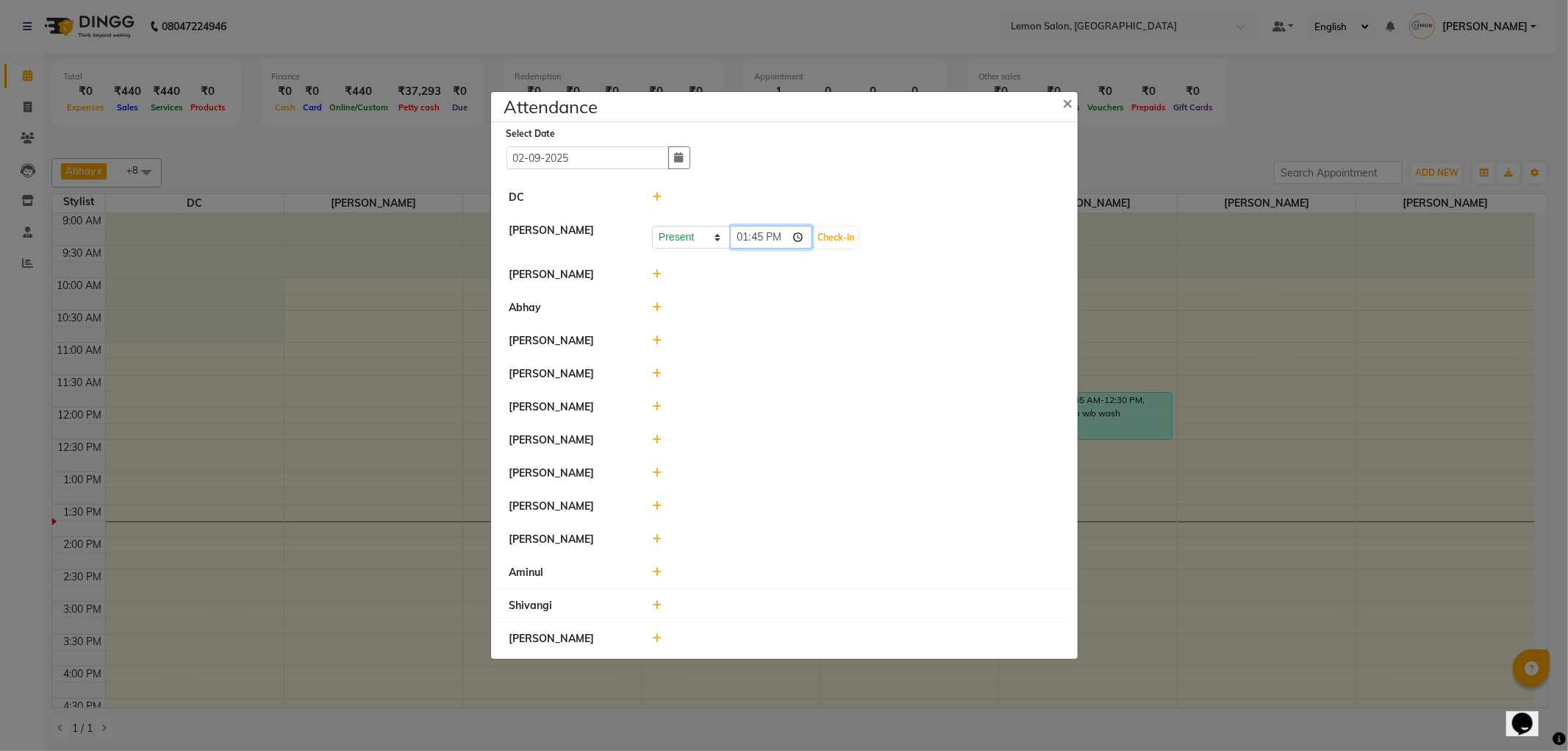
click at [808, 234] on input "13:45" at bounding box center [771, 237] width 82 height 23
click at [806, 236] on input "13:45" at bounding box center [771, 237] width 82 height 23
type input "10:02"
click at [840, 233] on button "Check-In" at bounding box center [835, 237] width 44 height 21
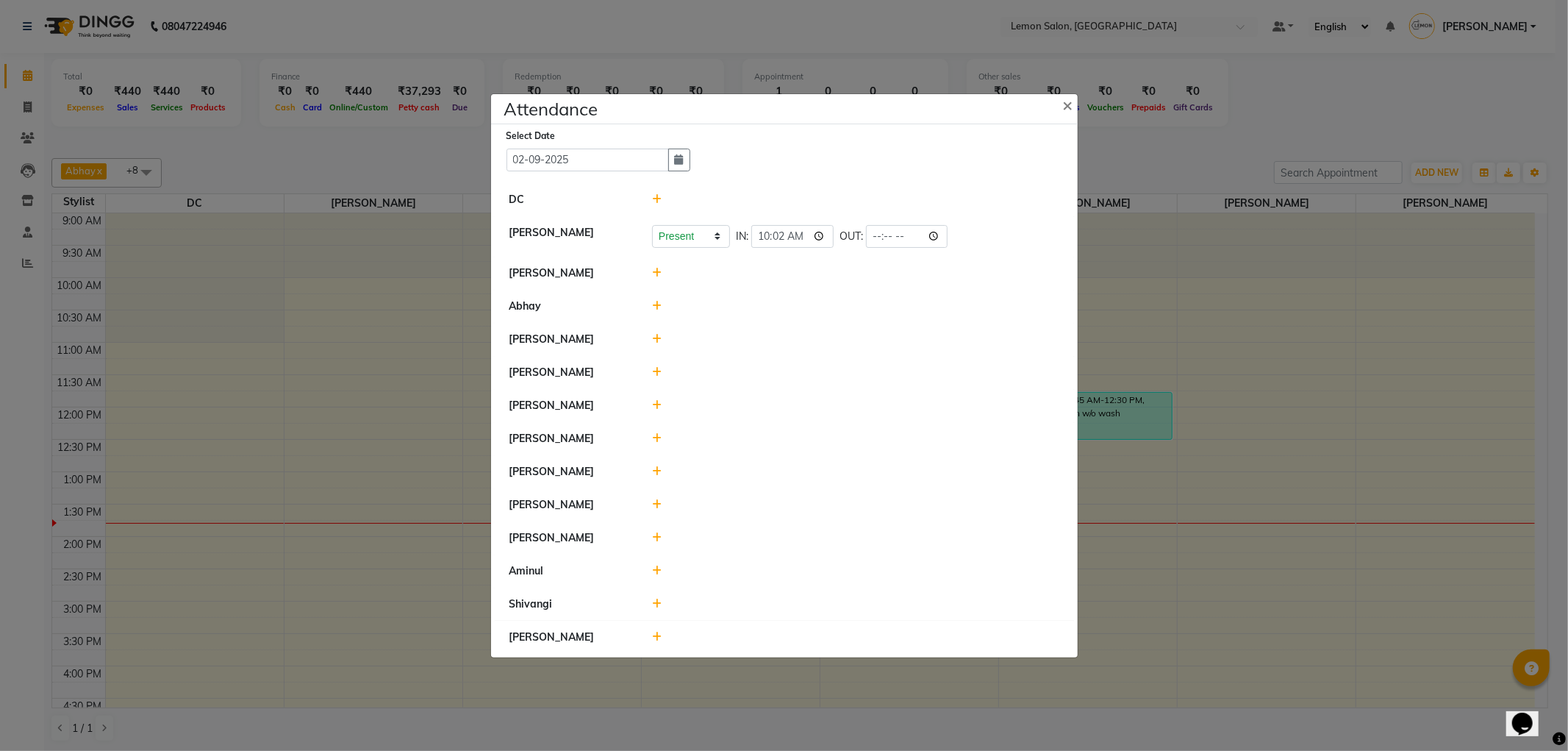
click at [657, 567] on span at bounding box center [657, 570] width 10 height 13
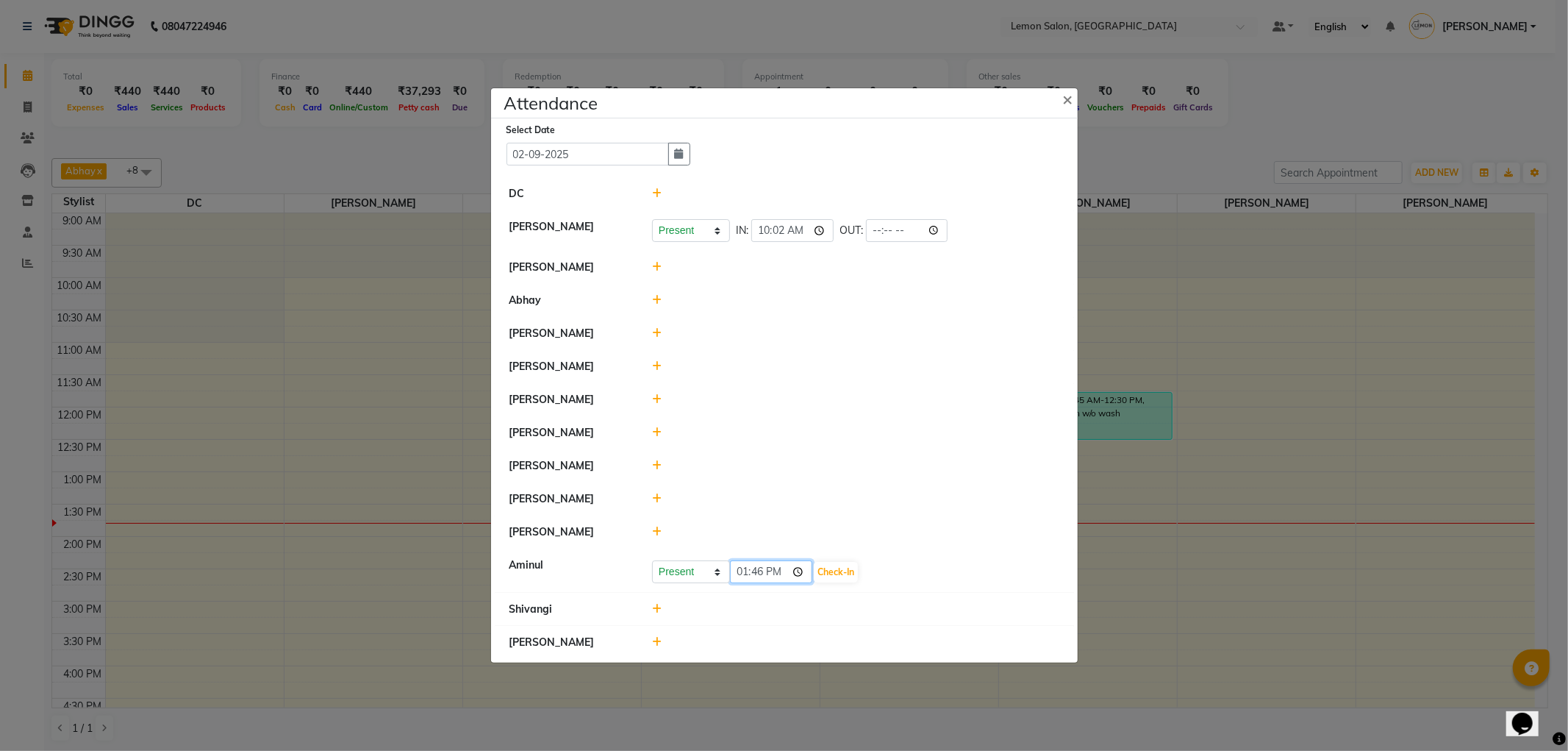
click at [802, 567] on input "13:46" at bounding box center [771, 571] width 82 height 23
type input "09:57"
click at [850, 569] on button "Check-In" at bounding box center [835, 572] width 44 height 21
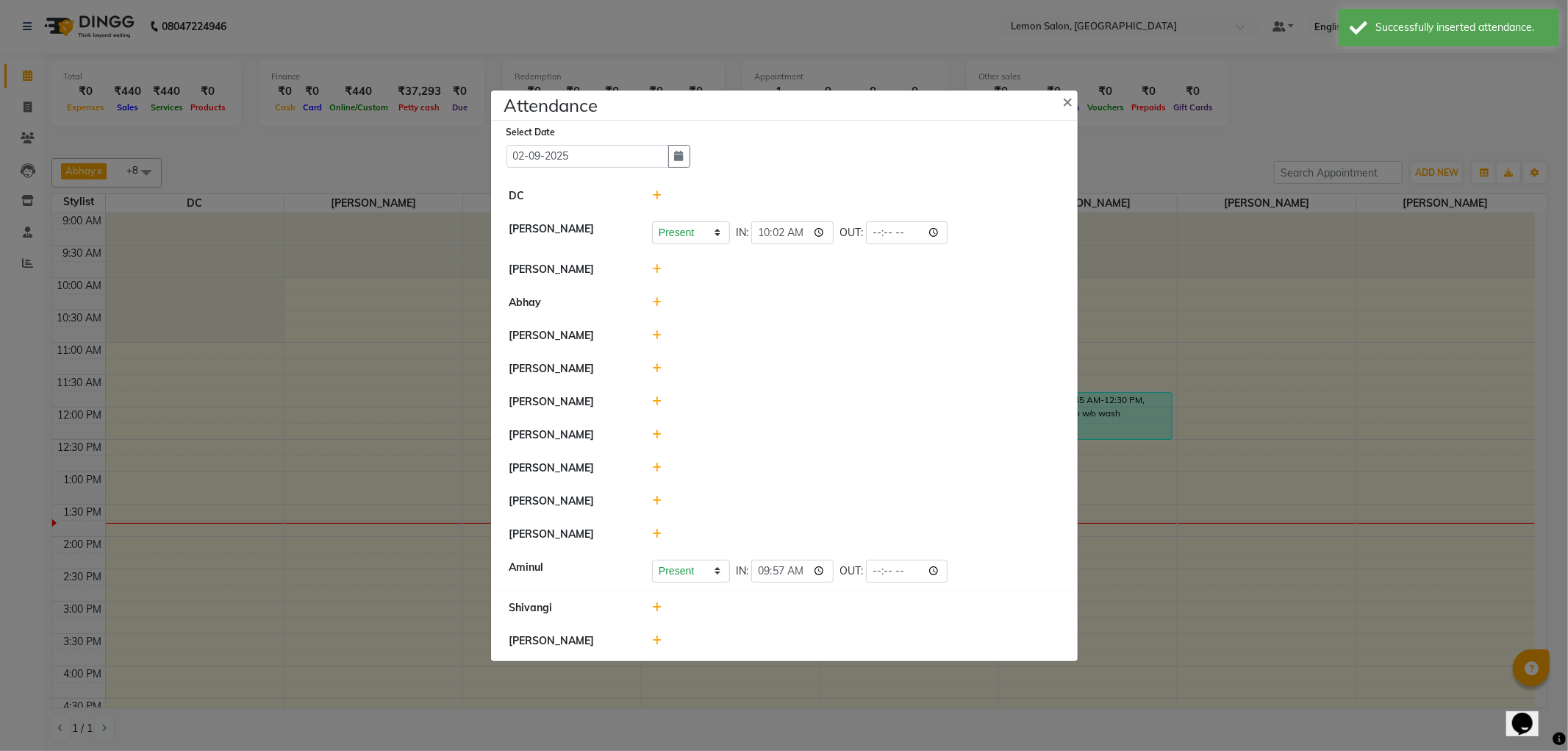
click at [658, 398] on icon at bounding box center [657, 401] width 10 height 10
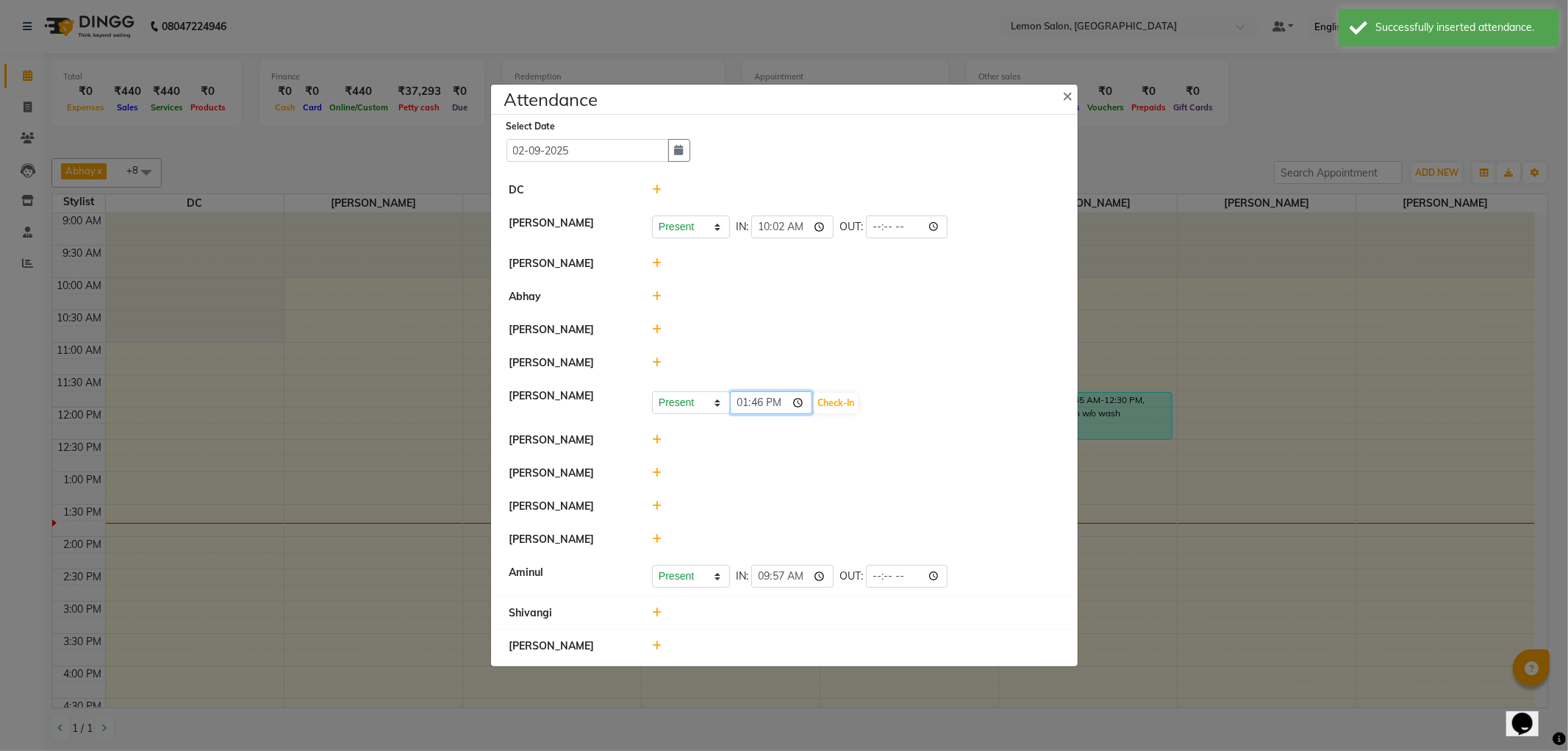
click at [806, 401] on input "13:46" at bounding box center [771, 402] width 82 height 23
type input "10:53"
click at [829, 399] on button "Check-In" at bounding box center [835, 403] width 44 height 21
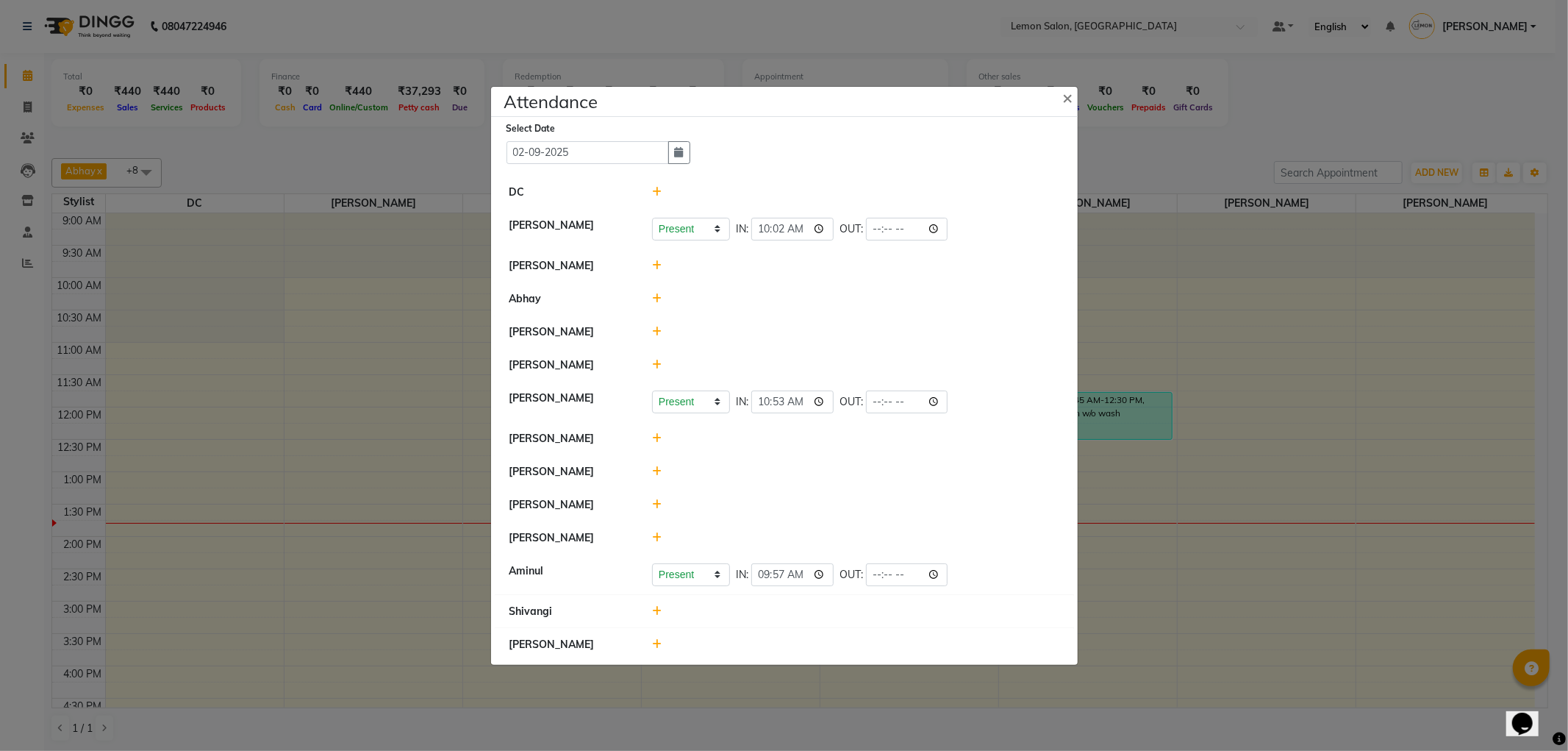
click at [658, 434] on icon at bounding box center [657, 439] width 10 height 10
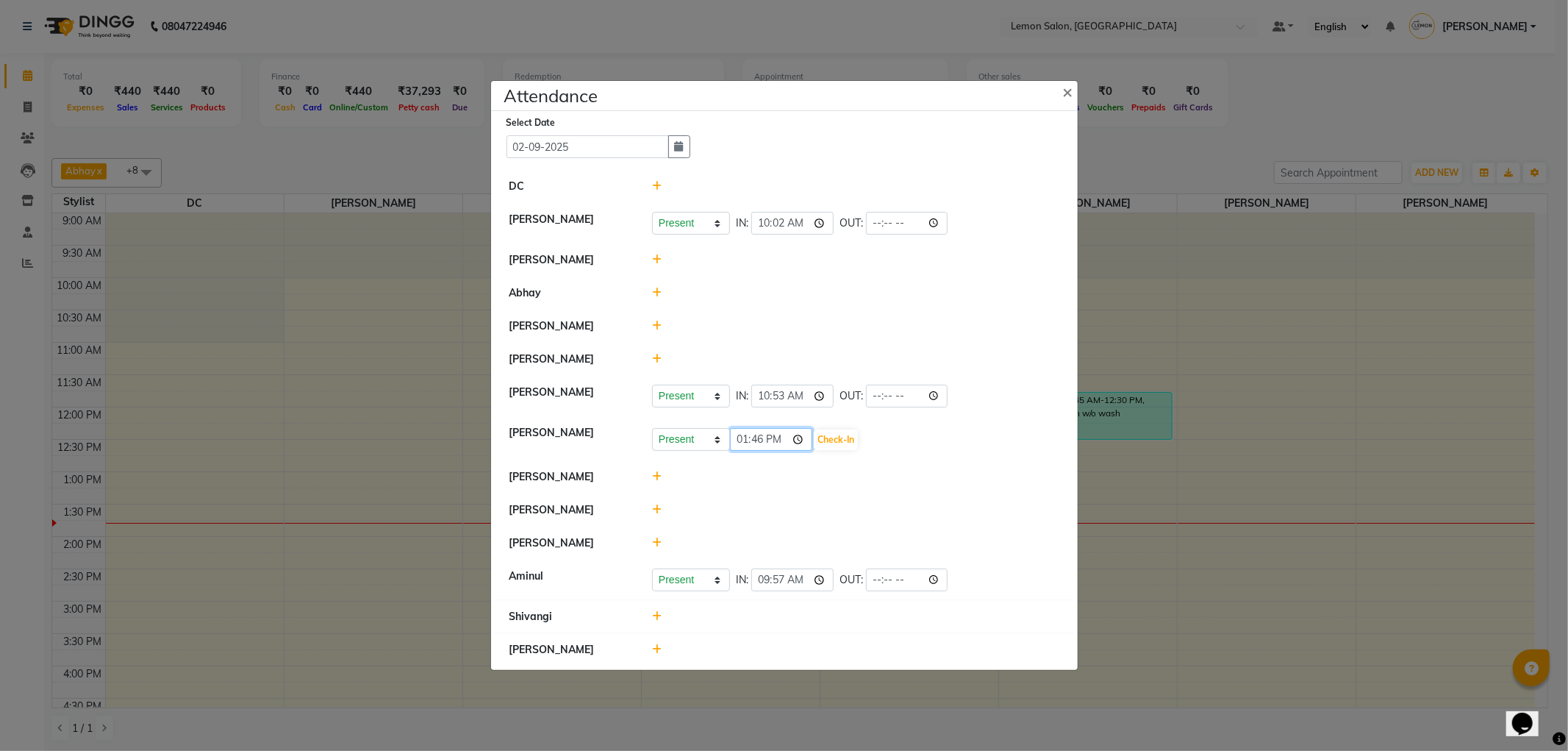
click at [800, 434] on input "13:46" at bounding box center [771, 440] width 82 height 23
type input "10:30"
click at [844, 435] on button "Check-In" at bounding box center [835, 440] width 44 height 21
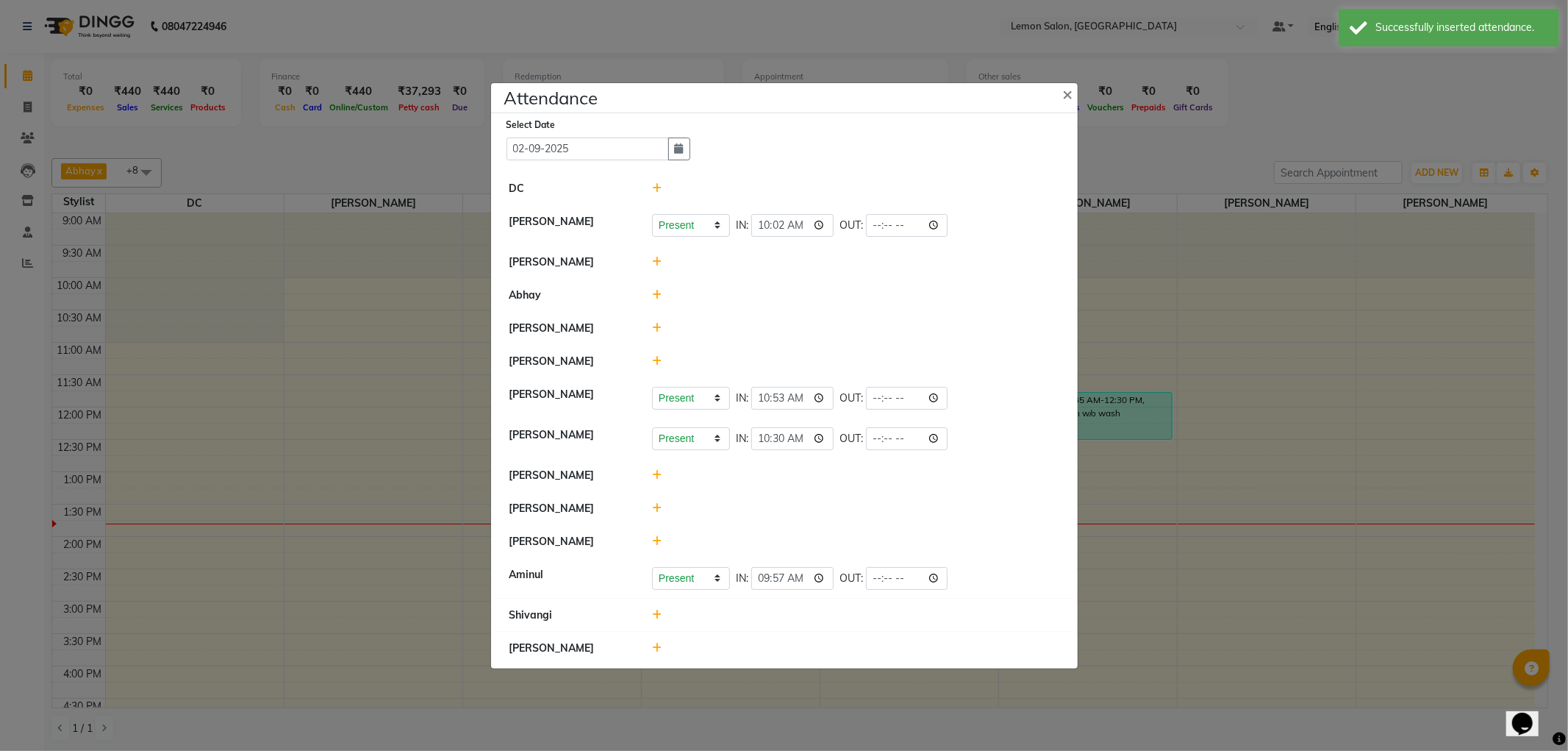
click at [659, 330] on icon at bounding box center [657, 328] width 10 height 10
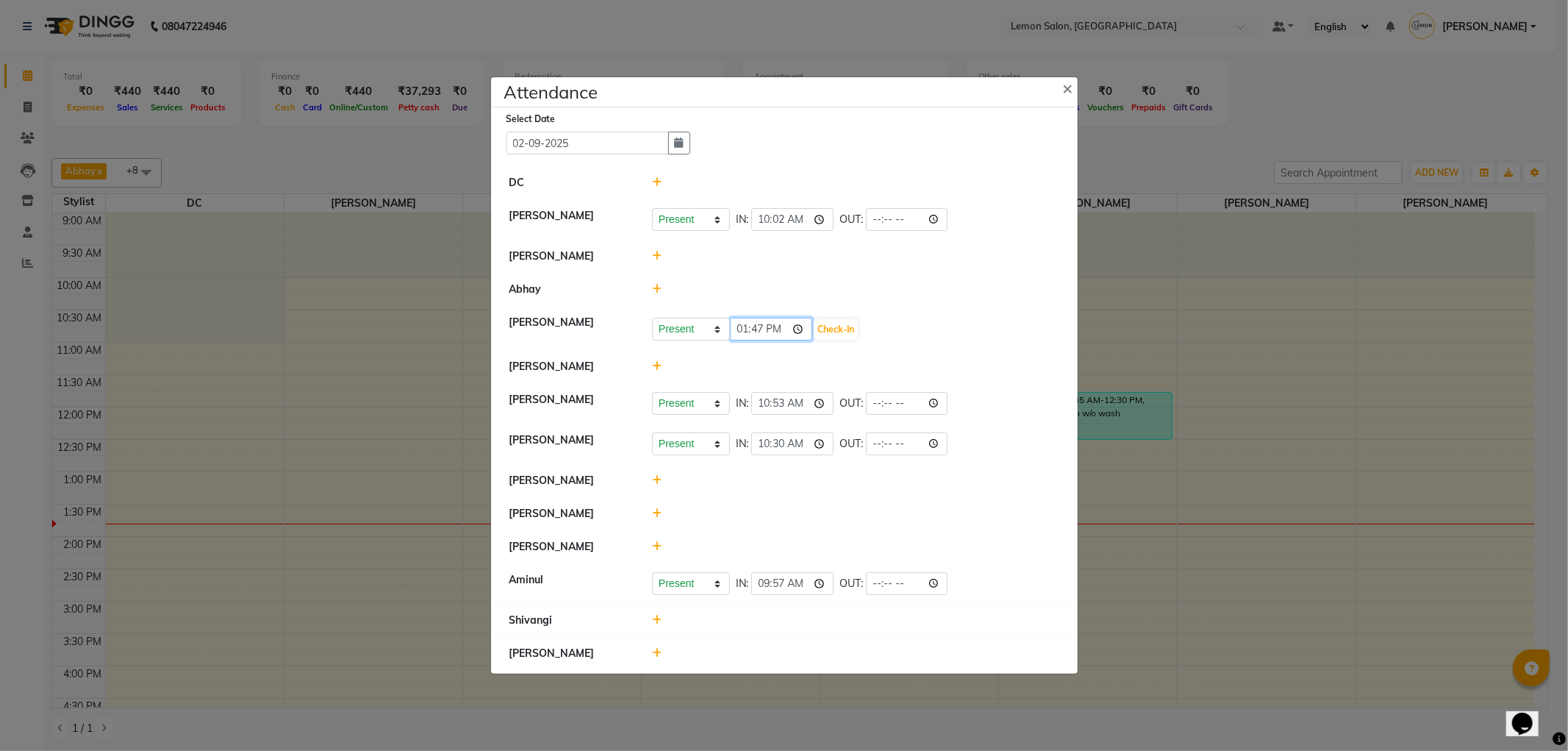
click at [802, 328] on input "13:47" at bounding box center [771, 329] width 82 height 23
type input "10:49"
click at [835, 337] on button "Check-In" at bounding box center [835, 330] width 44 height 21
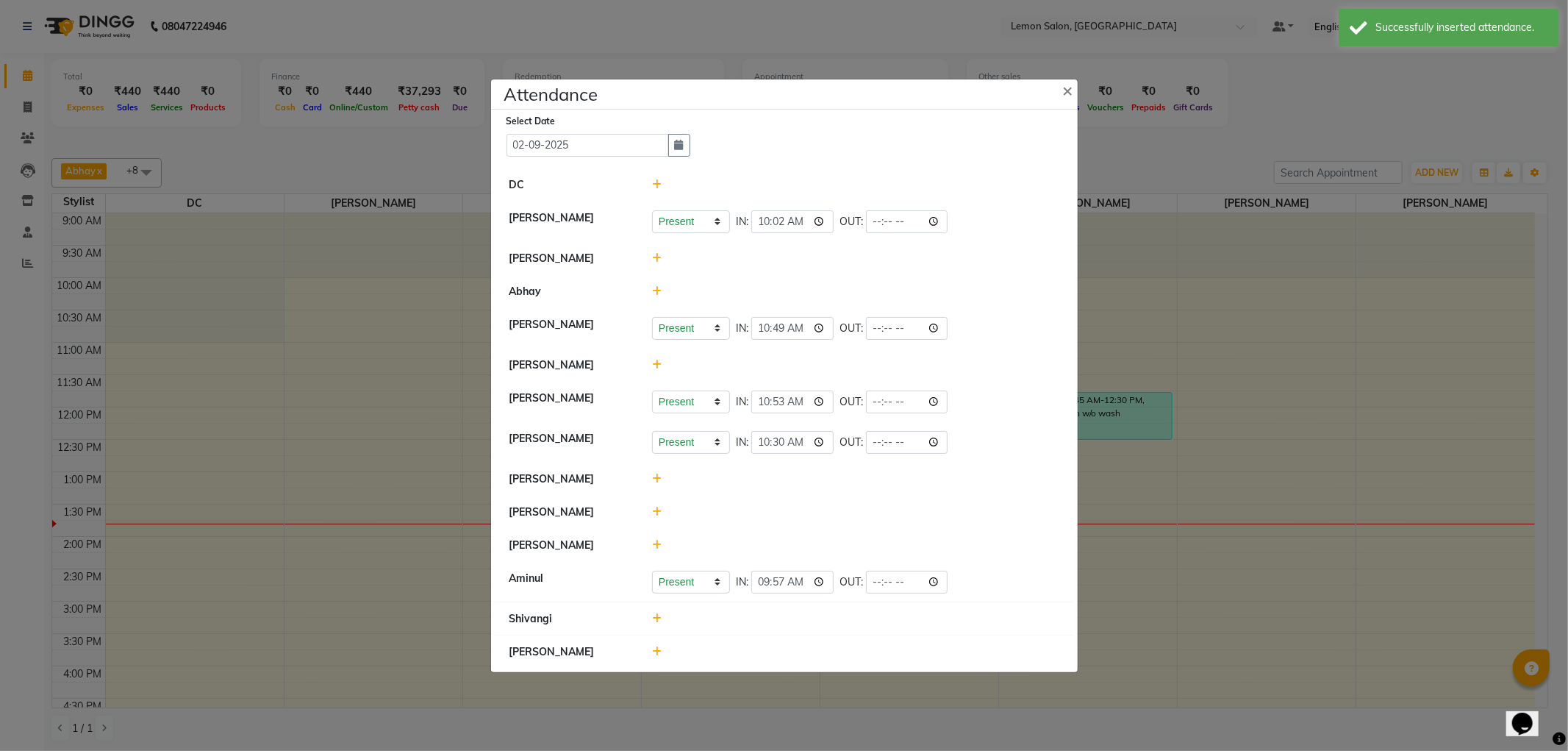
click at [658, 481] on icon at bounding box center [657, 479] width 10 height 10
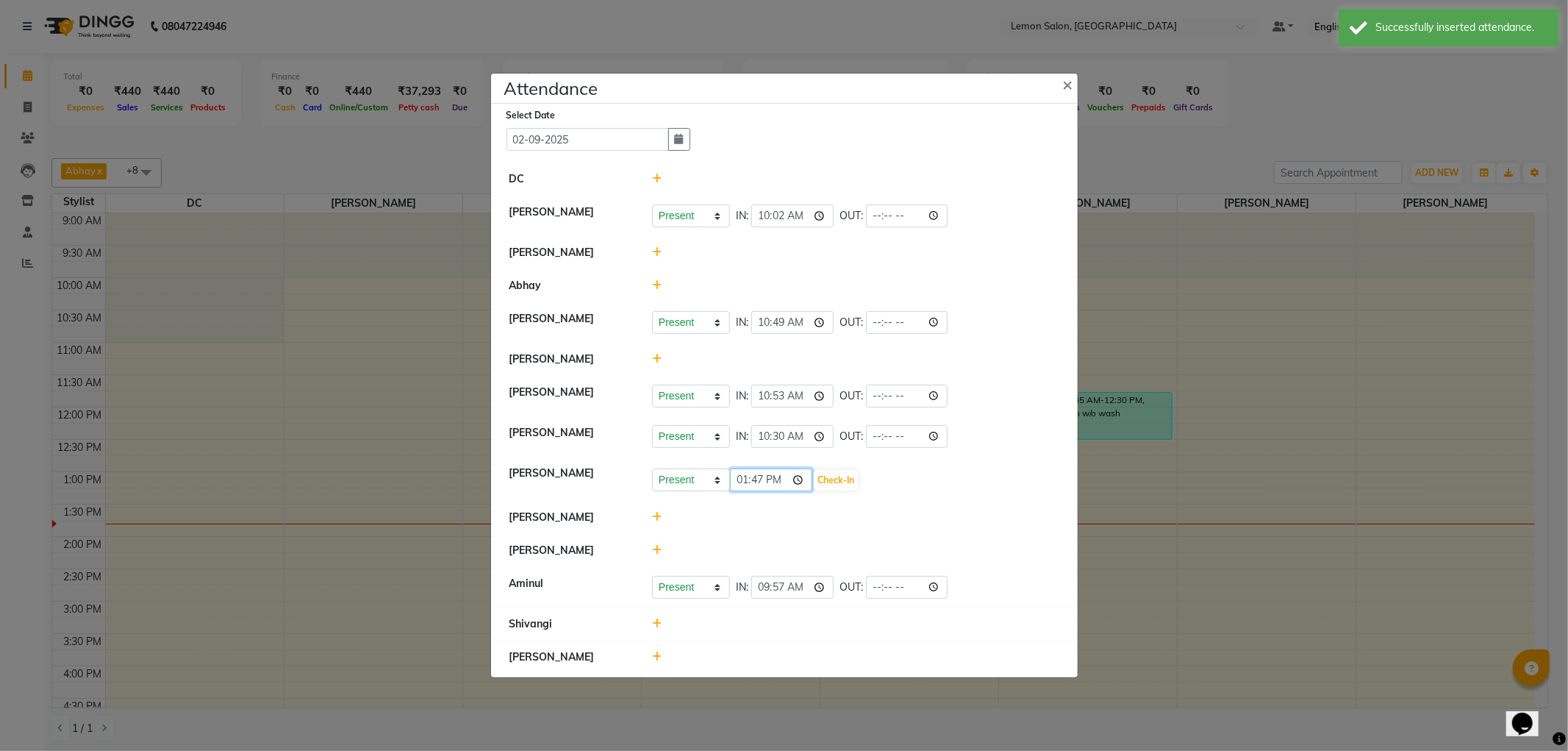
click at [800, 480] on input "13:47" at bounding box center [771, 480] width 82 height 23
type input "11:24"
click at [846, 475] on button "Check-In" at bounding box center [835, 481] width 44 height 21
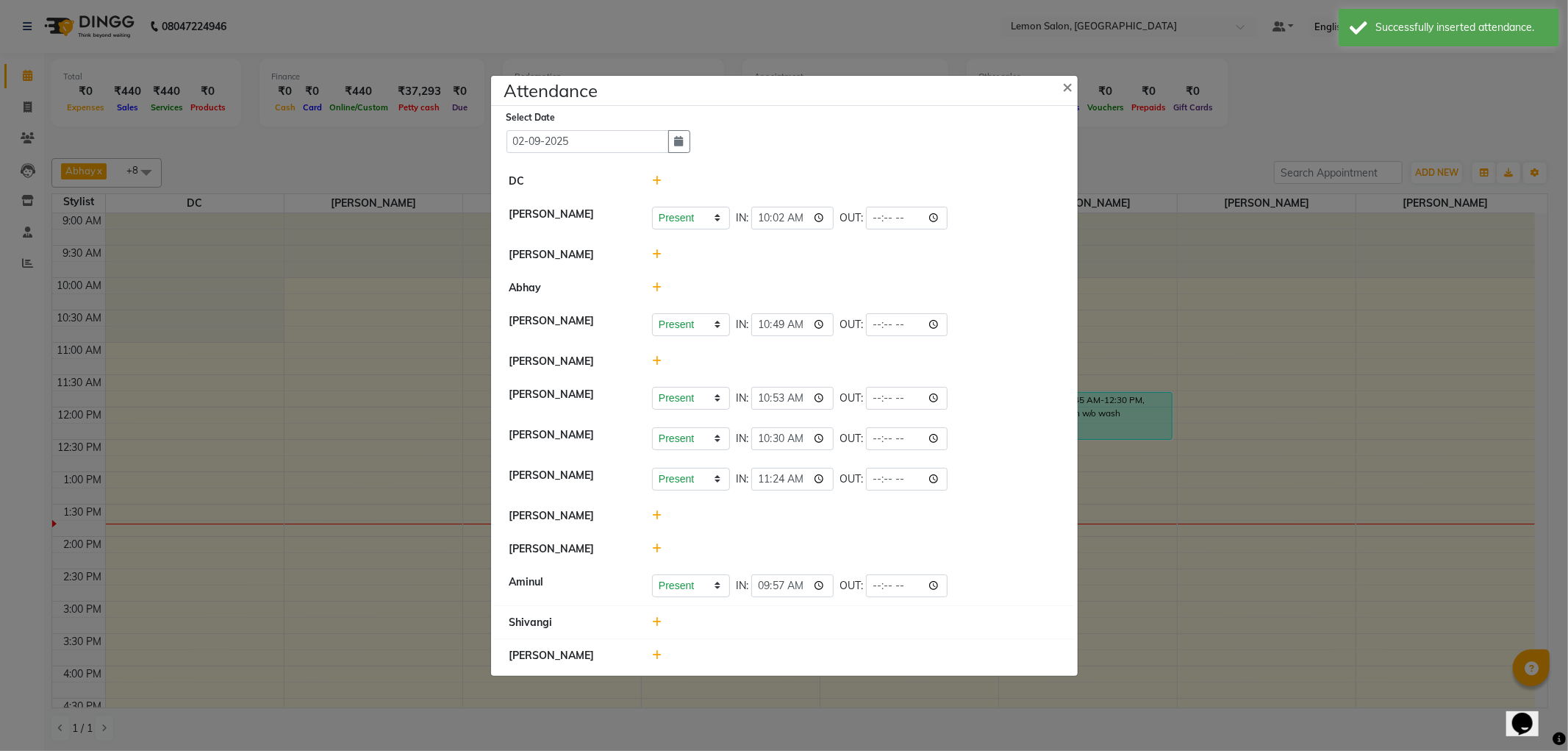
click at [658, 618] on icon at bounding box center [657, 622] width 10 height 10
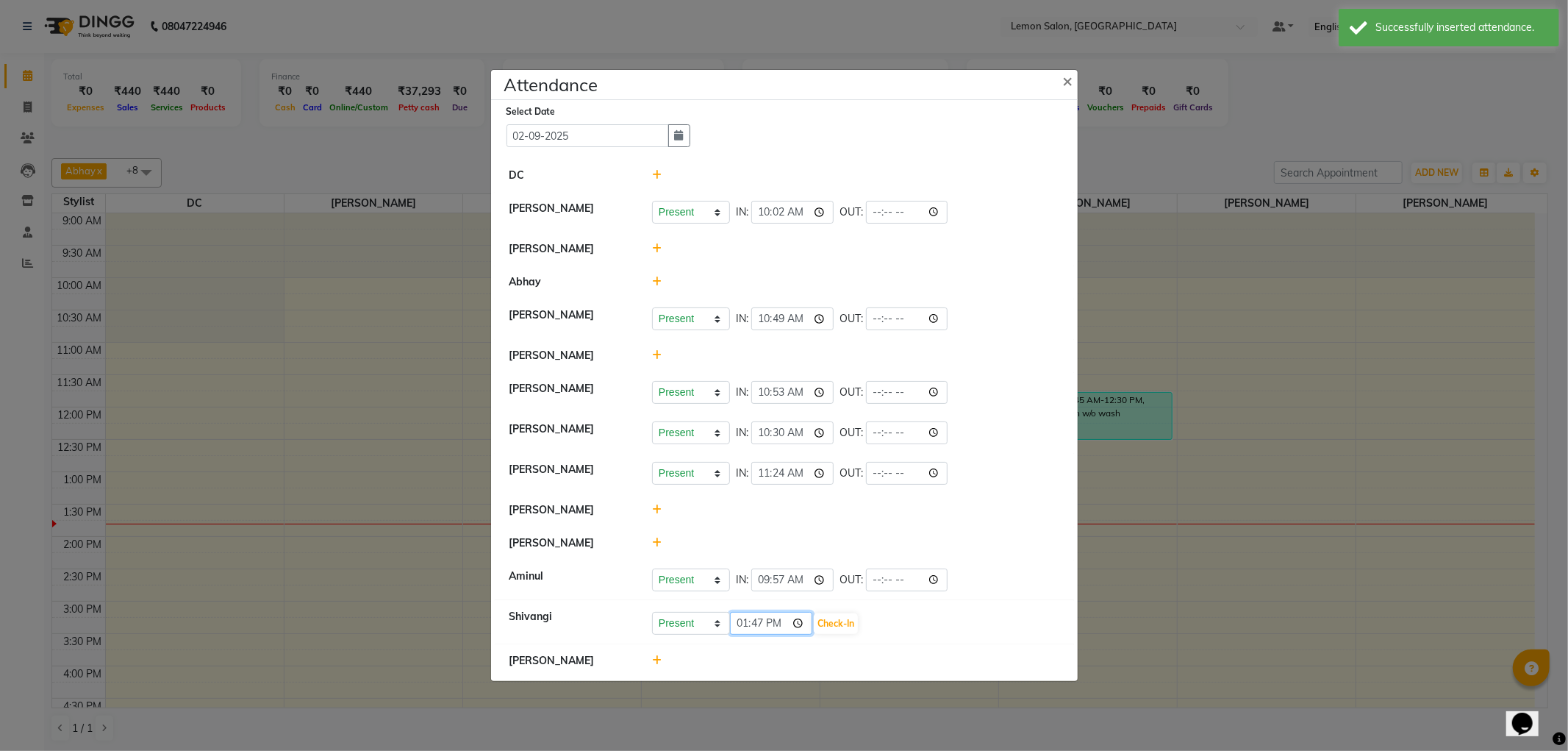
click at [804, 622] on input "13:47" at bounding box center [771, 623] width 82 height 23
type input "11:55"
click at [835, 625] on button "Check-In" at bounding box center [835, 624] width 44 height 21
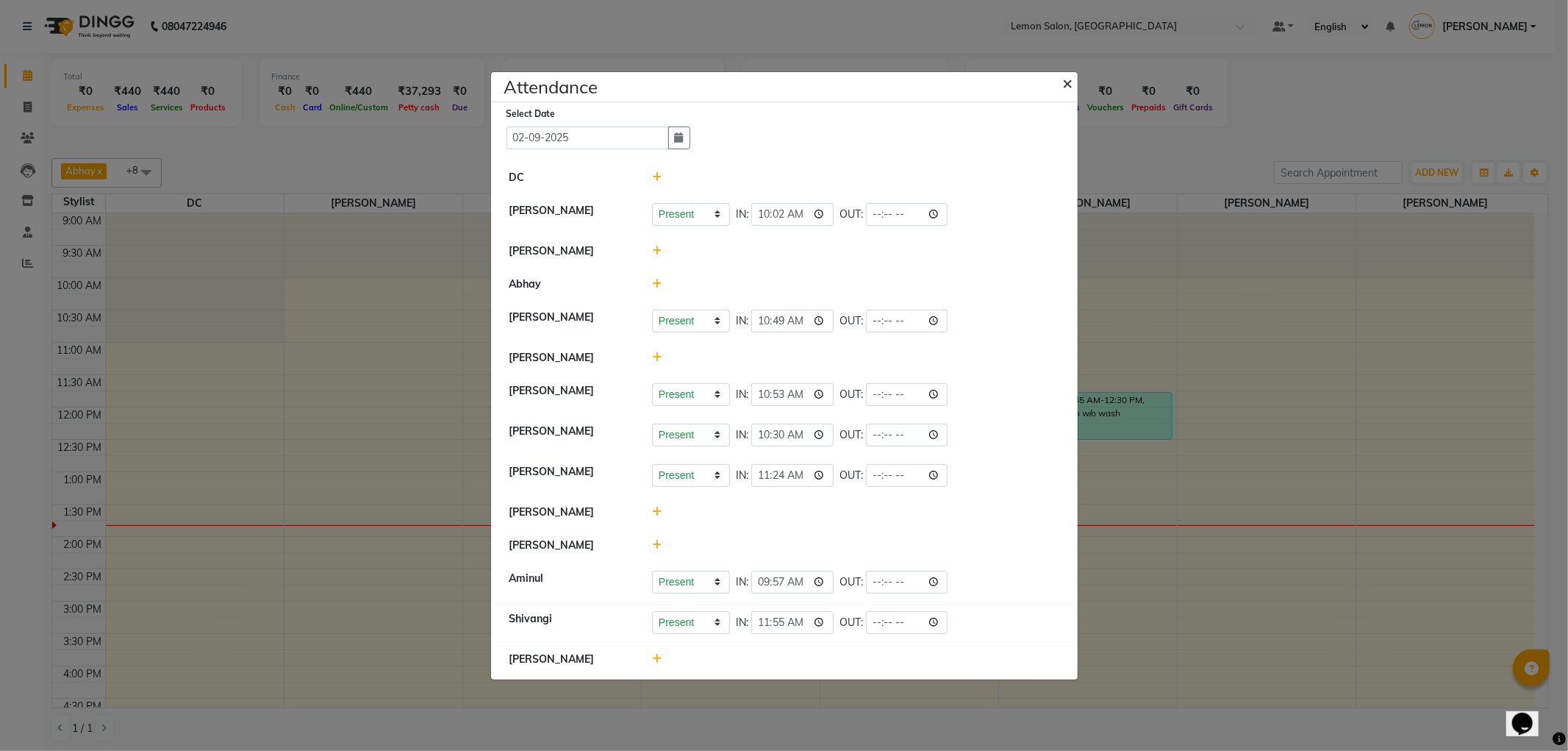
drag, startPoint x: 1069, startPoint y: 83, endPoint x: 906, endPoint y: 57, distance: 165.1
click at [1068, 83] on span "×" at bounding box center [1068, 82] width 10 height 22
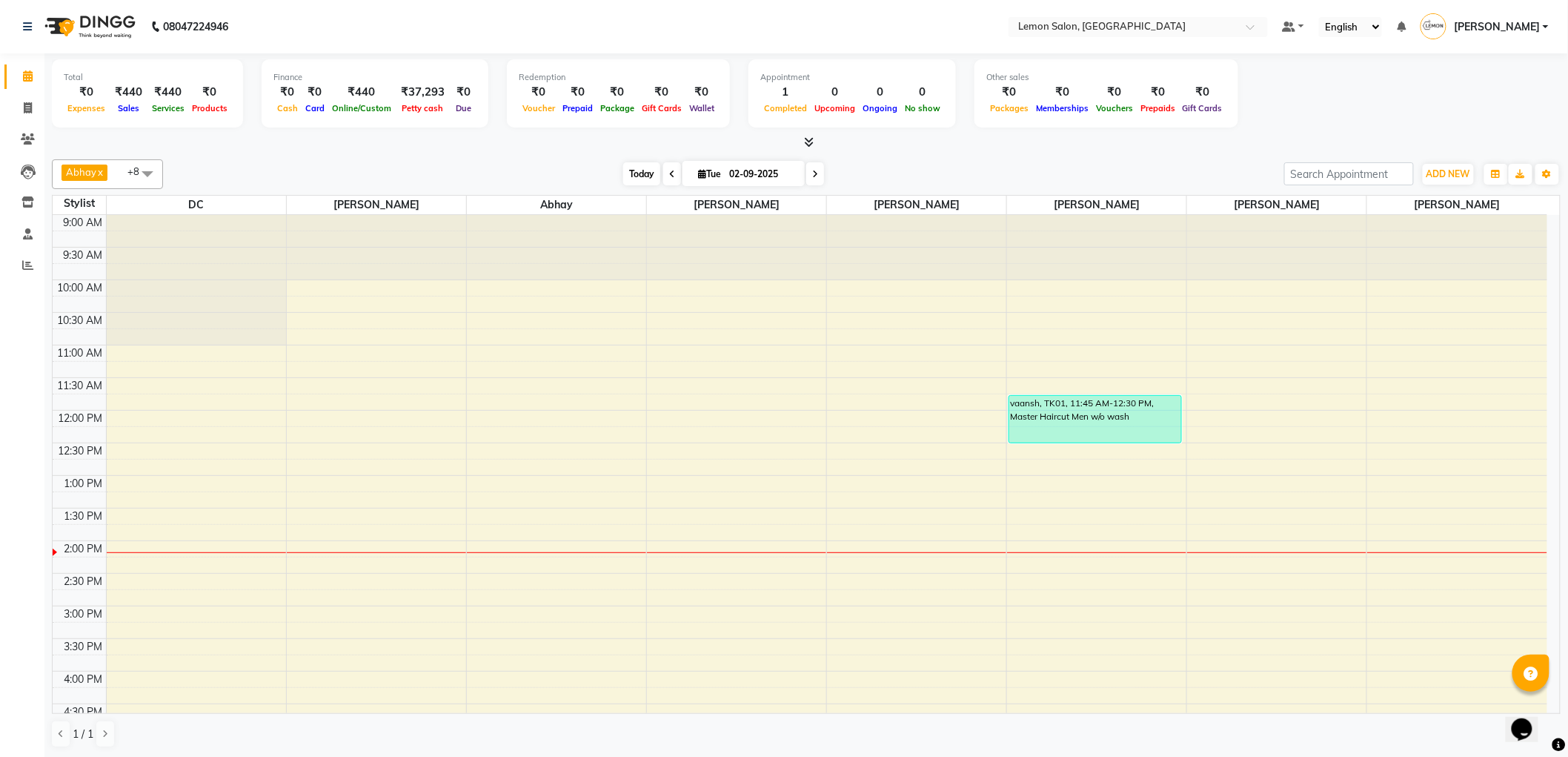
click at [642, 167] on span "Today" at bounding box center [642, 174] width 37 height 23
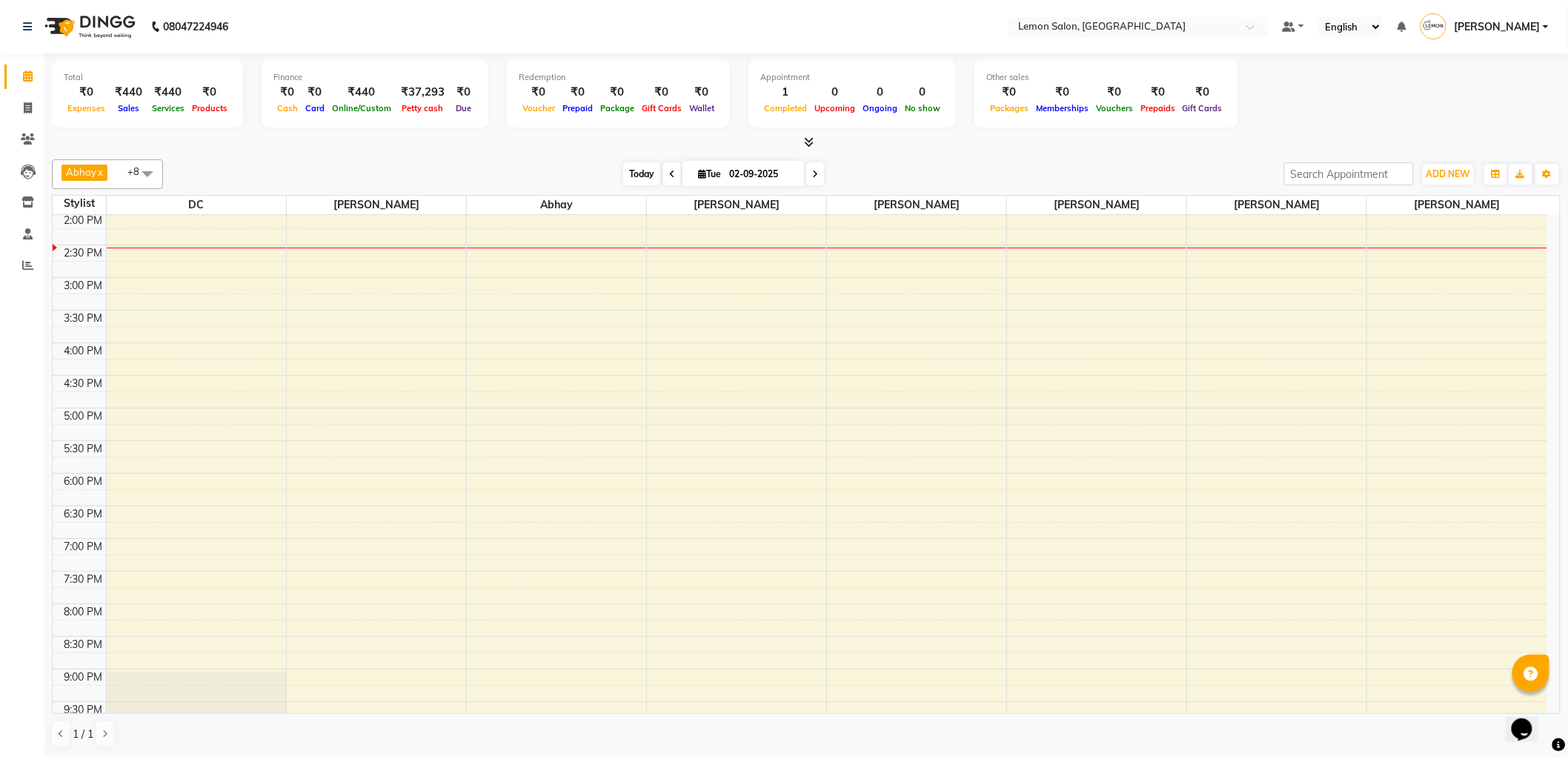
click at [635, 176] on span "Today" at bounding box center [642, 174] width 37 height 23
click at [31, 121] on li "Invoice" at bounding box center [22, 108] width 45 height 32
click at [31, 114] on span at bounding box center [28, 108] width 26 height 17
select select "561"
select select "service"
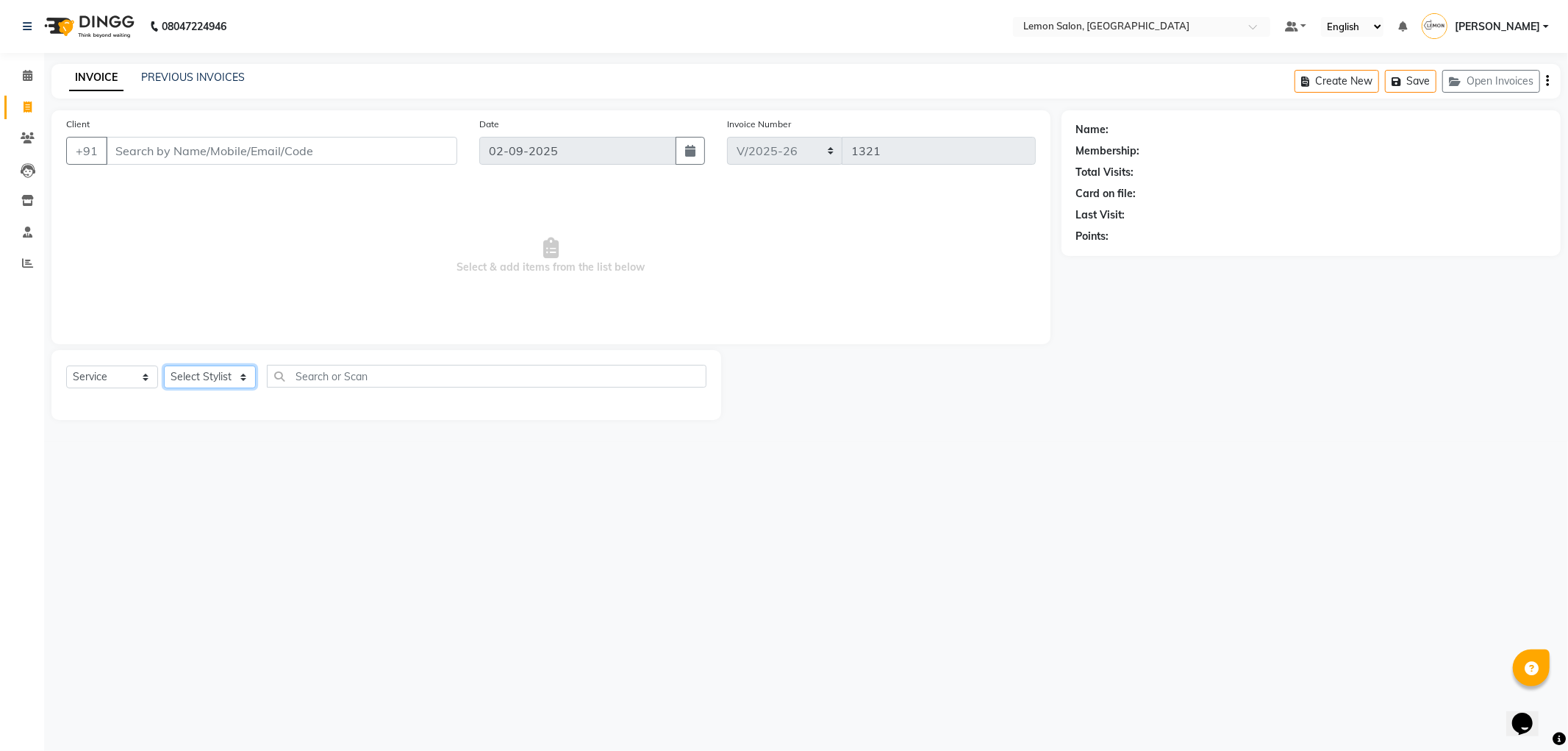
click at [200, 380] on select "Select Stylist" at bounding box center [209, 377] width 92 height 23
select select "7890"
click at [164, 366] on select "Select Stylist Abhay Aminul Asif Shaikh Ayesha Roundhal DC Jenny Shah Mohd Ayan…" at bounding box center [209, 377] width 92 height 23
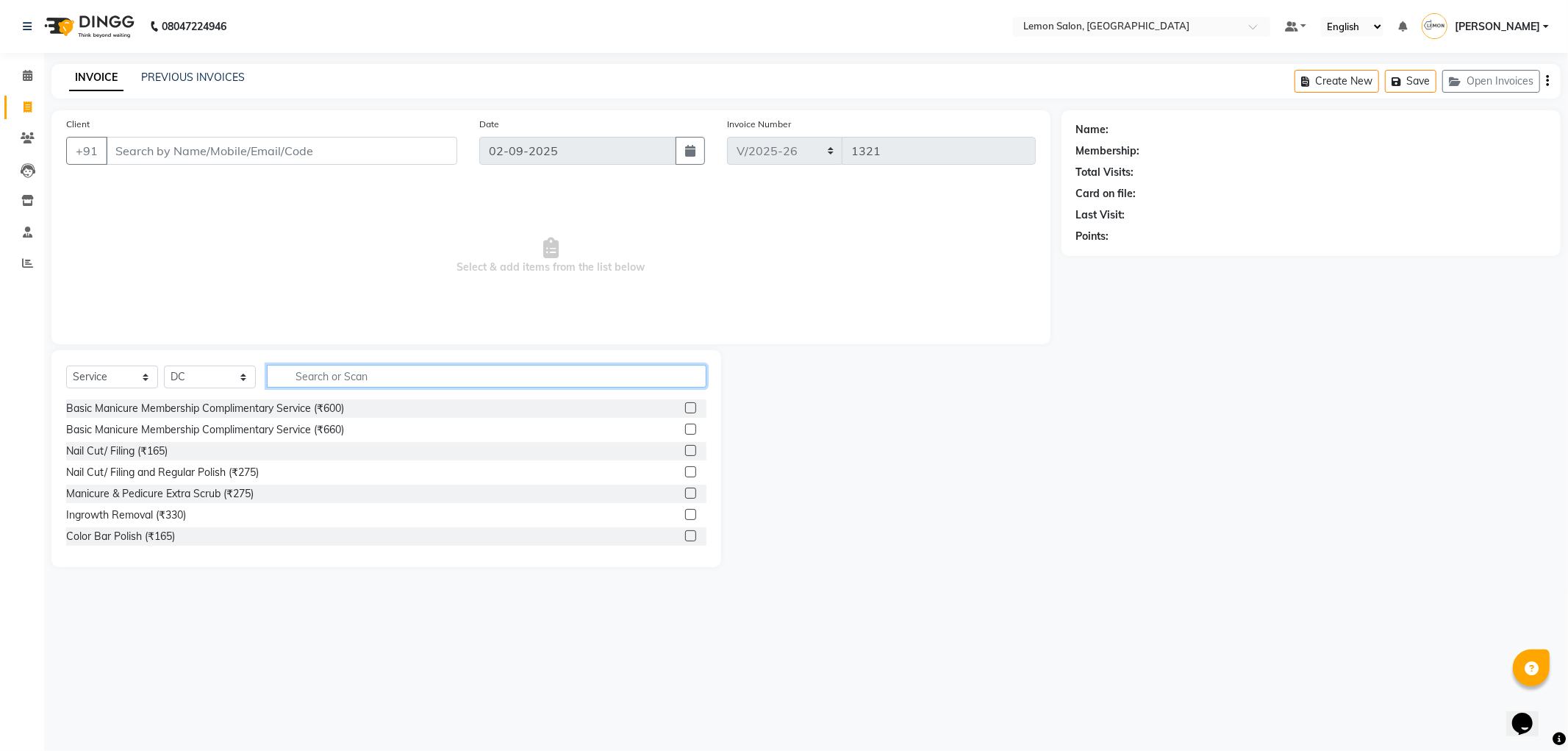
click at [324, 376] on input "text" at bounding box center [487, 376] width 440 height 23
type input "d"
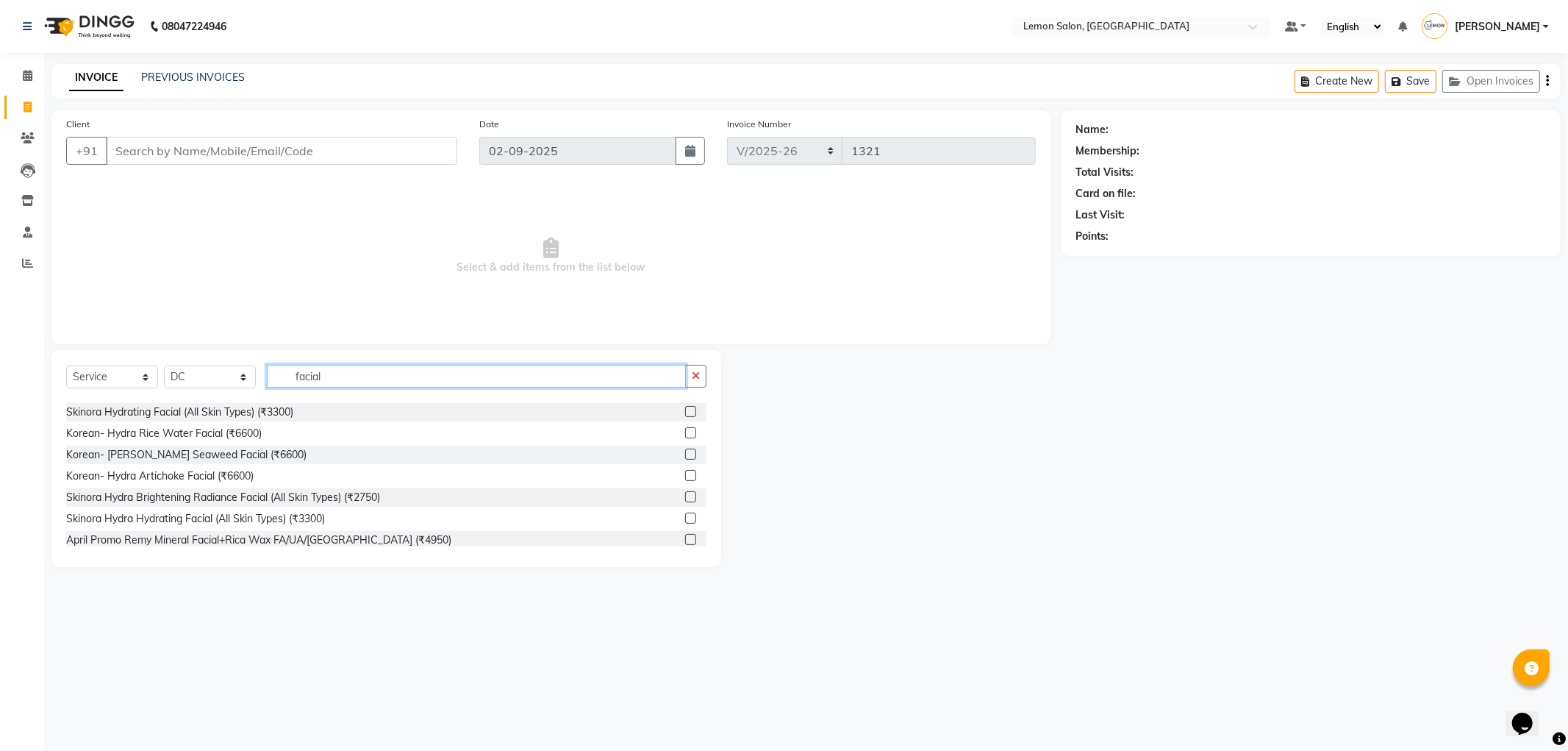
scroll to position [406, 0]
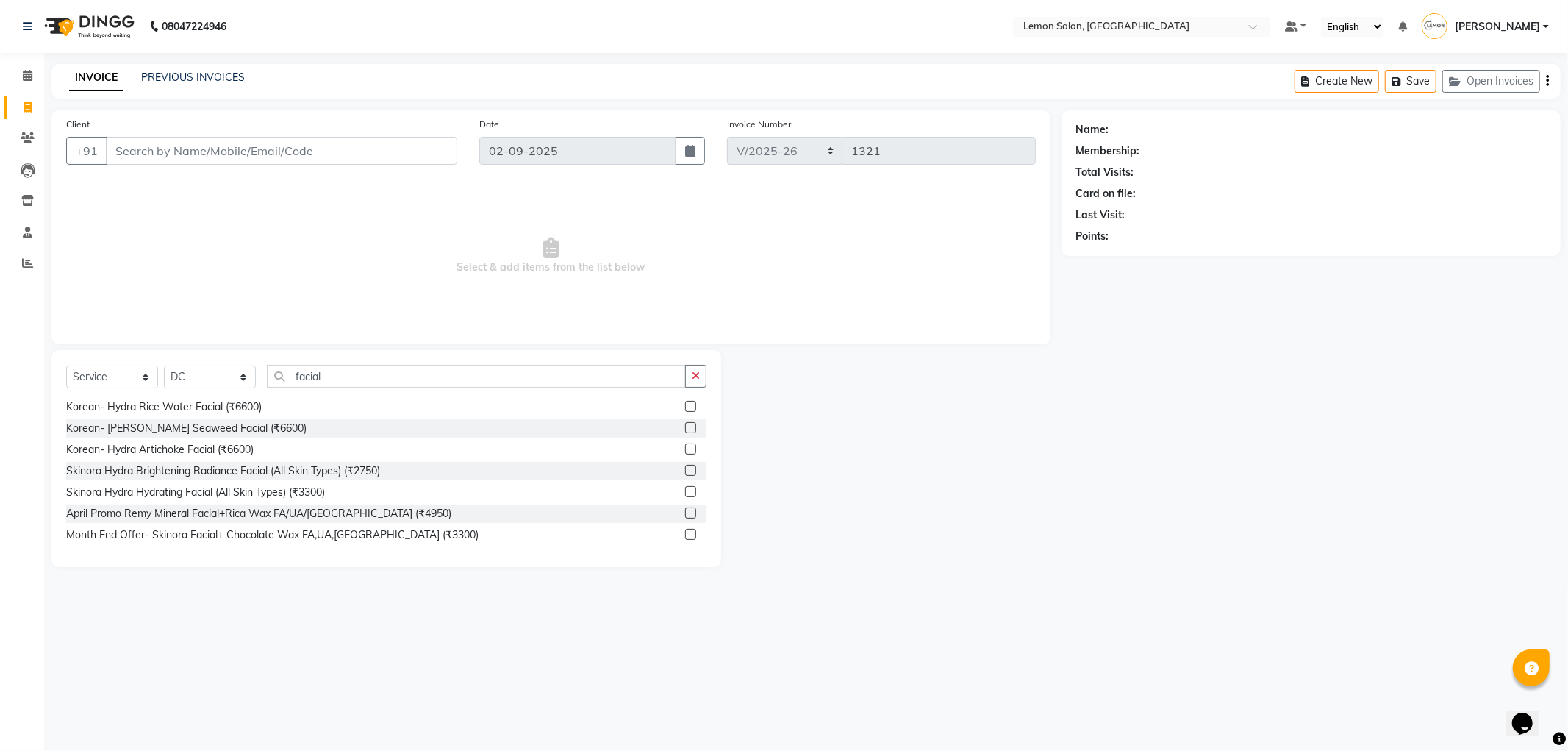
click at [334, 363] on div "Select Service Product Membership Package Voucher Prepaid Gift Card Select Styl…" at bounding box center [386, 458] width 670 height 217
click at [331, 376] on input "facial" at bounding box center [476, 376] width 419 height 23
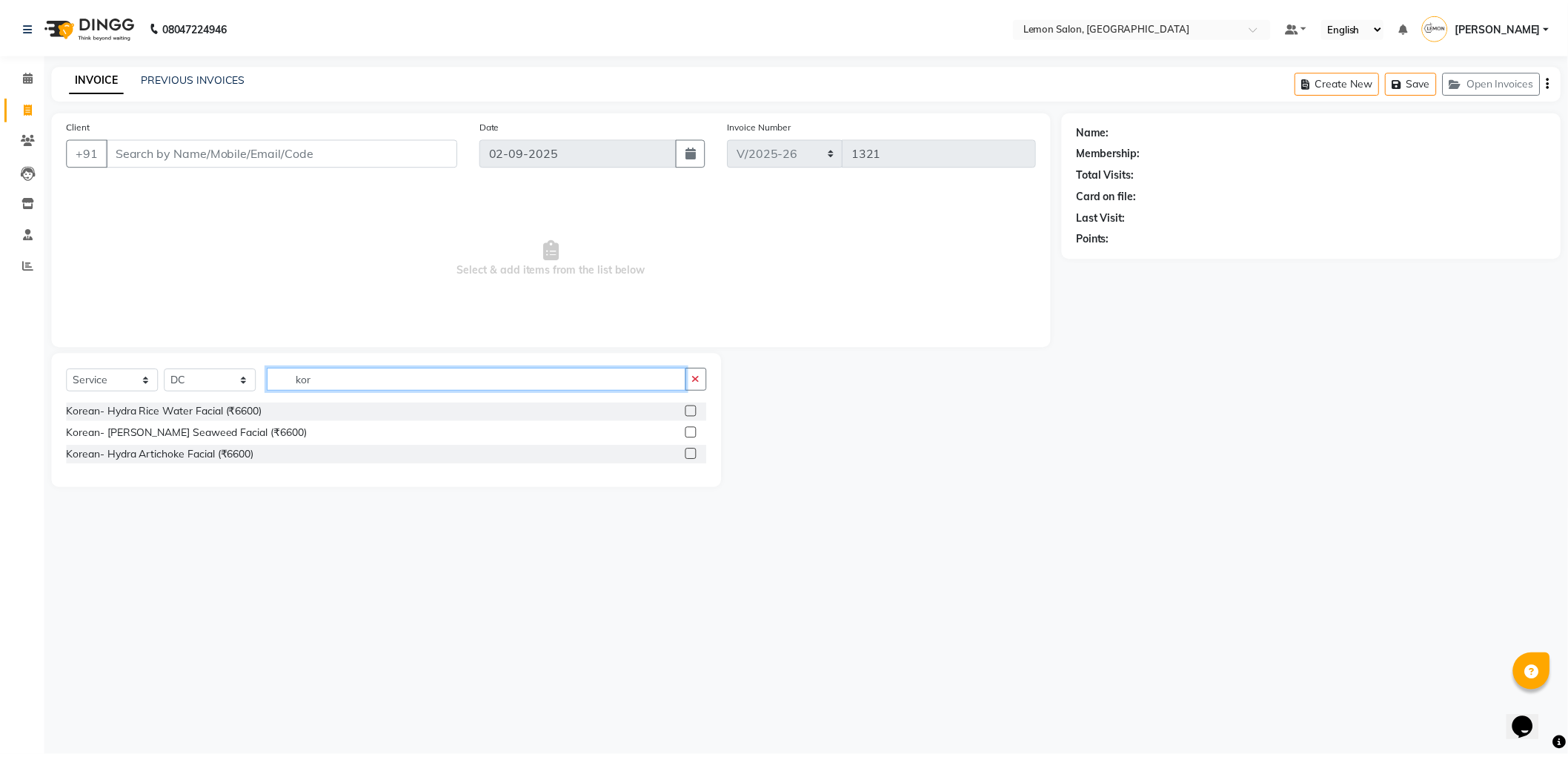
scroll to position [0, 0]
type input "korea"
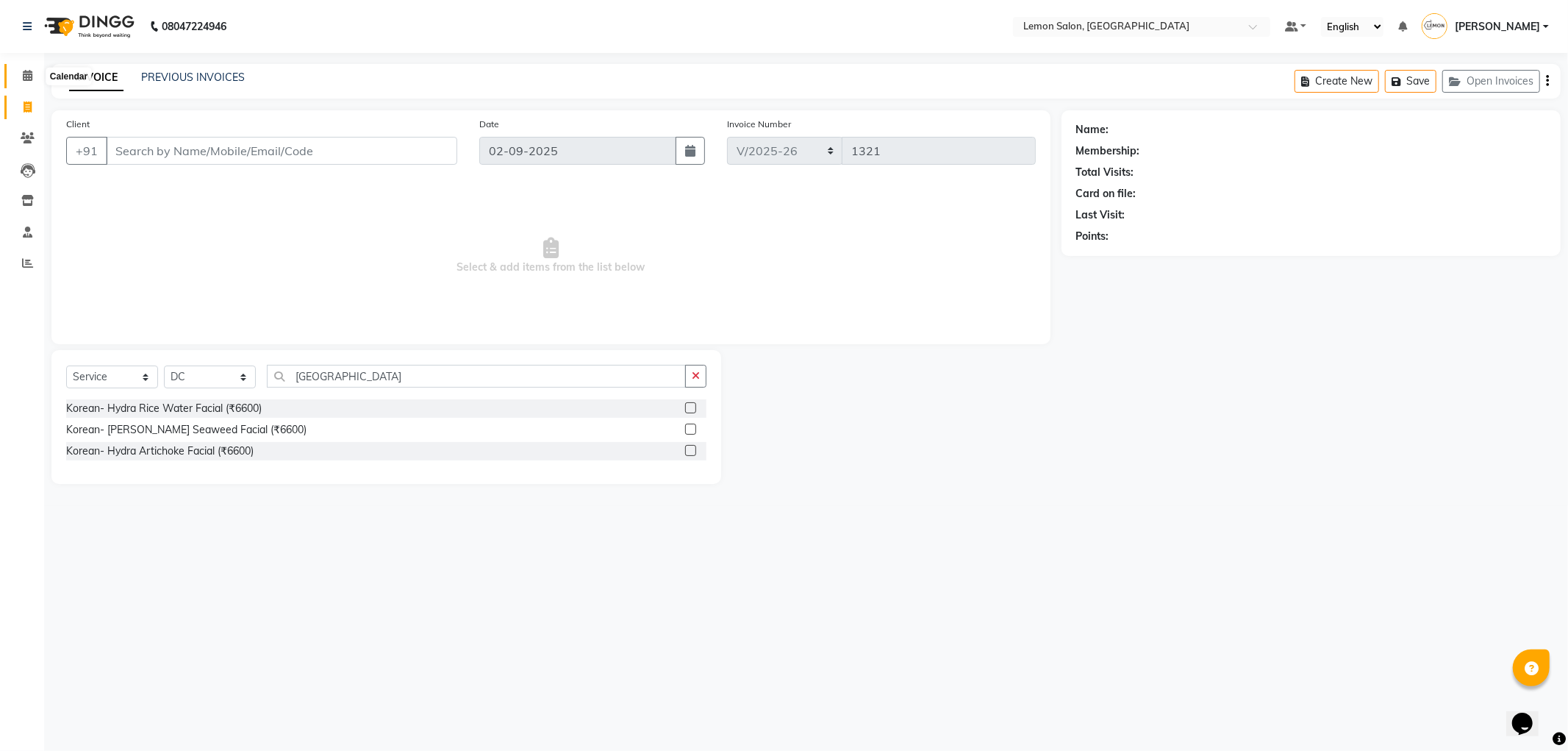
click at [26, 81] on icon at bounding box center [27, 75] width 10 height 11
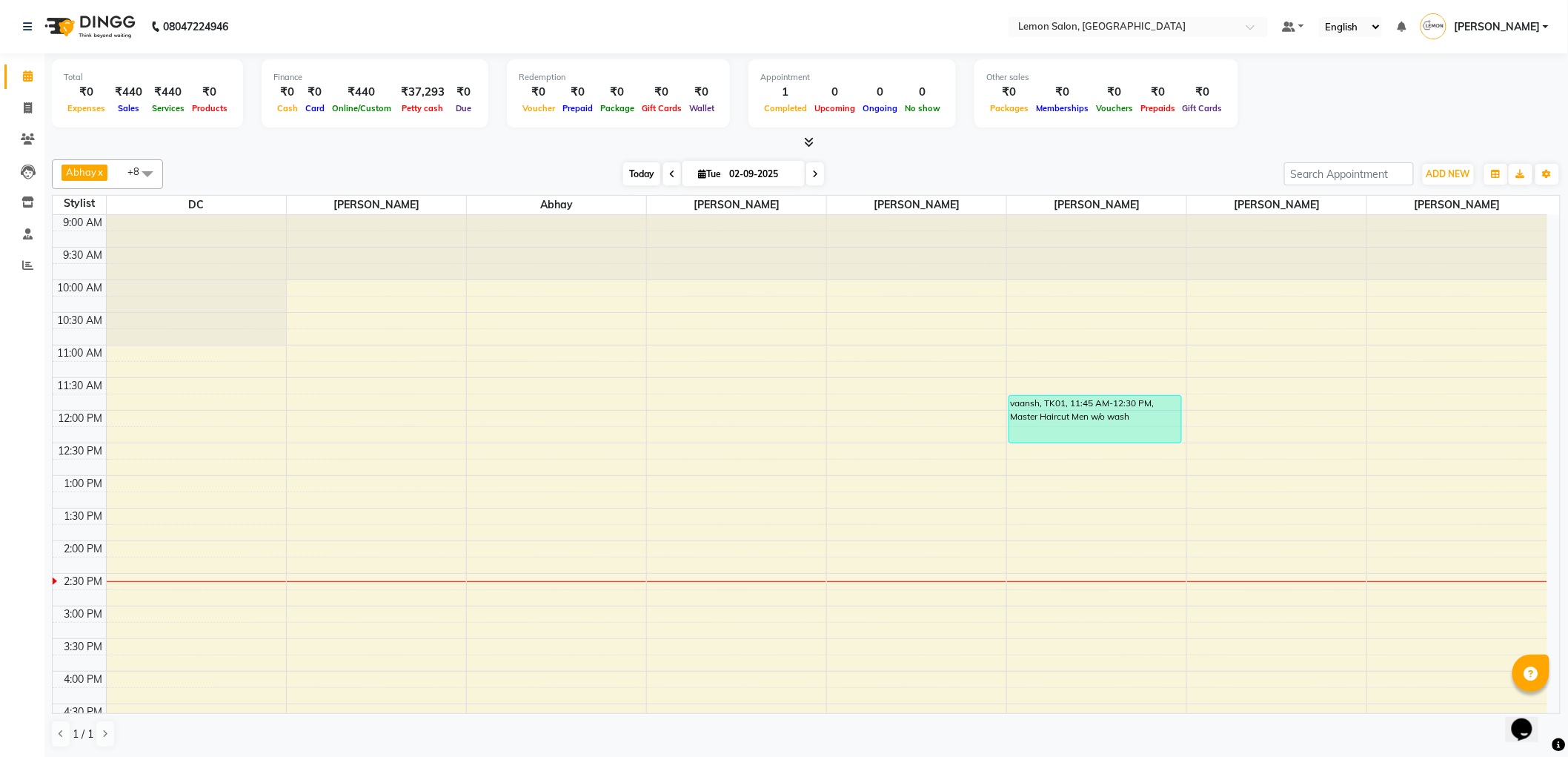
click at [633, 176] on span "Today" at bounding box center [642, 174] width 37 height 23
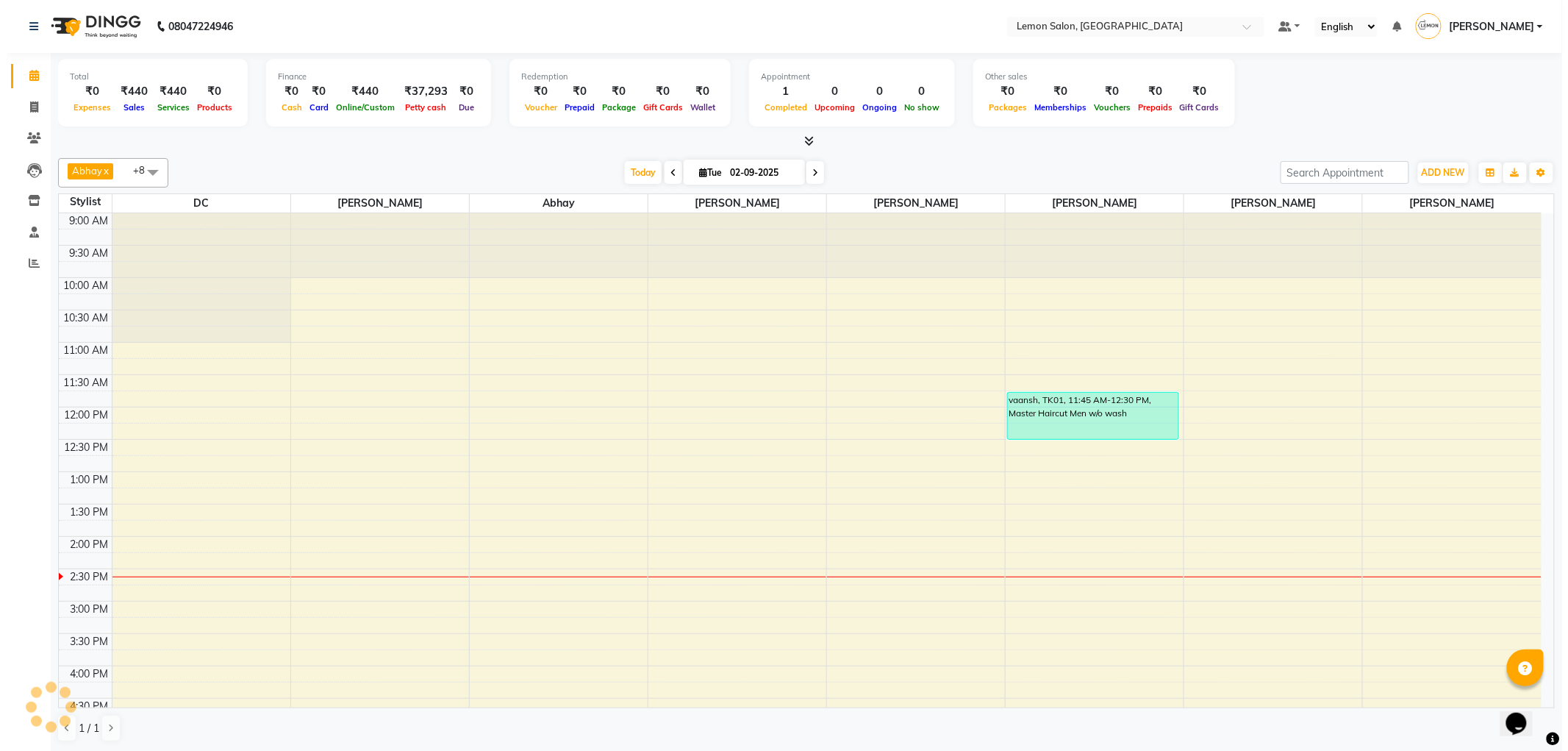
scroll to position [325, 0]
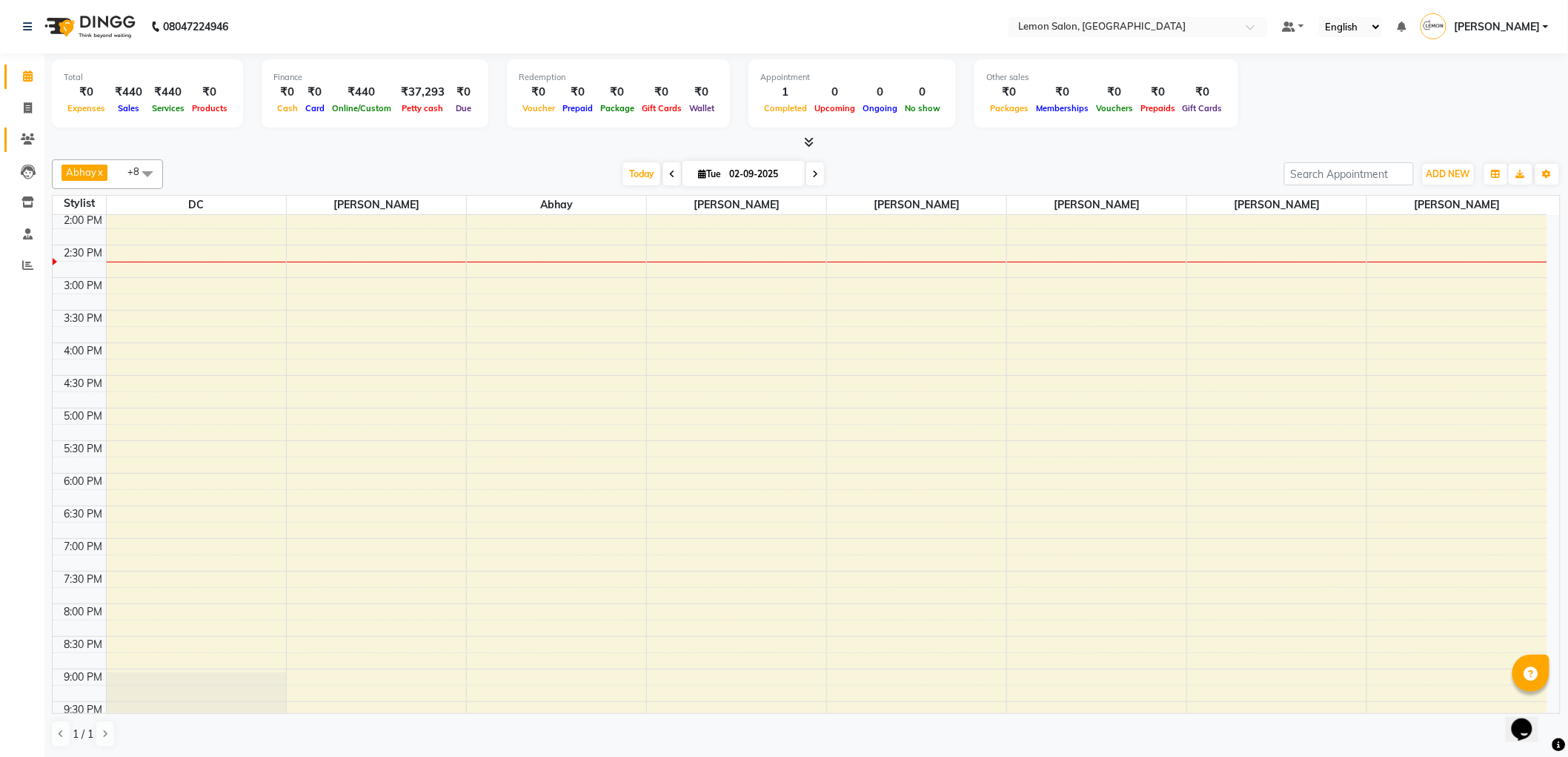
click at [24, 130] on link "Clients" at bounding box center [22, 140] width 35 height 25
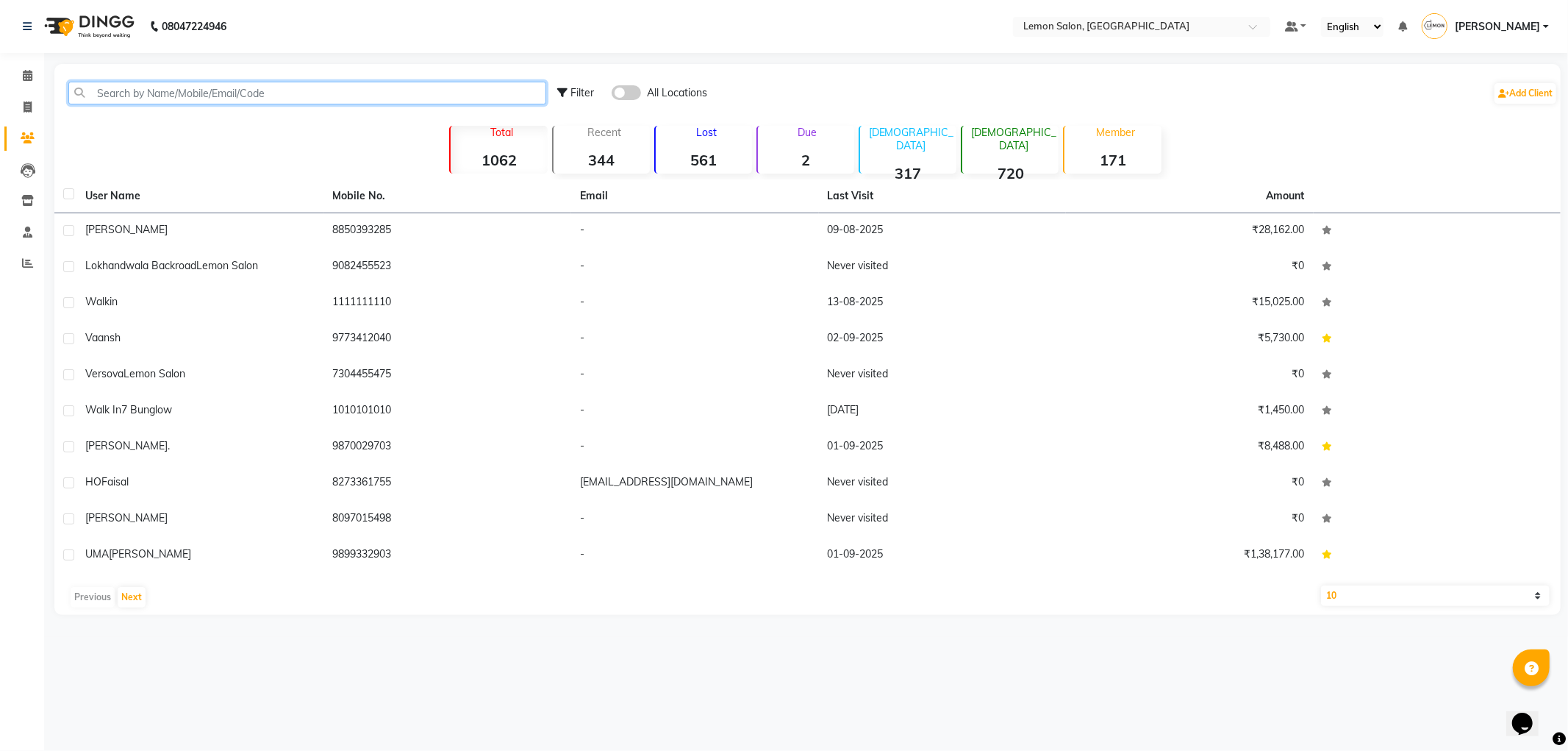
click at [152, 98] on input "text" at bounding box center [307, 93] width 478 height 23
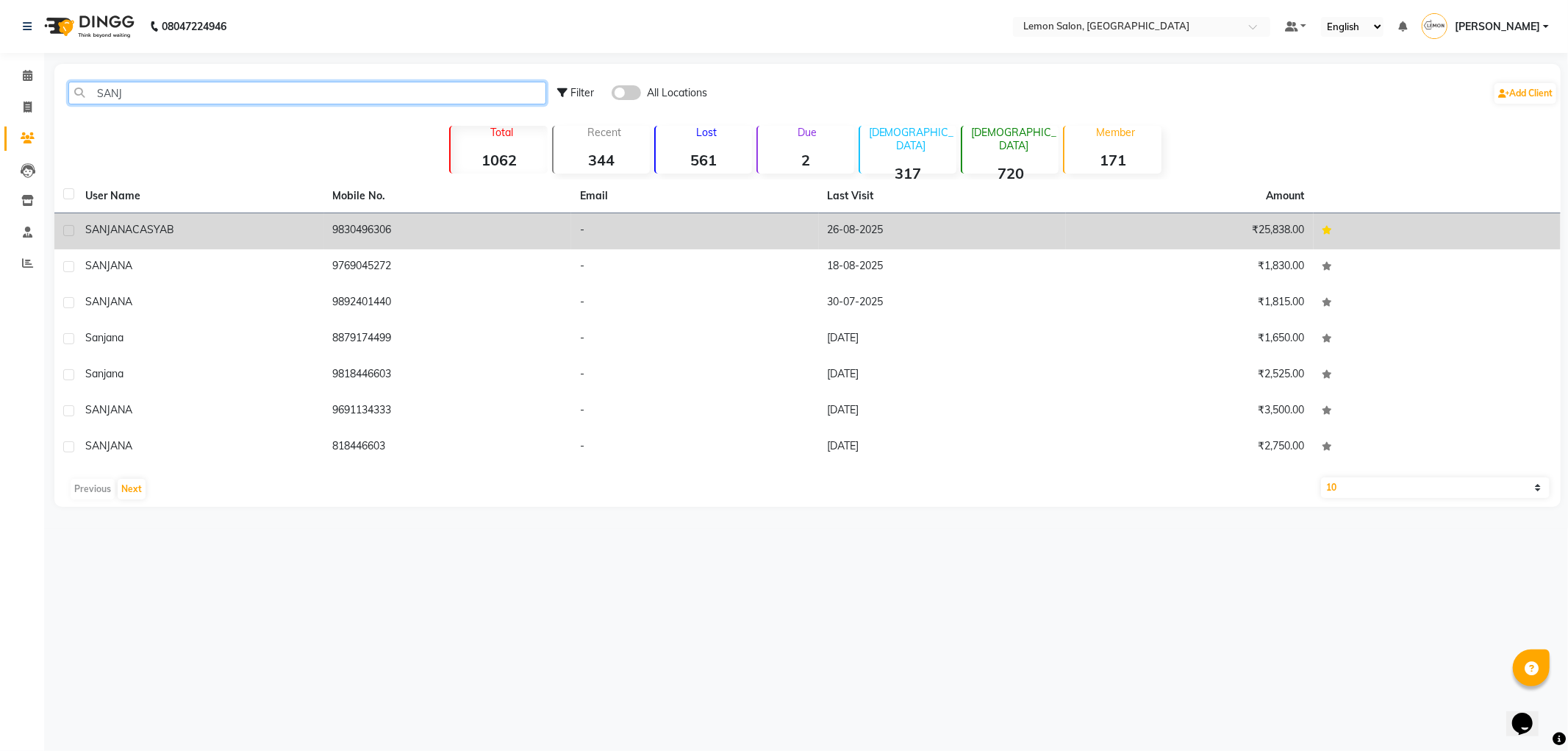
type input "SANJ"
click at [181, 219] on td "SANJANA CASYAB" at bounding box center [201, 230] width 248 height 36
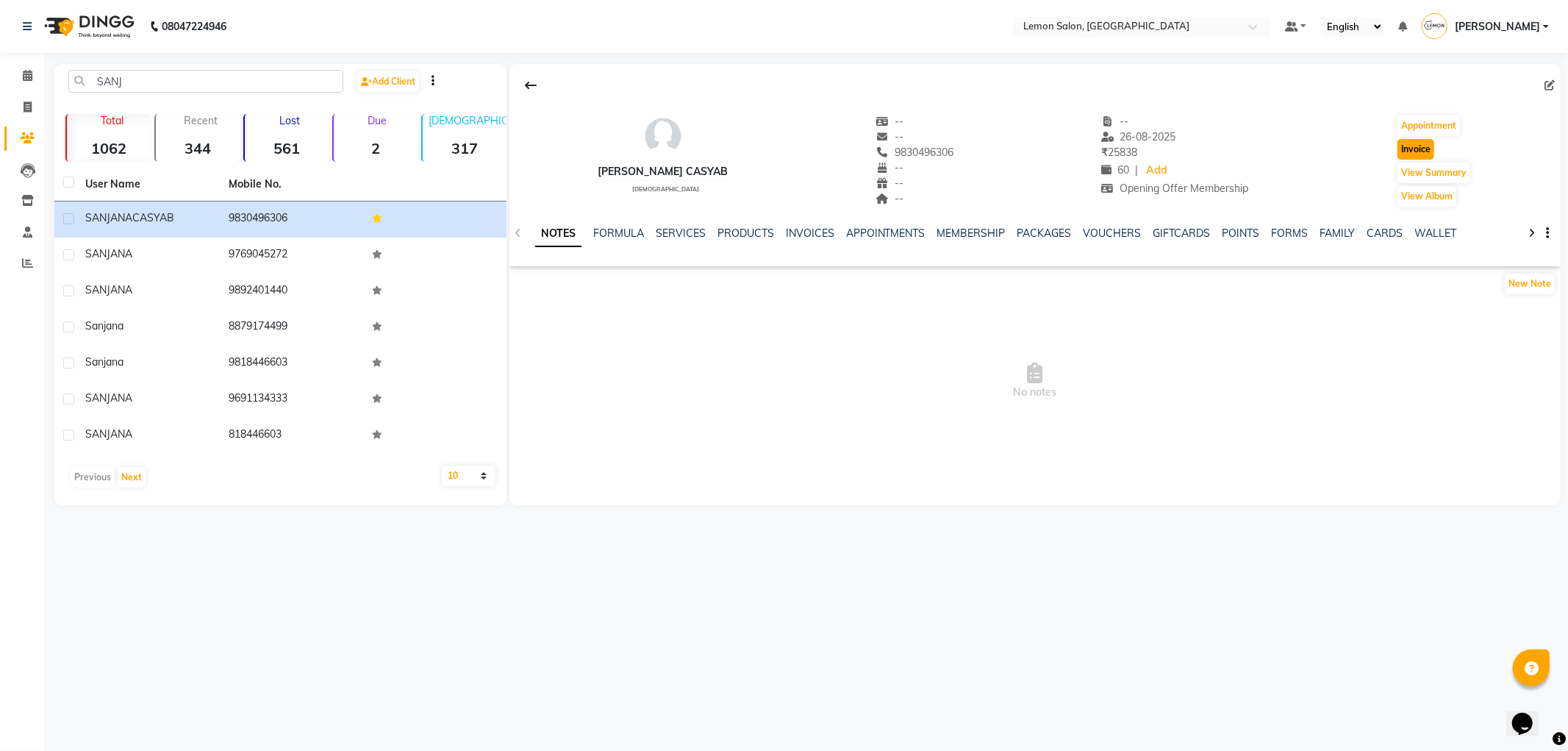
click at [1398, 147] on button "Invoice" at bounding box center [1416, 149] width 37 height 21
select select "561"
select select "service"
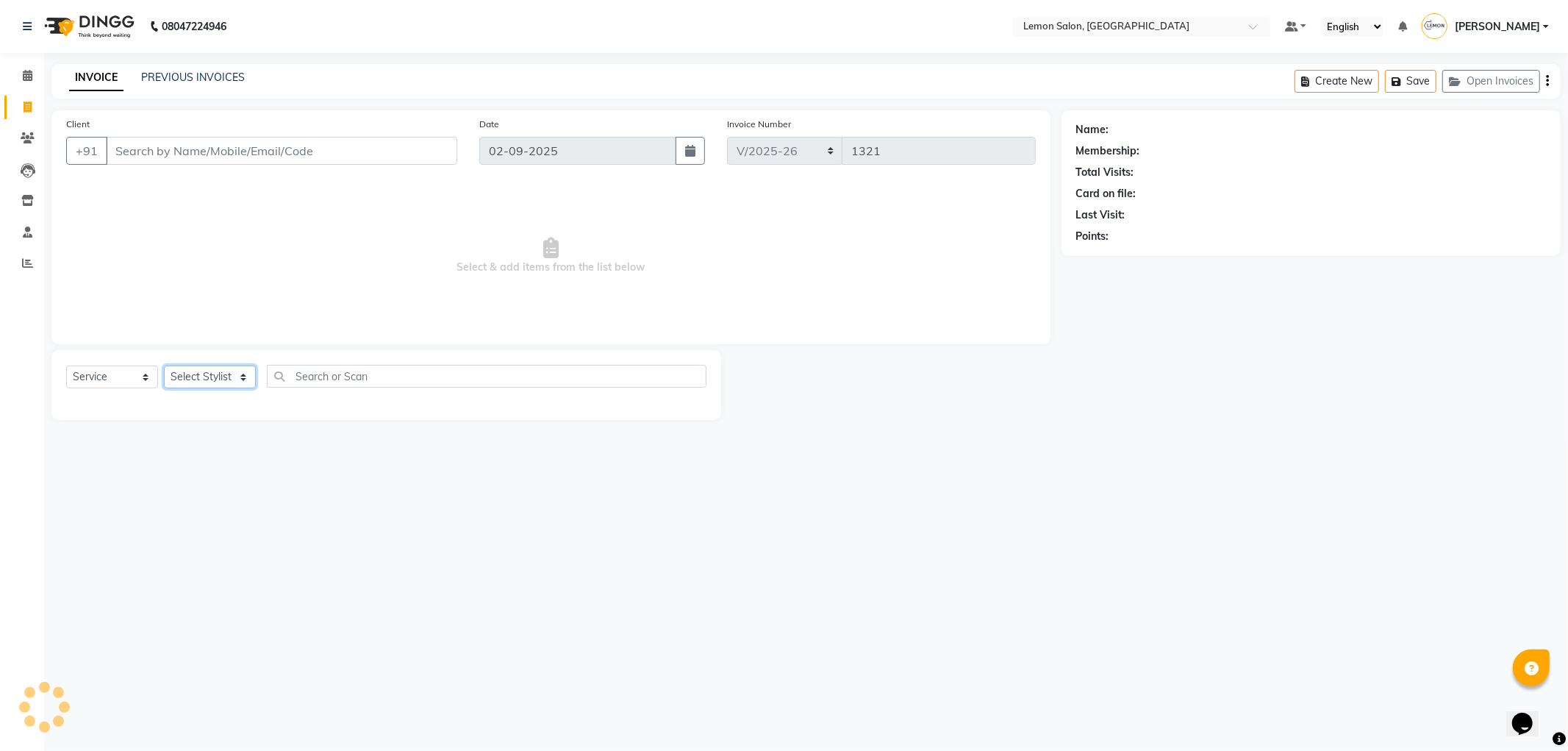
click at [225, 383] on select "Select Stylist" at bounding box center [209, 377] width 92 height 23
type input "9830496306"
select select "1: Object"
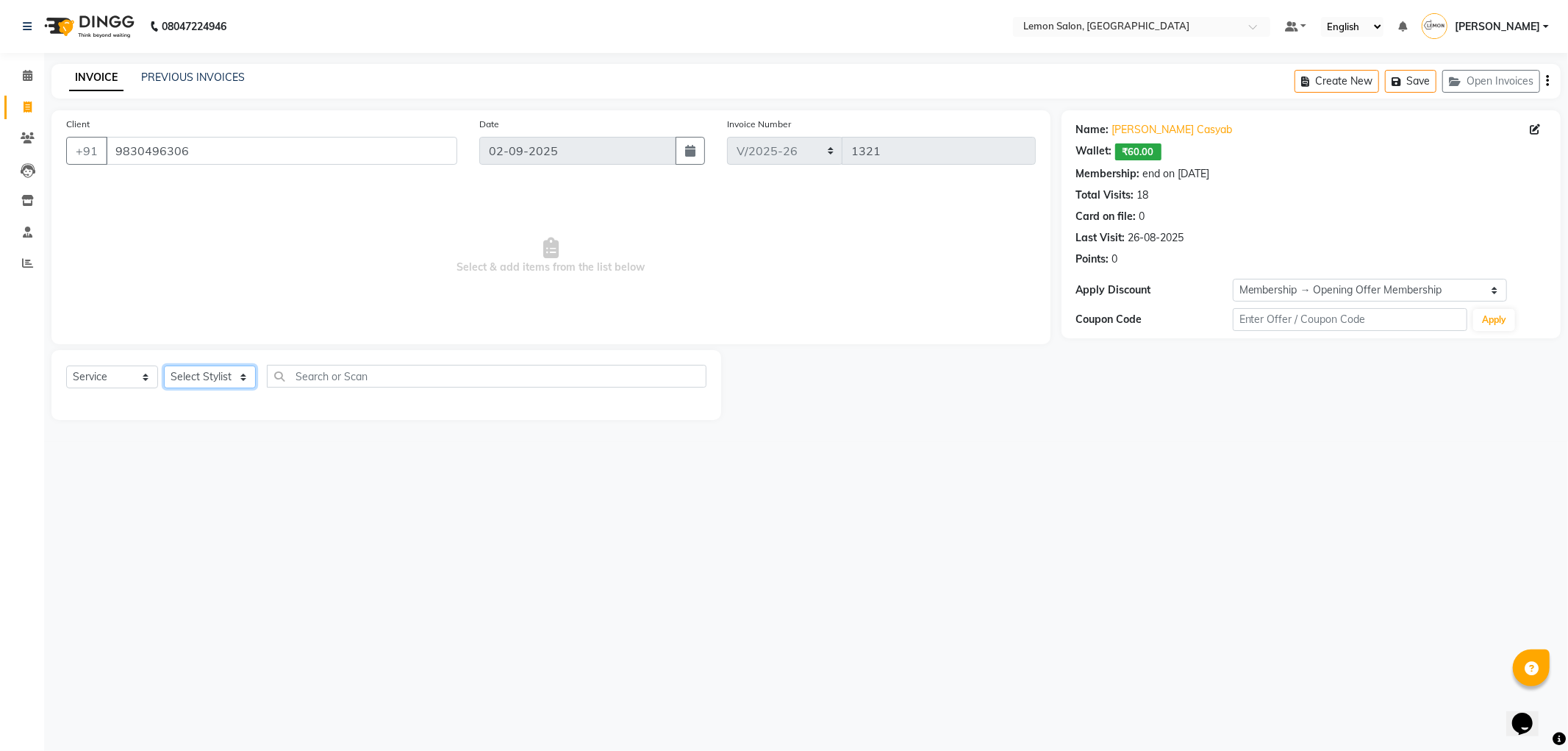
select select "60399"
click at [164, 366] on select "Select Stylist Abhay Aminul Asif Shaikh Ayesha Roundhal DC Jenny Shah Mohd Ayan…" at bounding box center [209, 377] width 92 height 23
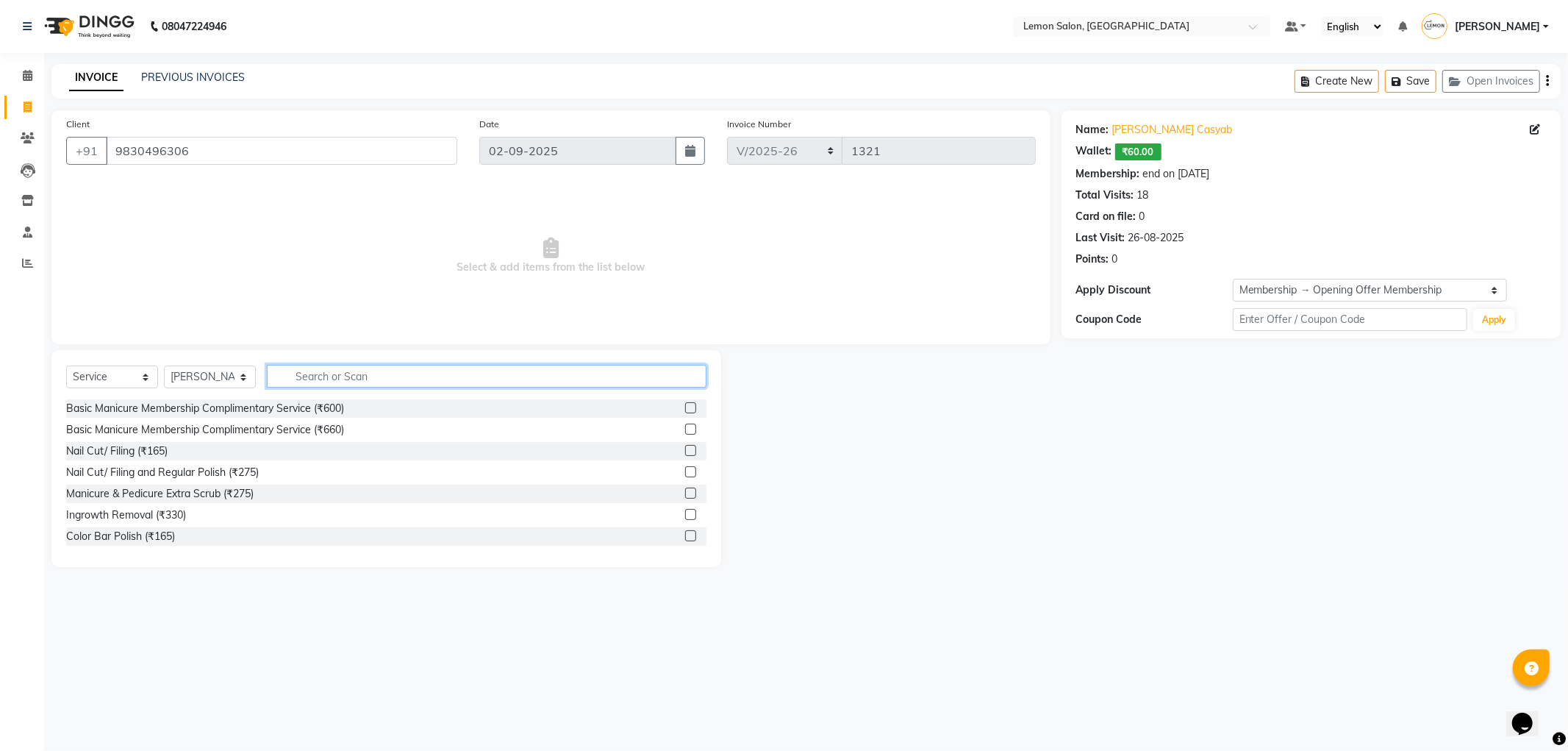
click at [350, 372] on input "text" at bounding box center [487, 376] width 440 height 23
type input "S"
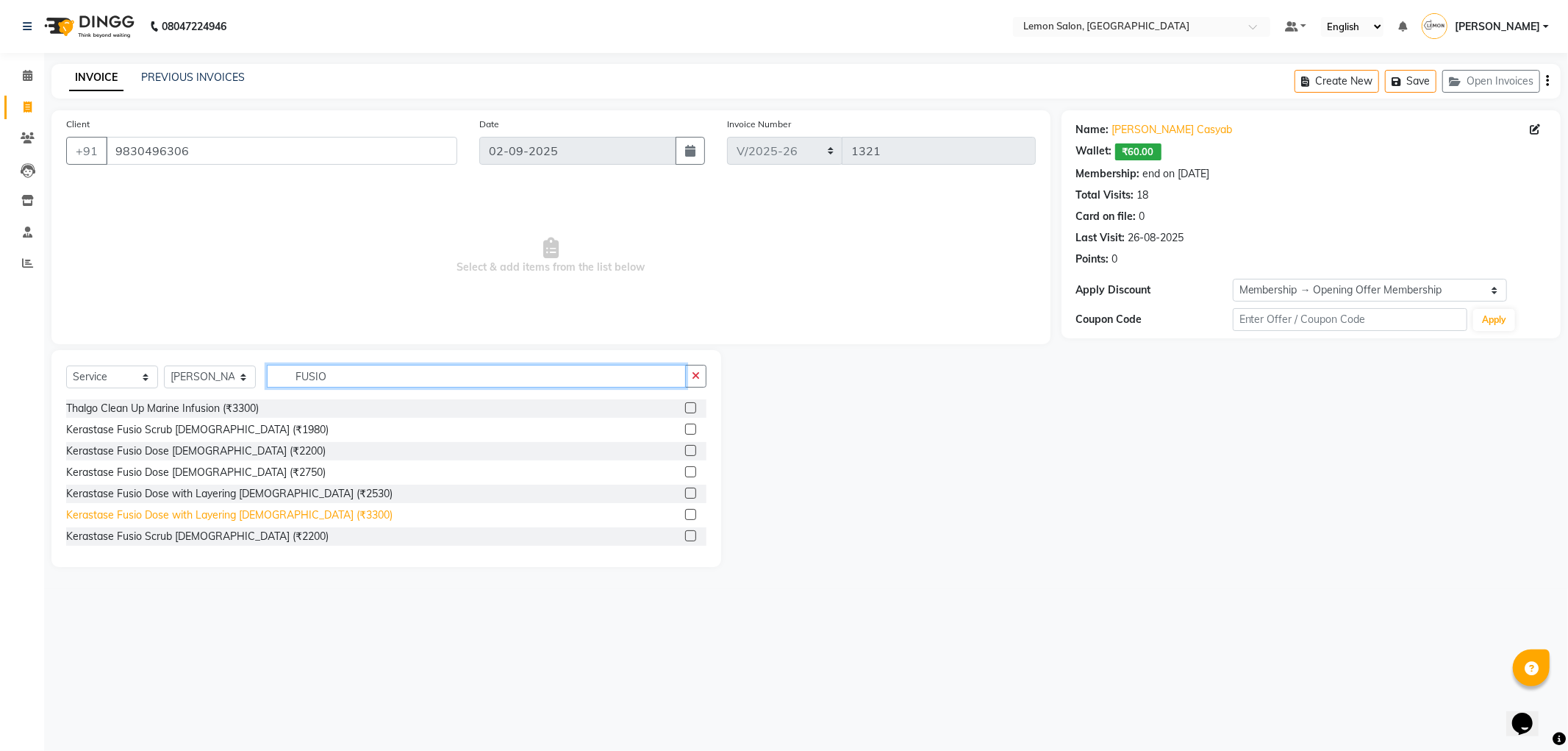
type input "FUSIO"
click at [261, 515] on div "Kerastase Fusio Dose with Layering Female (₹3300)" at bounding box center [229, 515] width 326 height 16
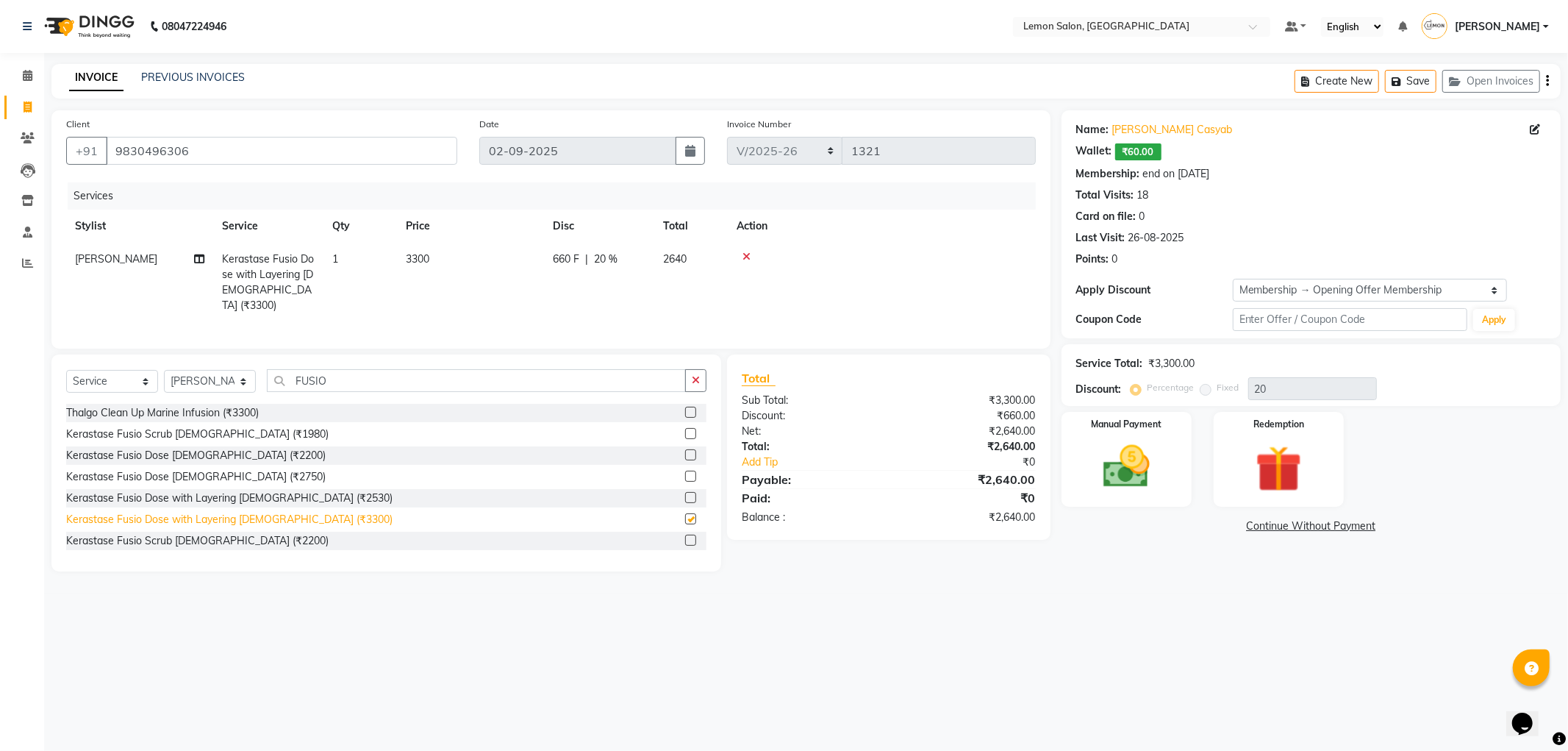
checkbox input "false"
click at [1084, 473] on div "Manual Payment" at bounding box center [1126, 459] width 135 height 99
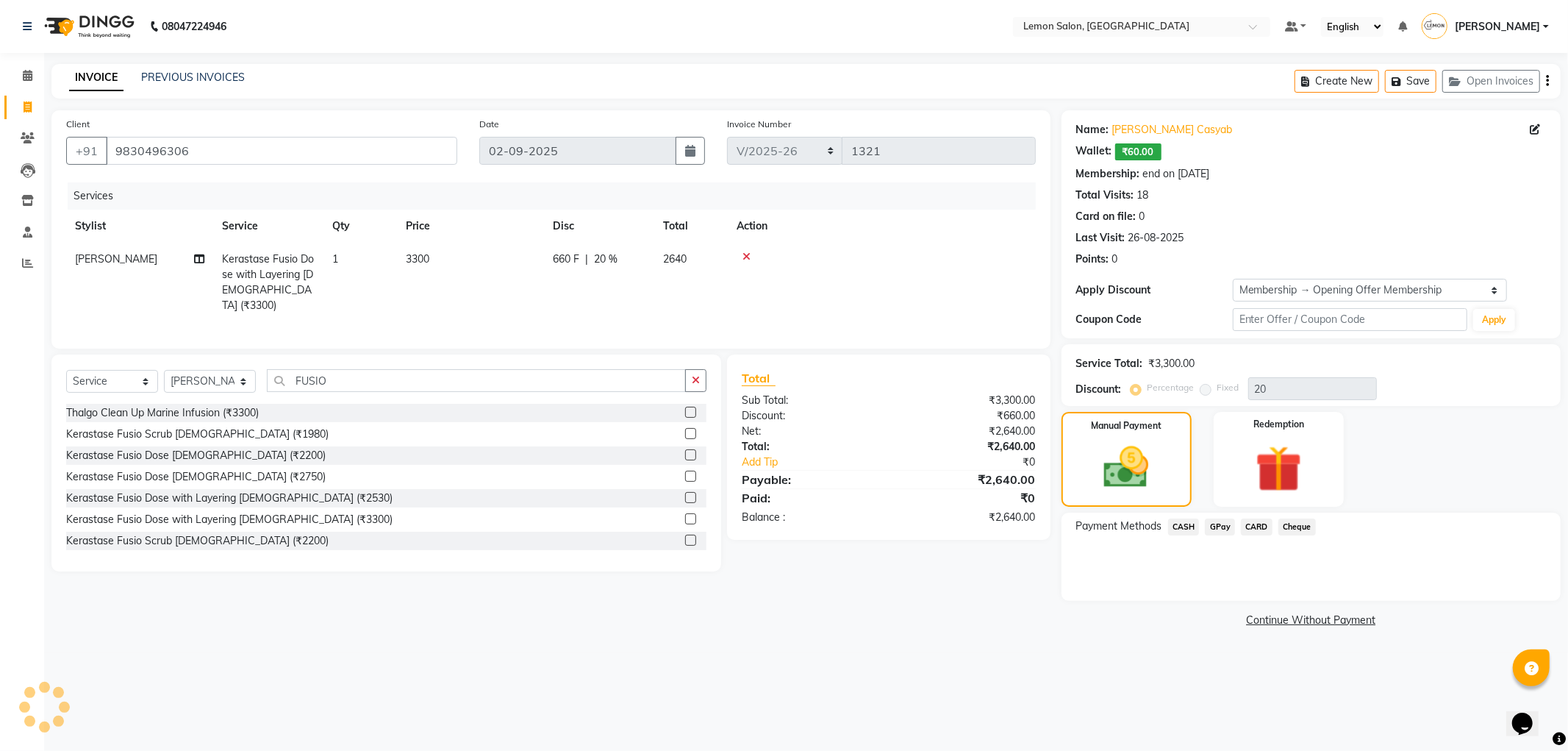
click at [1216, 527] on span "GPay" at bounding box center [1220, 526] width 31 height 17
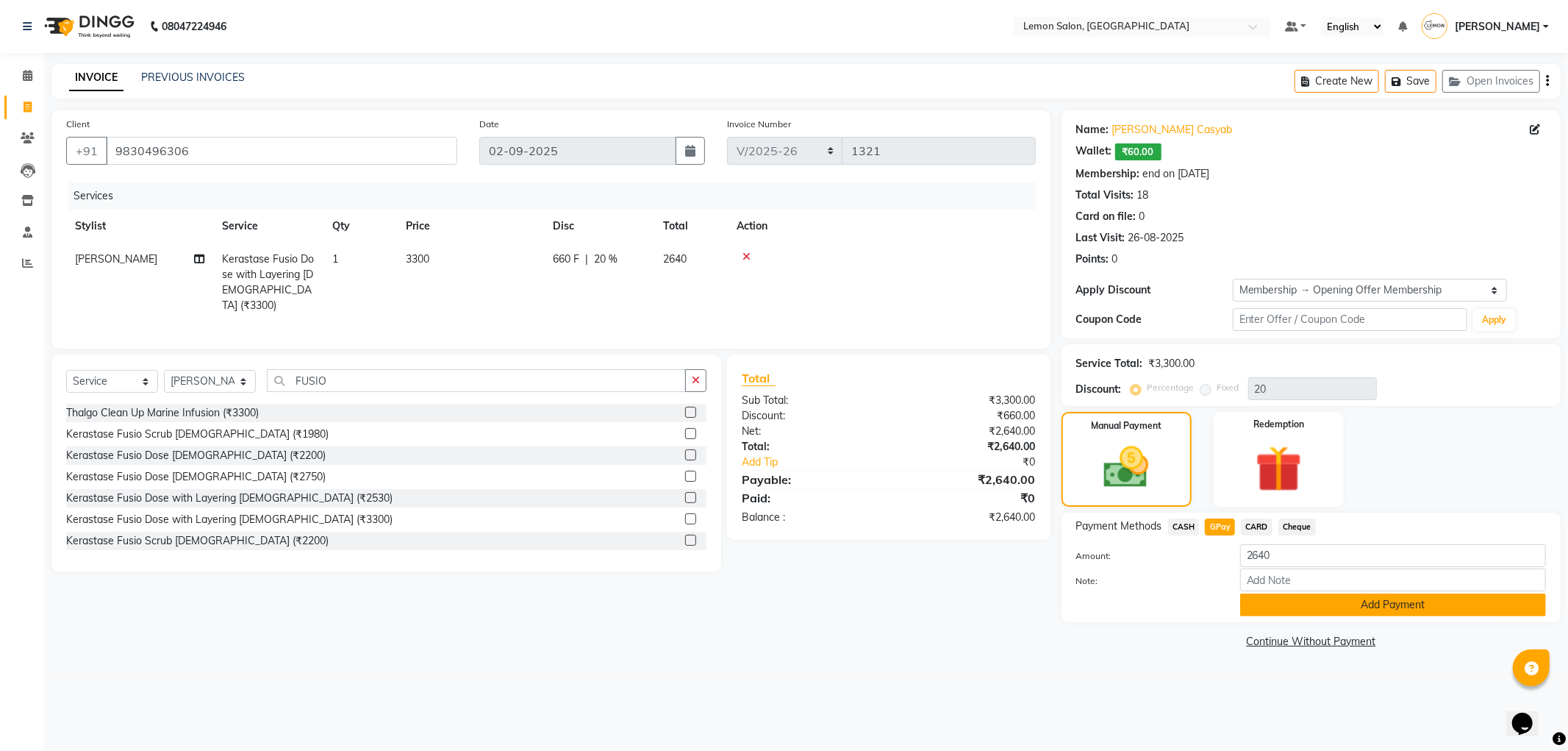
click at [1304, 605] on button "Add Payment" at bounding box center [1393, 604] width 306 height 23
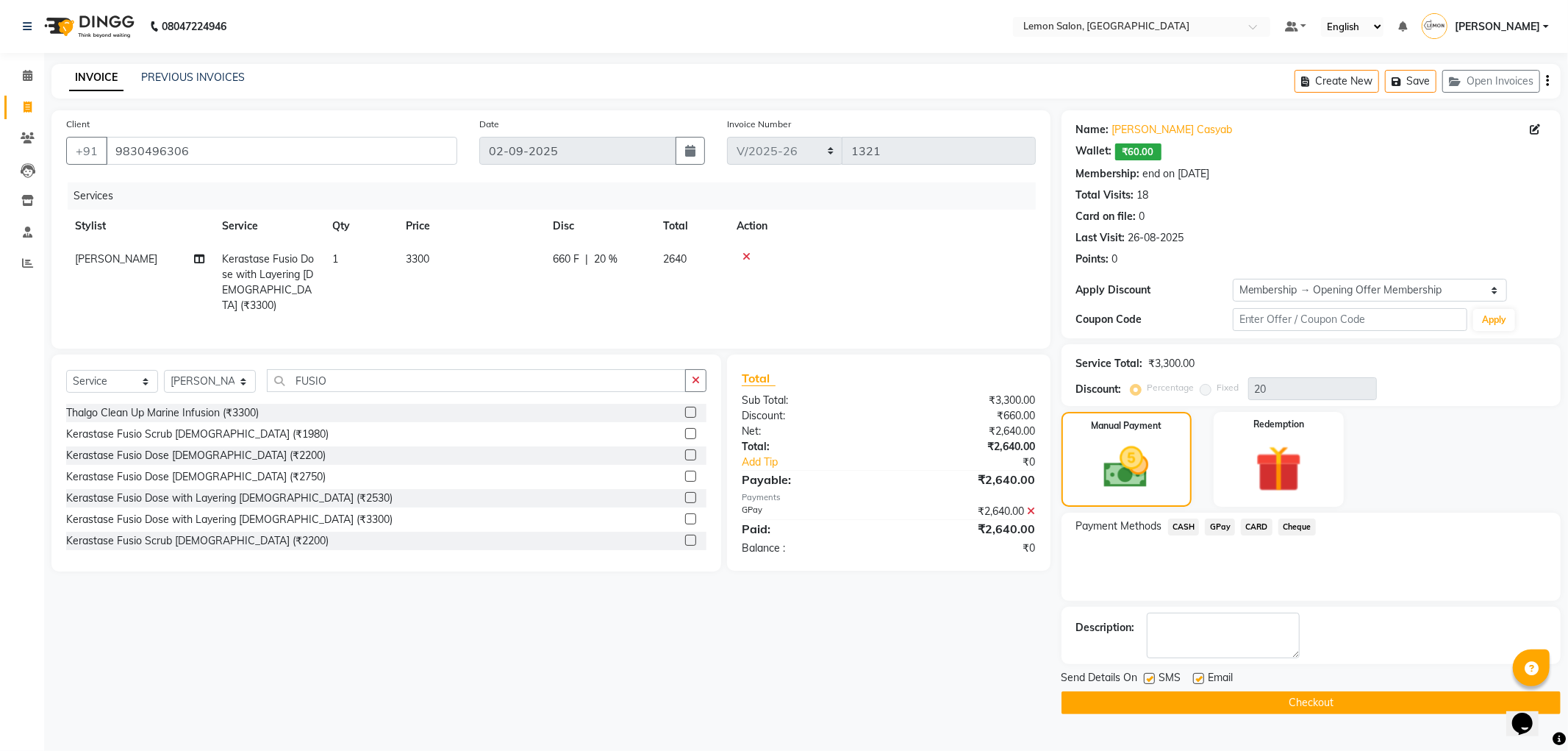
drag, startPoint x: 1202, startPoint y: 679, endPoint x: 1185, endPoint y: 691, distance: 20.8
click at [1201, 680] on label at bounding box center [1198, 678] width 11 height 11
click at [1201, 680] on input "checkbox" at bounding box center [1197, 679] width 10 height 10
checkbox input "false"
click at [1151, 681] on label at bounding box center [1149, 678] width 11 height 11
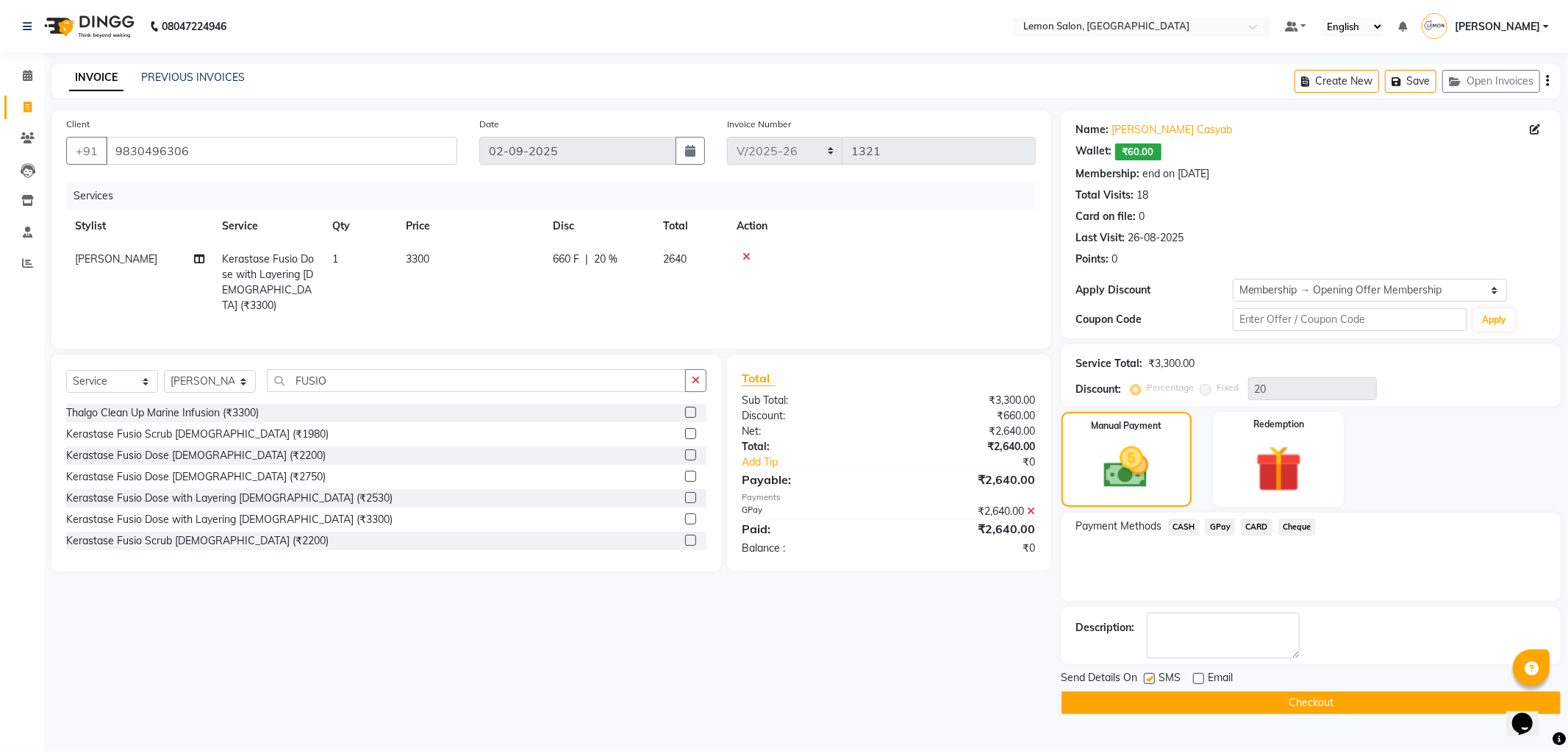
click at [1151, 681] on input "checkbox" at bounding box center [1149, 679] width 10 height 10
checkbox input "false"
click at [1149, 701] on button "Checkout" at bounding box center [1311, 702] width 499 height 23
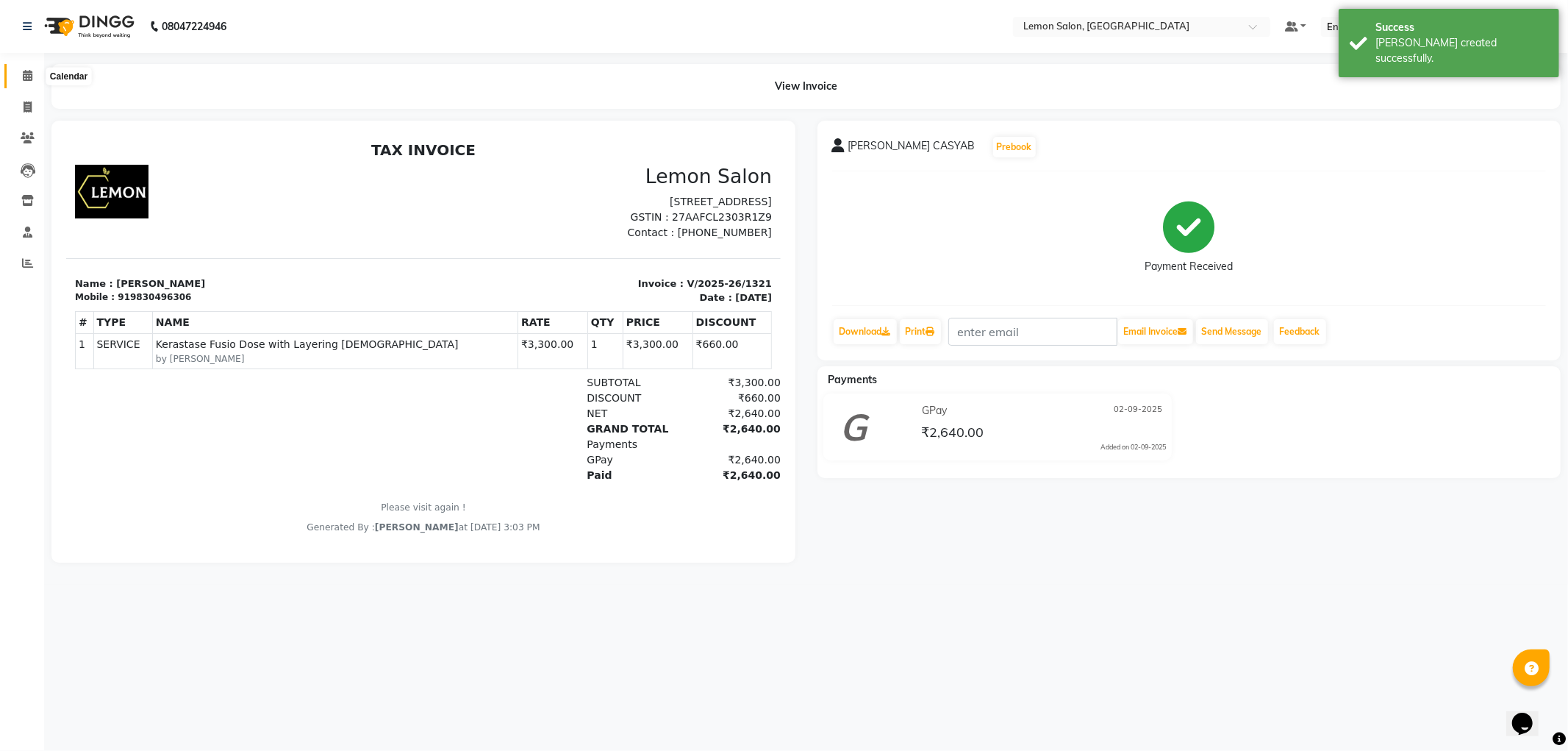
click at [32, 74] on span at bounding box center [28, 76] width 26 height 17
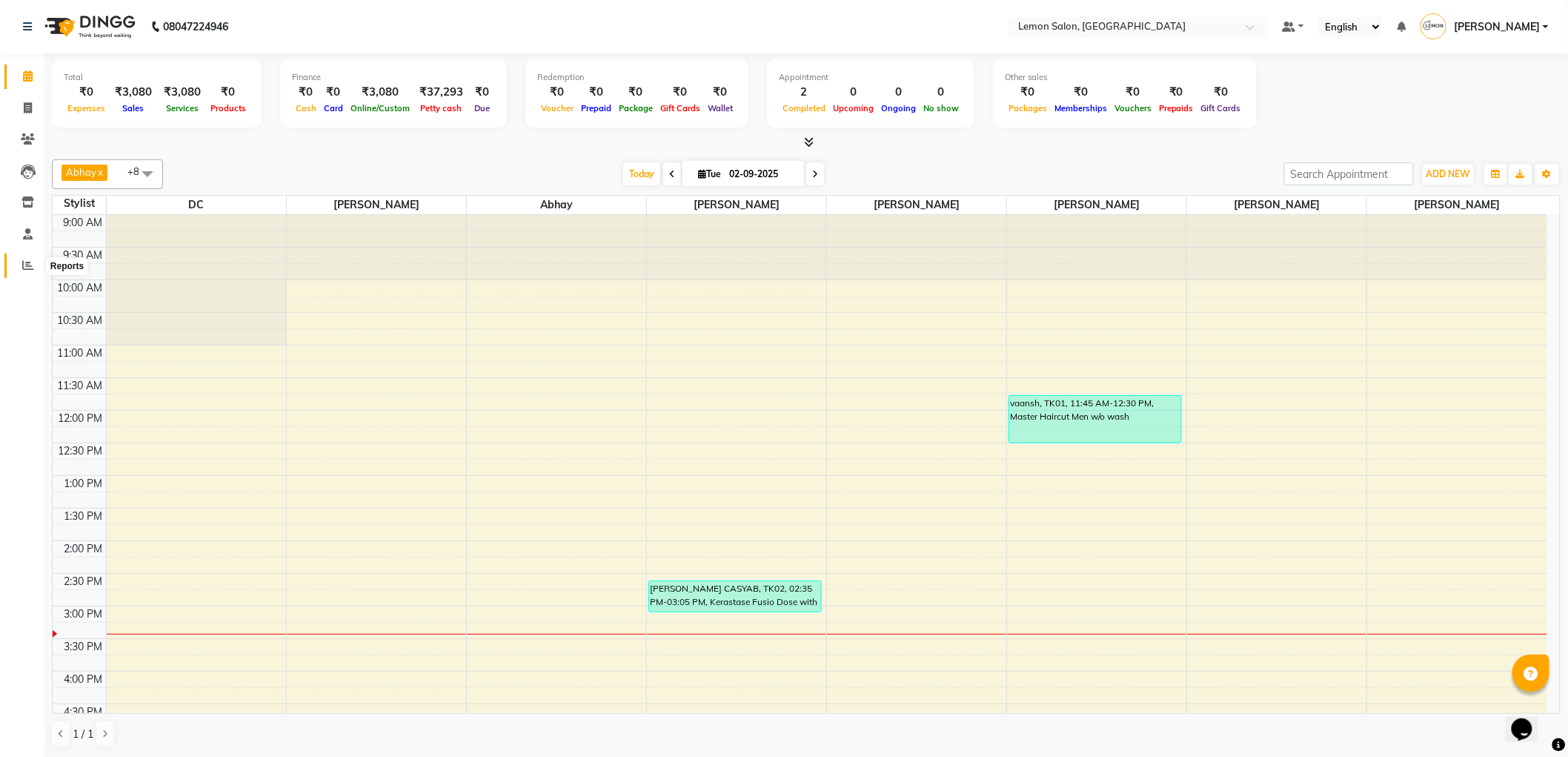
click at [22, 271] on icon at bounding box center [27, 265] width 11 height 11
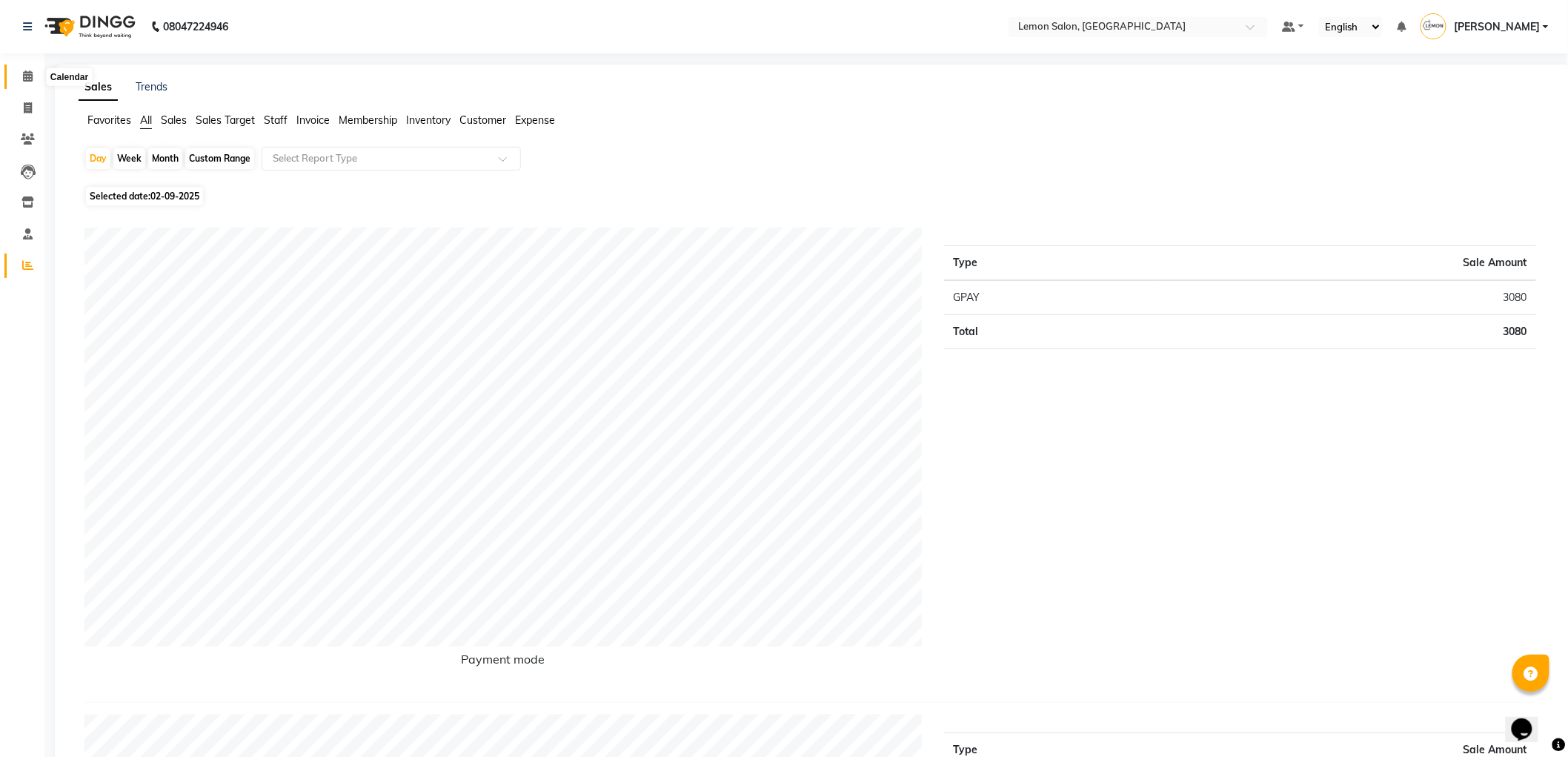
click at [26, 78] on icon at bounding box center [27, 76] width 10 height 11
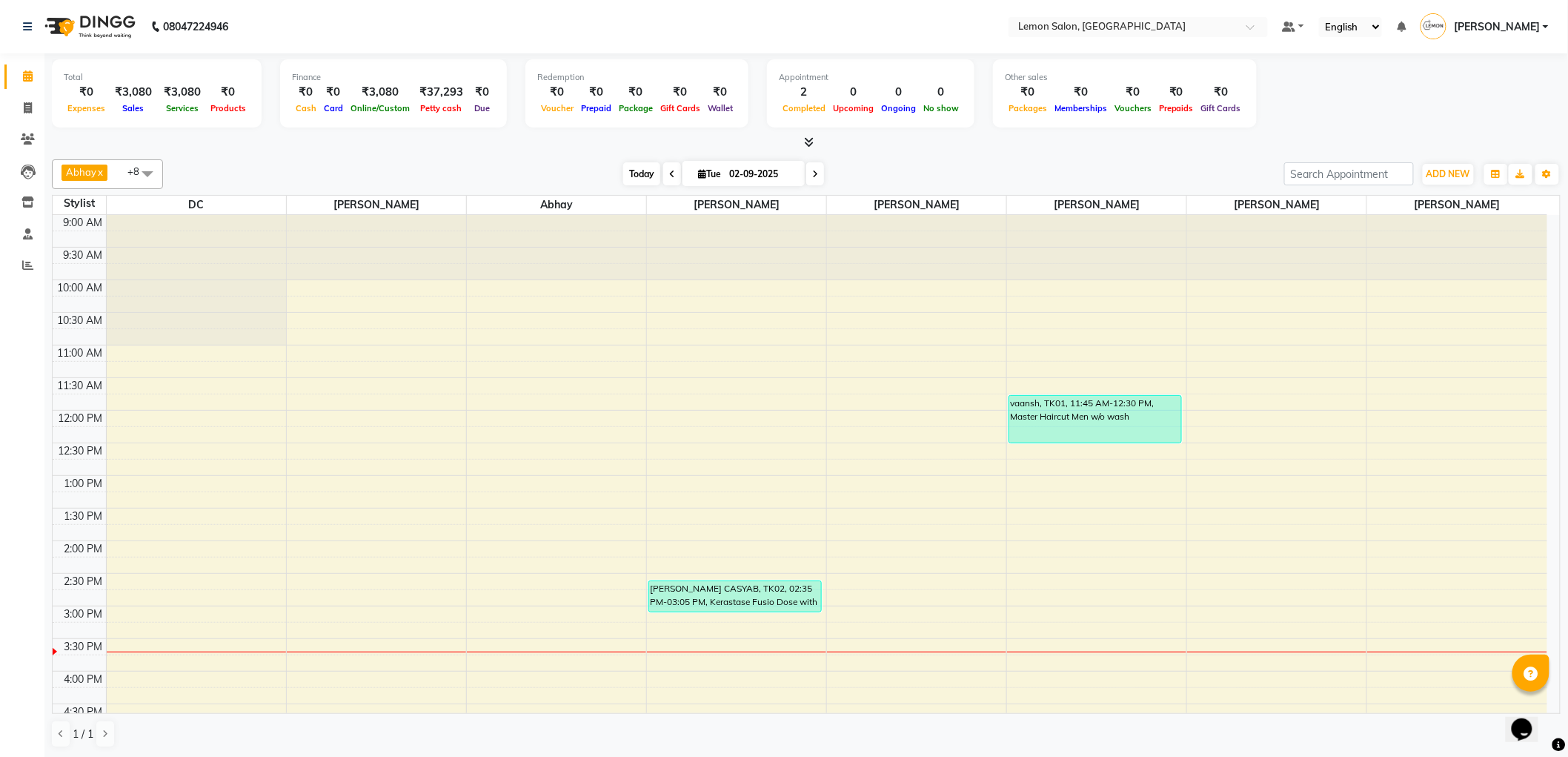
click at [645, 176] on span "Today" at bounding box center [642, 174] width 37 height 23
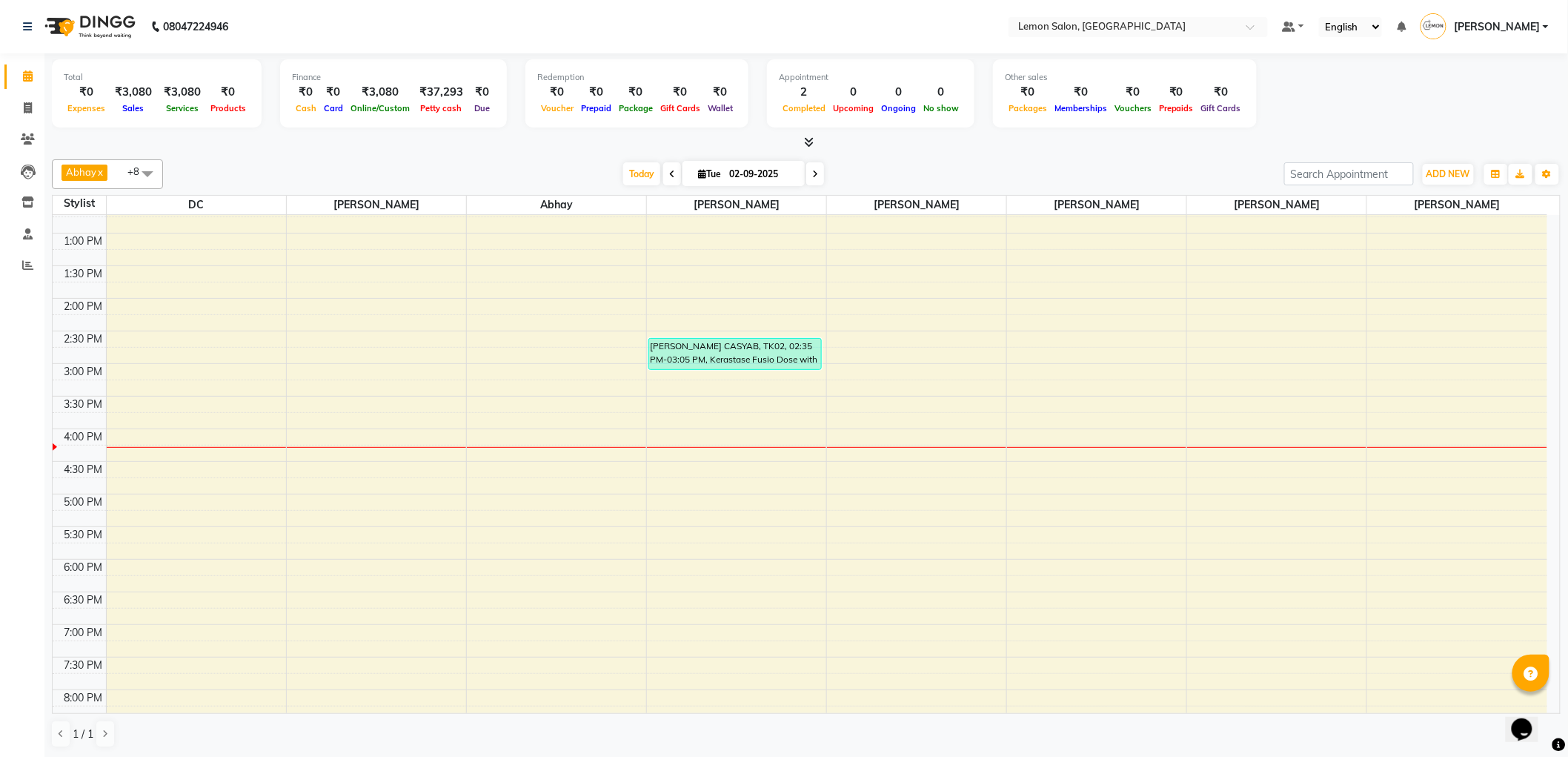
scroll to position [247, 0]
